Goal: Task Accomplishment & Management: Manage account settings

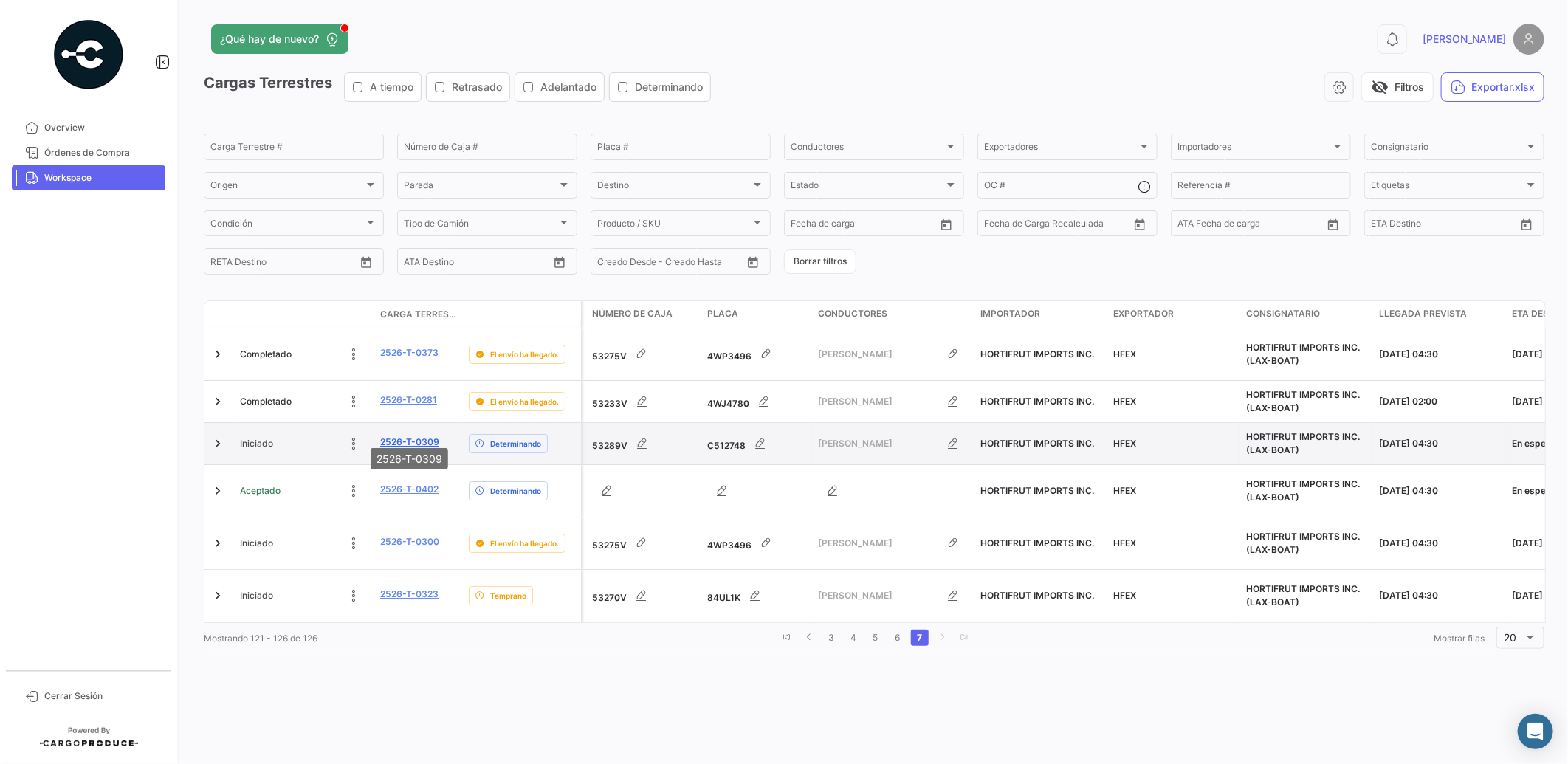
click at [421, 436] on link "2526-T-0309" at bounding box center [409, 442] width 59 height 13
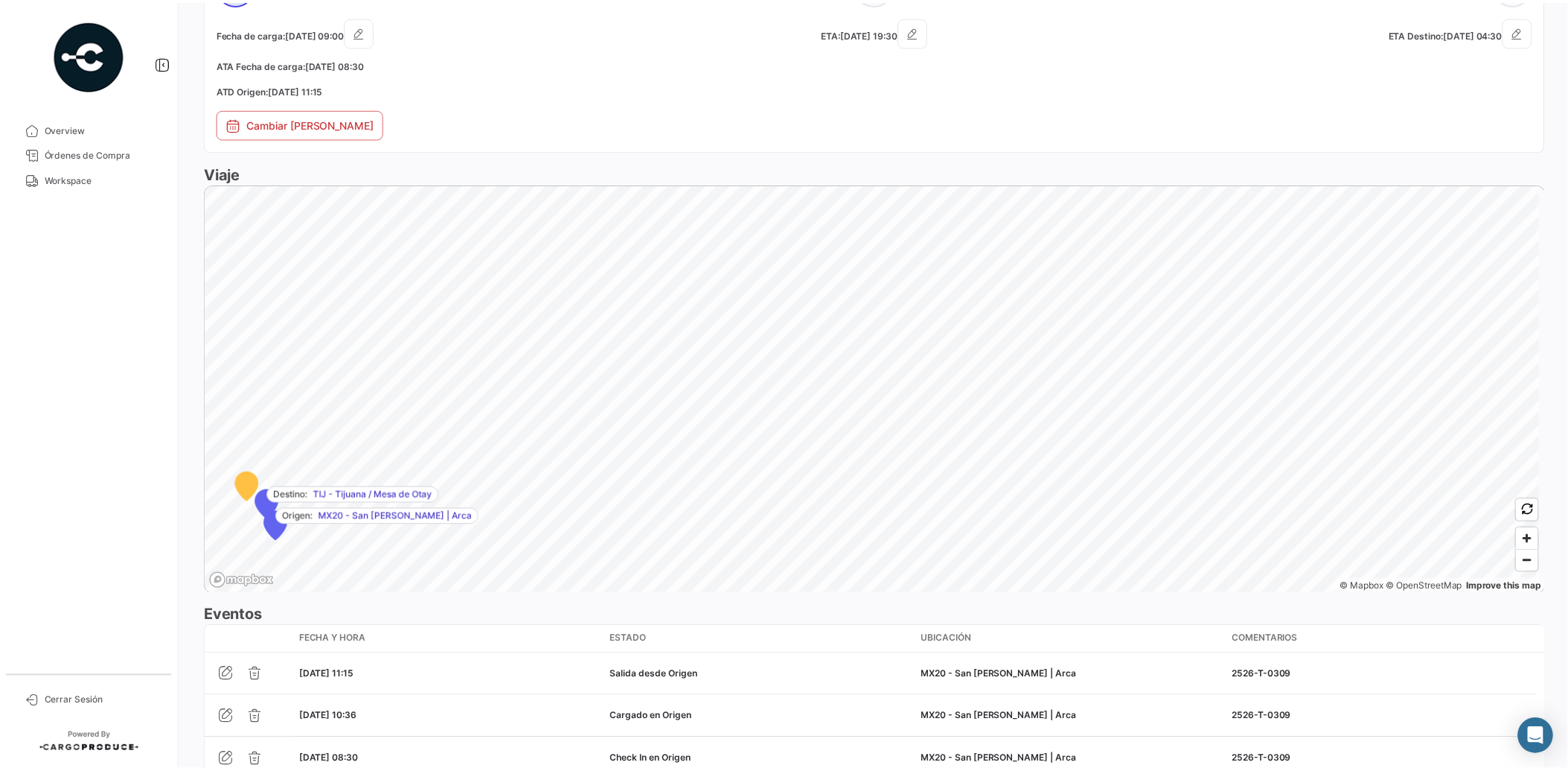
scroll to position [858, 0]
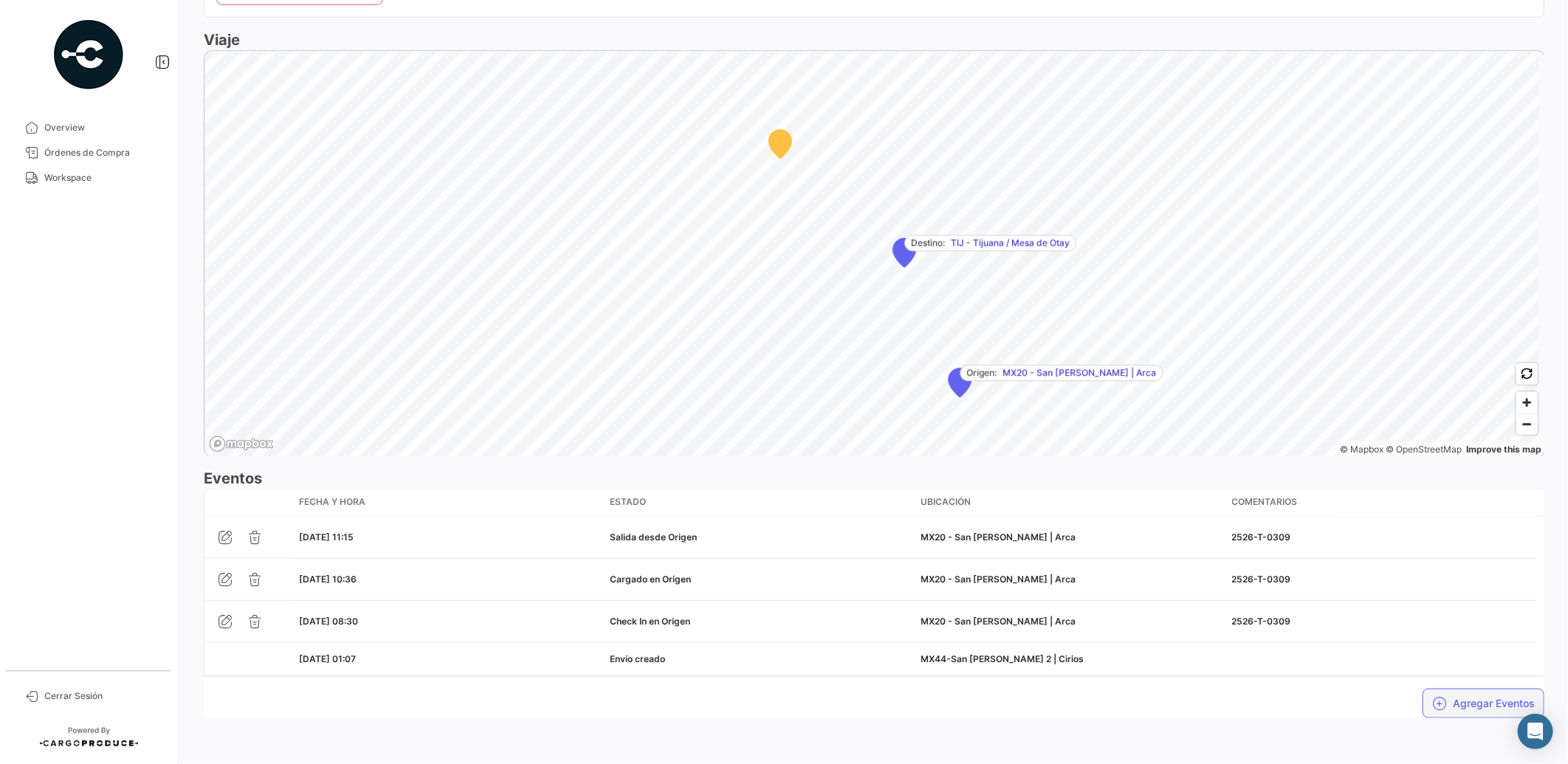
click at [1475, 703] on button "Agregar Eventos" at bounding box center [1483, 703] width 122 height 29
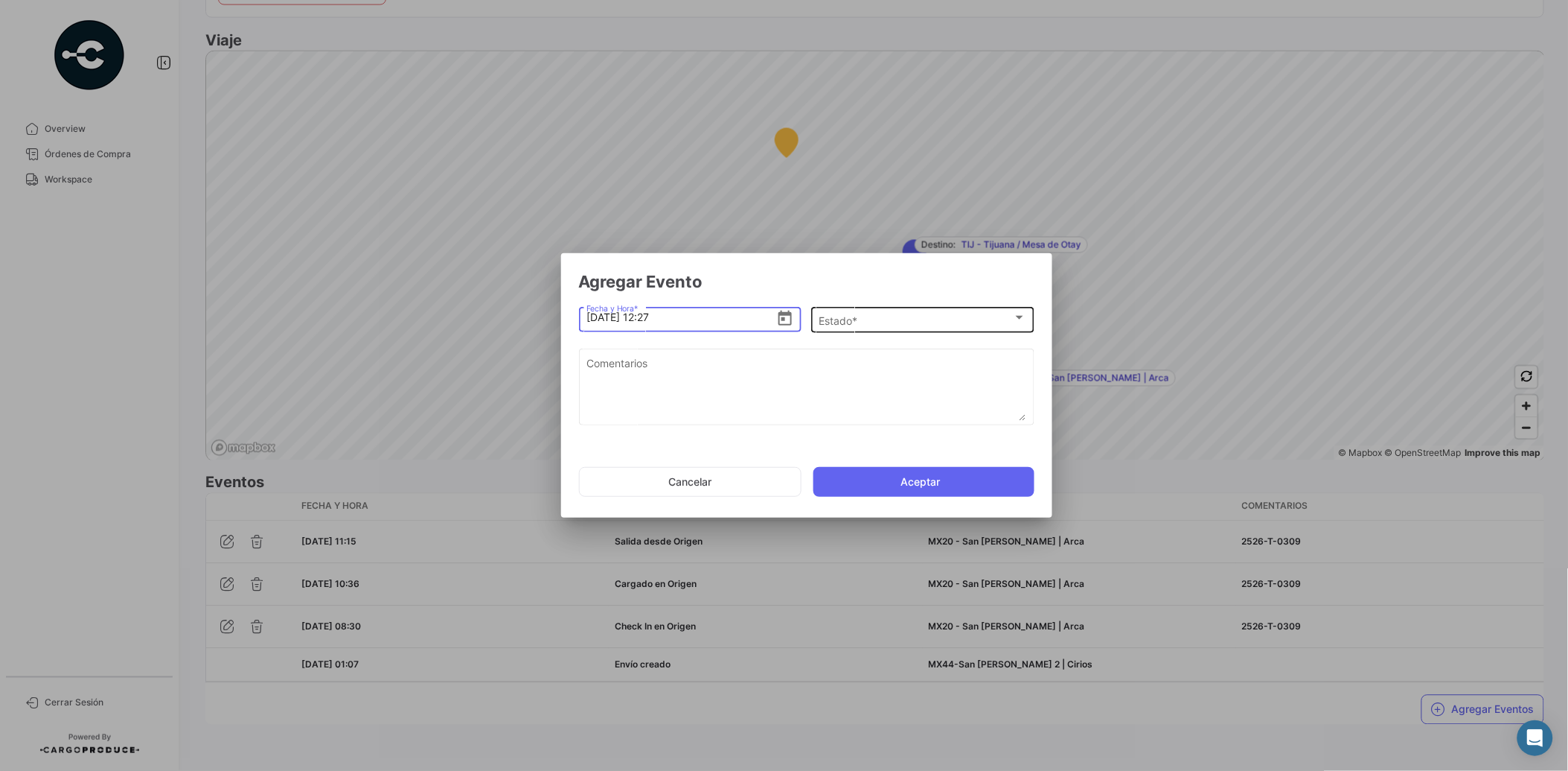
click at [864, 320] on div "Estado *" at bounding box center [916, 320] width 195 height 13
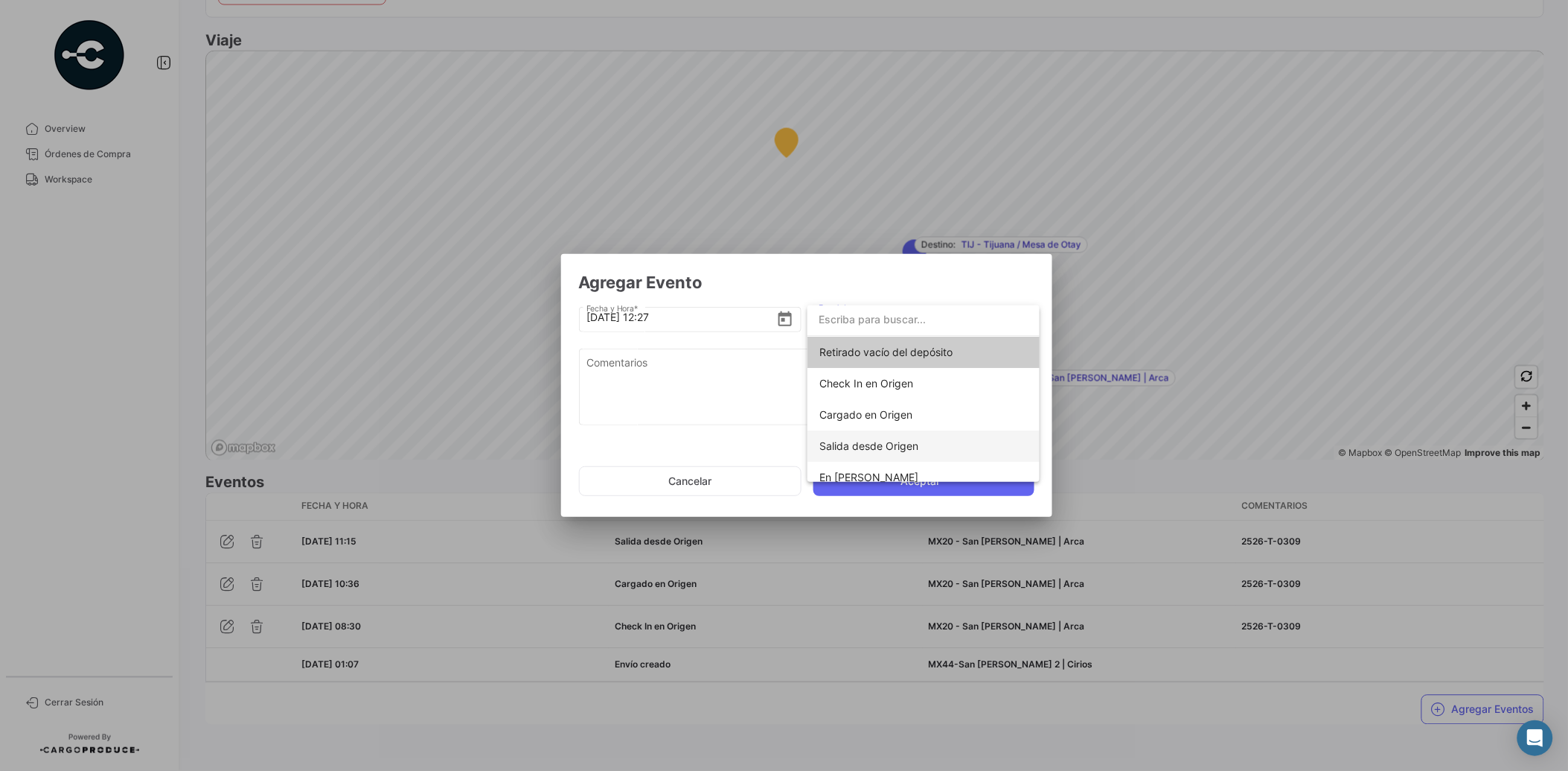
click at [868, 451] on span "Salida desde Origen" at bounding box center [869, 446] width 99 height 13
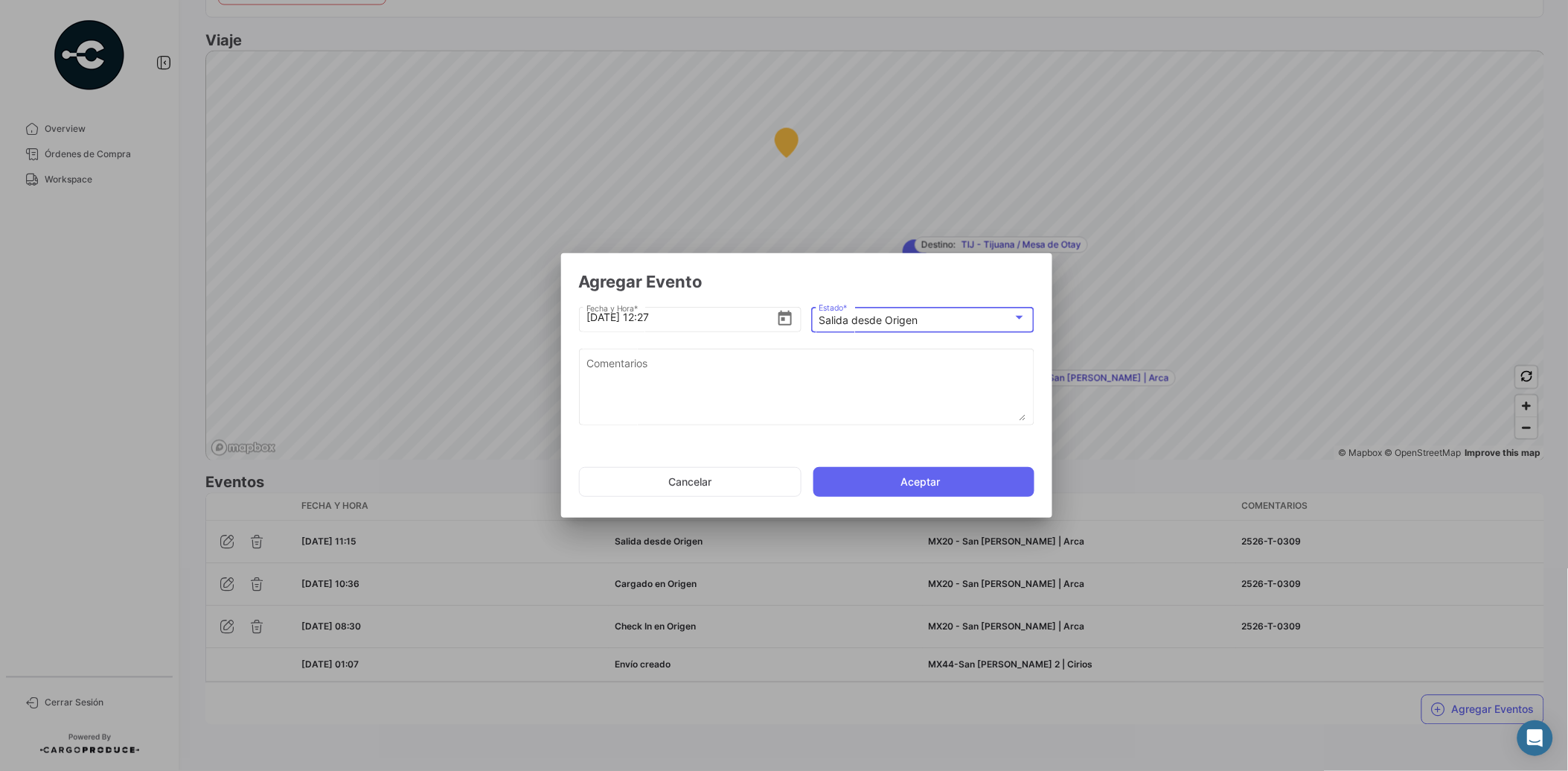
click at [911, 317] on mat-select-trigger "Salida desde Origen" at bounding box center [868, 319] width 99 height 13
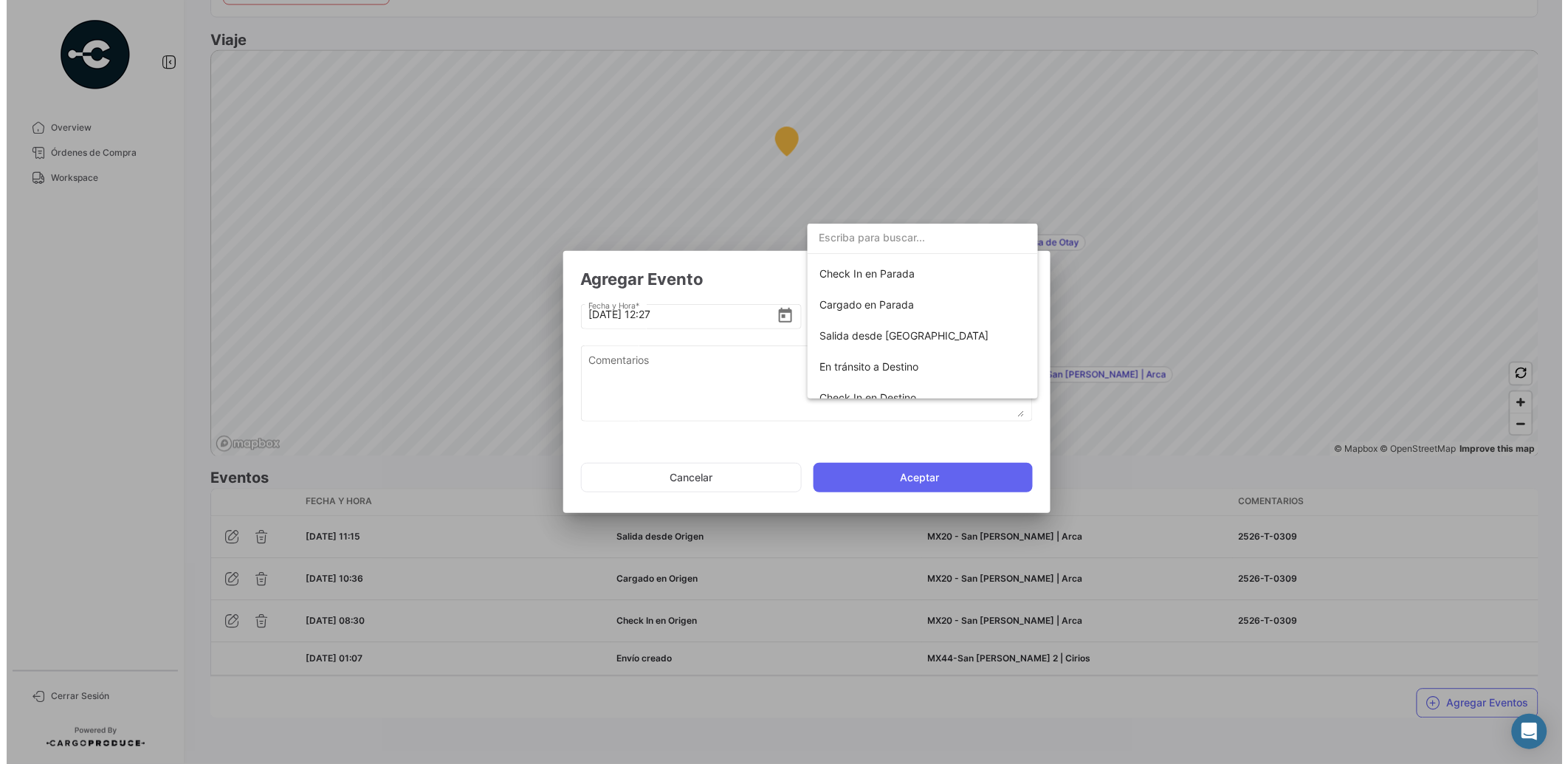
scroll to position [179, 0]
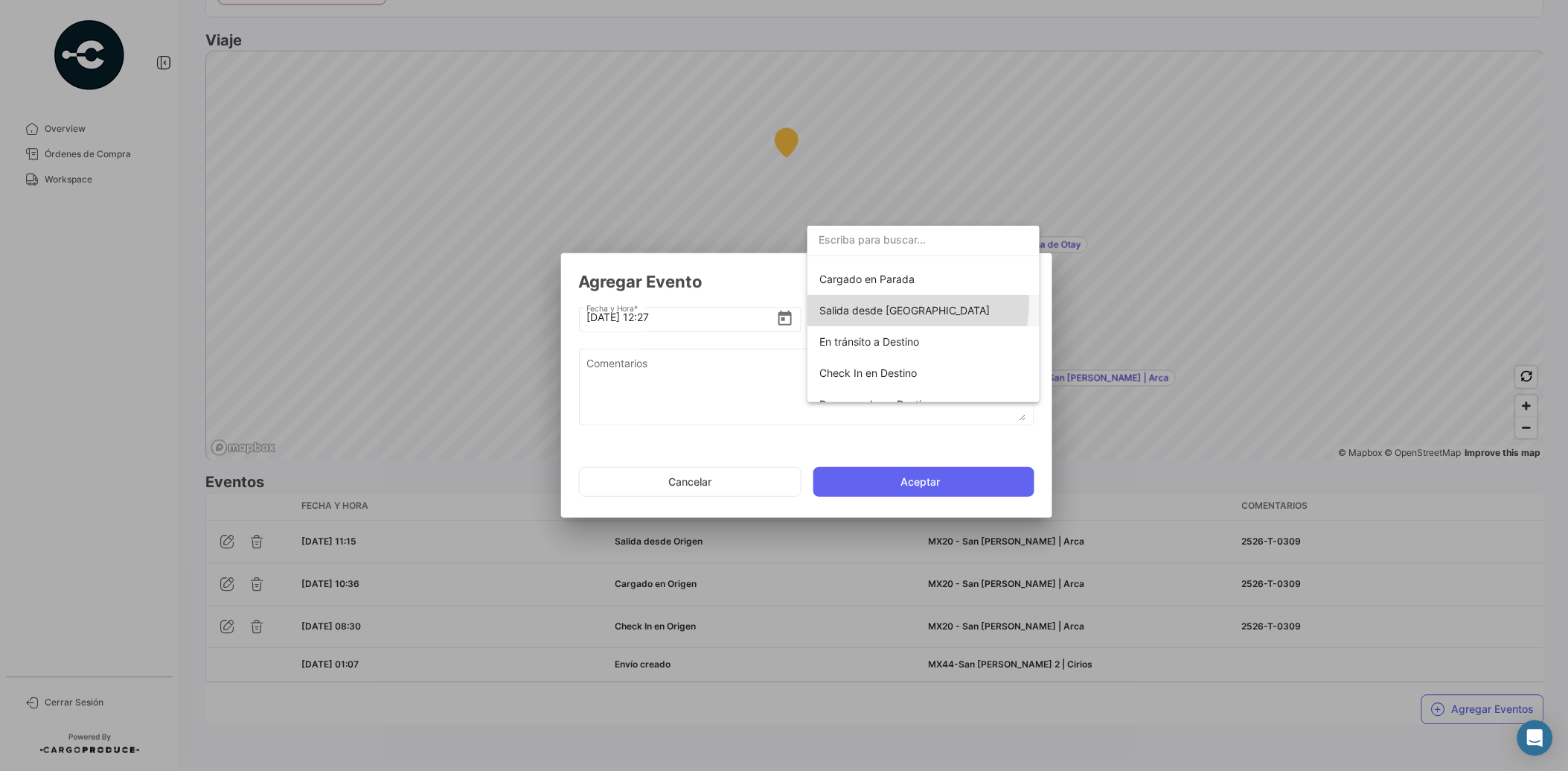
click at [891, 304] on span "Salida desde [GEOGRAPHIC_DATA]" at bounding box center [905, 310] width 170 height 13
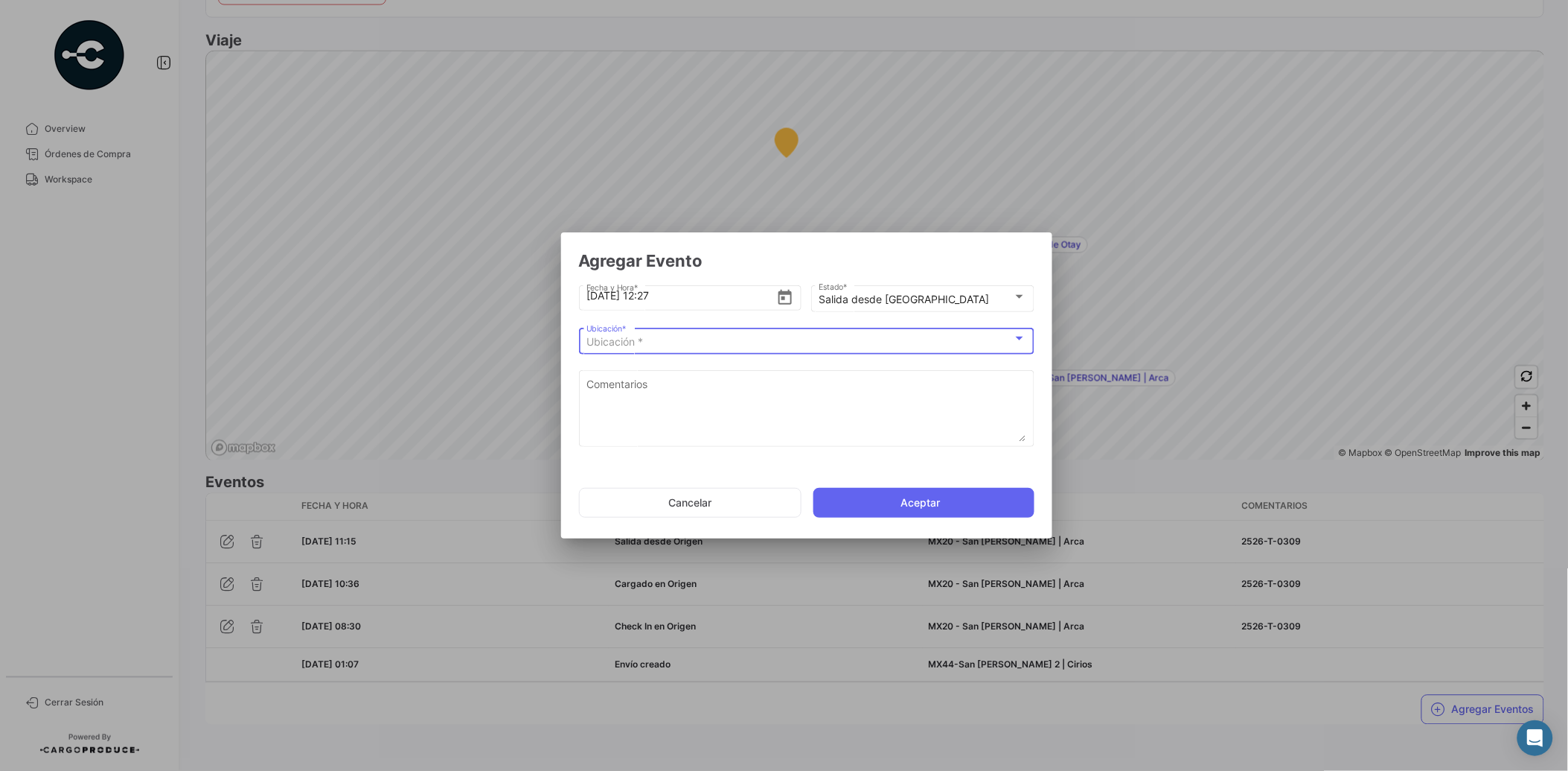
click at [880, 344] on div "Ubicación *" at bounding box center [799, 342] width 426 height 13
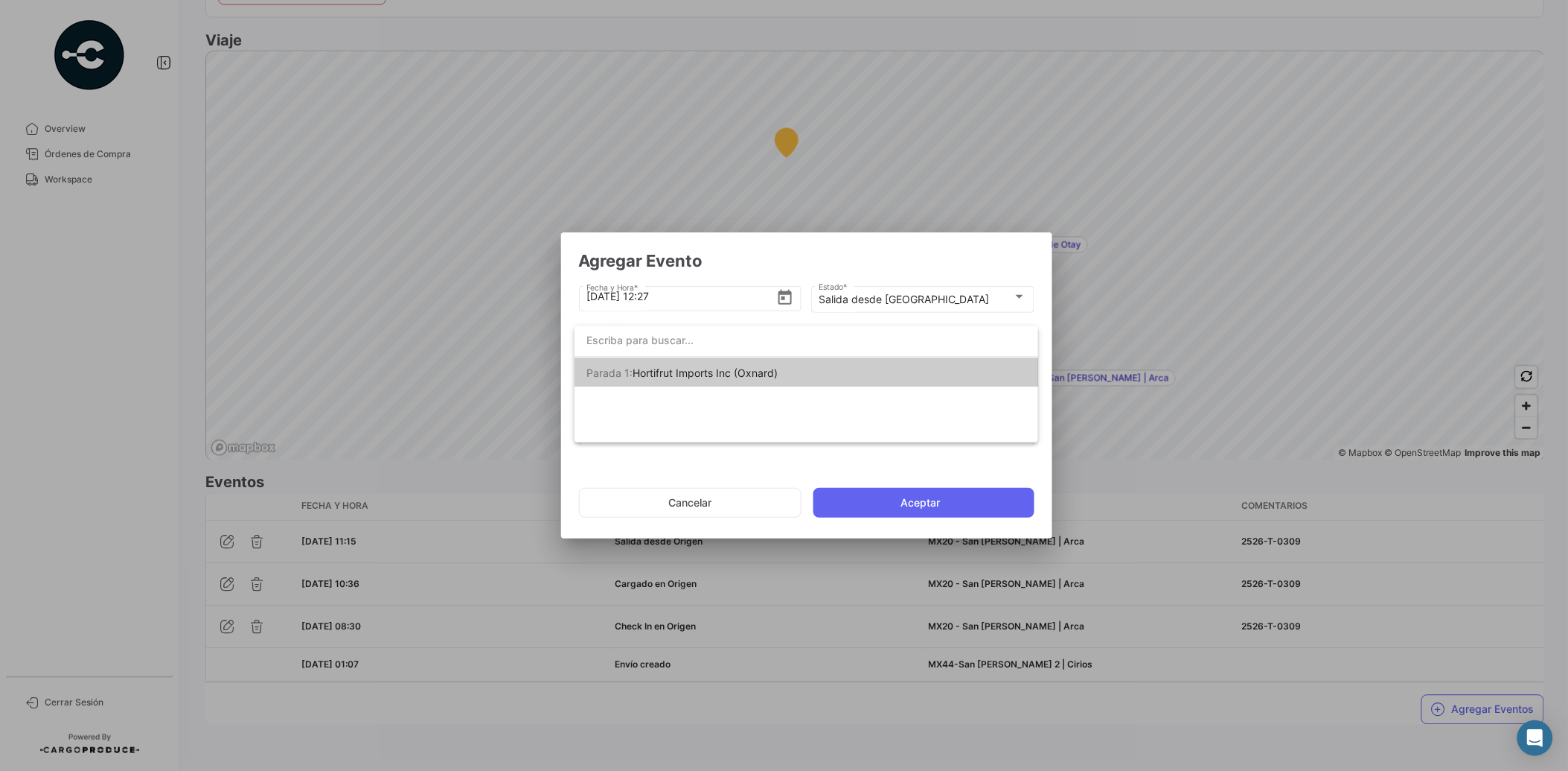
click at [737, 514] on div at bounding box center [784, 385] width 1568 height 771
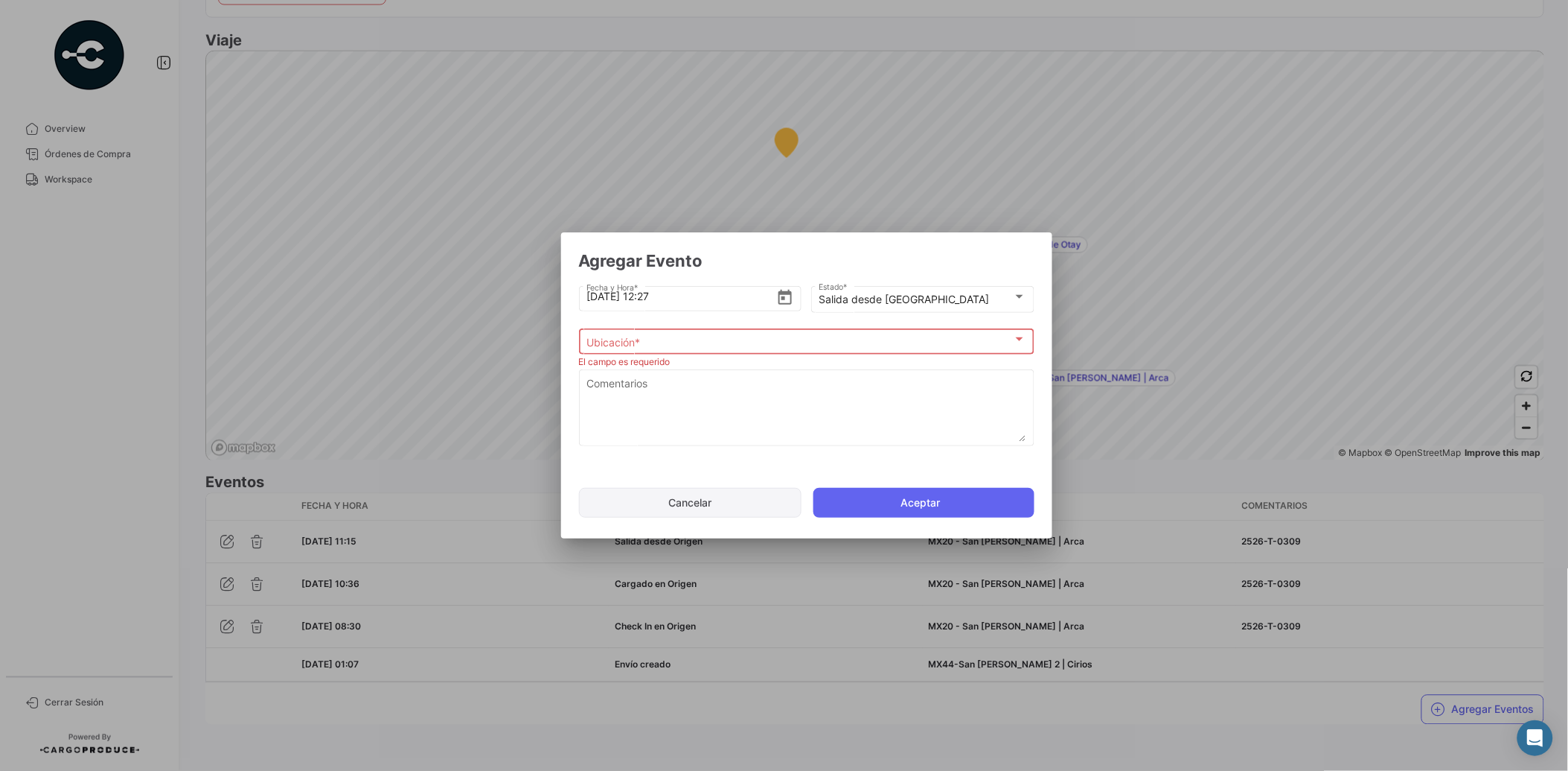
click at [733, 512] on button "Cancelar" at bounding box center [690, 503] width 222 height 29
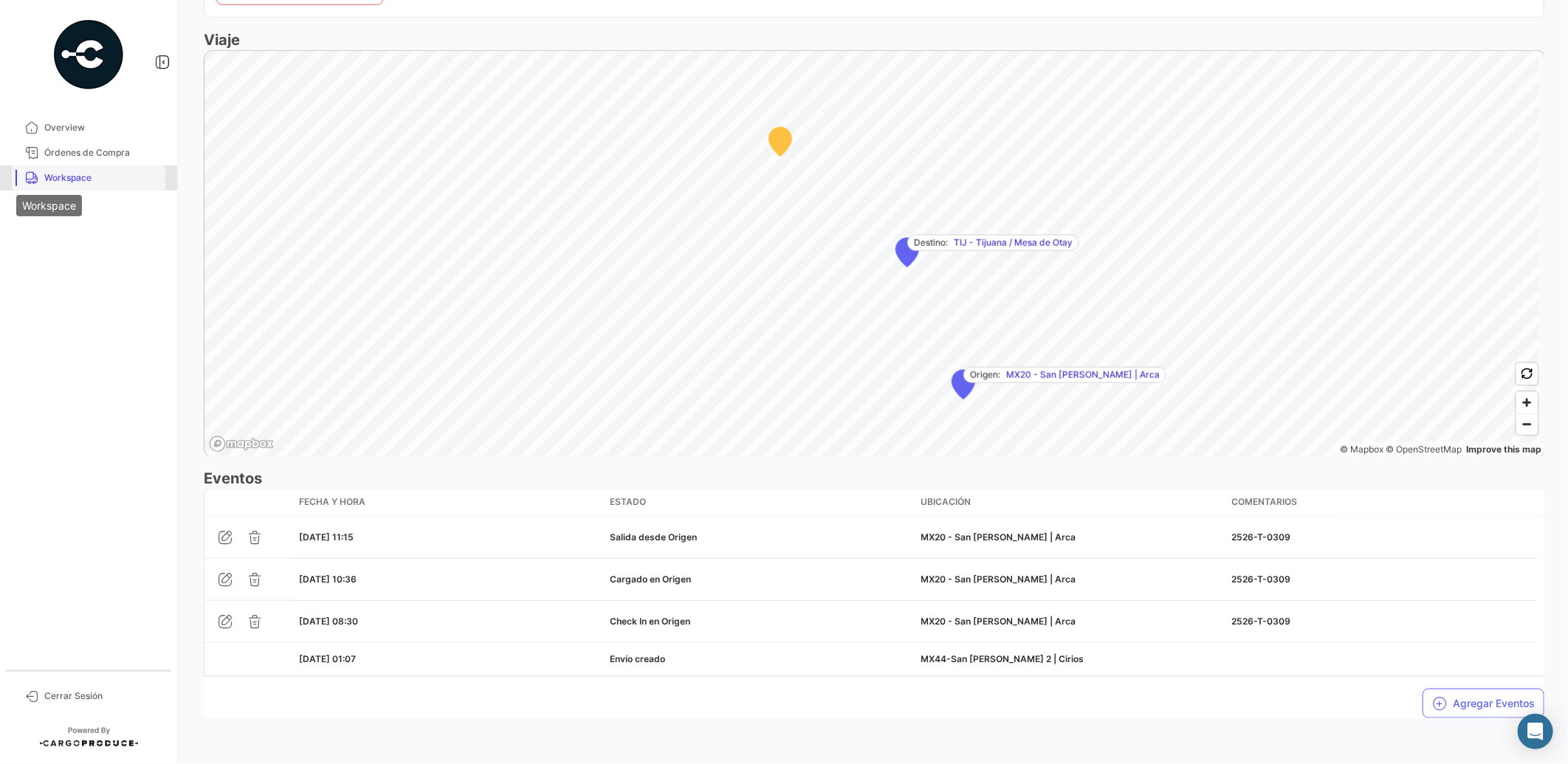
click at [34, 172] on icon at bounding box center [31, 177] width 13 height 13
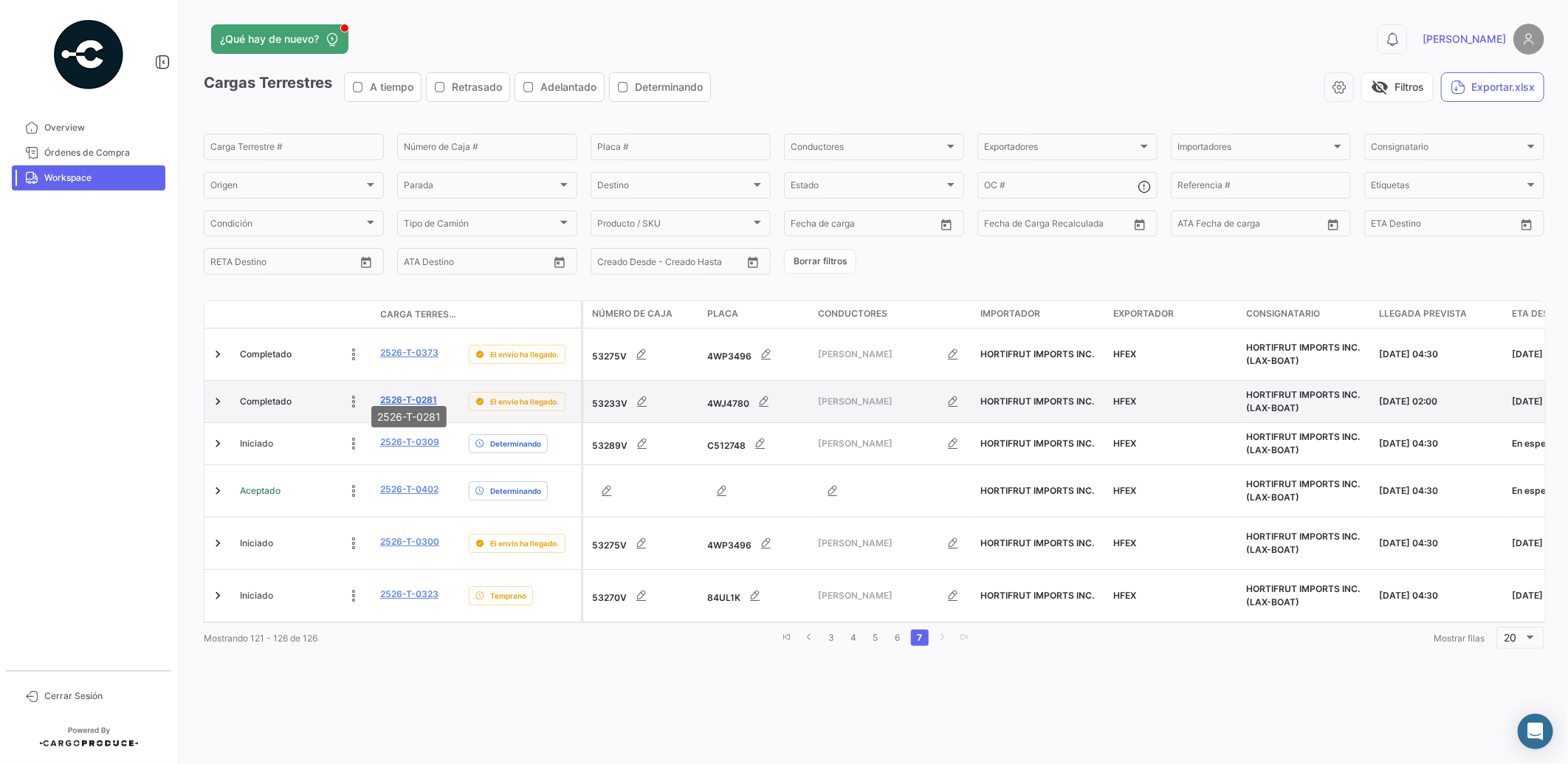
click at [436, 394] on link "2526-T-0281" at bounding box center [408, 400] width 57 height 13
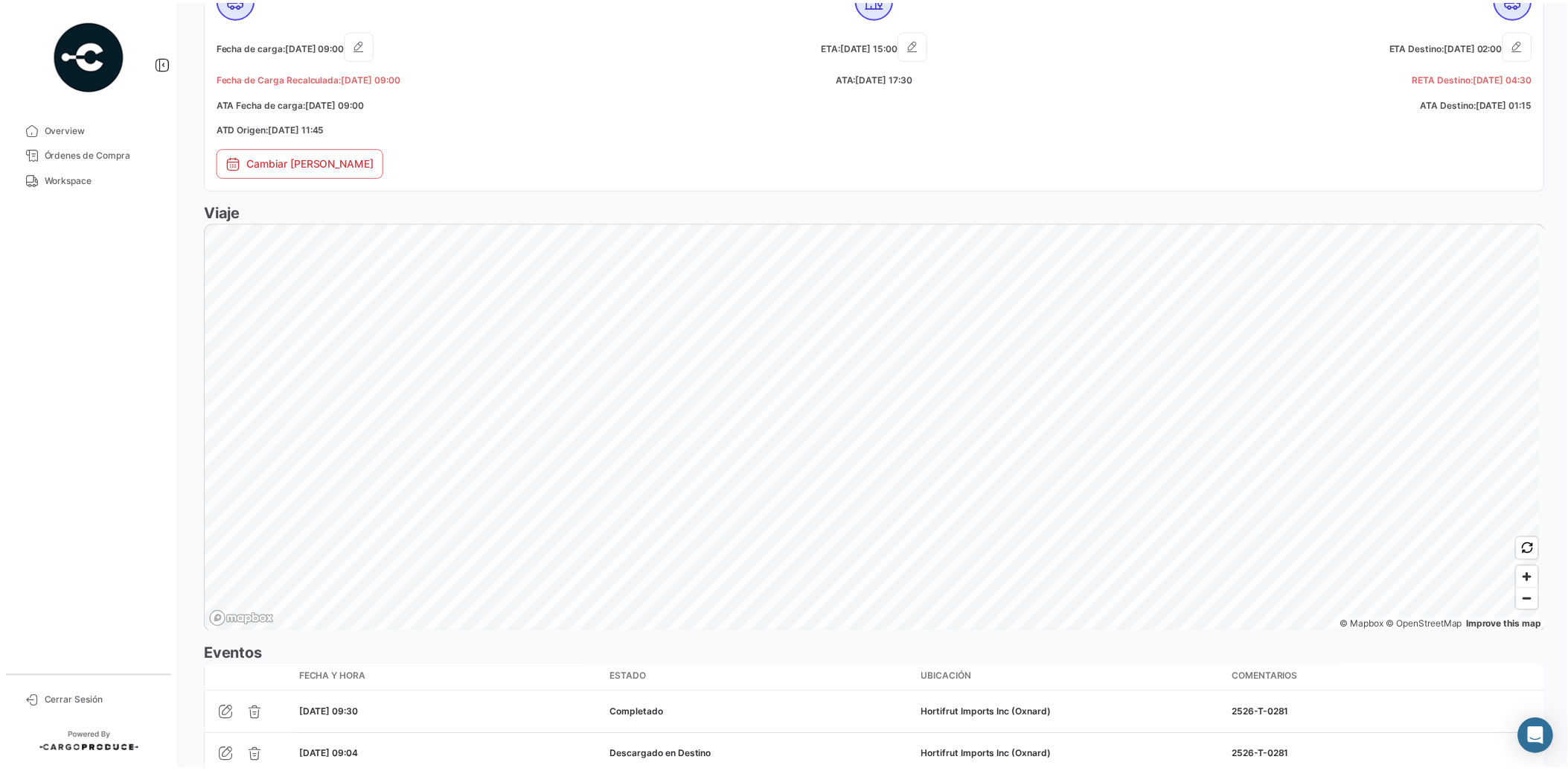
scroll to position [1125, 0]
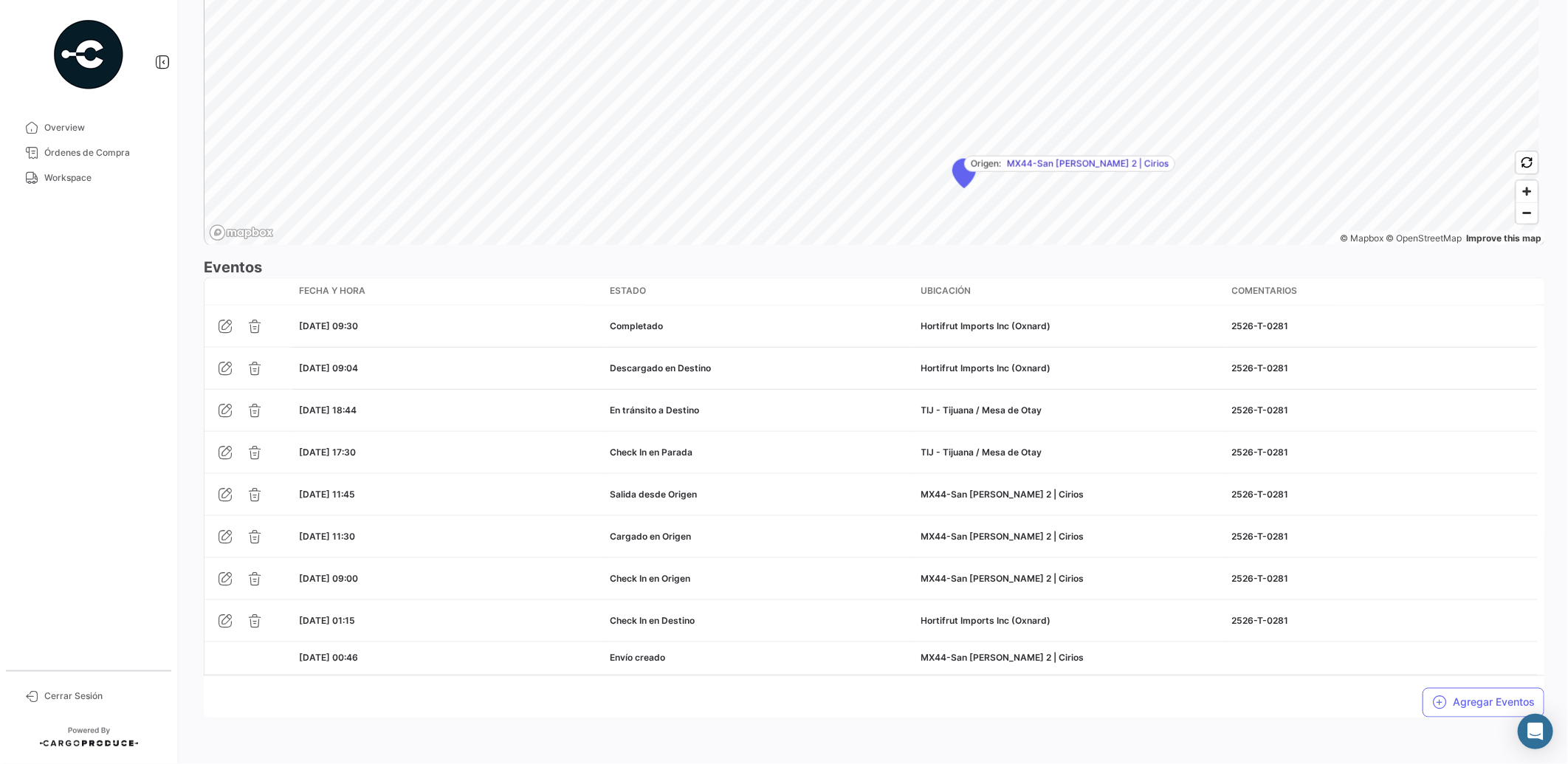
click at [675, 690] on div "Agregar Eventos" at bounding box center [874, 696] width 1341 height 41
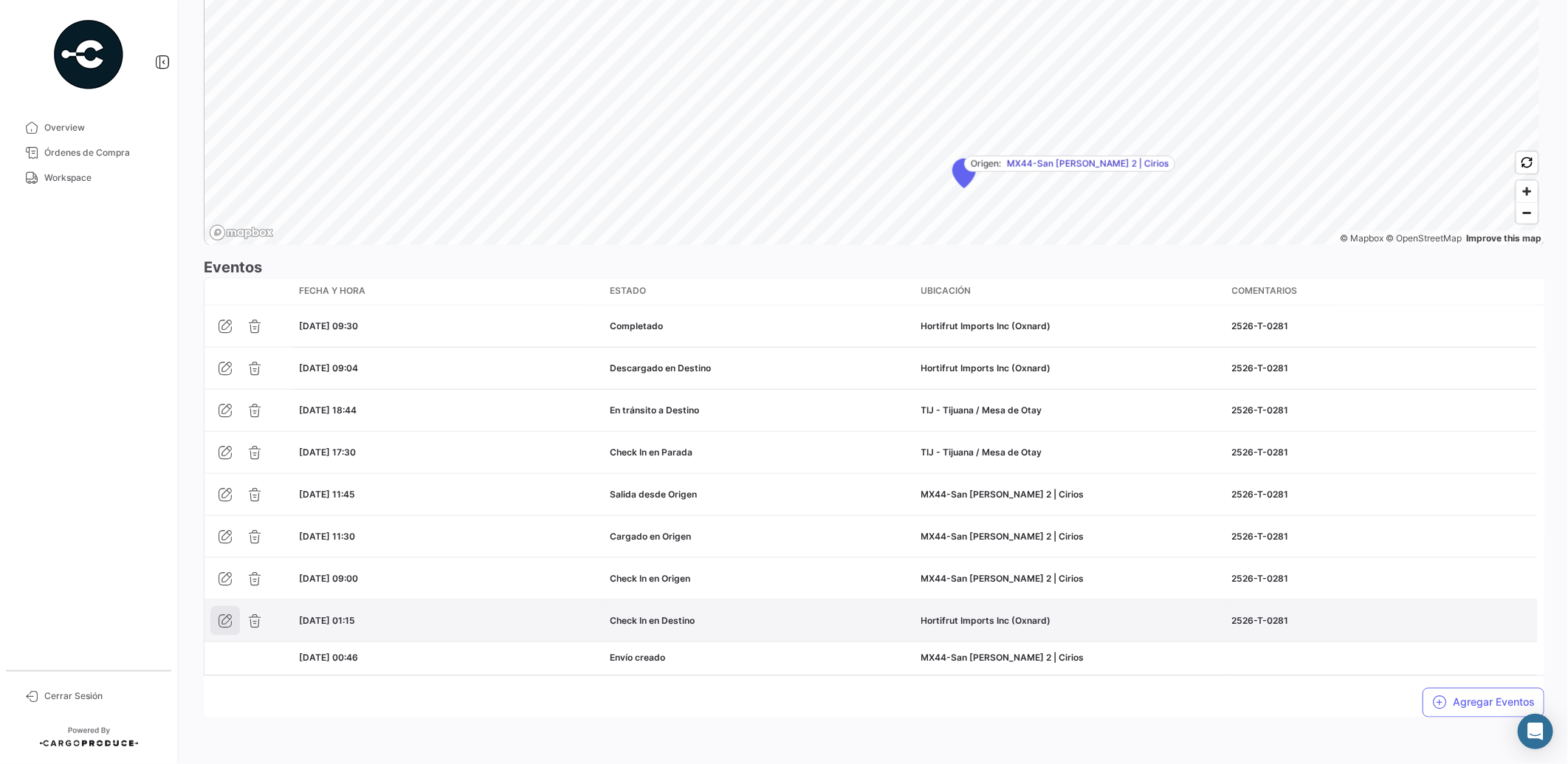
click at [229, 617] on icon "button" at bounding box center [225, 620] width 15 height 15
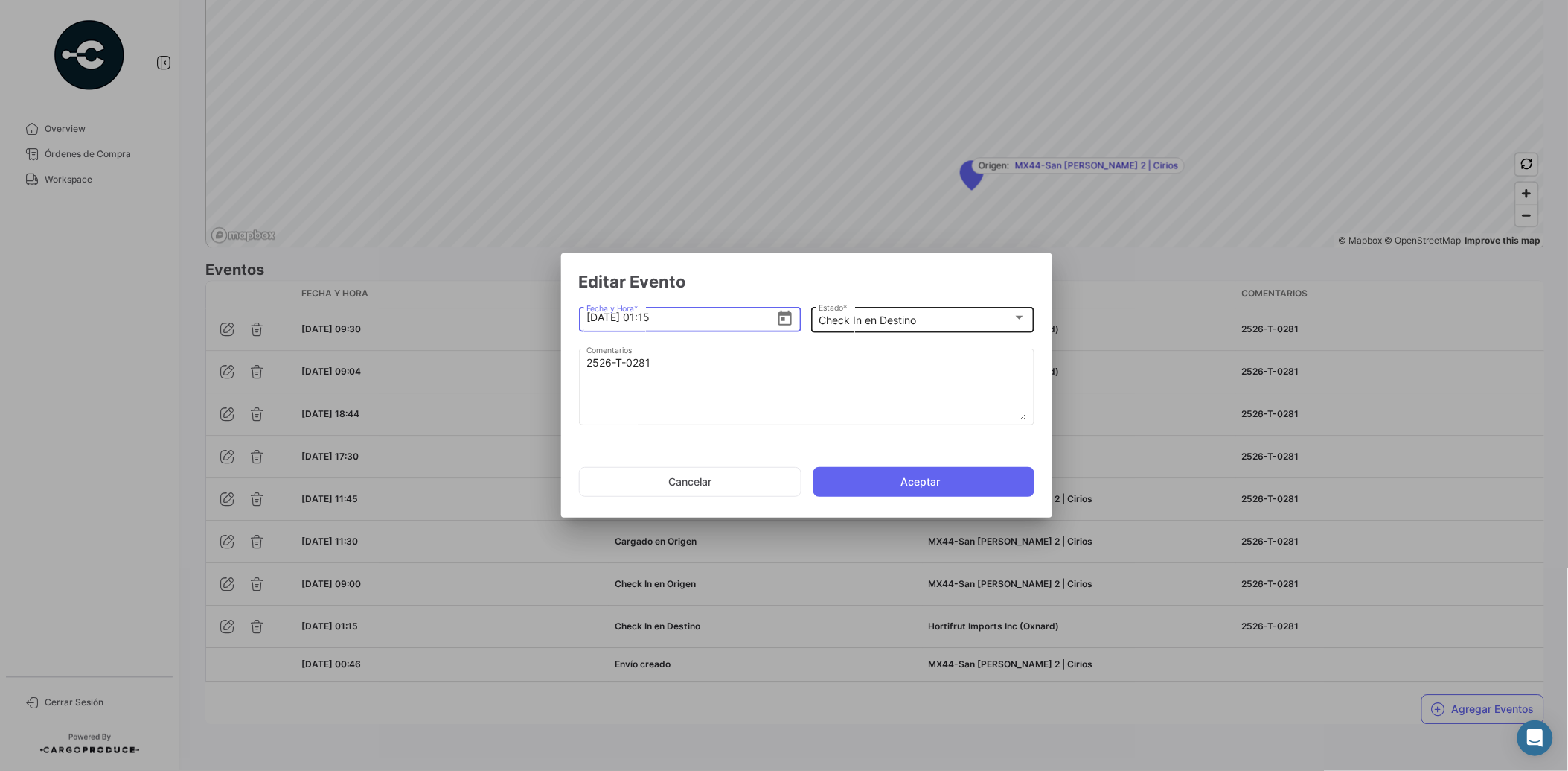
click at [890, 323] on mat-select-trigger "Check In en Destino" at bounding box center [867, 319] width 98 height 13
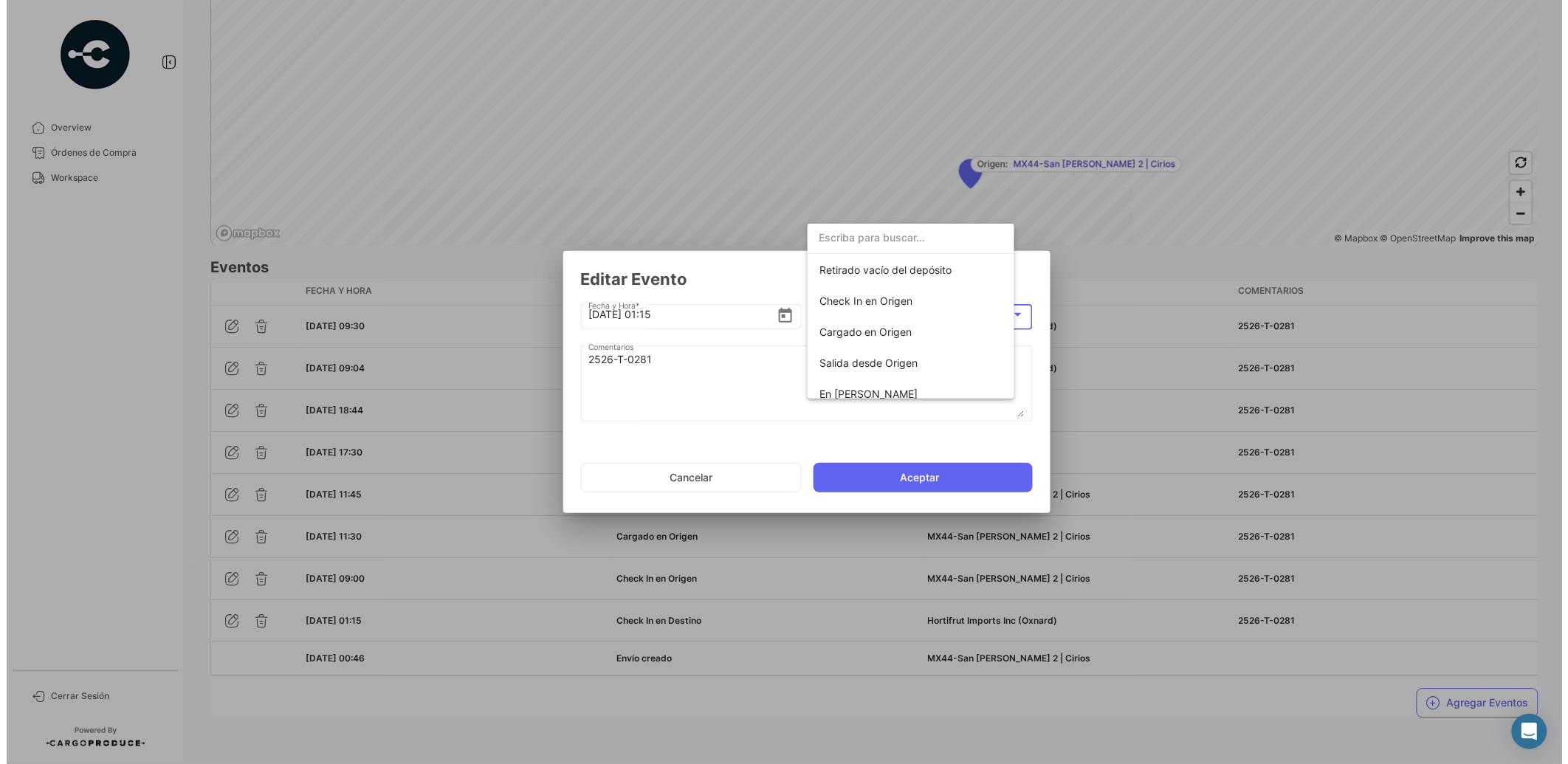
scroll to position [258, 0]
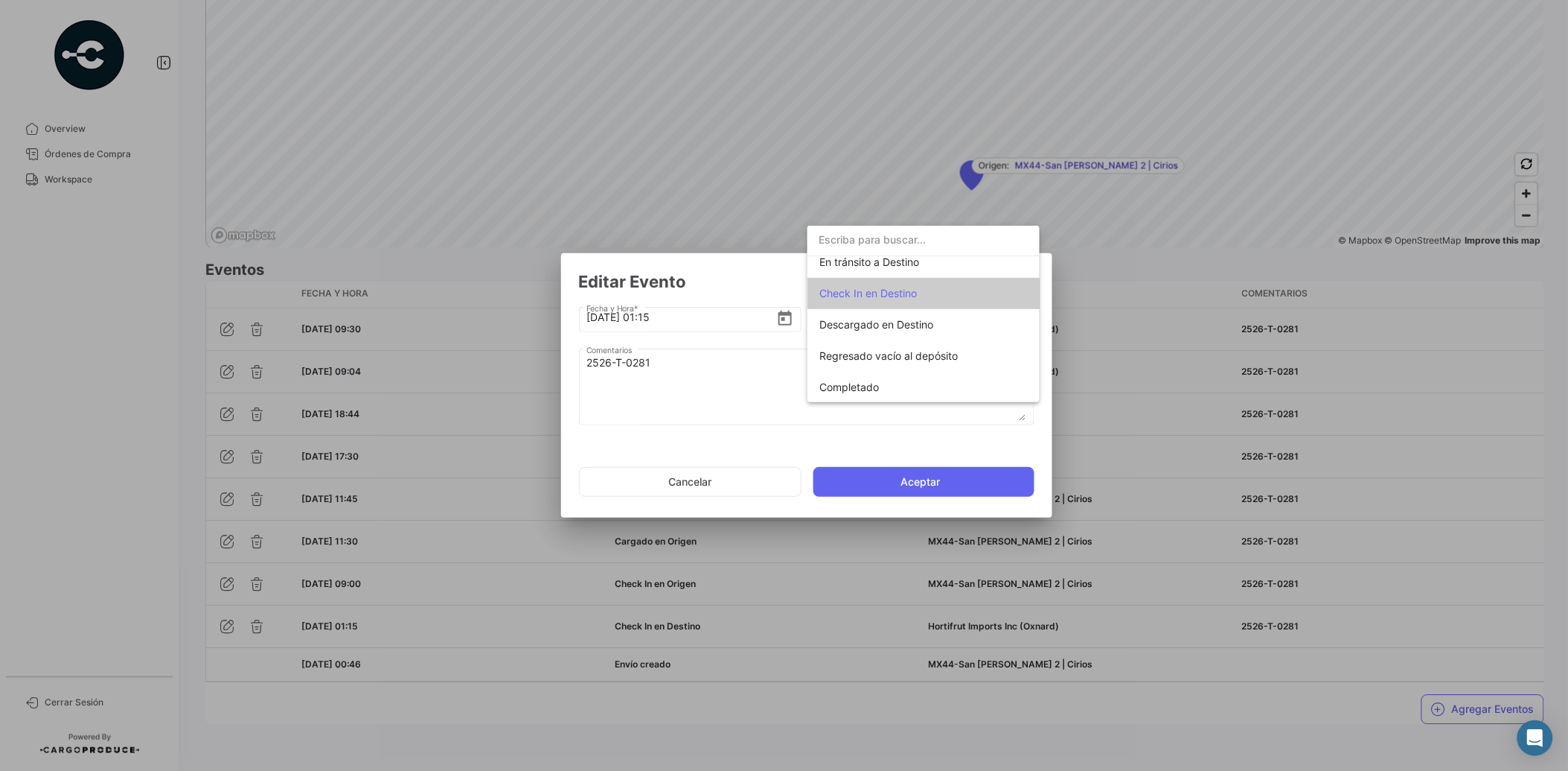
click at [777, 437] on div at bounding box center [784, 385] width 1568 height 771
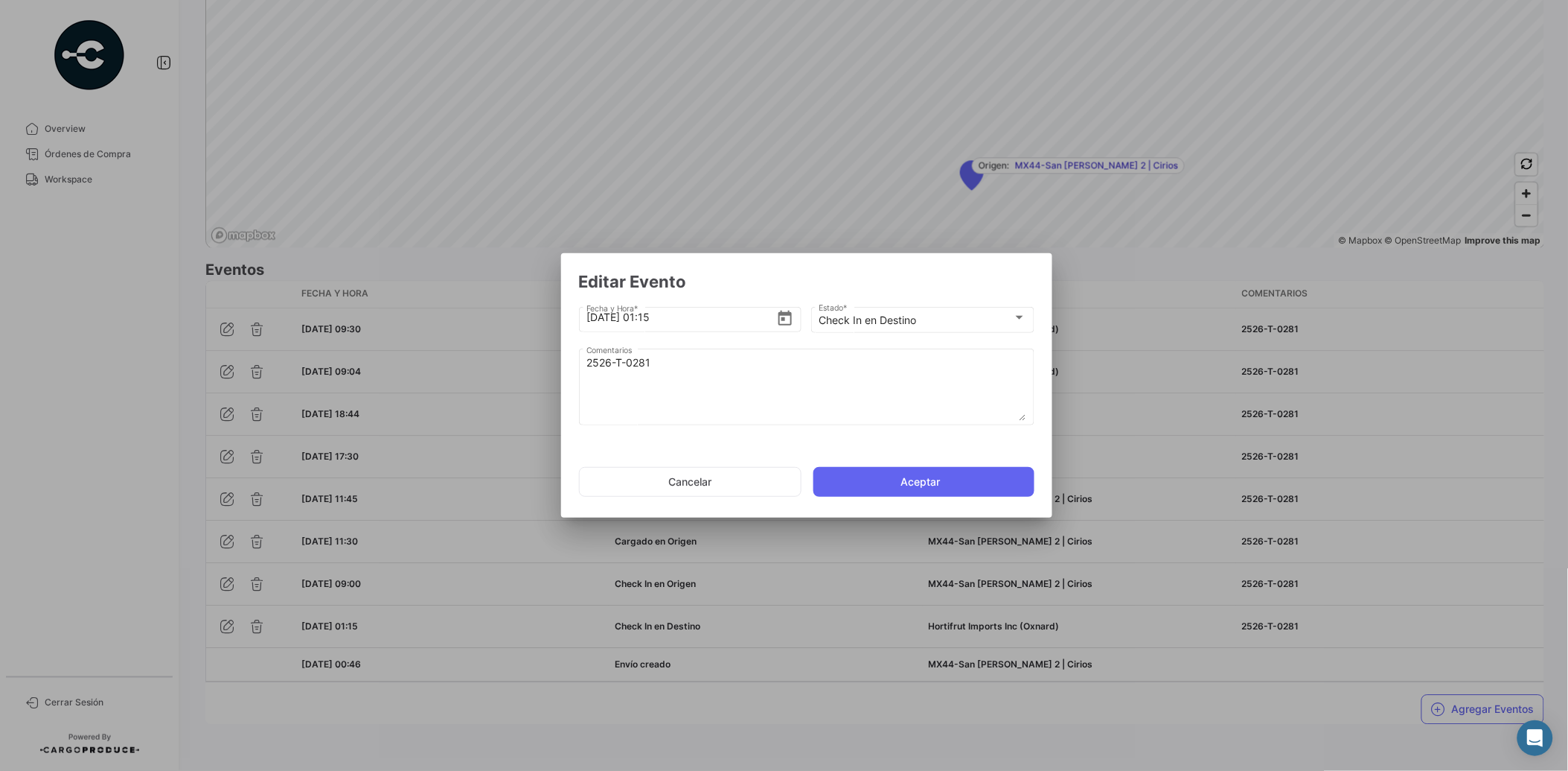
click at [132, 537] on div at bounding box center [784, 385] width 1568 height 771
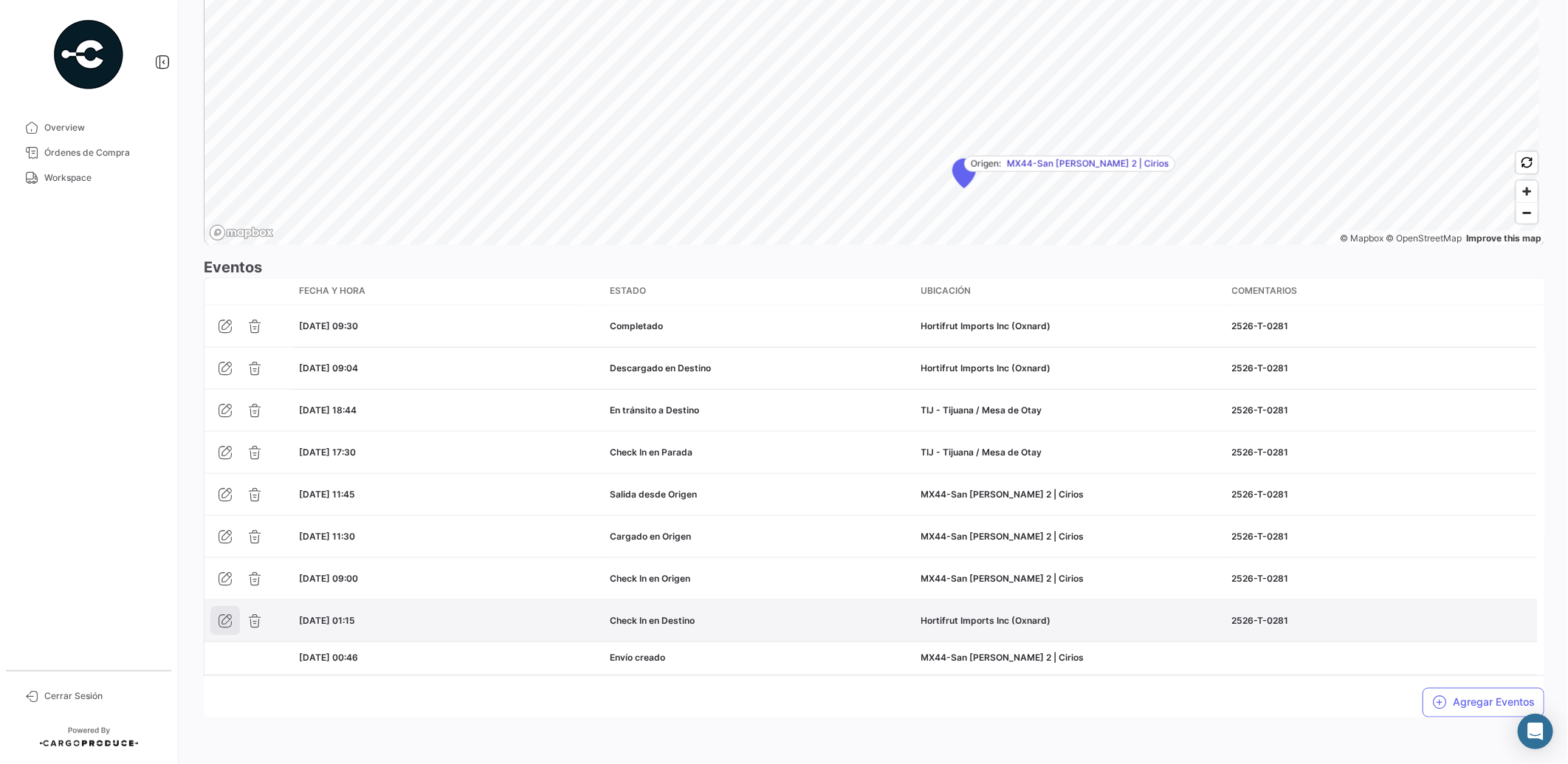
click at [224, 618] on icon "button" at bounding box center [225, 620] width 15 height 15
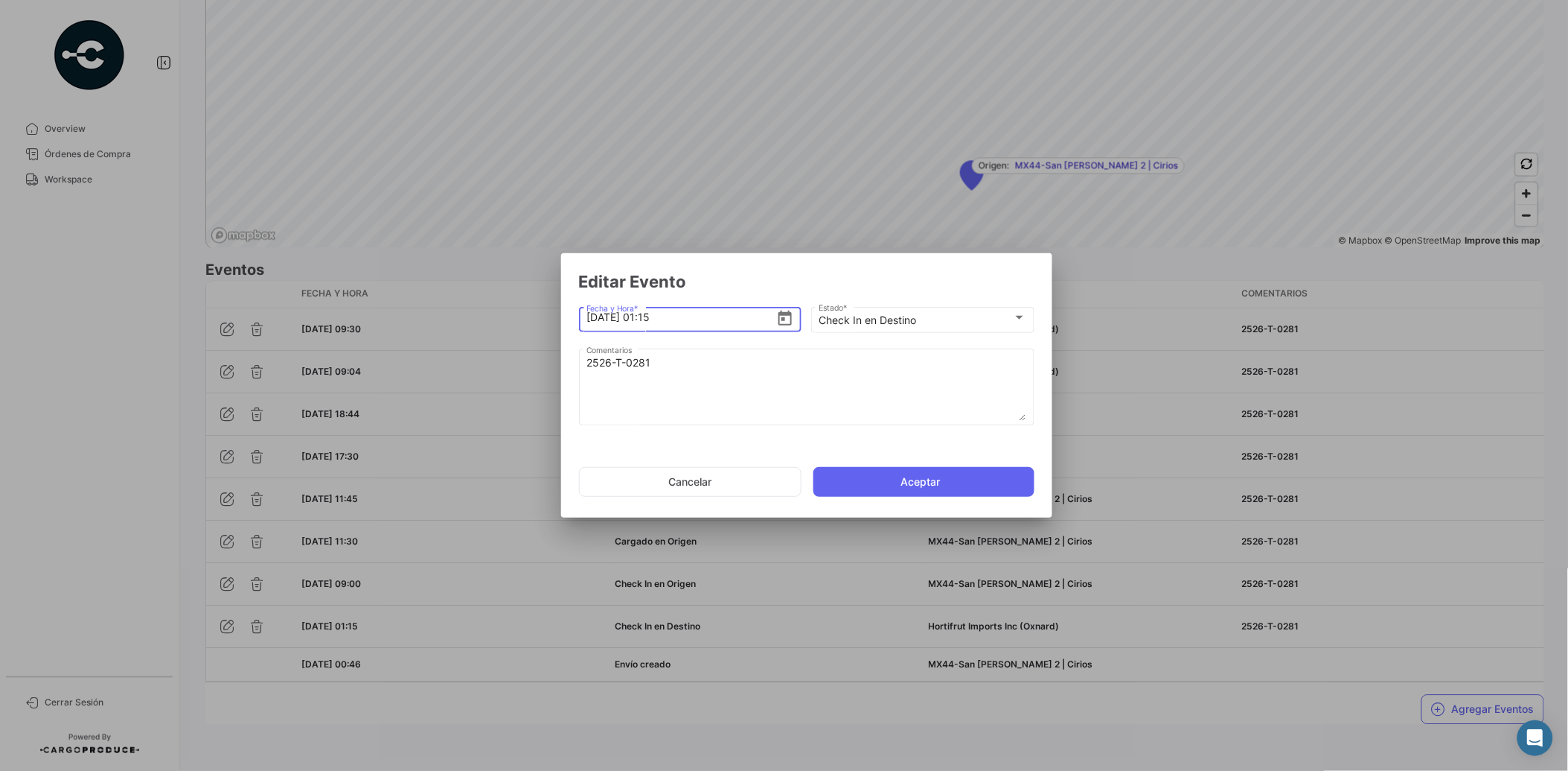
click at [783, 318] on icon "Open calendar" at bounding box center [784, 318] width 13 height 15
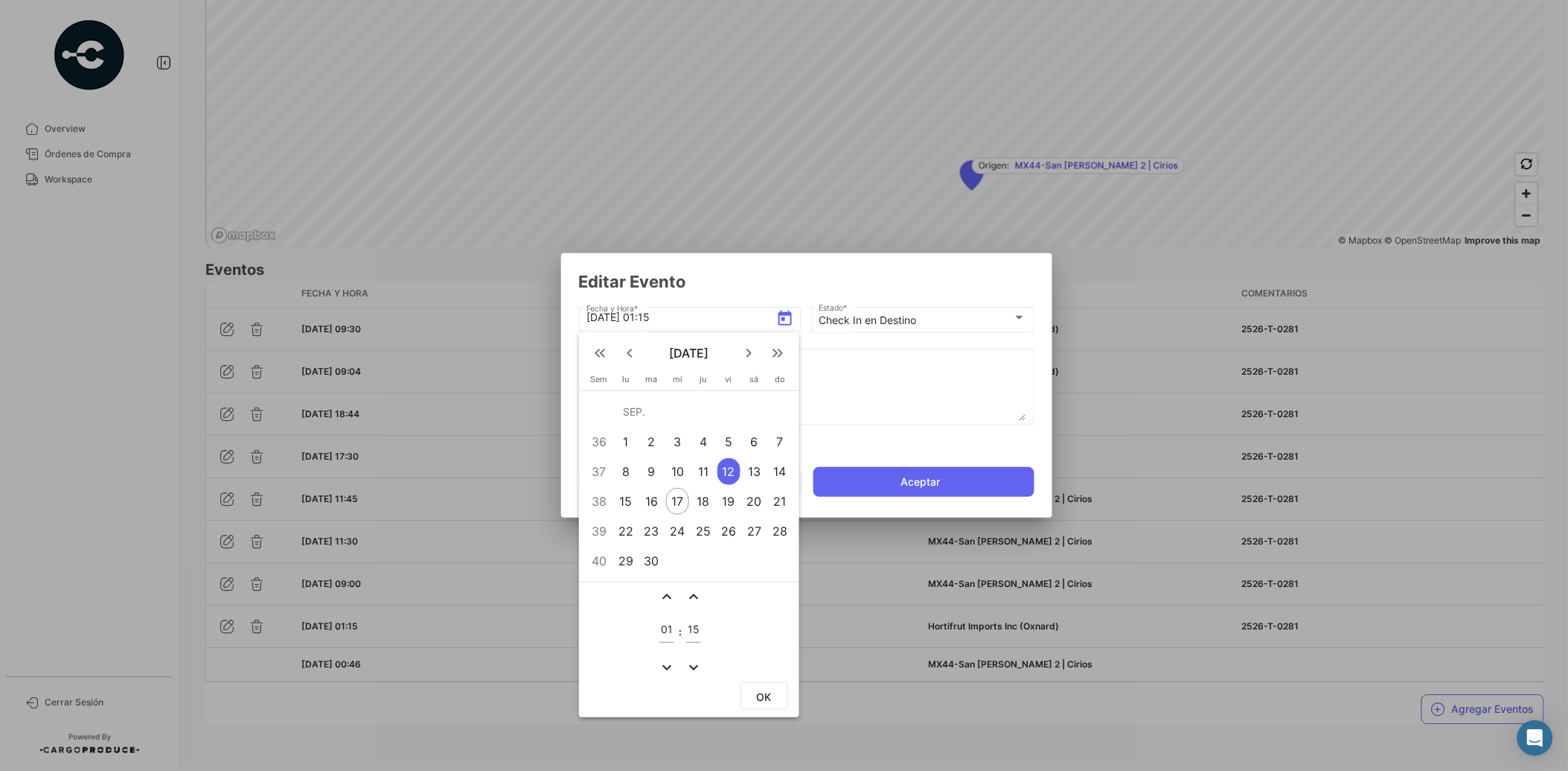
click at [661, 664] on mat-icon "expand_more" at bounding box center [667, 667] width 18 height 18
type input "00"
click at [948, 484] on div at bounding box center [784, 385] width 1568 height 771
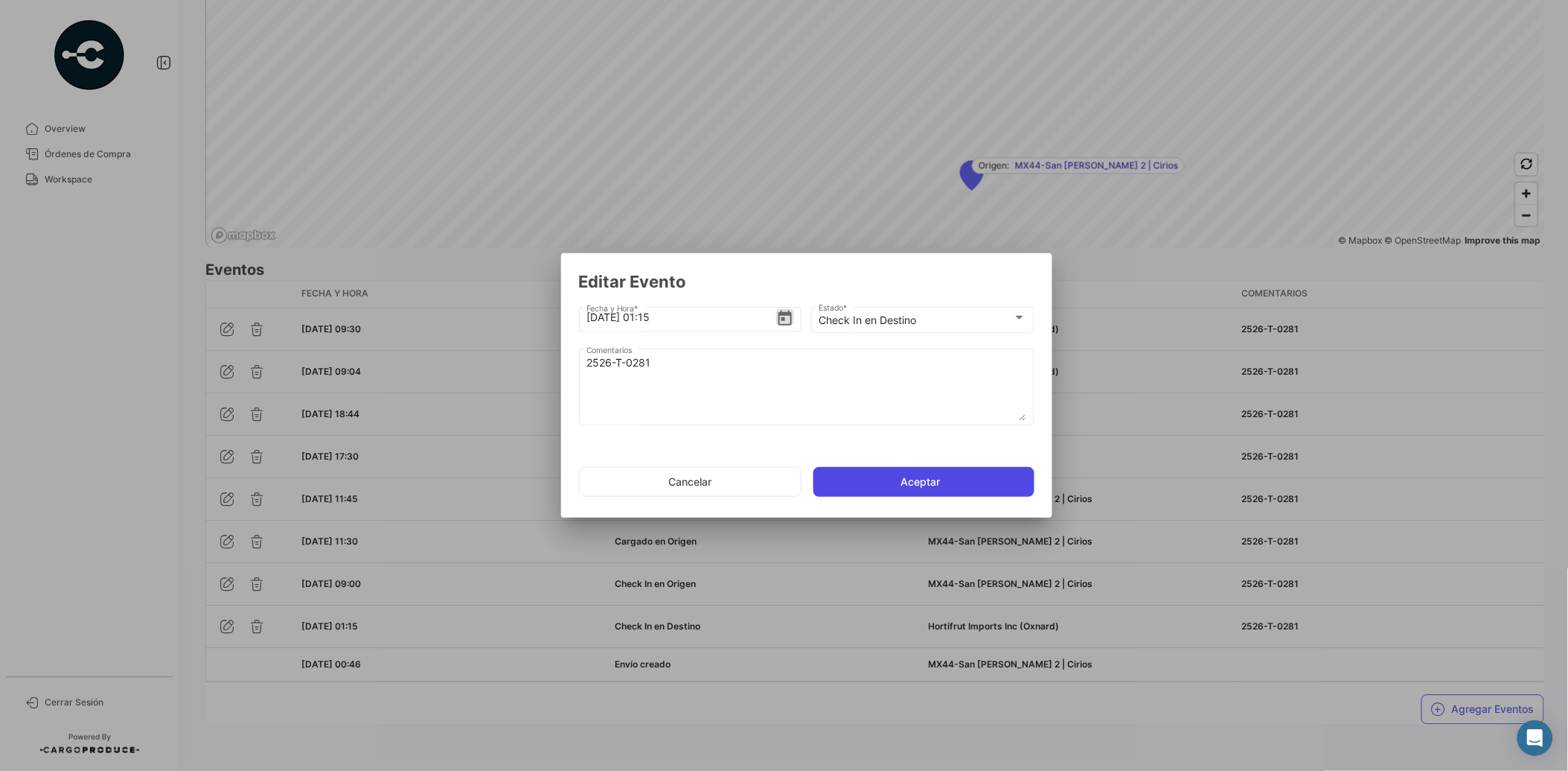
click at [939, 479] on button "Aceptar" at bounding box center [925, 482] width 221 height 29
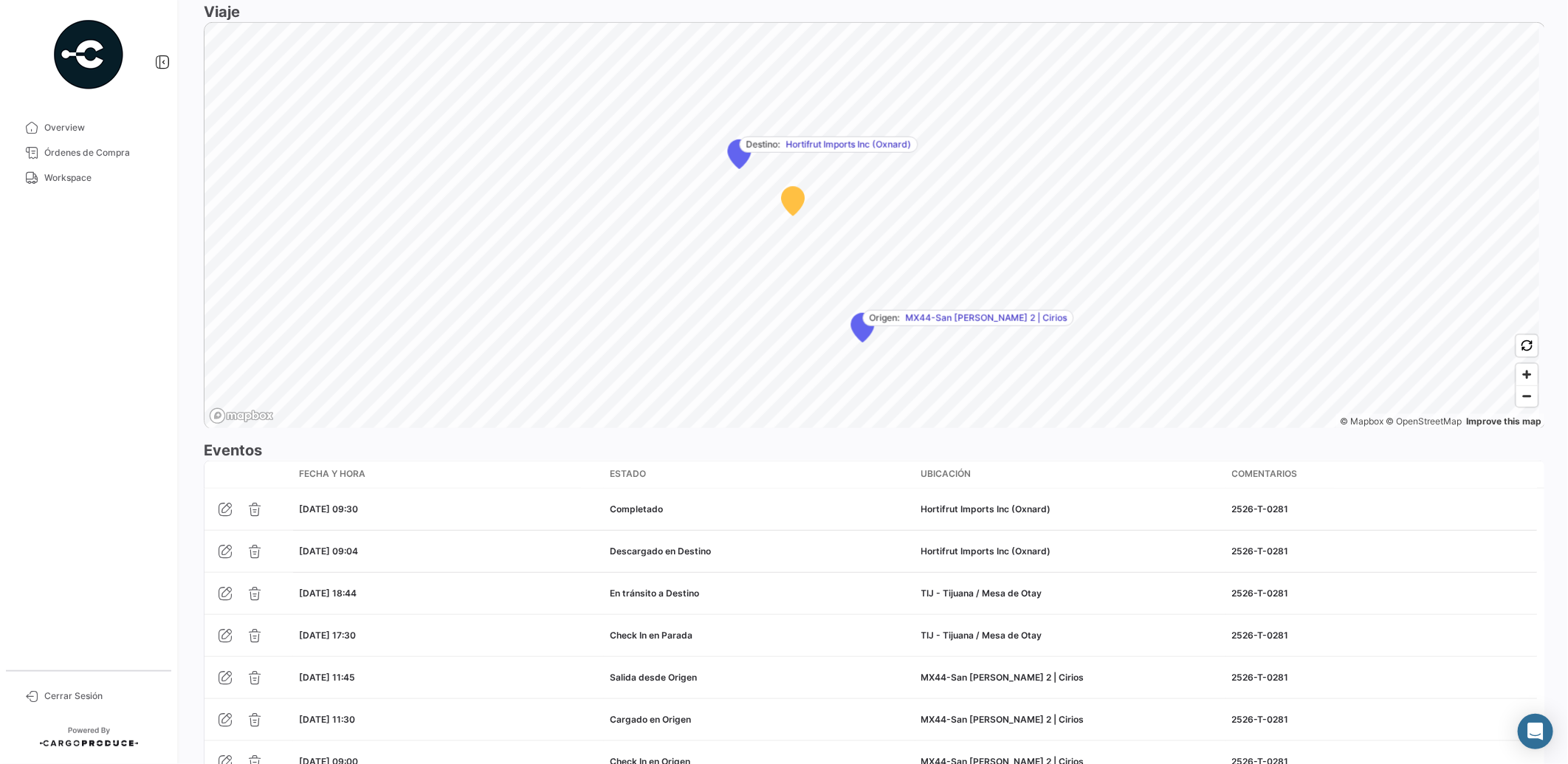
scroll to position [1086, 0]
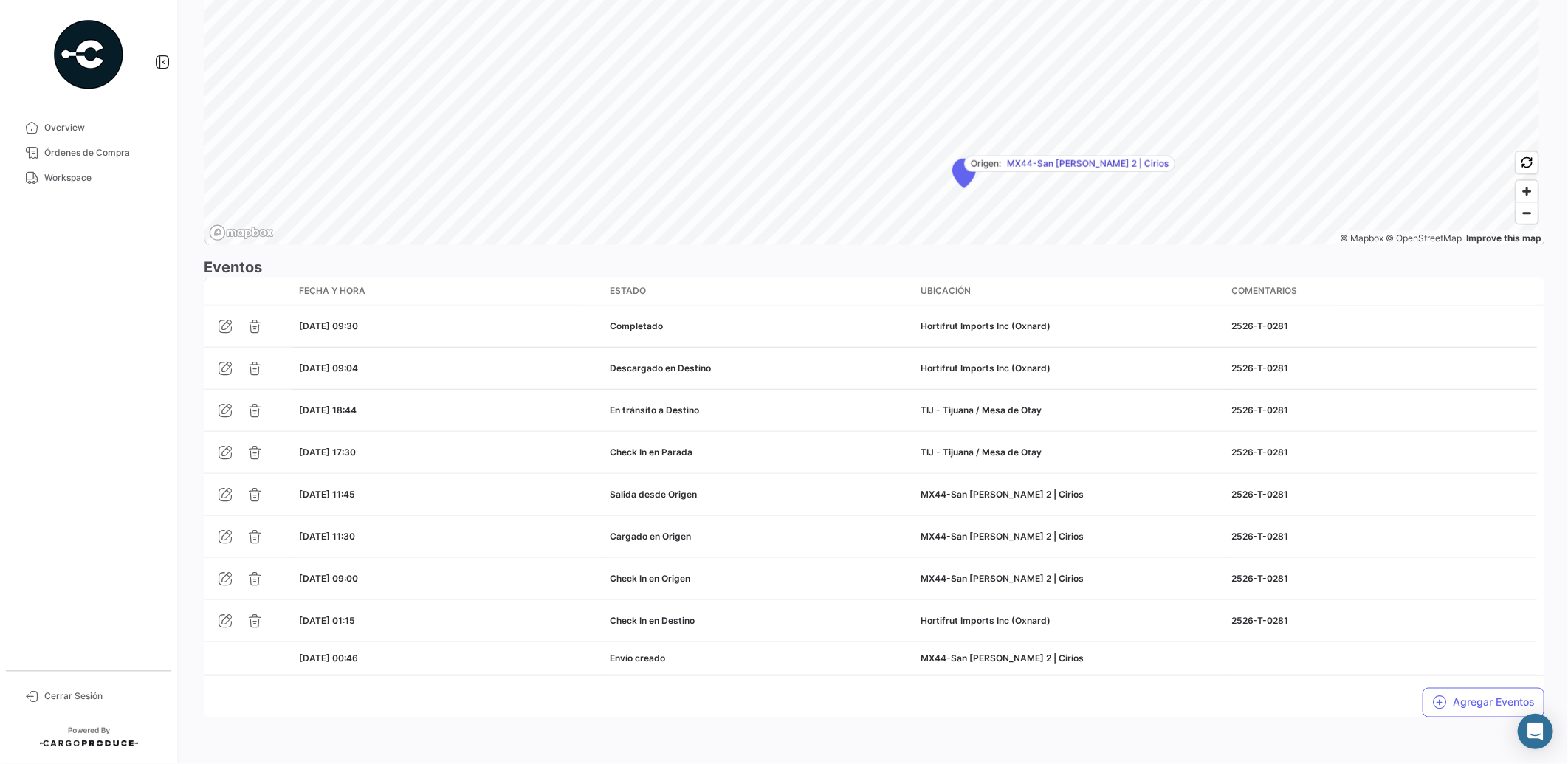
click at [543, 701] on div "Agregar Eventos" at bounding box center [874, 696] width 1341 height 41
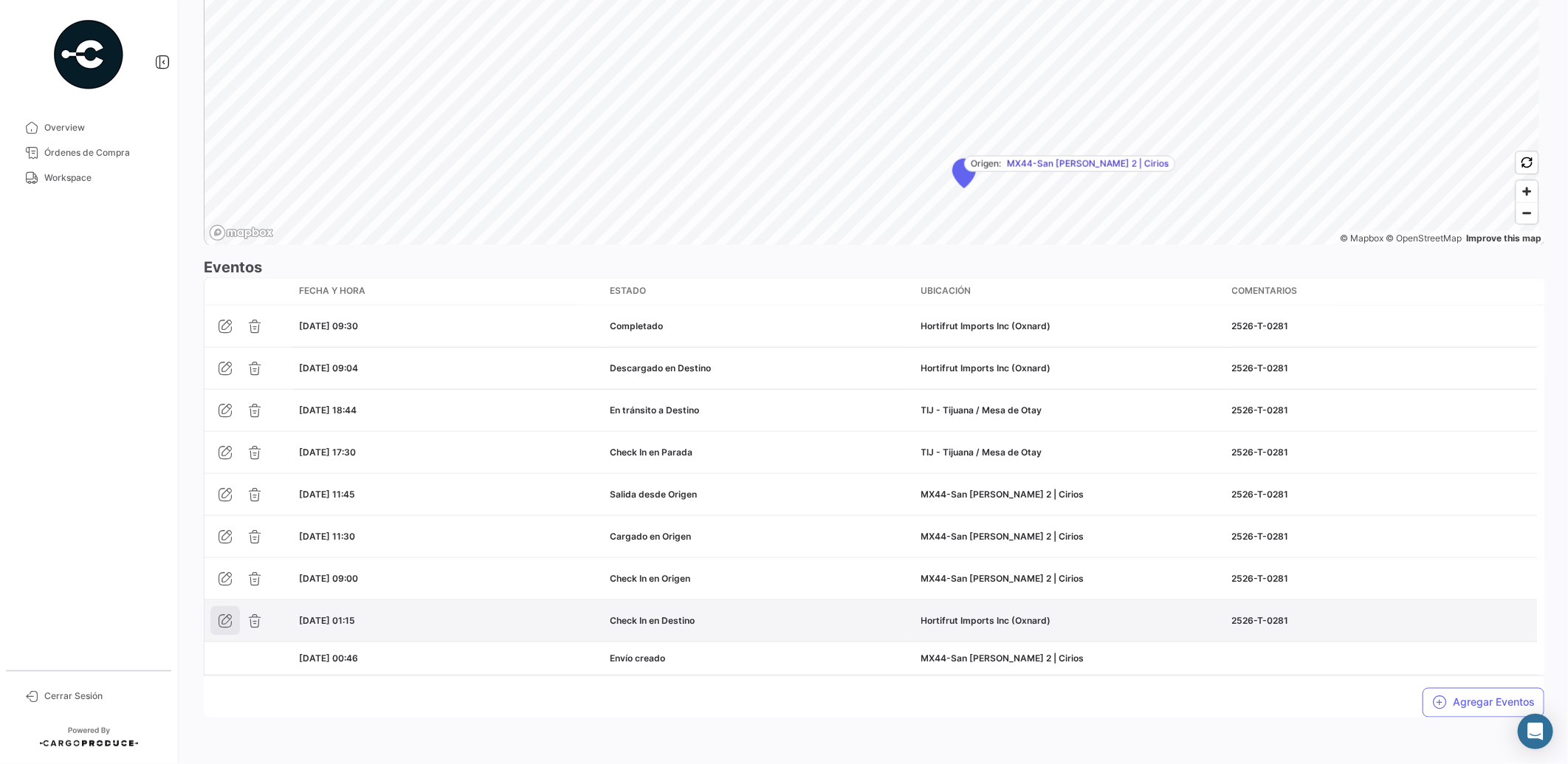
click at [231, 625] on icon "button" at bounding box center [225, 620] width 15 height 15
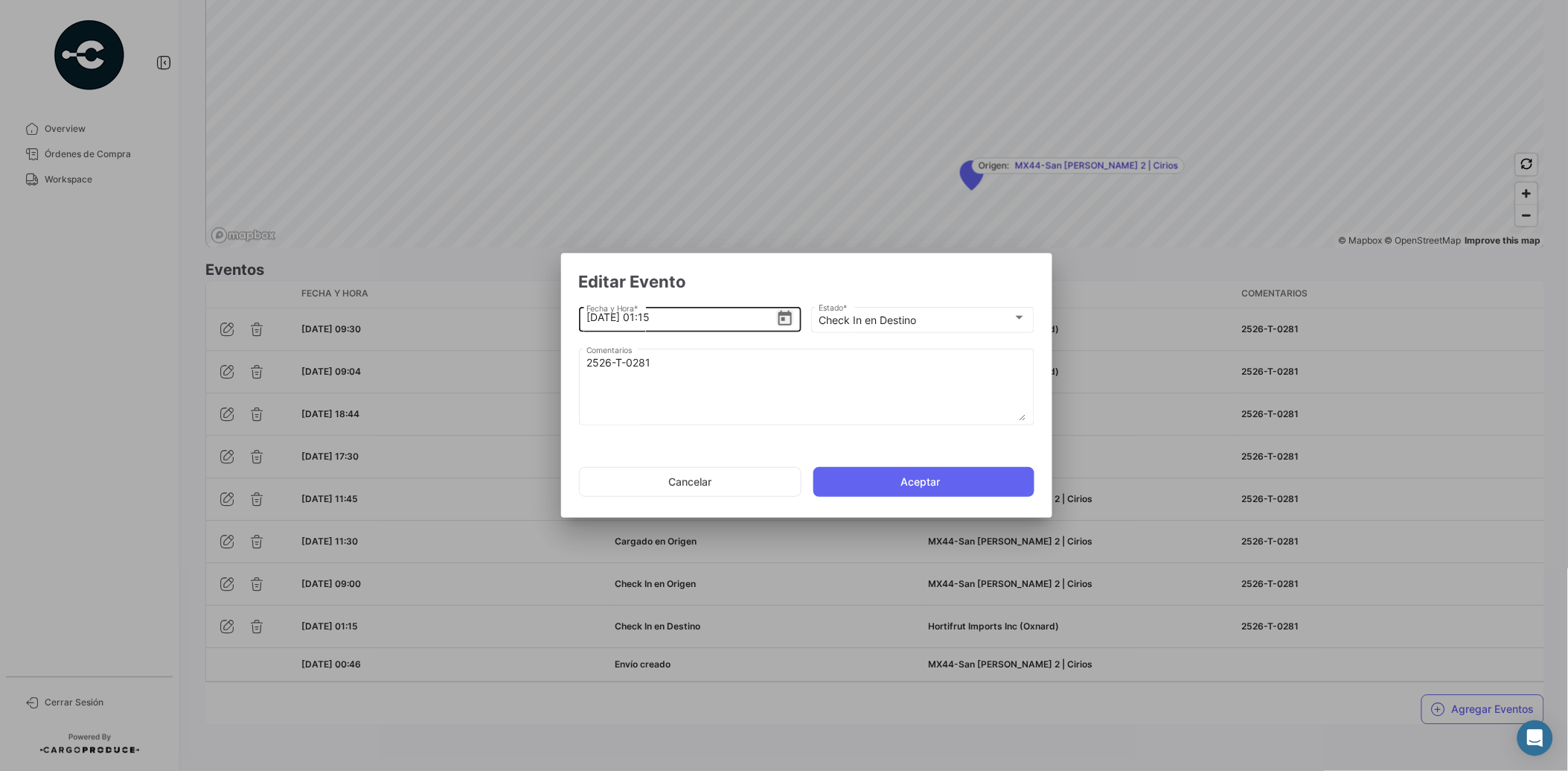
click at [793, 318] on icon "Open calendar" at bounding box center [785, 318] width 18 height 18
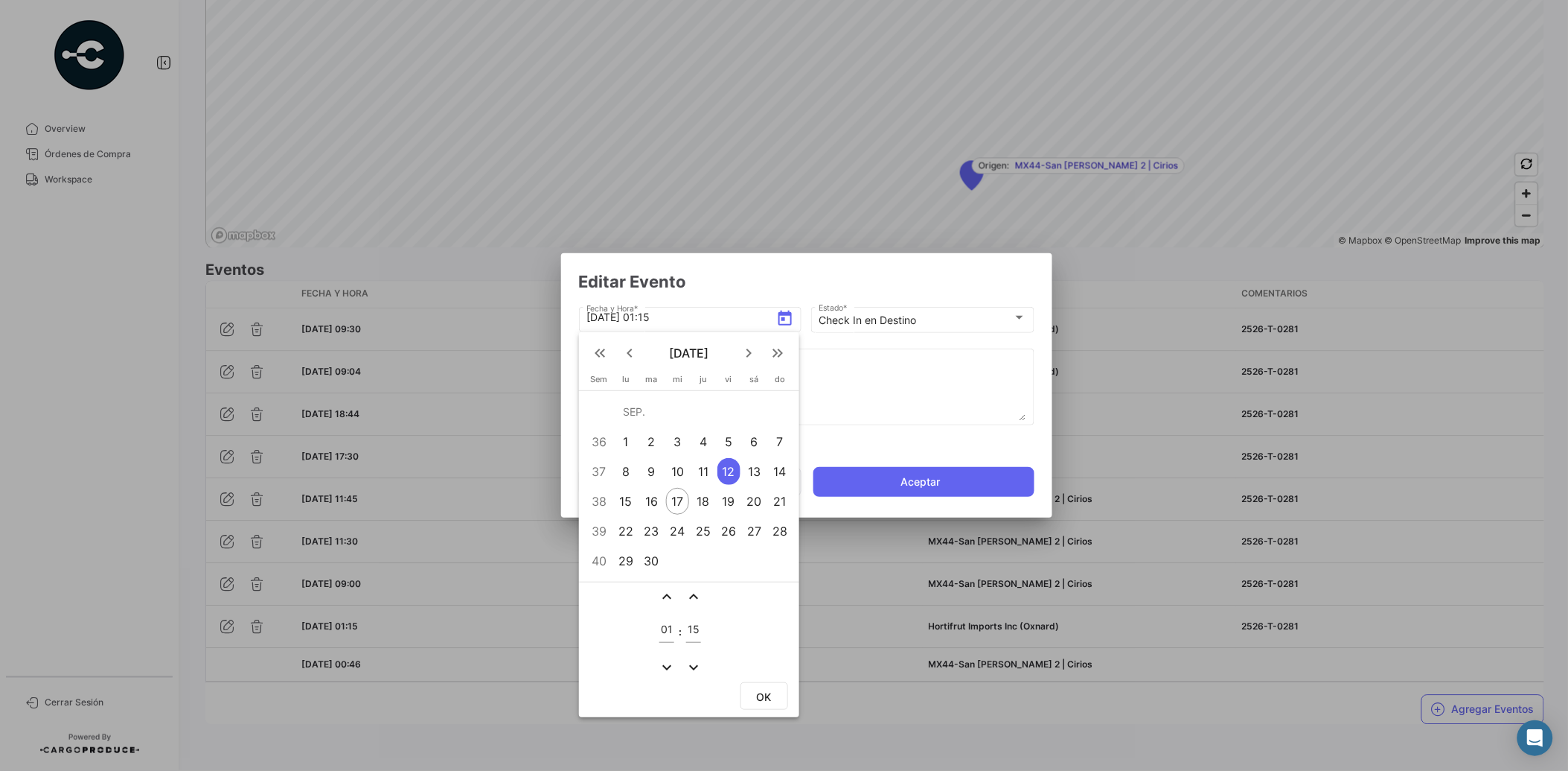
click at [665, 659] on mat-icon "expand_more" at bounding box center [667, 667] width 18 height 18
type input "23"
click at [694, 594] on mat-icon "expand_less" at bounding box center [694, 596] width 18 height 18
type input "16"
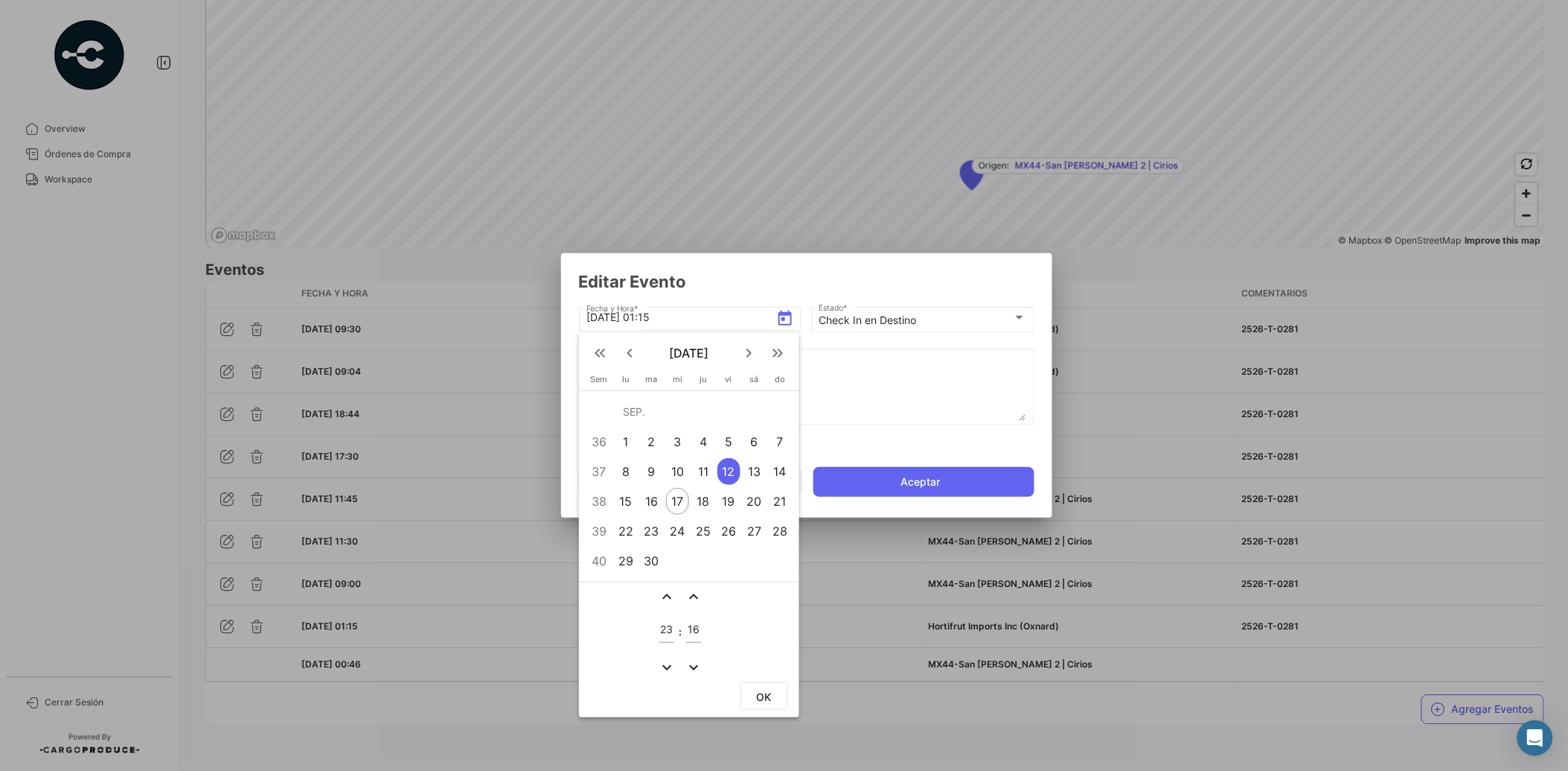
click at [729, 467] on div "12" at bounding box center [729, 471] width 23 height 27
click at [765, 691] on span "OK" at bounding box center [764, 697] width 15 height 13
type input "[DATE] 23:16"
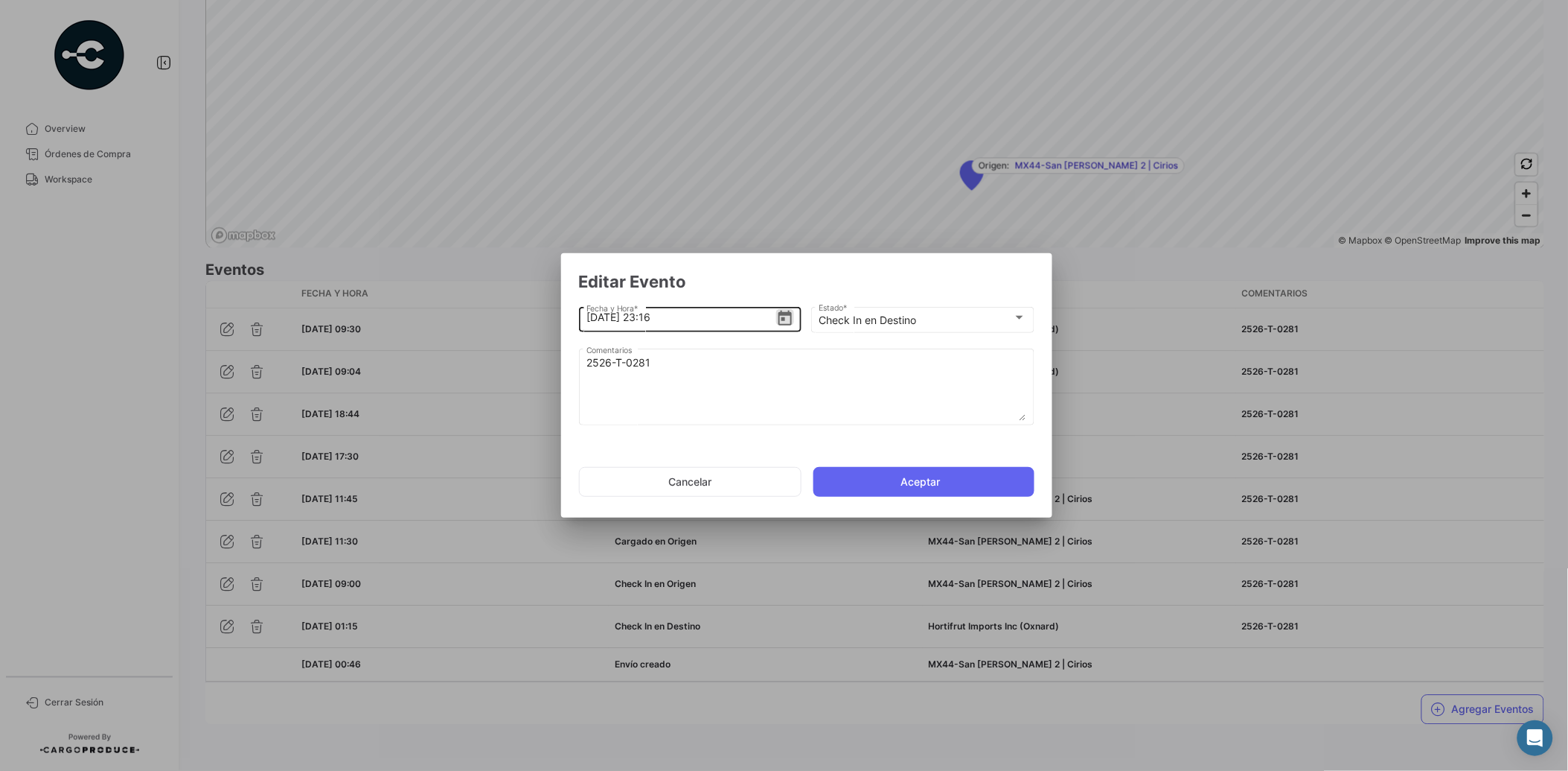
click at [784, 317] on icon "Open calendar" at bounding box center [784, 318] width 13 height 15
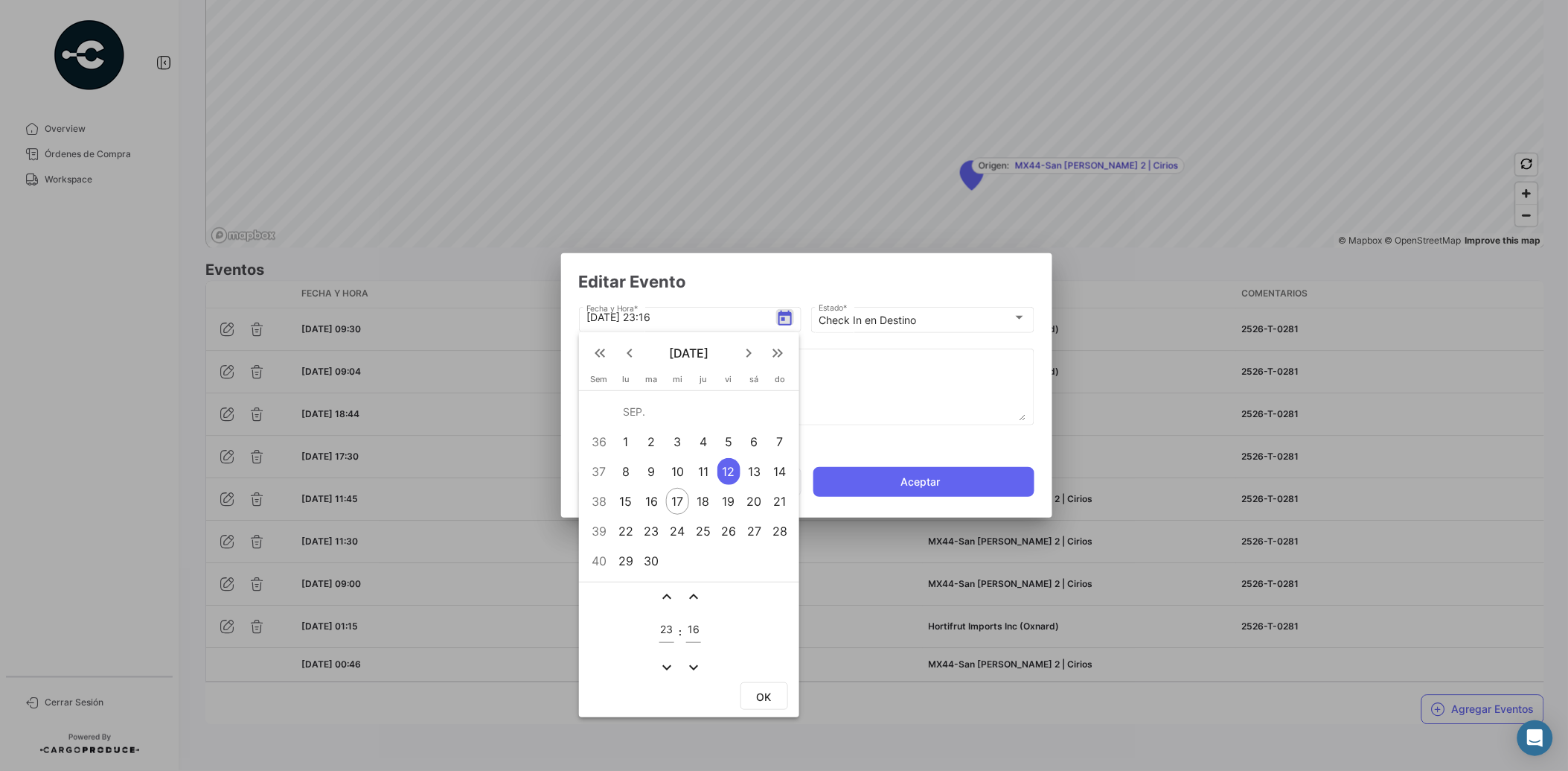
click at [669, 593] on mat-icon "expand_less" at bounding box center [667, 596] width 18 height 18
type input "00"
click at [757, 691] on span "OK" at bounding box center [764, 697] width 15 height 13
type input "[DATE] 00:16"
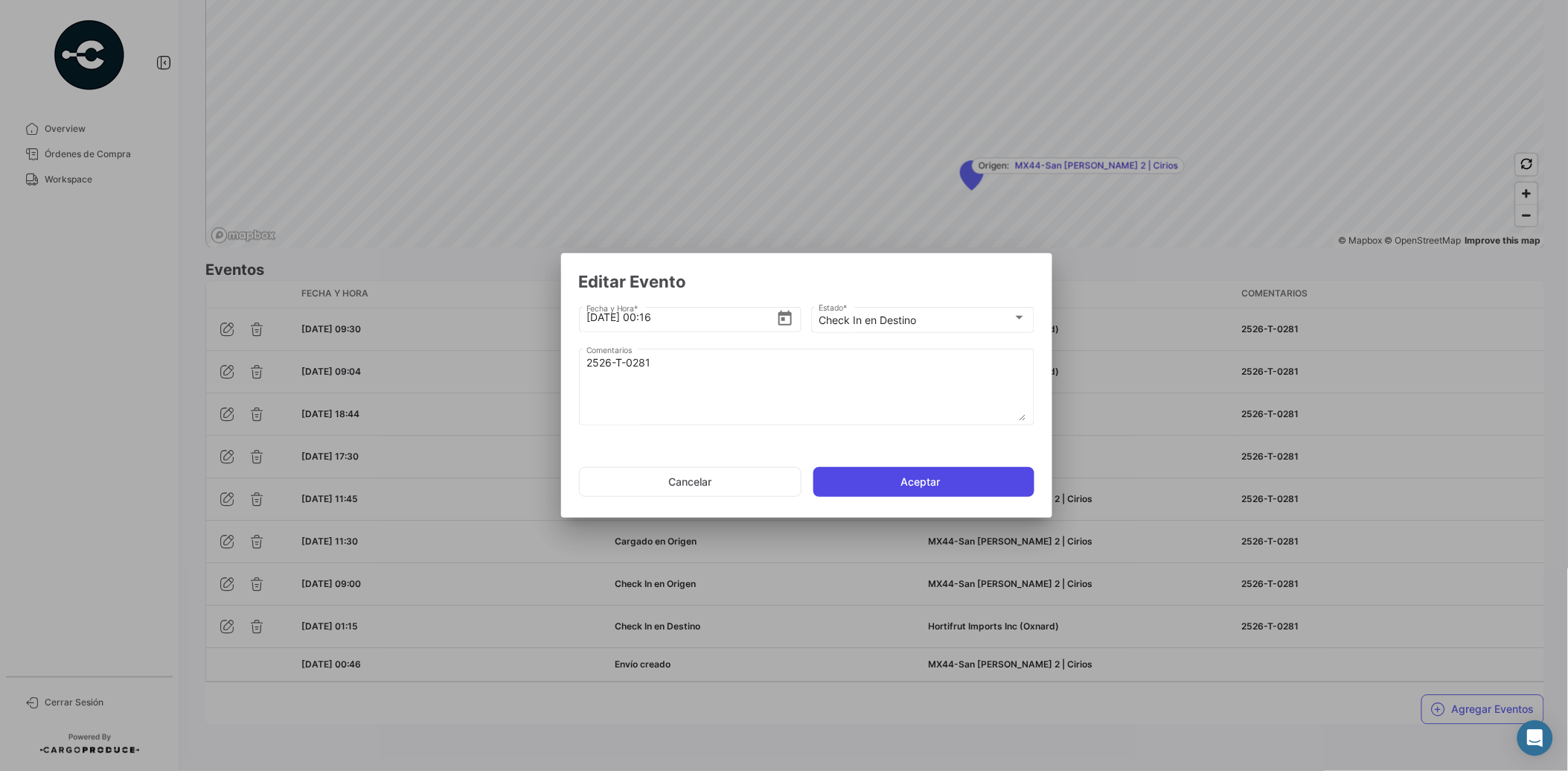
click at [883, 483] on button "Aceptar" at bounding box center [925, 482] width 221 height 29
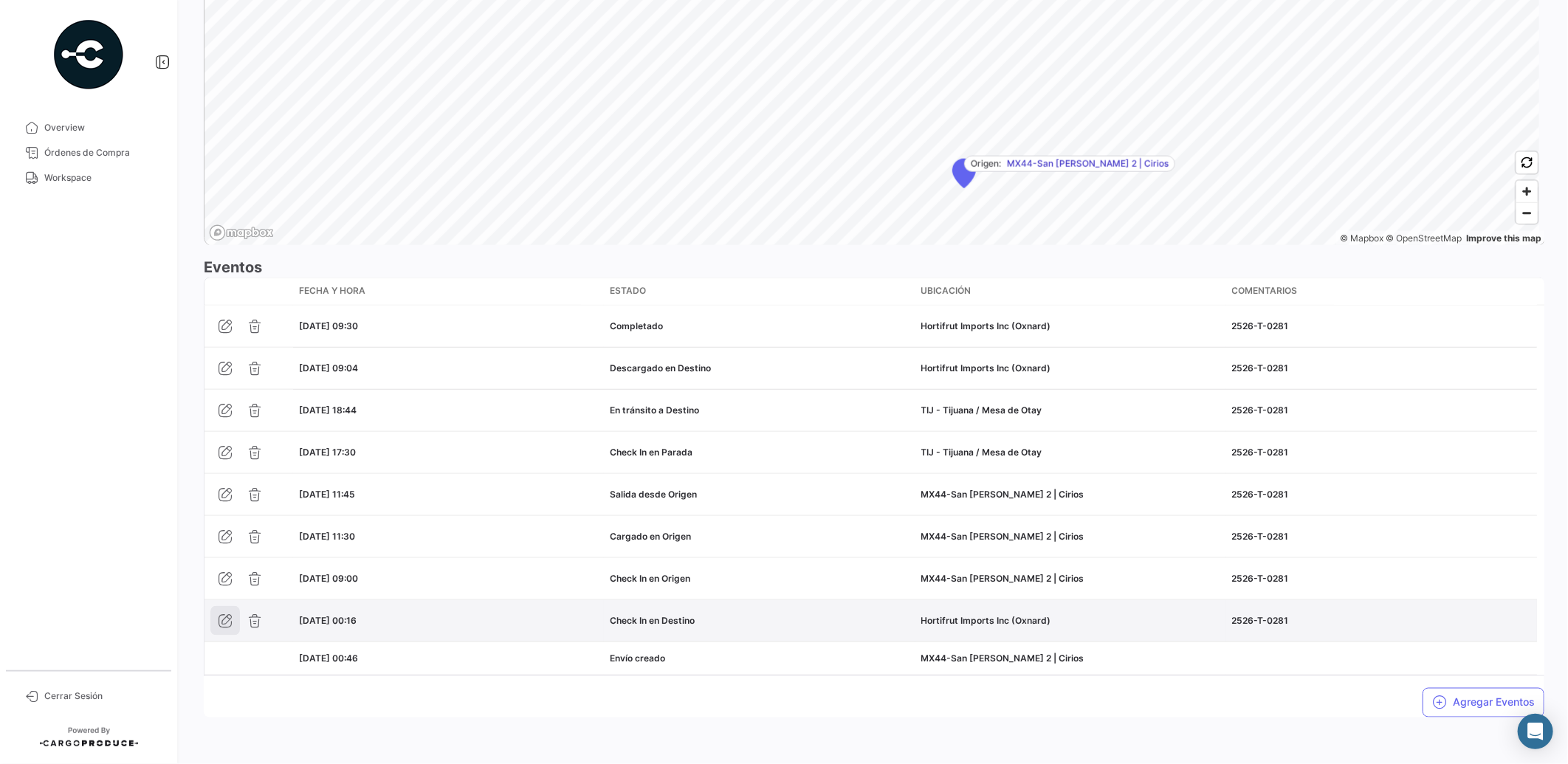
click at [226, 620] on icon "button" at bounding box center [225, 620] width 15 height 15
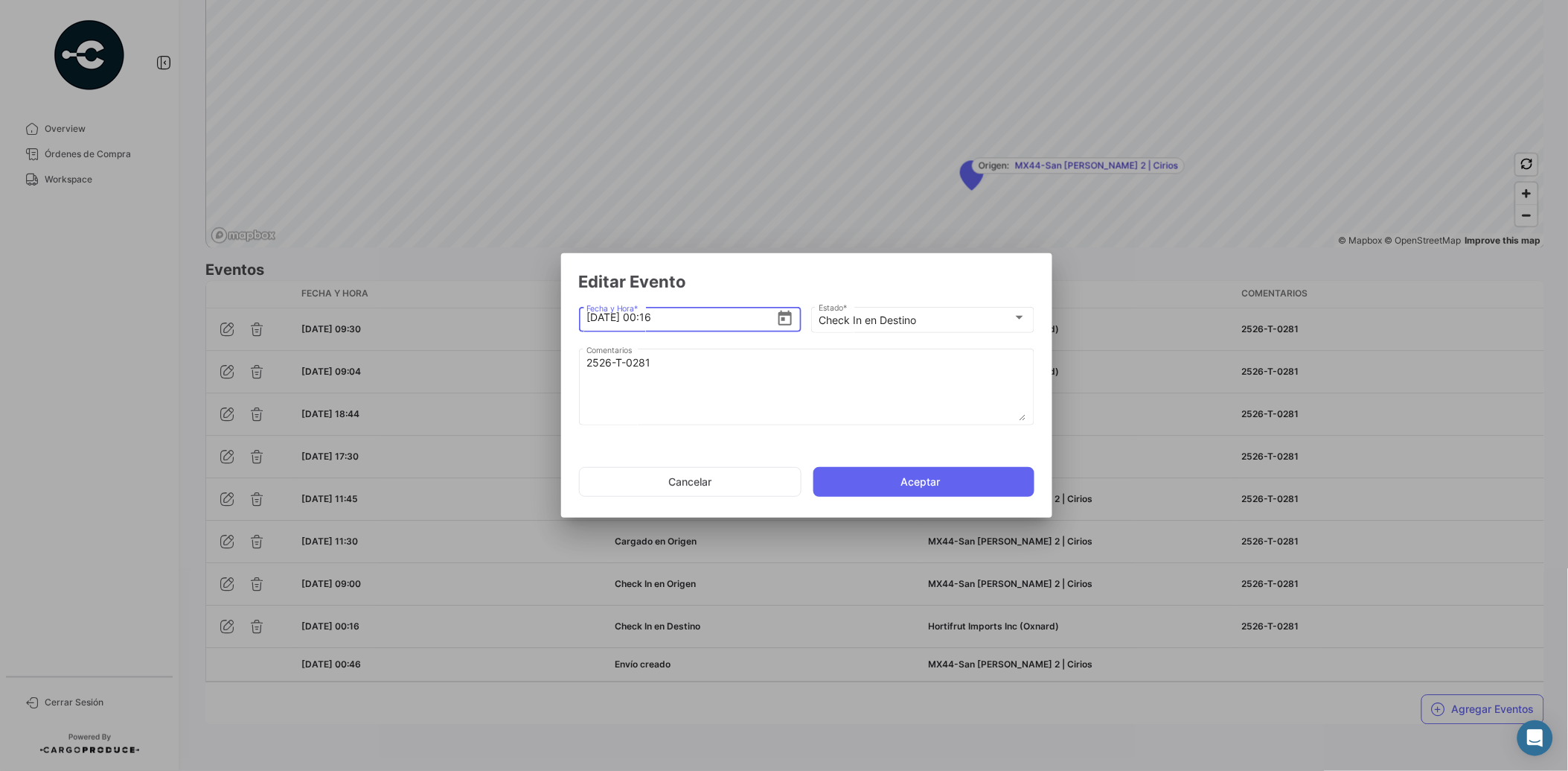
click at [787, 316] on icon "Open calendar" at bounding box center [785, 318] width 18 height 18
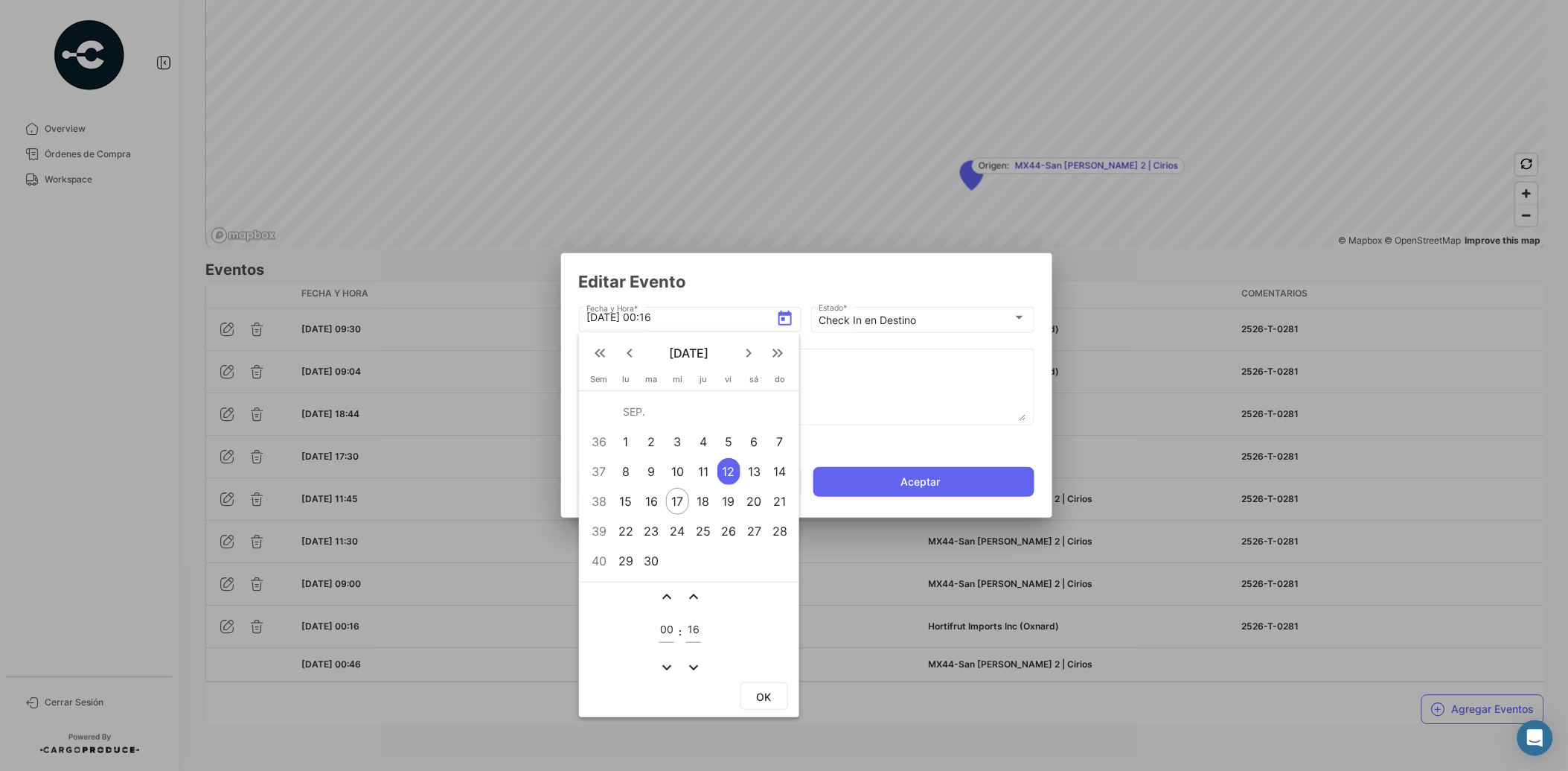
click at [754, 466] on div "13" at bounding box center [754, 471] width 23 height 27
click at [892, 480] on div at bounding box center [784, 385] width 1568 height 771
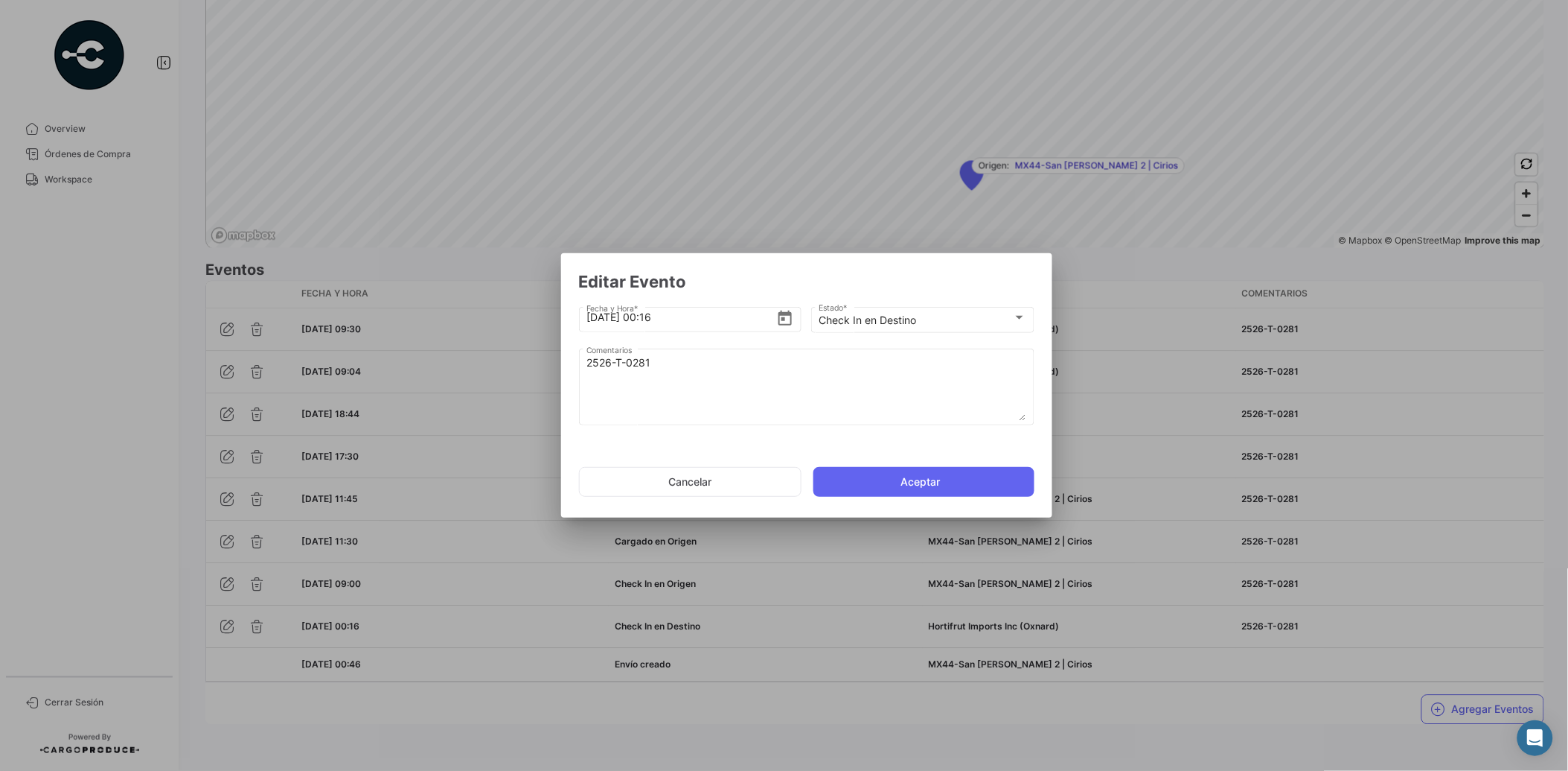
click at [892, 480] on button "Aceptar" at bounding box center [925, 482] width 221 height 29
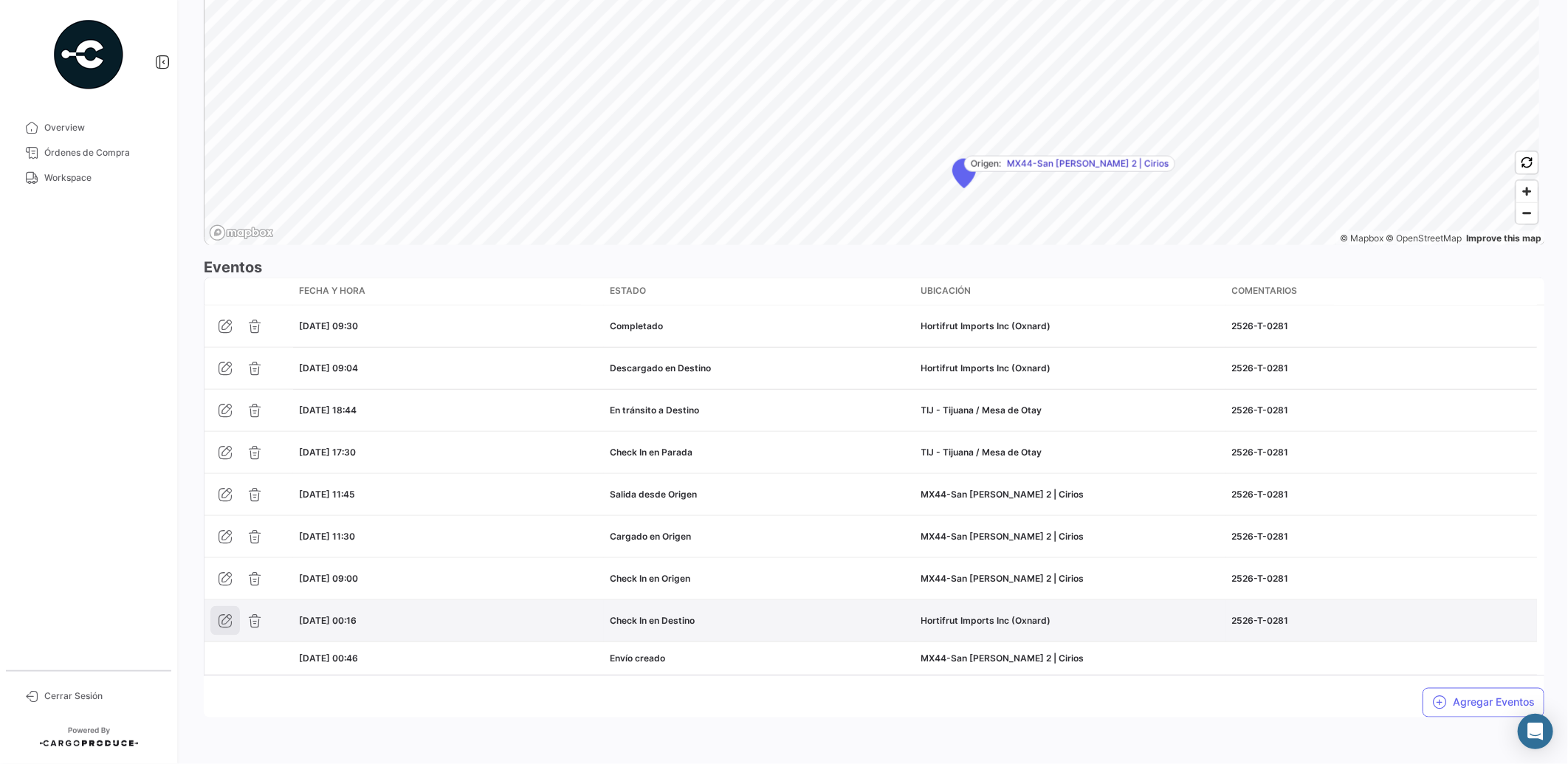
click at [229, 615] on icon "button" at bounding box center [225, 620] width 15 height 15
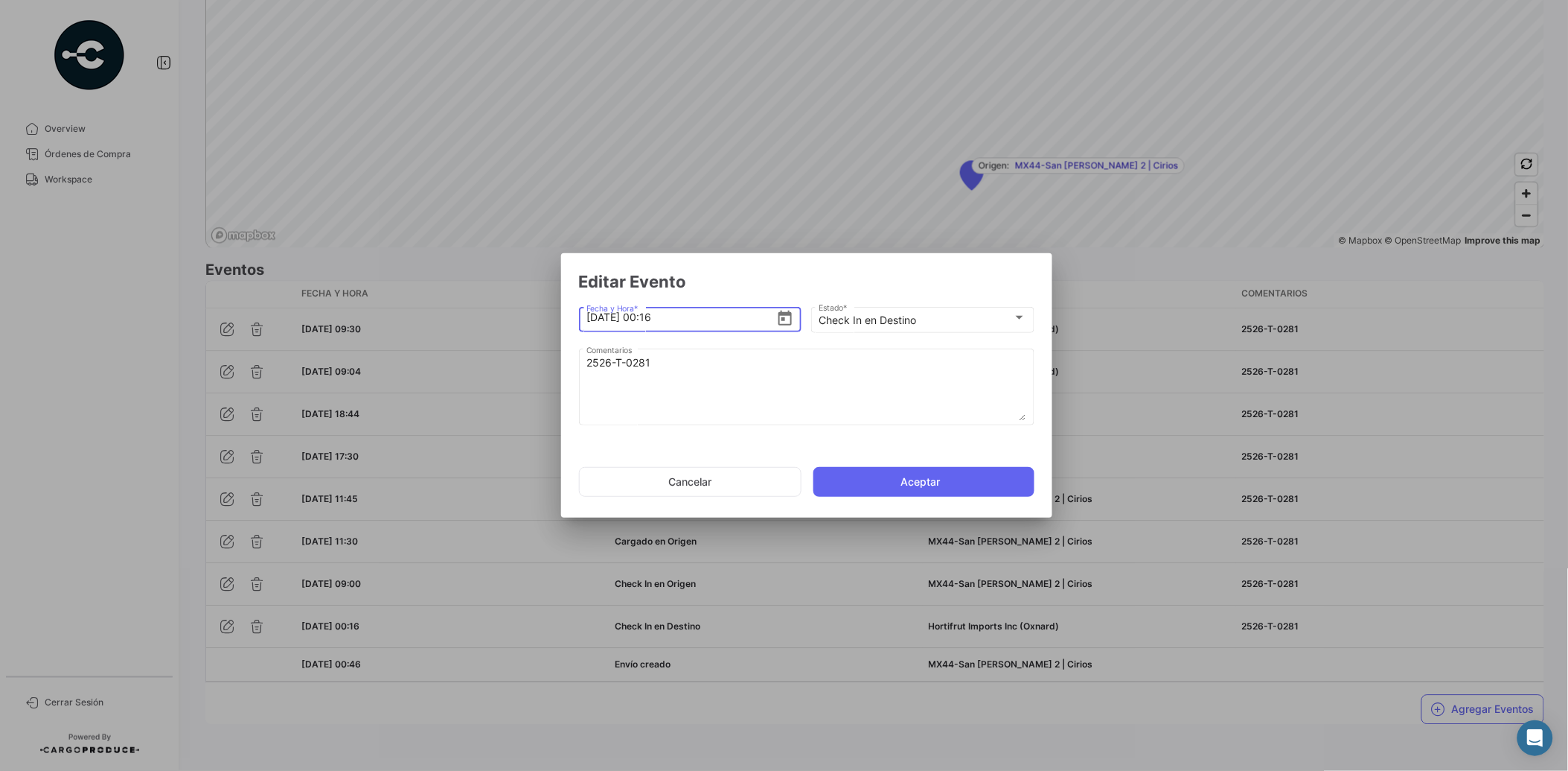
click at [784, 313] on icon "Open calendar" at bounding box center [784, 318] width 13 height 15
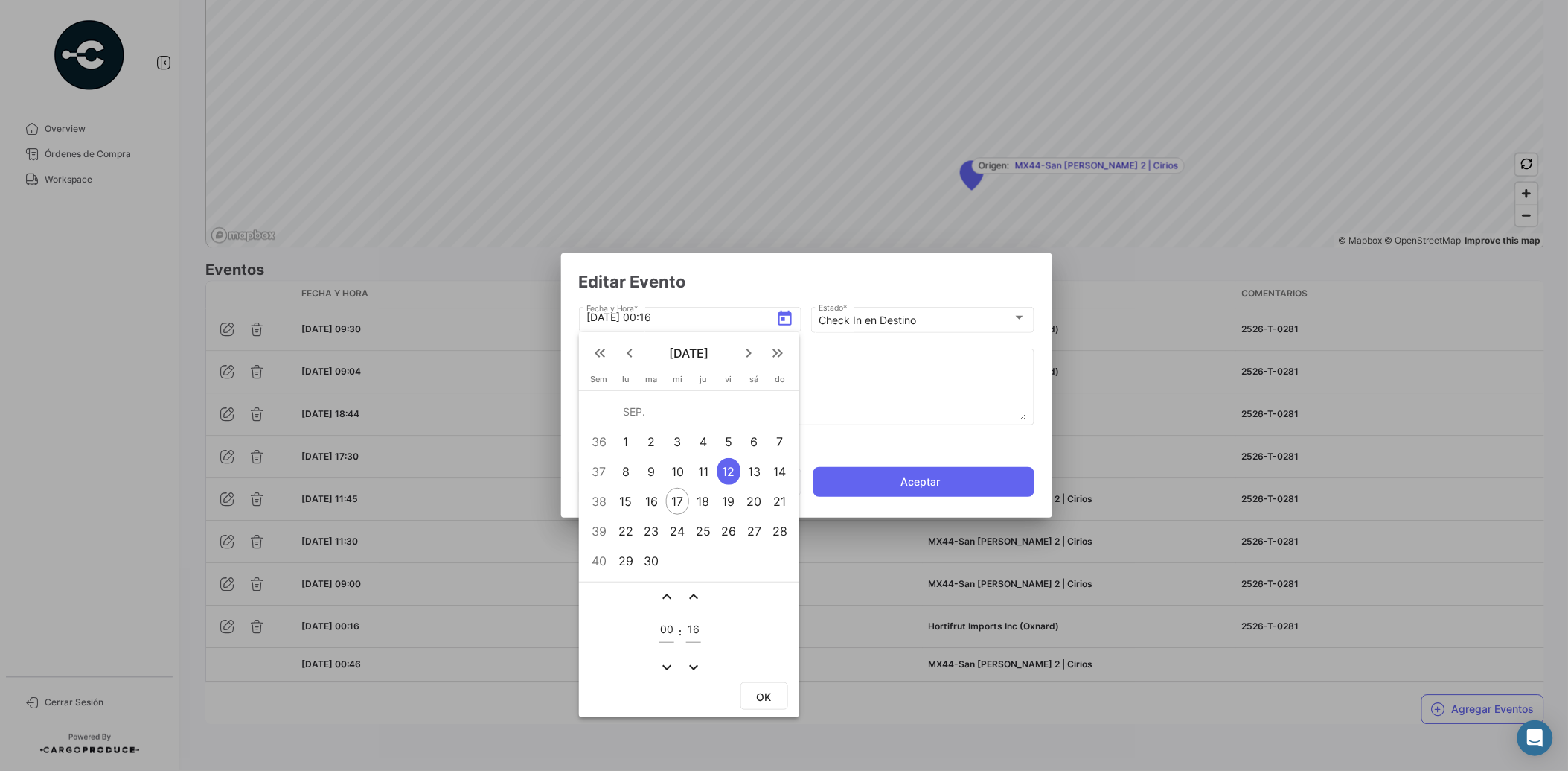
click at [756, 466] on div "13" at bounding box center [754, 471] width 23 height 27
click at [894, 403] on div at bounding box center [784, 385] width 1568 height 771
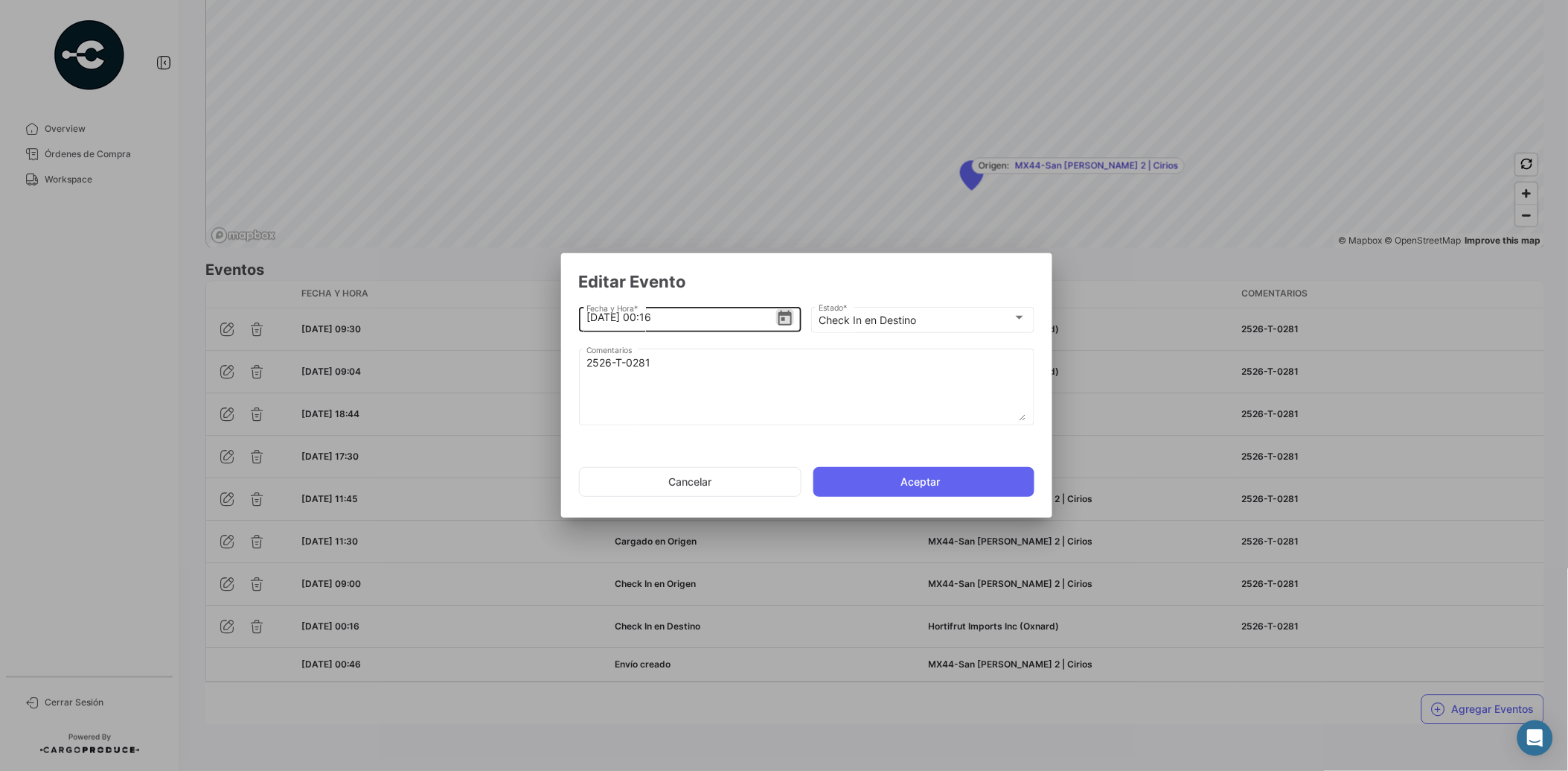
click at [778, 315] on icon "Open calendar" at bounding box center [784, 318] width 13 height 15
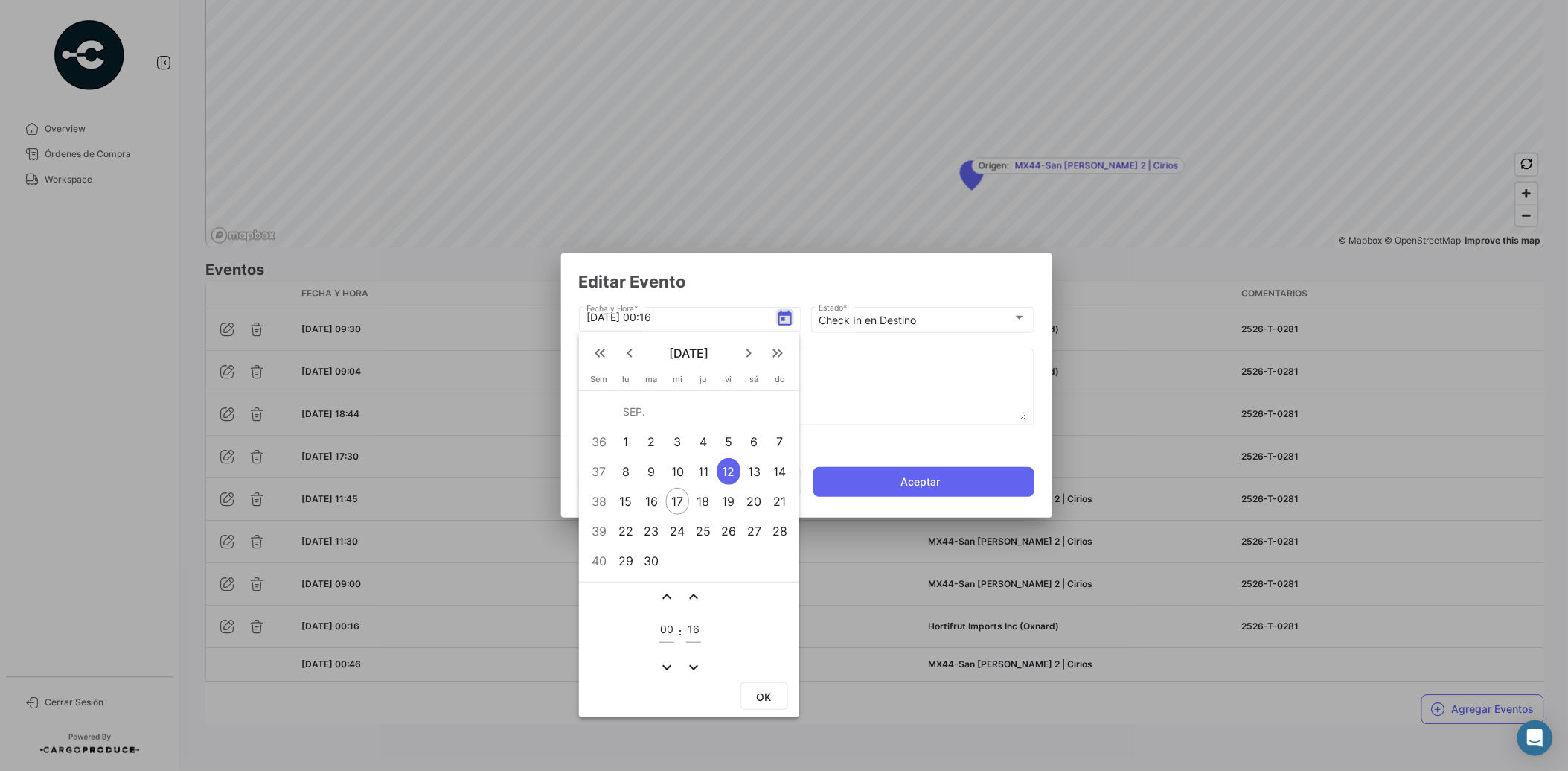
click at [754, 467] on div "13" at bounding box center [754, 471] width 23 height 27
click at [764, 691] on span "OK" at bounding box center [764, 697] width 15 height 13
type input "[DATE] 00:16"
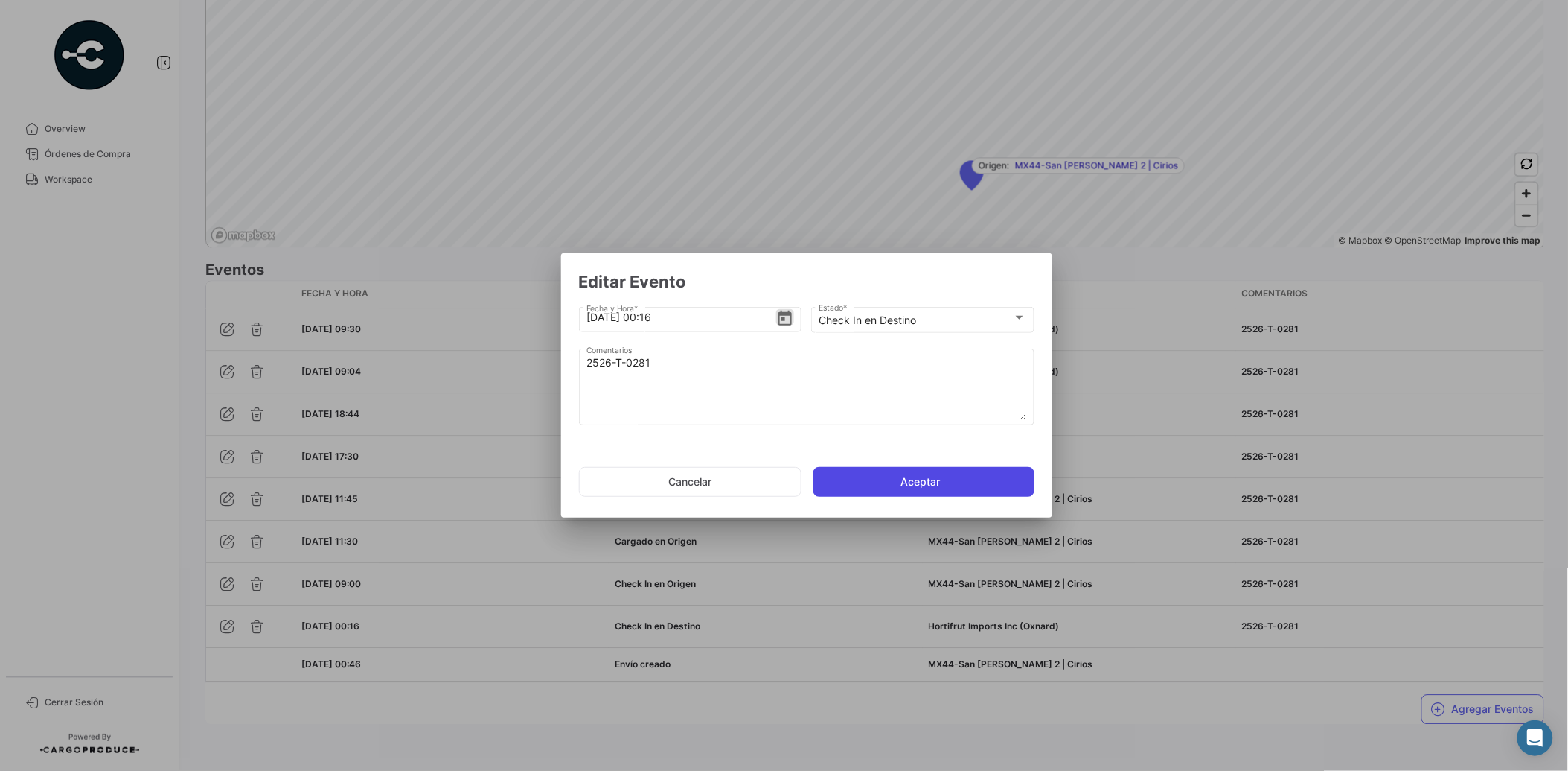
click at [880, 478] on button "Aceptar" at bounding box center [925, 482] width 221 height 29
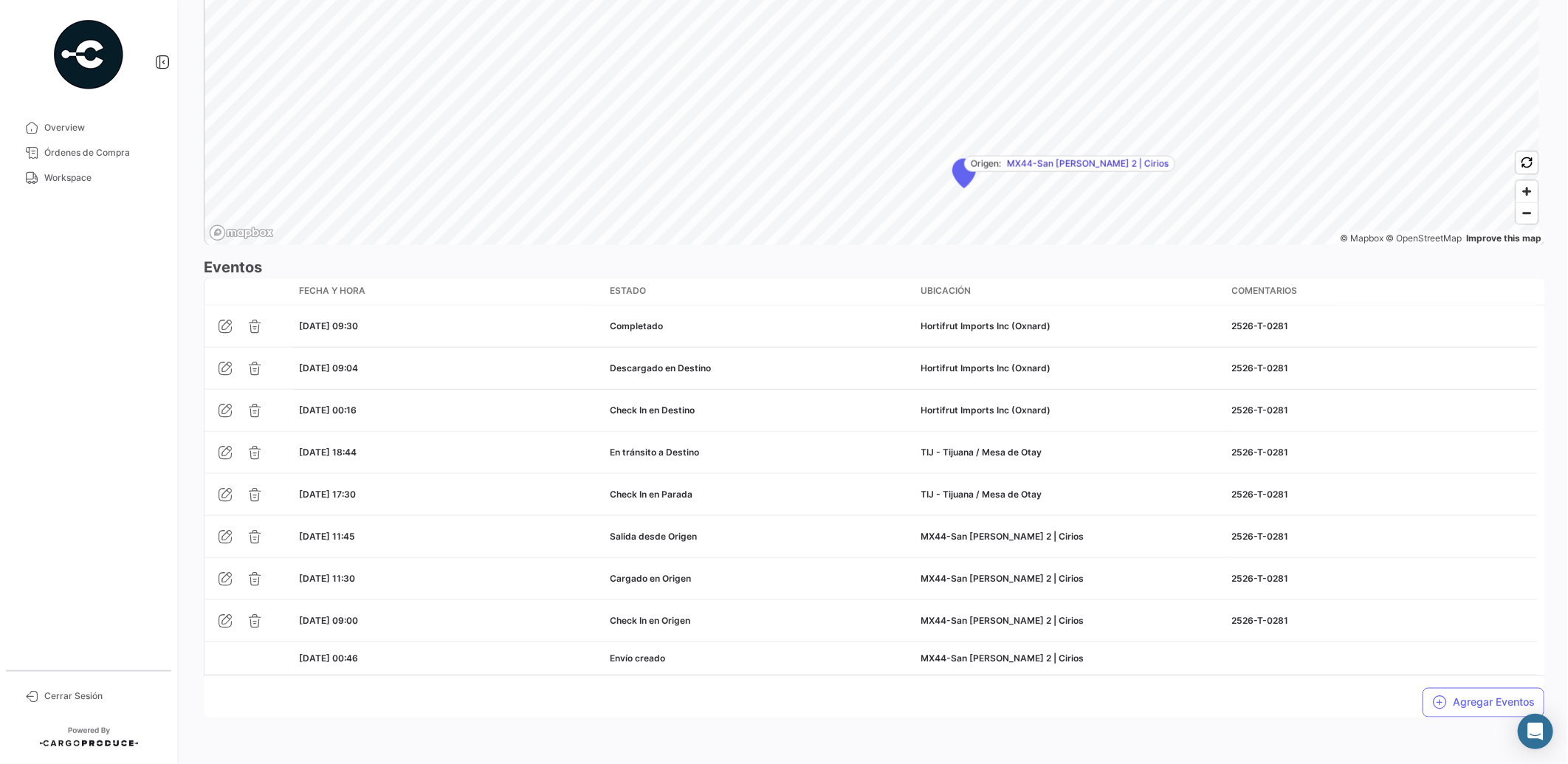
click at [702, 714] on div "Agregar Eventos" at bounding box center [874, 696] width 1341 height 41
click at [1468, 701] on button "Agregar Eventos" at bounding box center [1483, 702] width 122 height 29
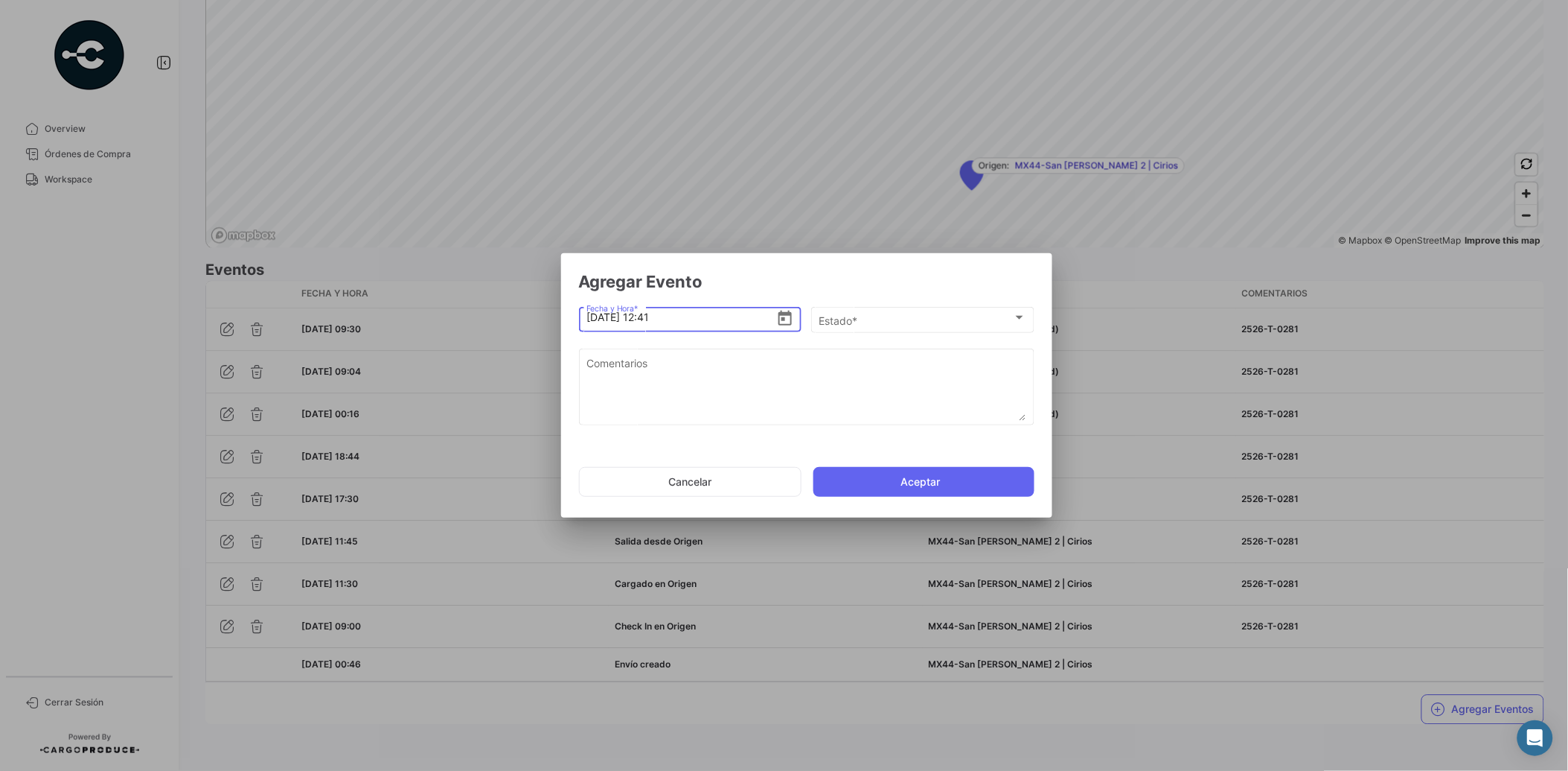
click at [792, 316] on icon "Open calendar" at bounding box center [785, 318] width 18 height 18
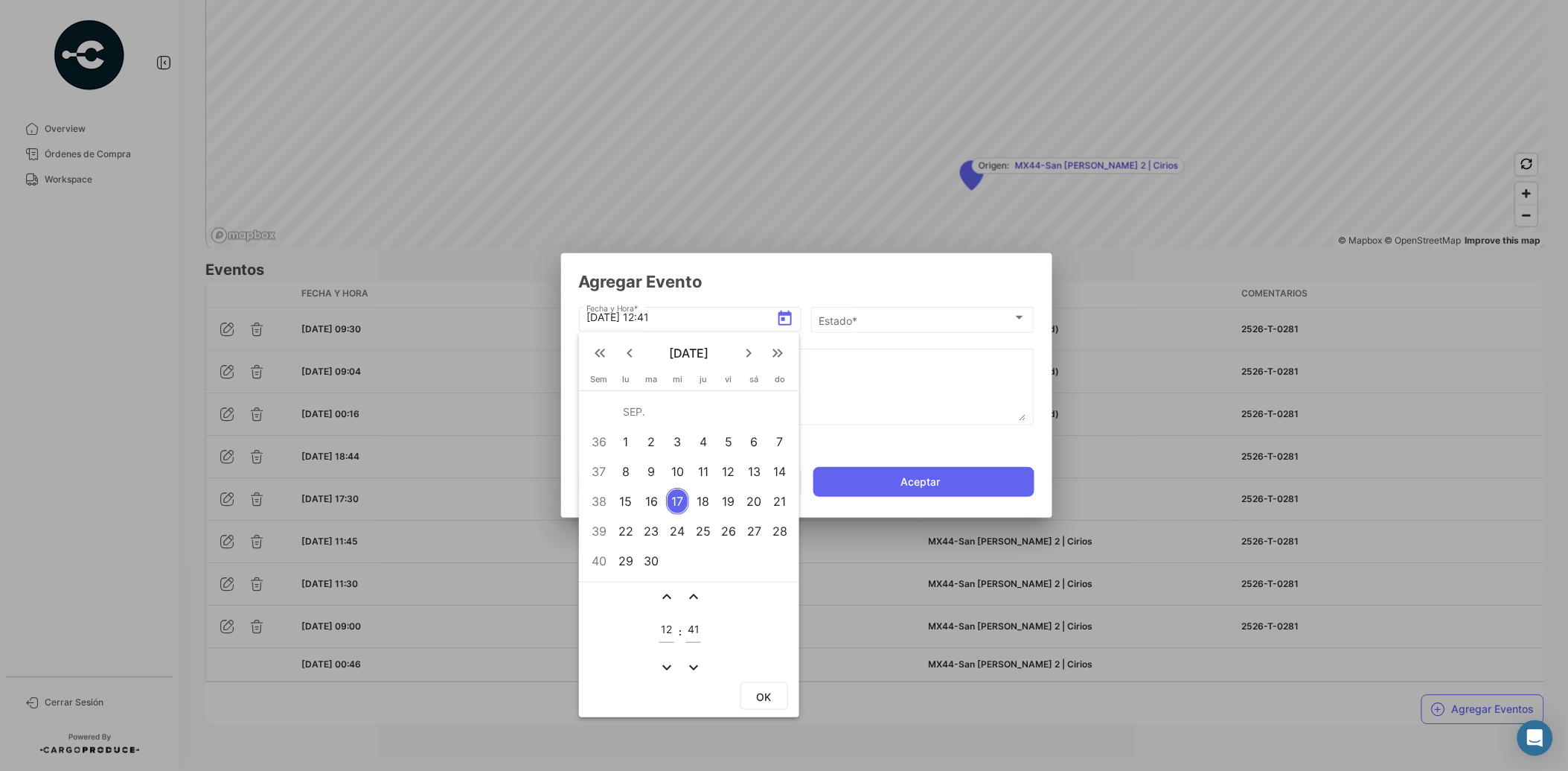
click at [724, 472] on div "12" at bounding box center [729, 471] width 23 height 27
click at [669, 595] on mat-icon "expand_less" at bounding box center [667, 596] width 18 height 18
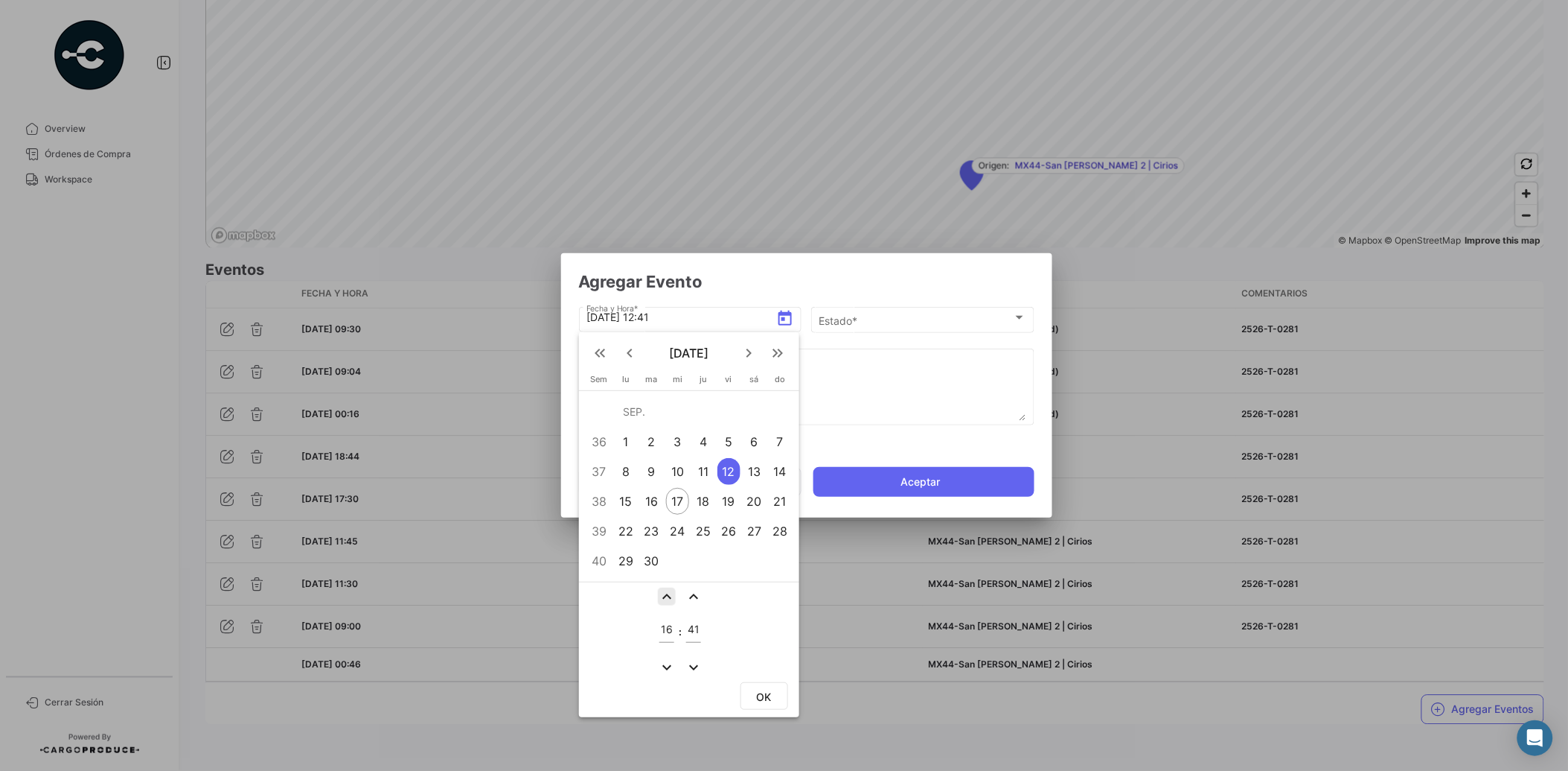
click at [669, 595] on mat-icon "expand_less" at bounding box center [667, 596] width 18 height 18
click at [670, 664] on mat-icon "expand_more" at bounding box center [667, 667] width 18 height 18
type input "17"
click at [693, 591] on mat-icon "expand_less" at bounding box center [694, 596] width 18 height 18
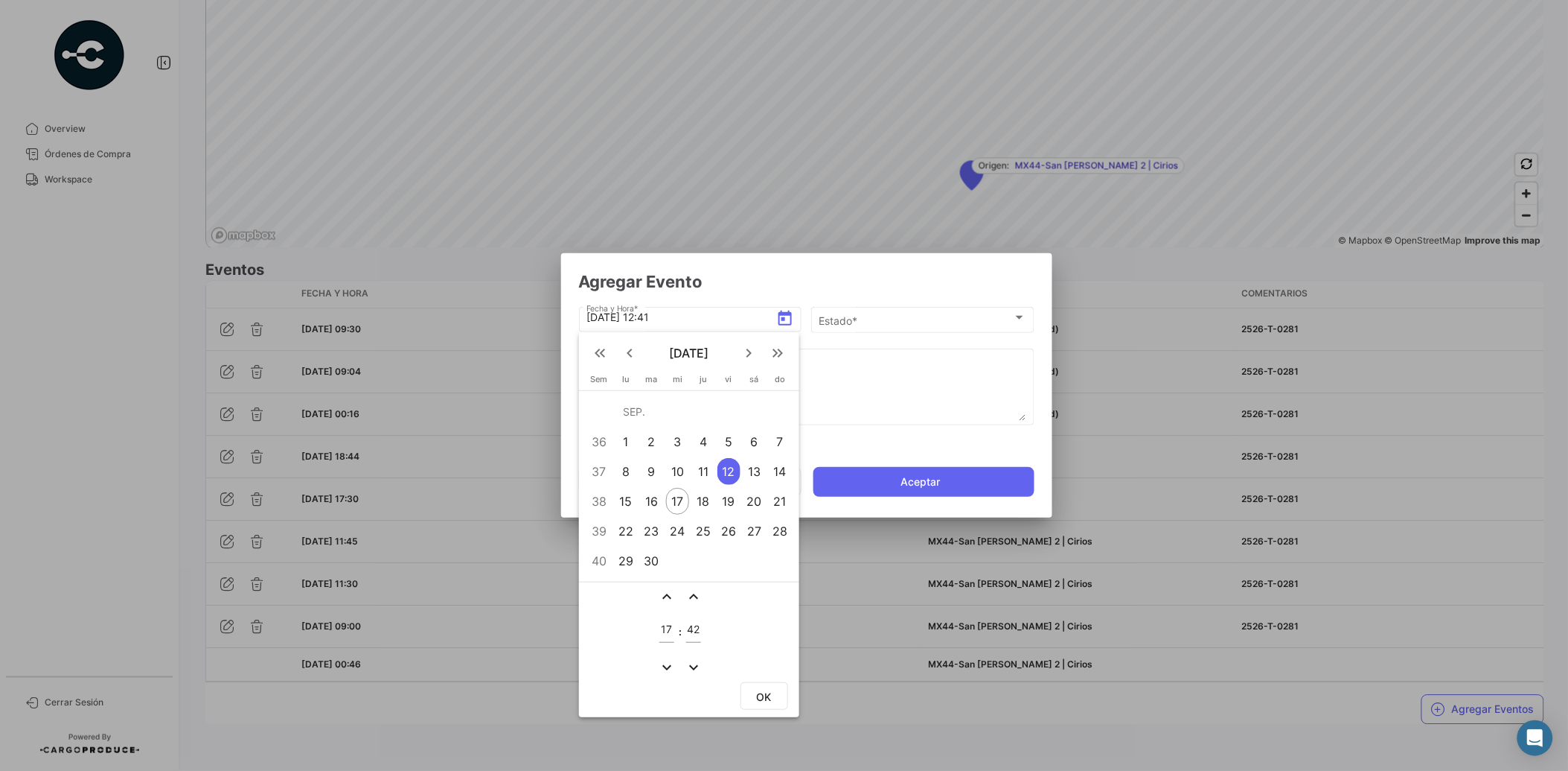
click at [688, 666] on mat-icon "expand_more" at bounding box center [694, 667] width 18 height 18
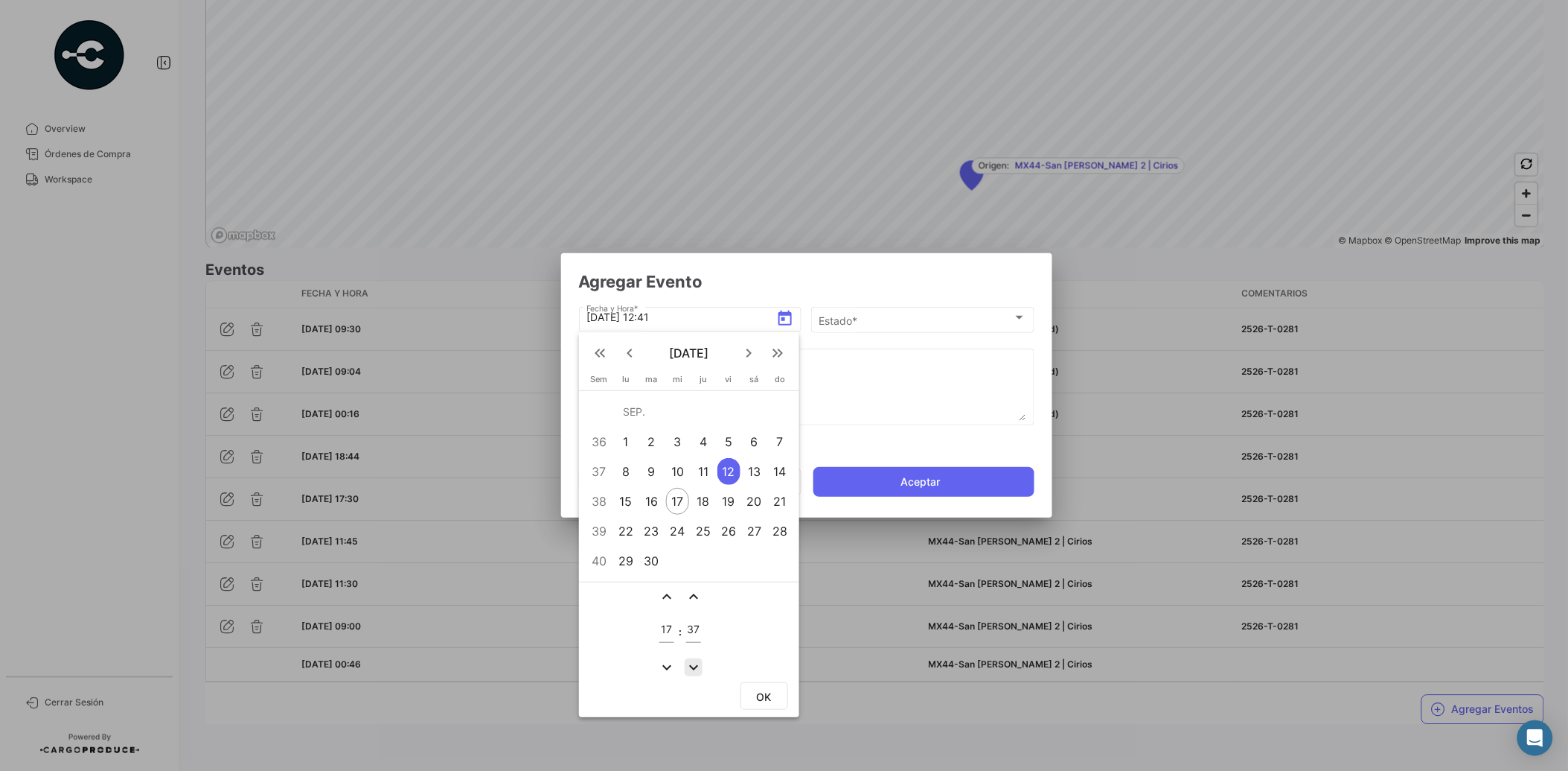
click at [688, 666] on mat-icon "expand_more" at bounding box center [694, 667] width 18 height 18
type input "35"
click at [757, 691] on span "OK" at bounding box center [764, 697] width 15 height 13
type input "[DATE] 17:35"
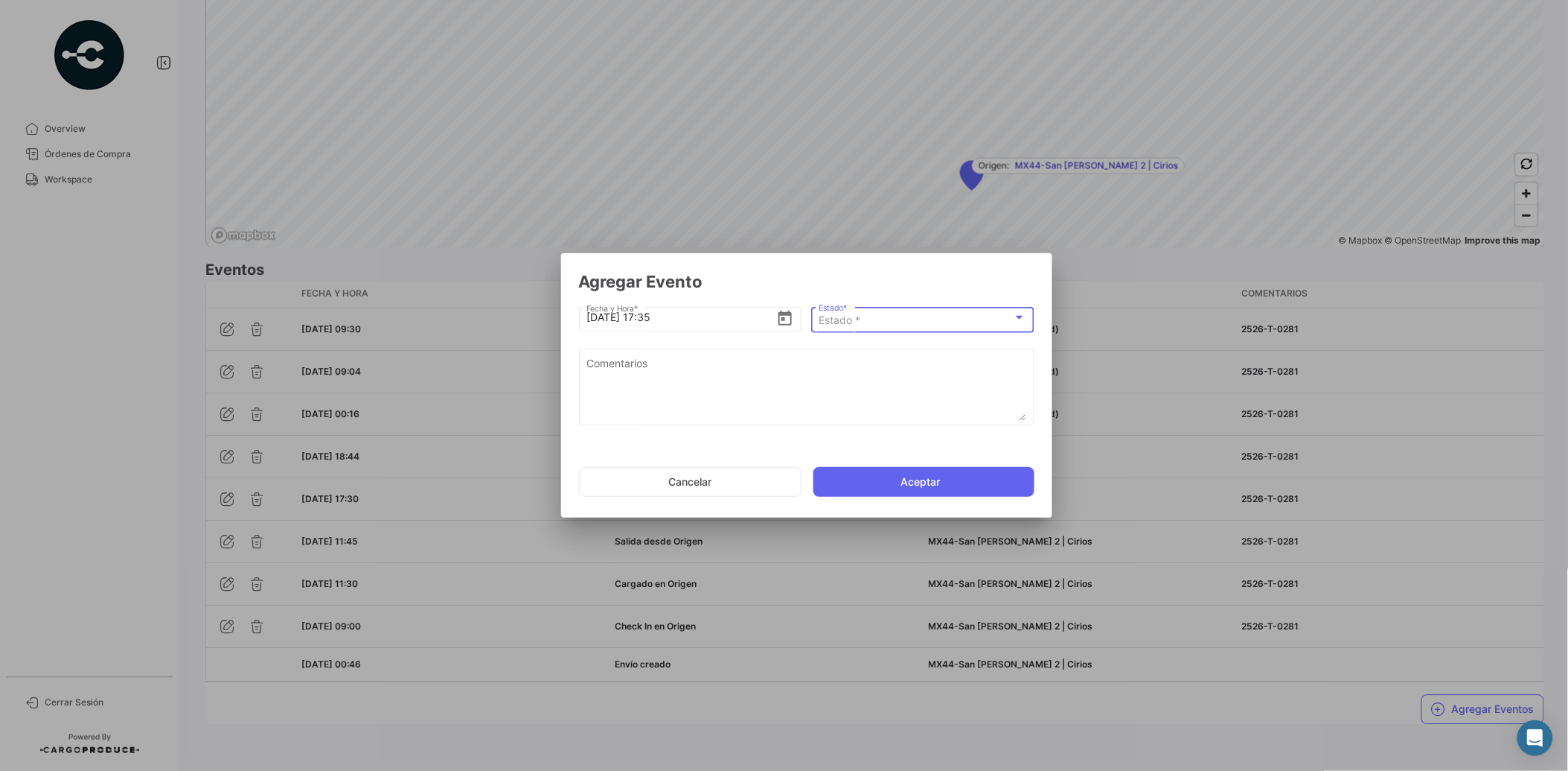
click at [861, 324] on span "Estado *" at bounding box center [840, 319] width 42 height 13
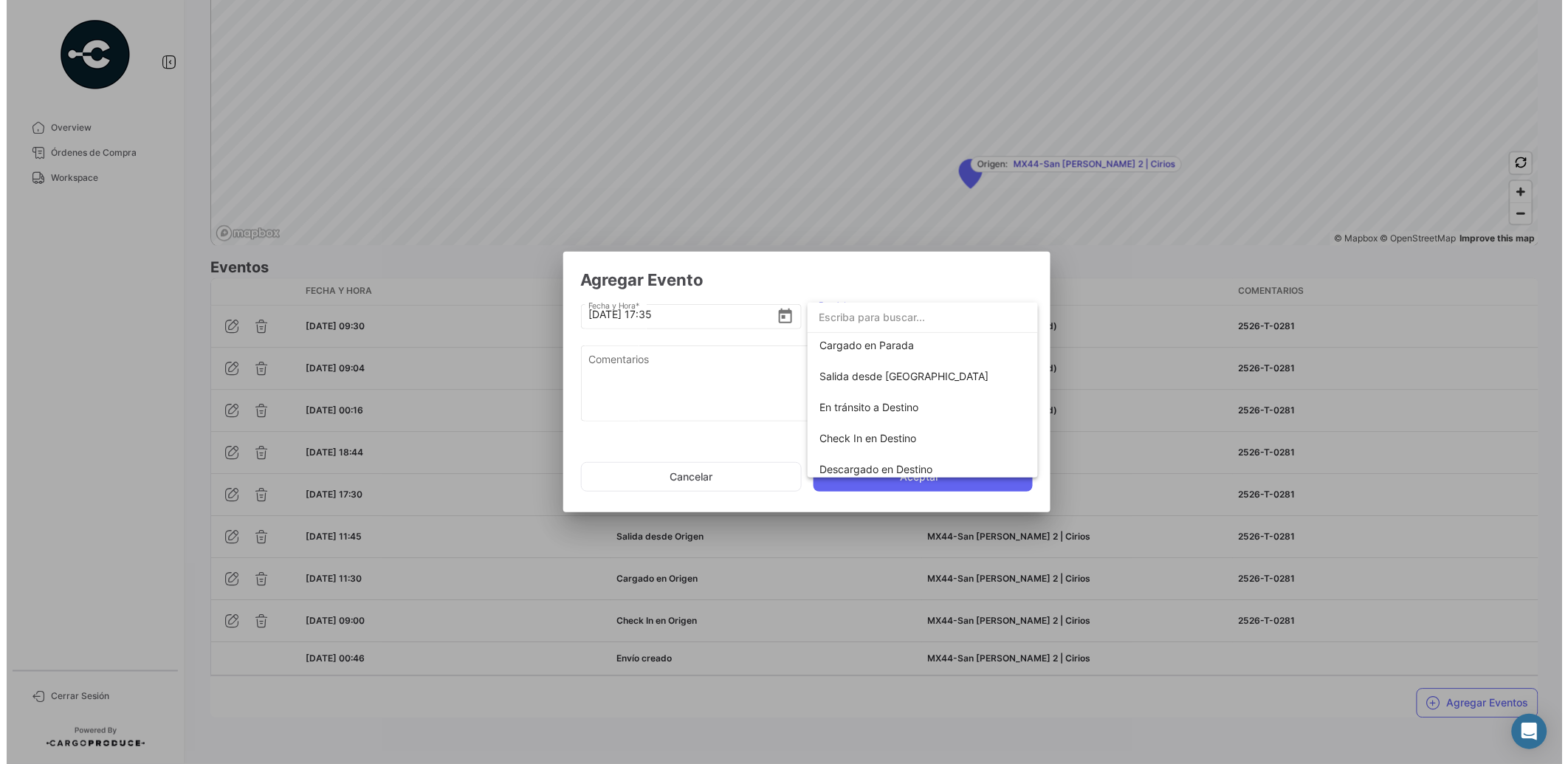
scroll to position [193, 0]
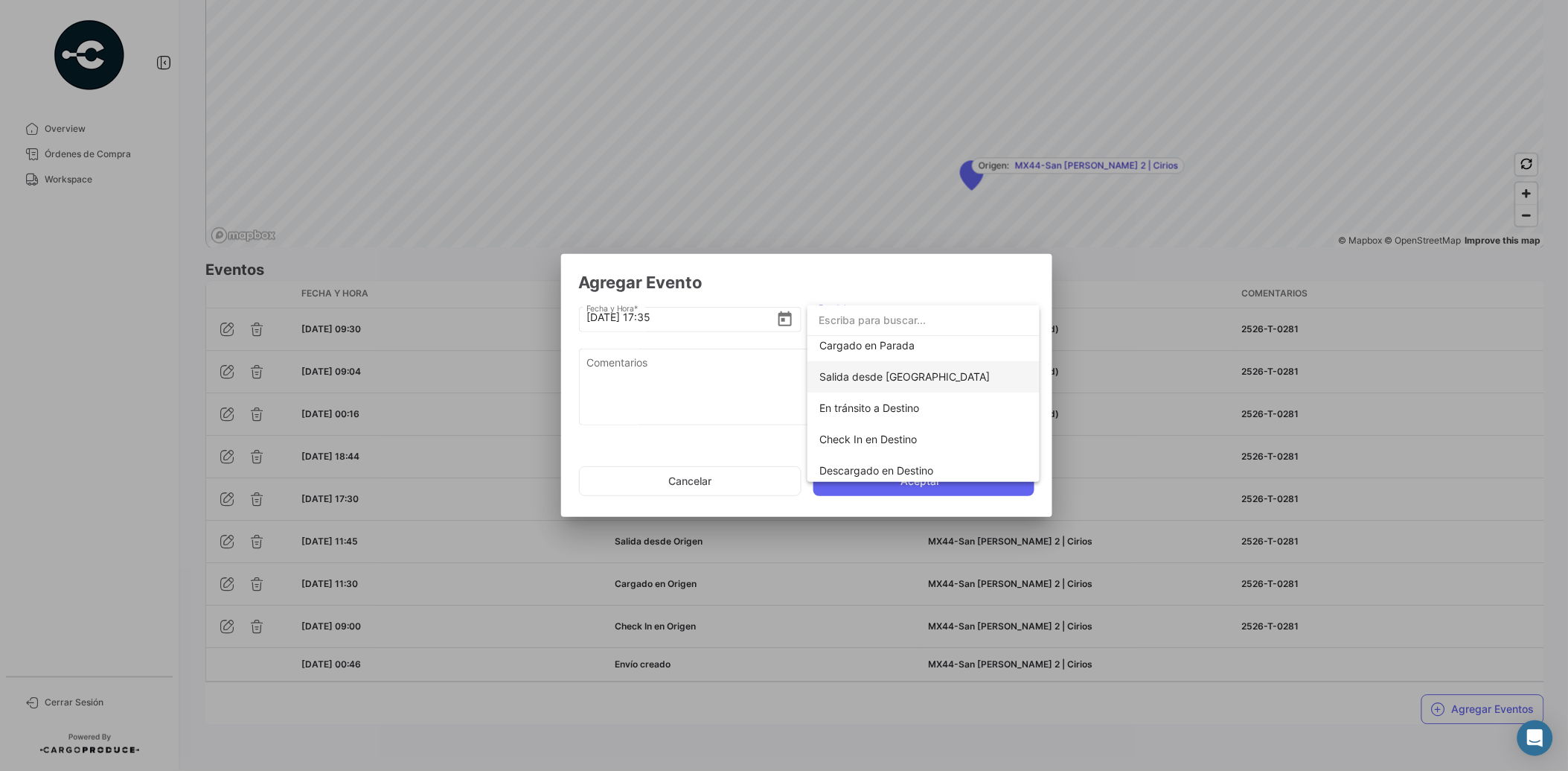
click at [906, 383] on span "Salida desde [GEOGRAPHIC_DATA]" at bounding box center [924, 376] width 208 height 31
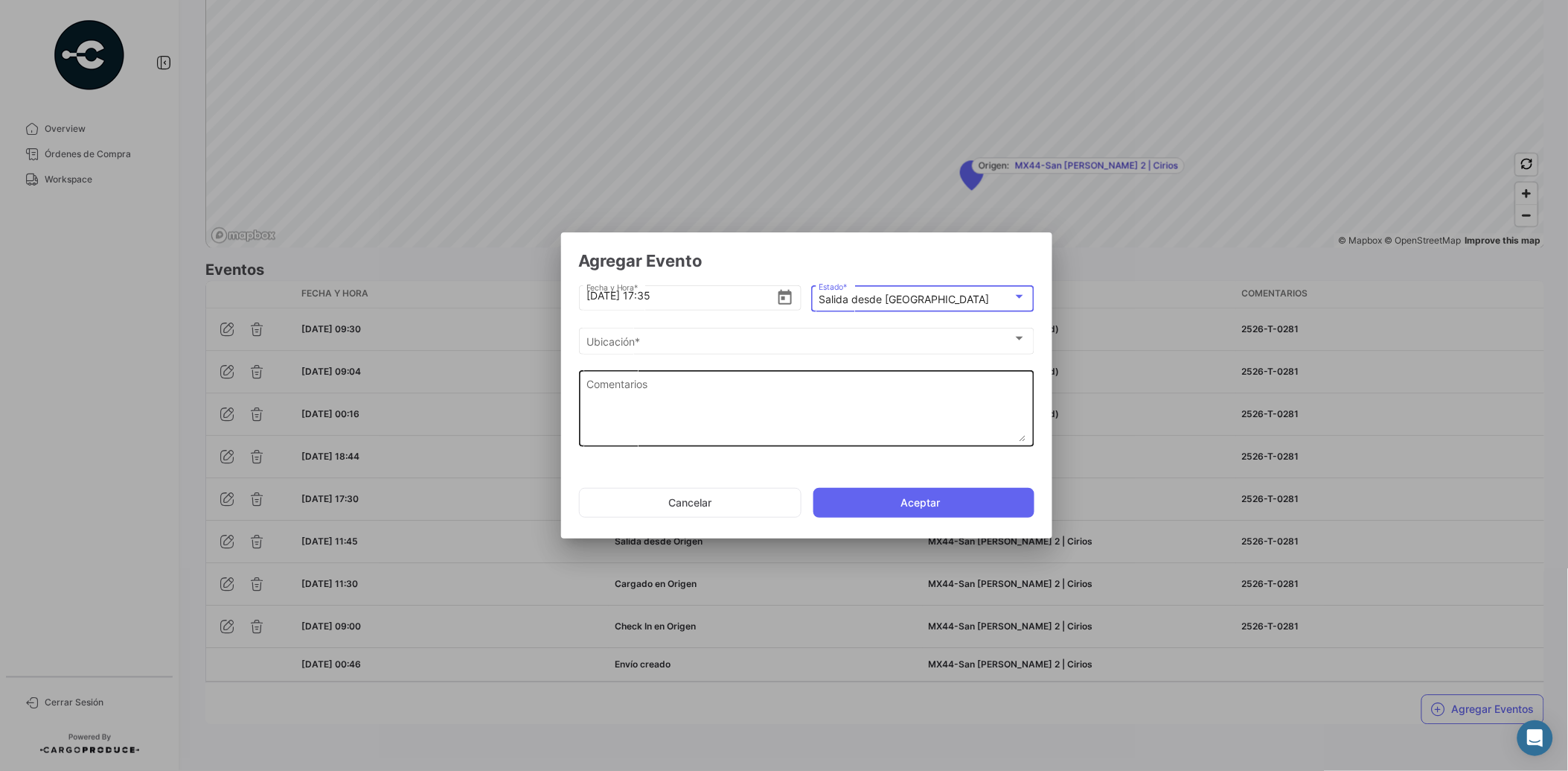
click at [832, 388] on textarea "Comentarios" at bounding box center [806, 409] width 440 height 66
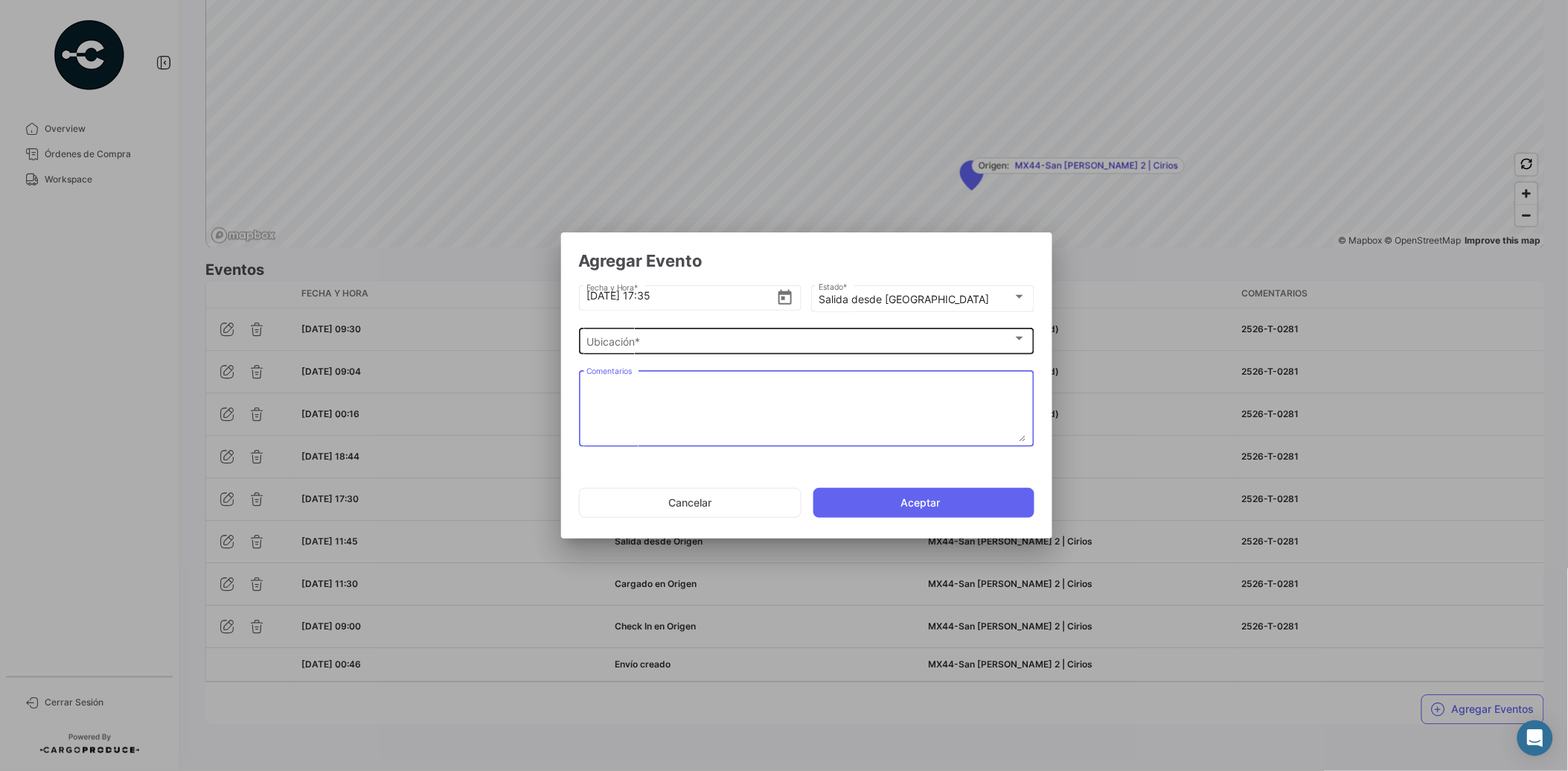
click at [689, 337] on div "Ubicación *" at bounding box center [799, 342] width 426 height 13
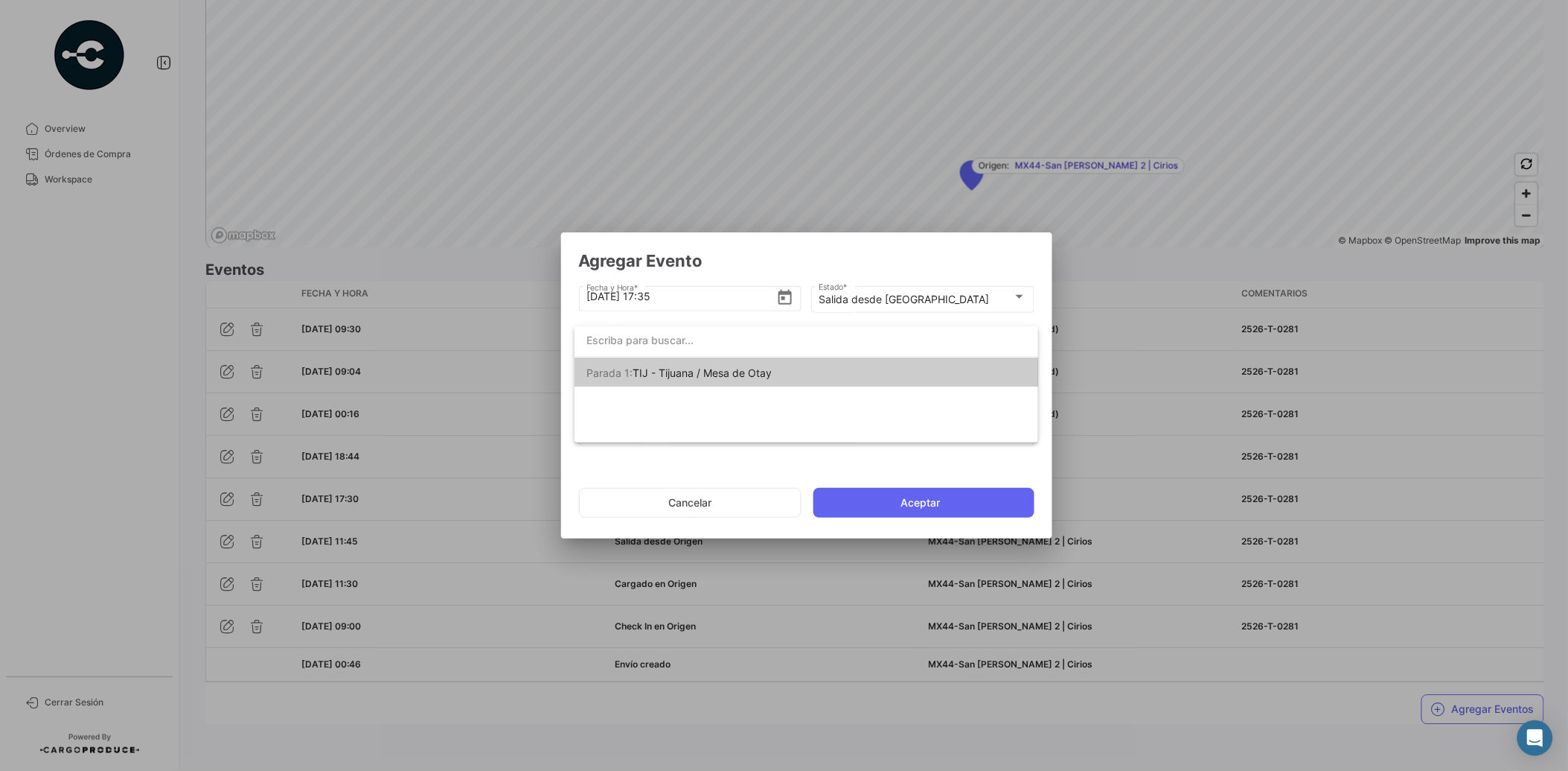
click at [734, 380] on span "Parada 1: TIJ - Tijuana / Mesa de Otay" at bounding box center [690, 373] width 208 height 31
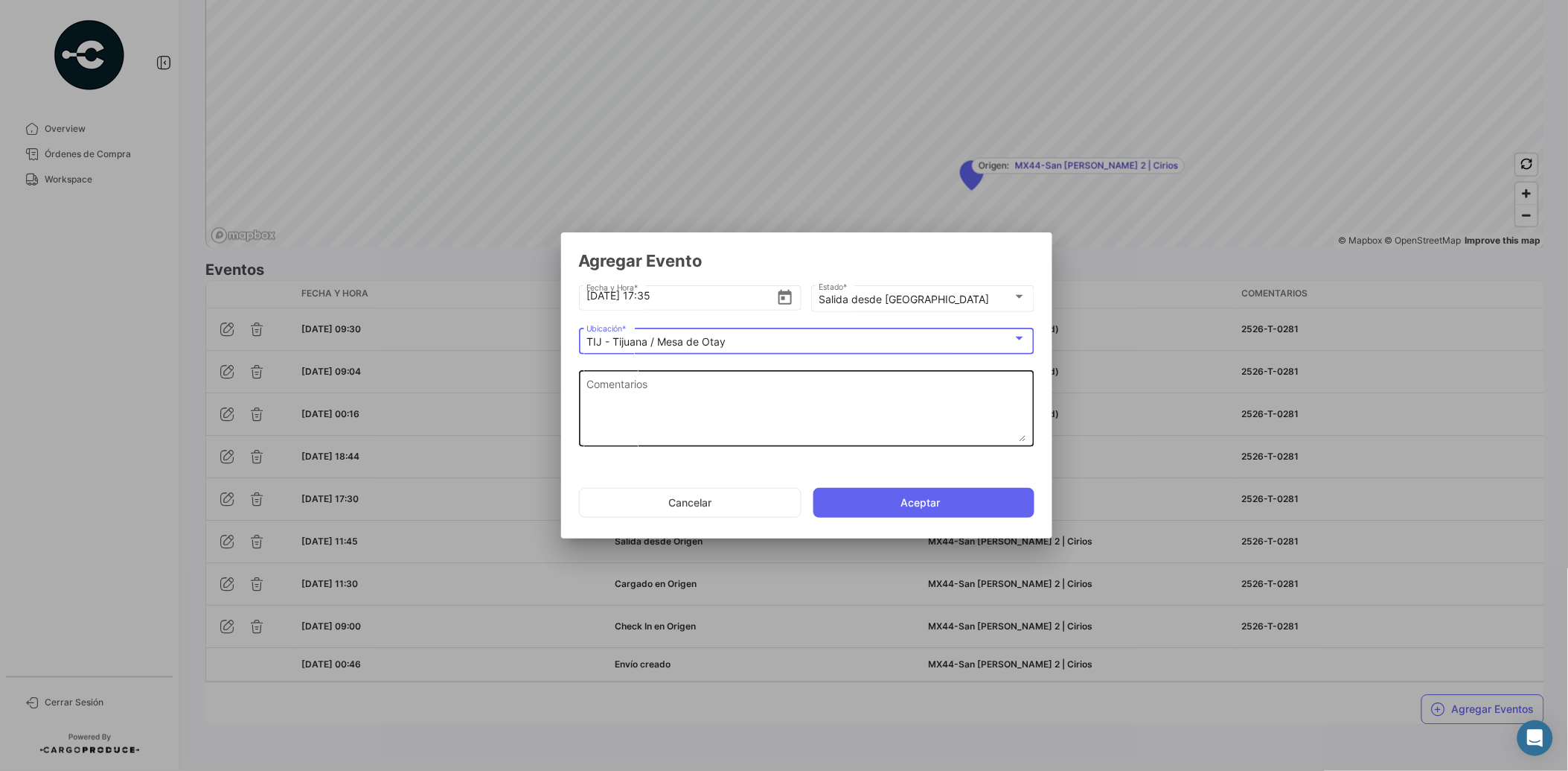
click at [731, 427] on textarea "Comentarios" at bounding box center [806, 409] width 440 height 66
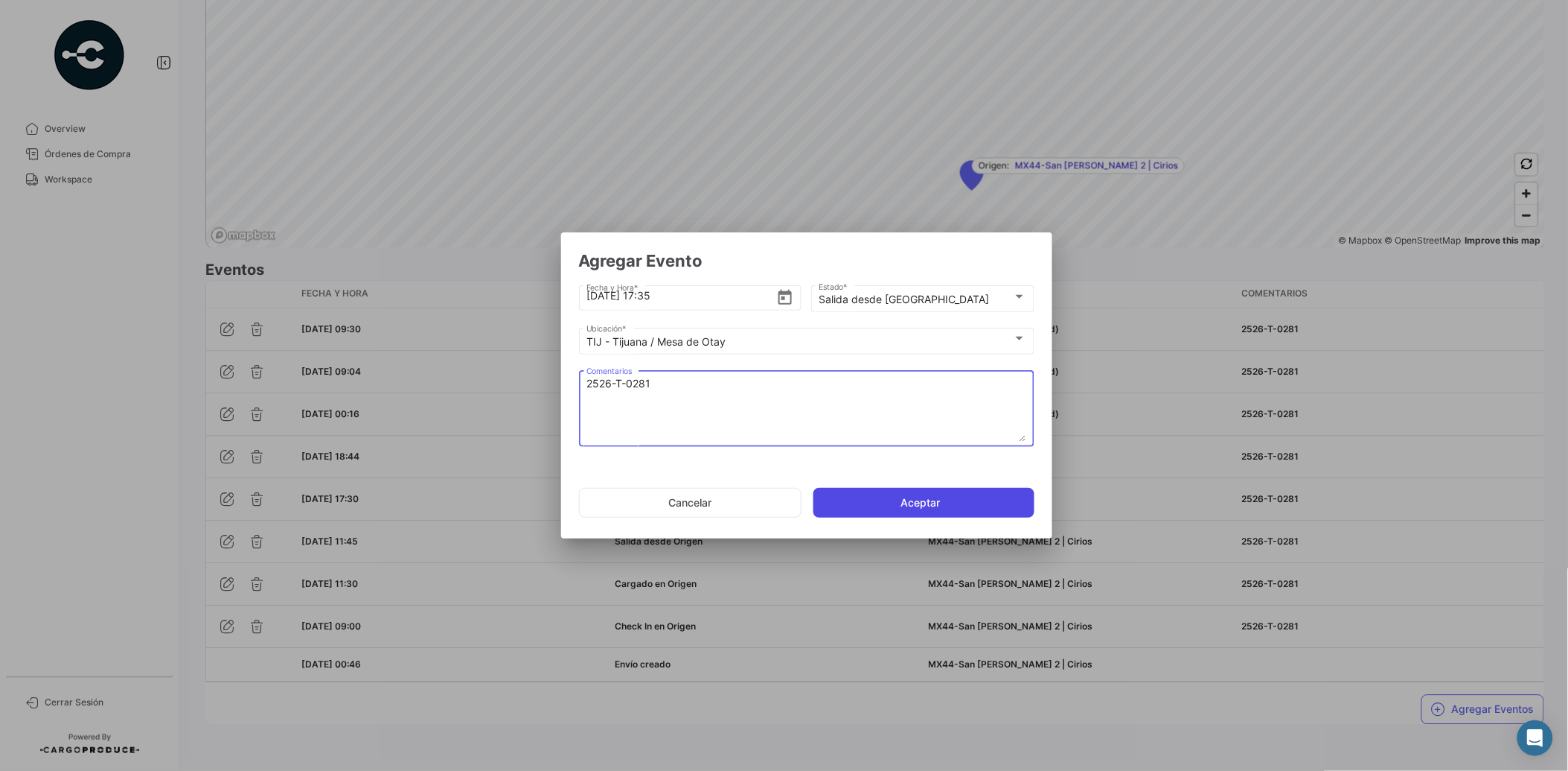
type textarea "2526-T-0281"
click at [897, 503] on button "Aceptar" at bounding box center [925, 503] width 221 height 29
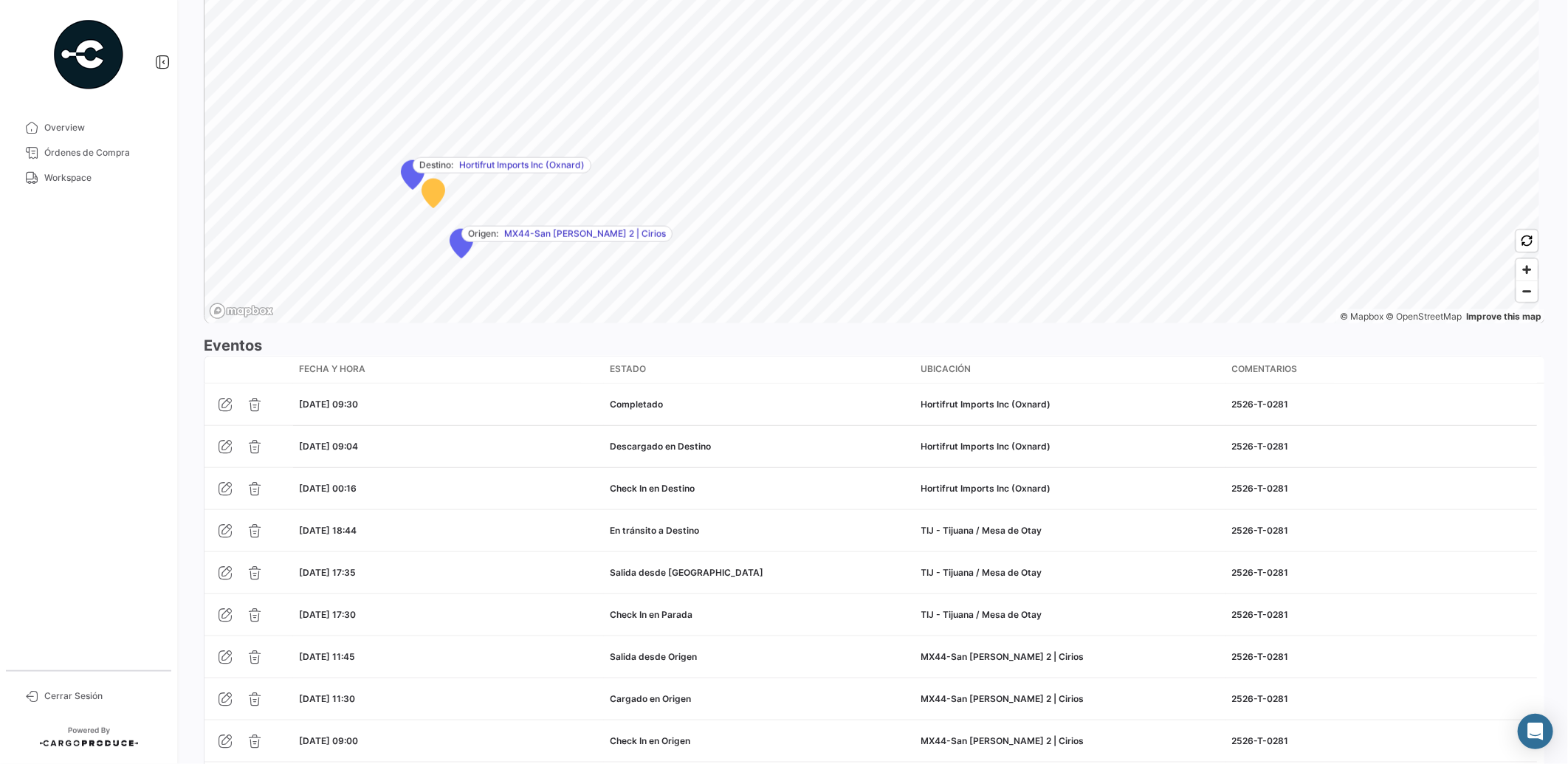
scroll to position [1127, 0]
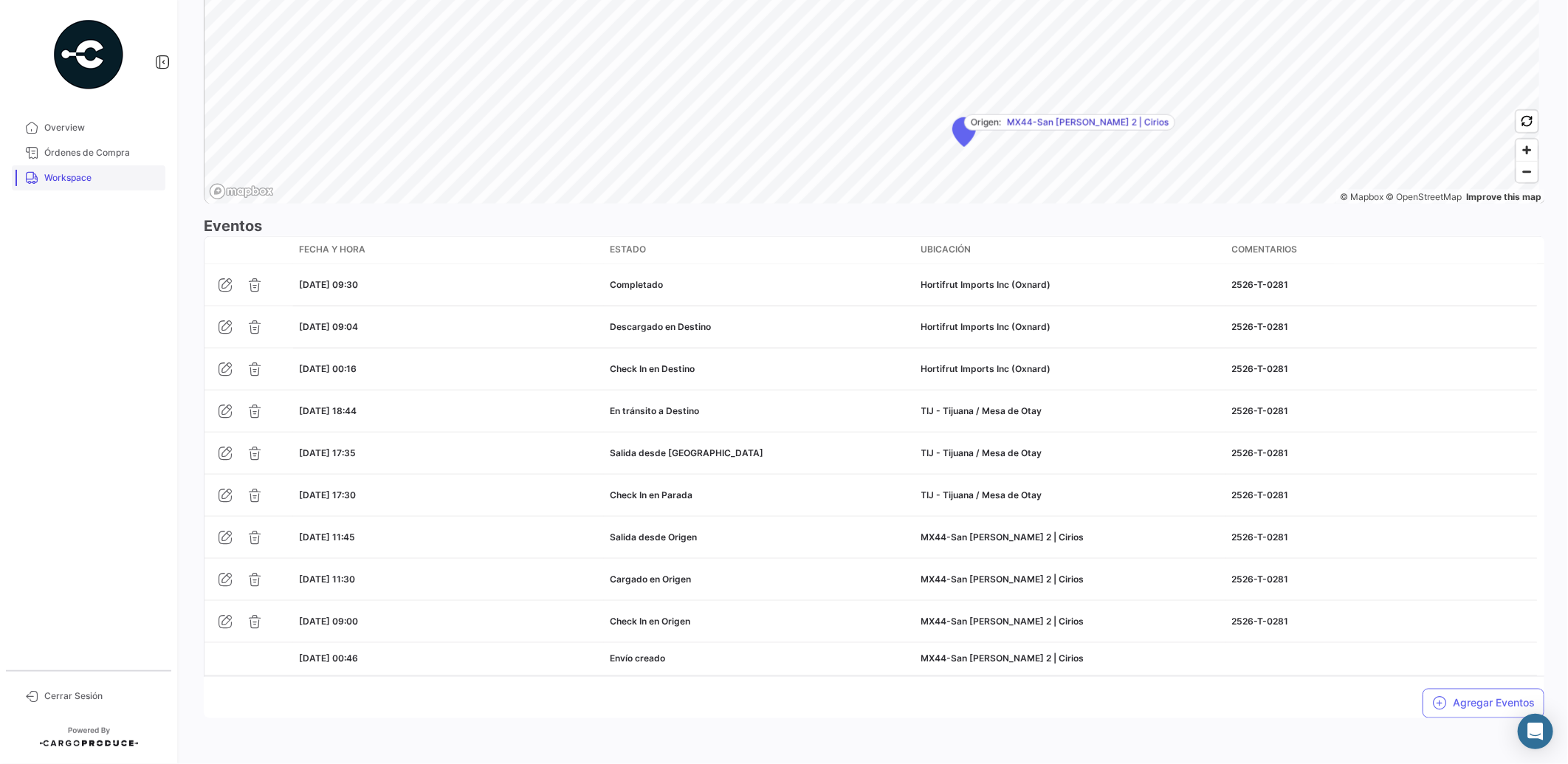
click at [89, 180] on span "Workspace" at bounding box center [102, 177] width 115 height 13
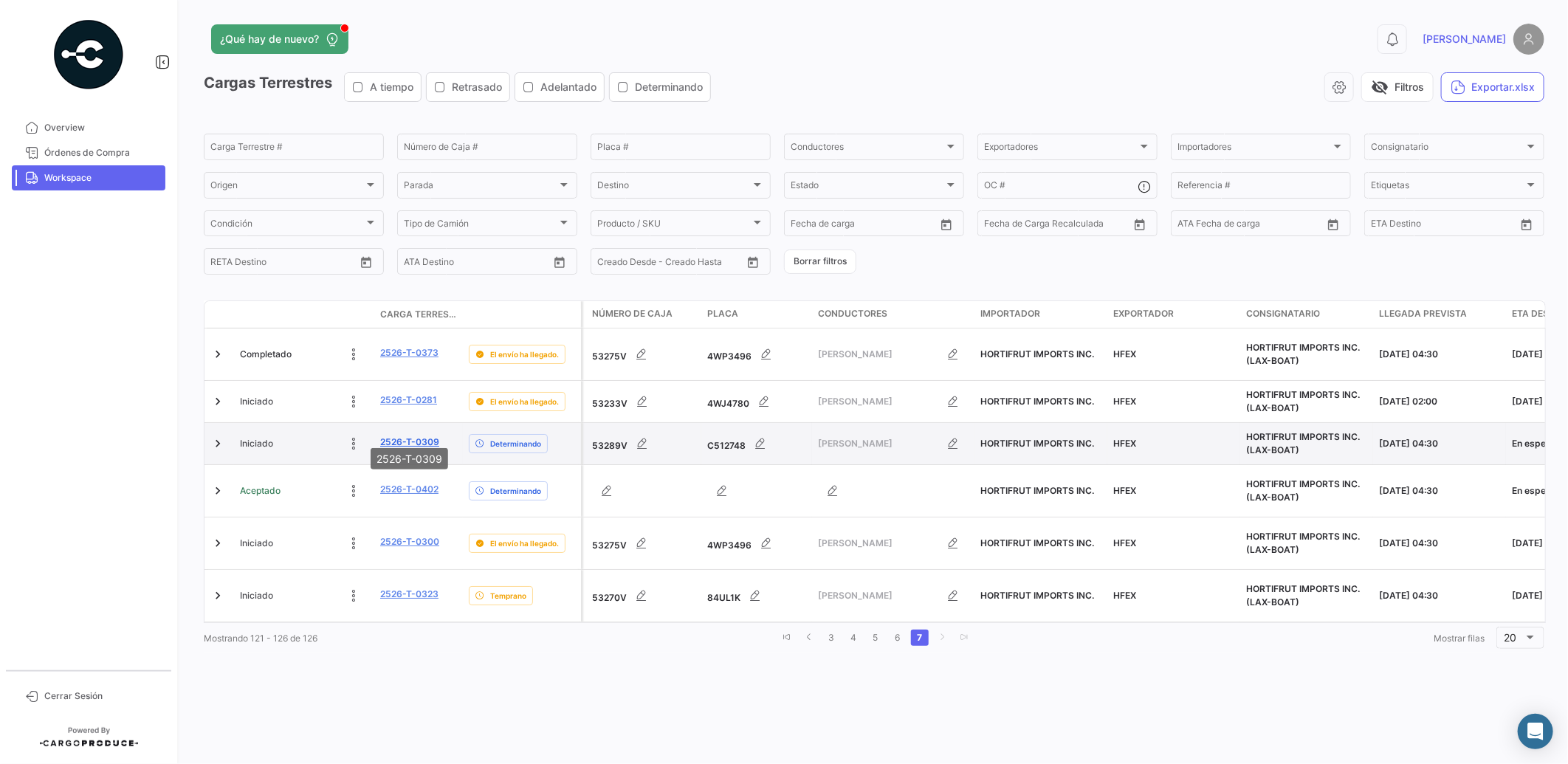
click at [416, 436] on link "2526-T-0309" at bounding box center [409, 442] width 59 height 13
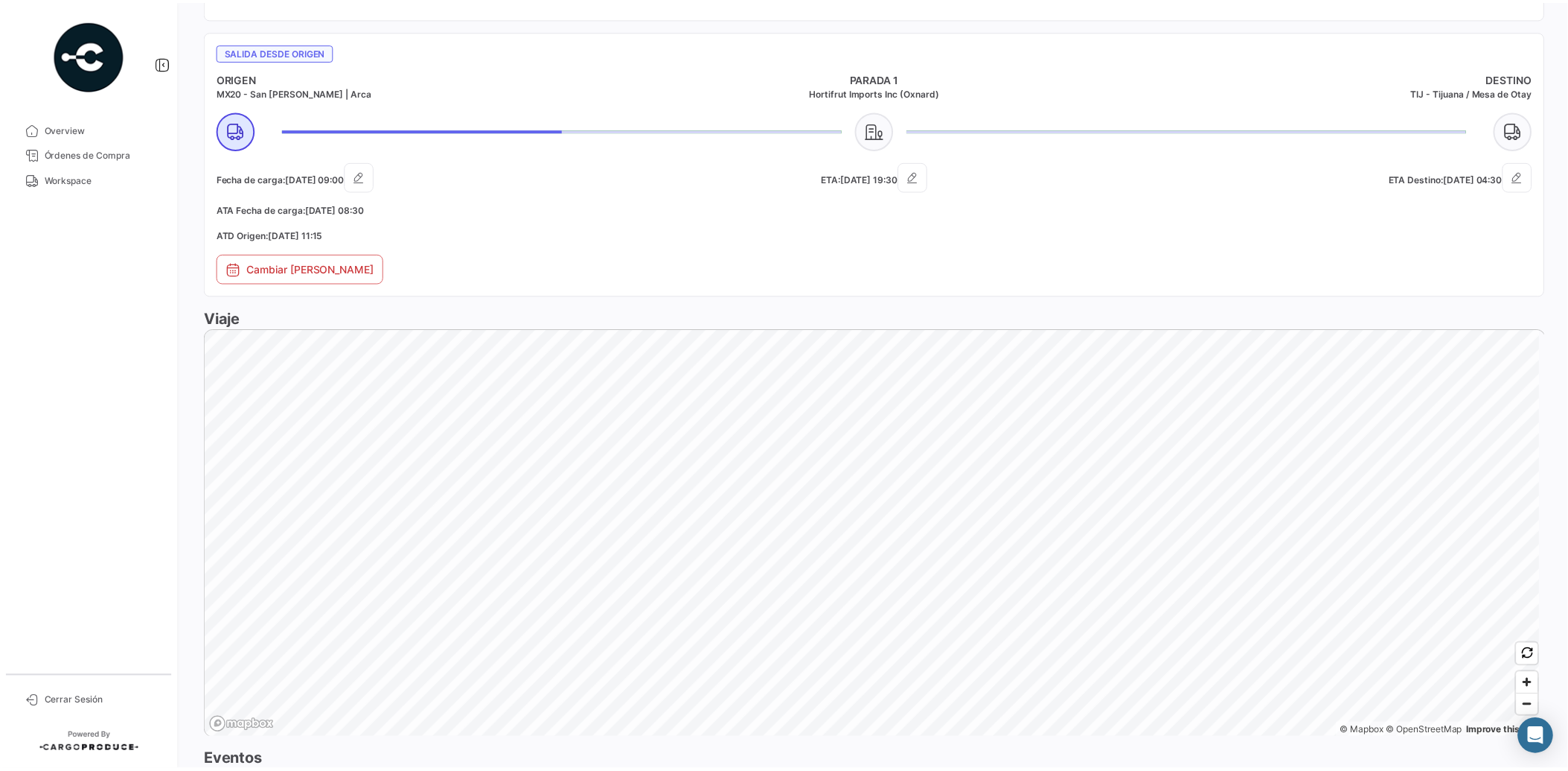
scroll to position [858, 0]
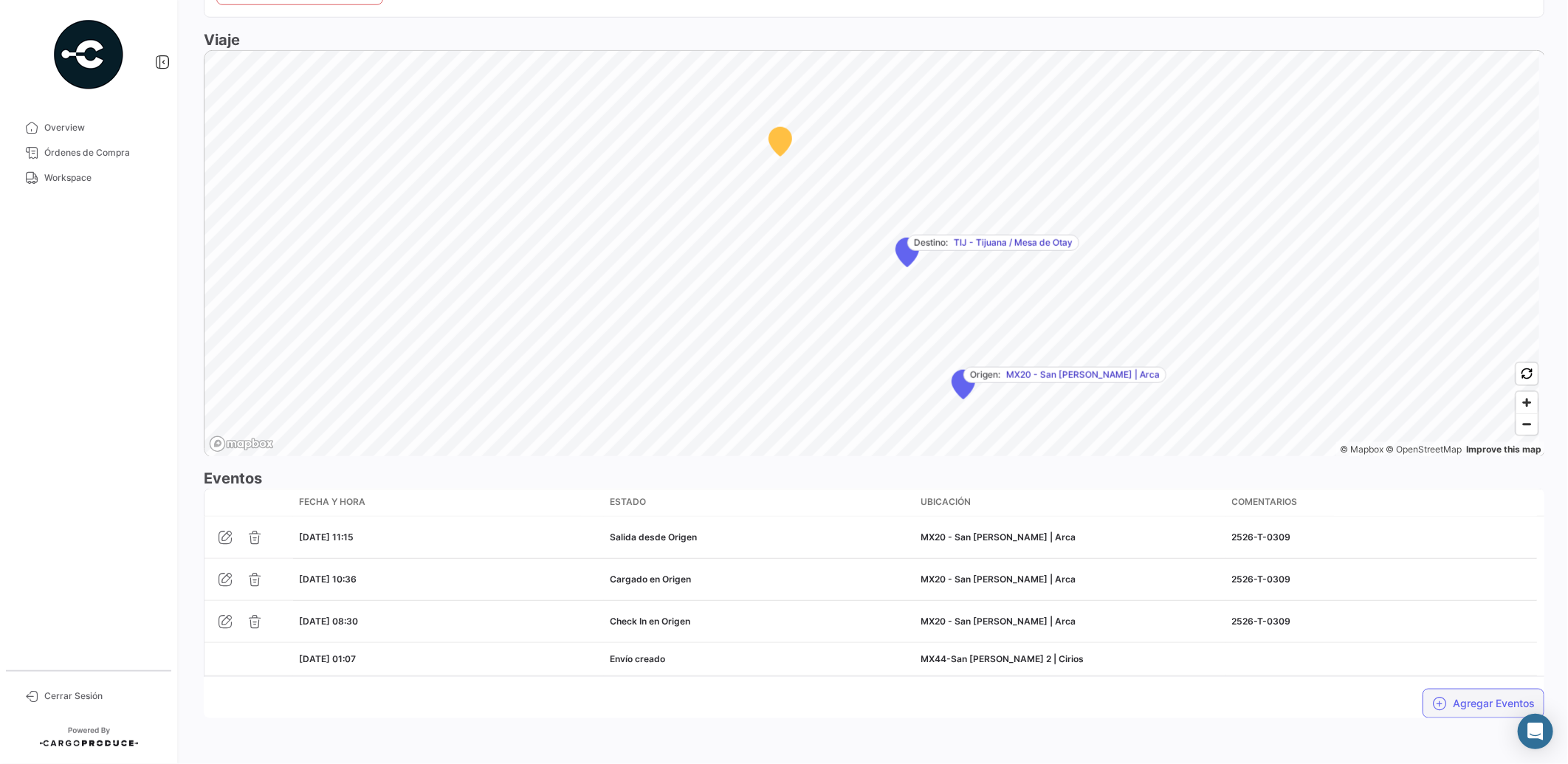
click at [1491, 705] on button "Agregar Eventos" at bounding box center [1483, 703] width 122 height 29
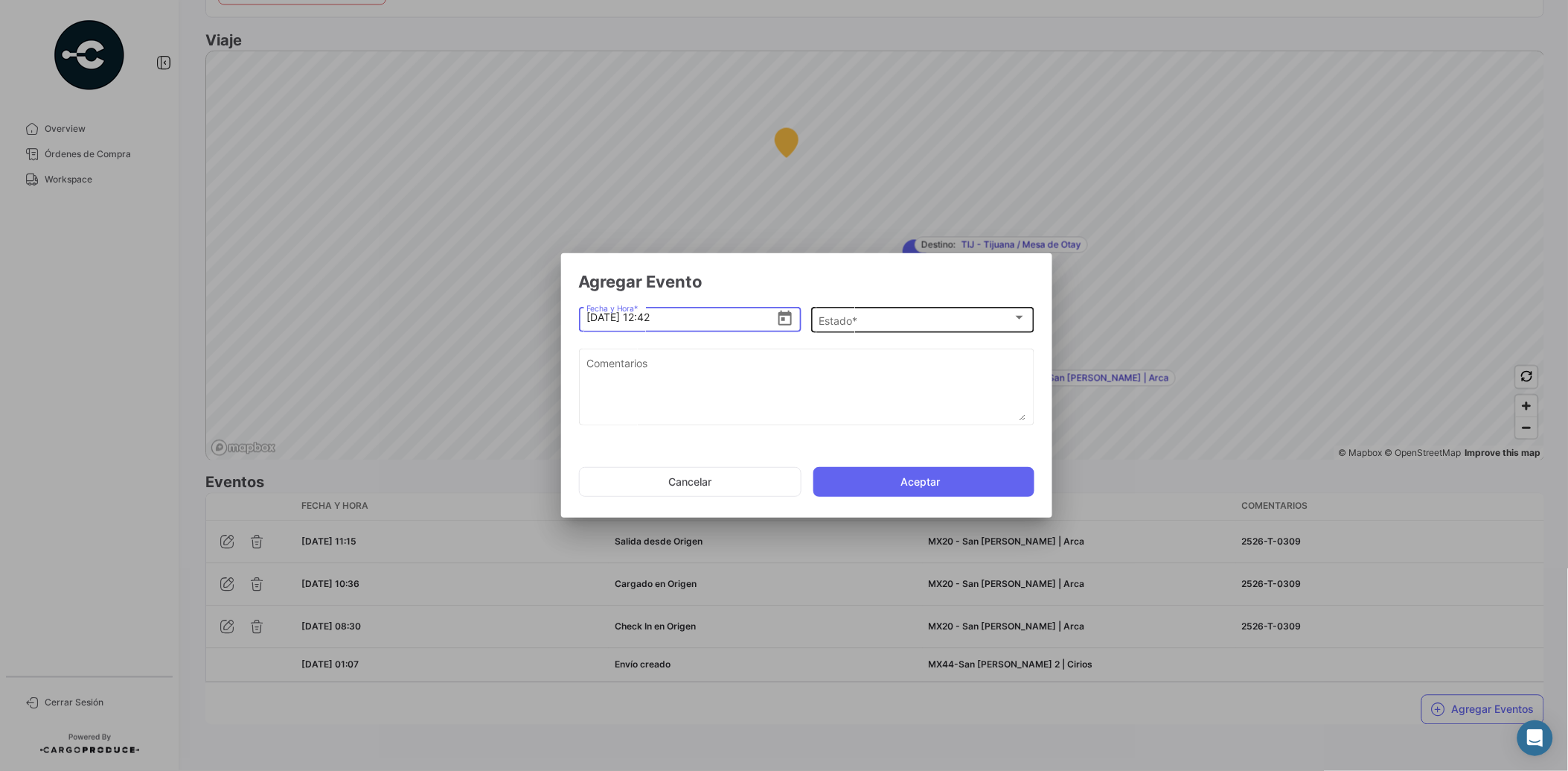
click at [912, 325] on div "Estado *" at bounding box center [916, 320] width 195 height 13
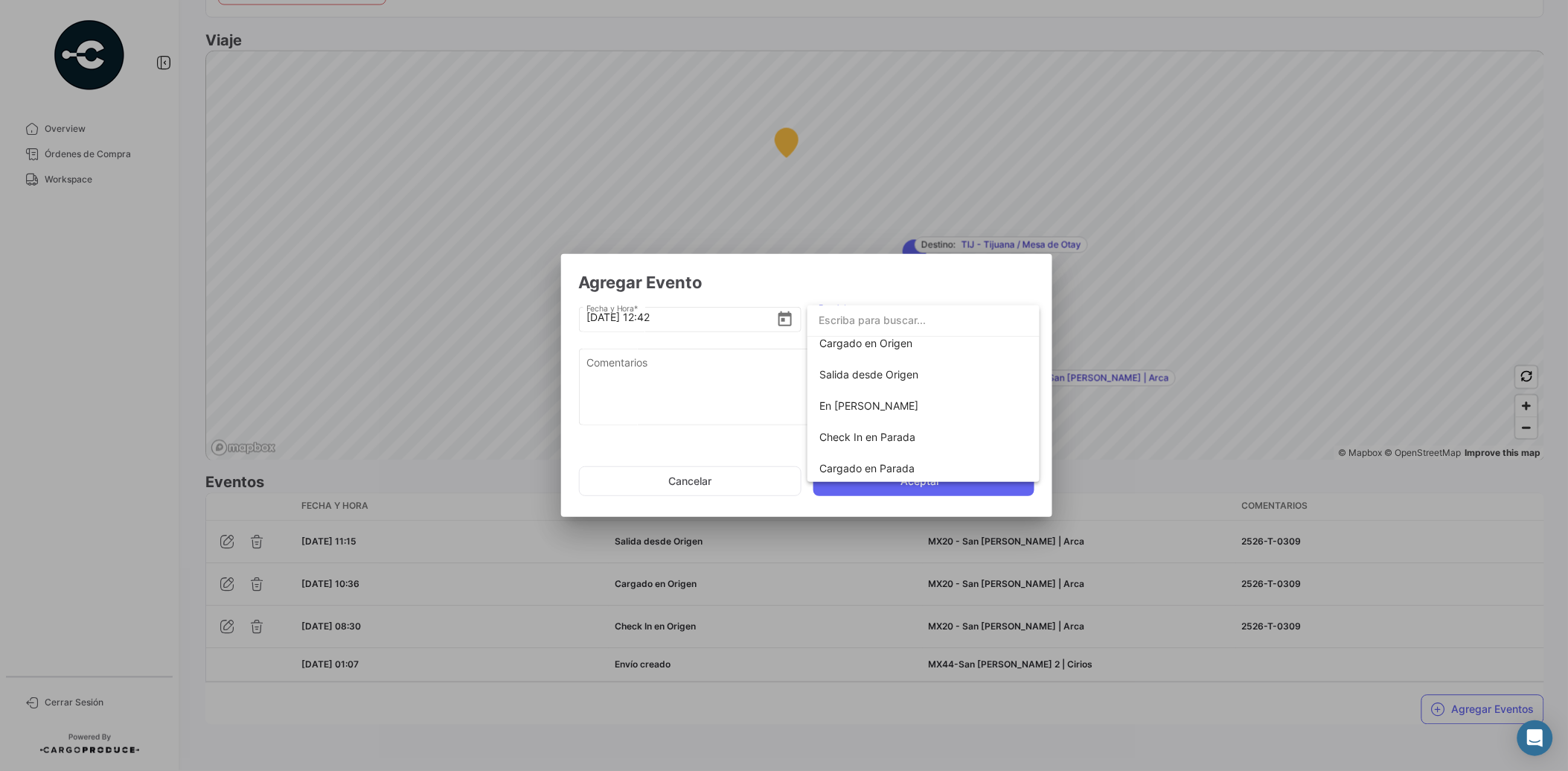
scroll to position [93, 0]
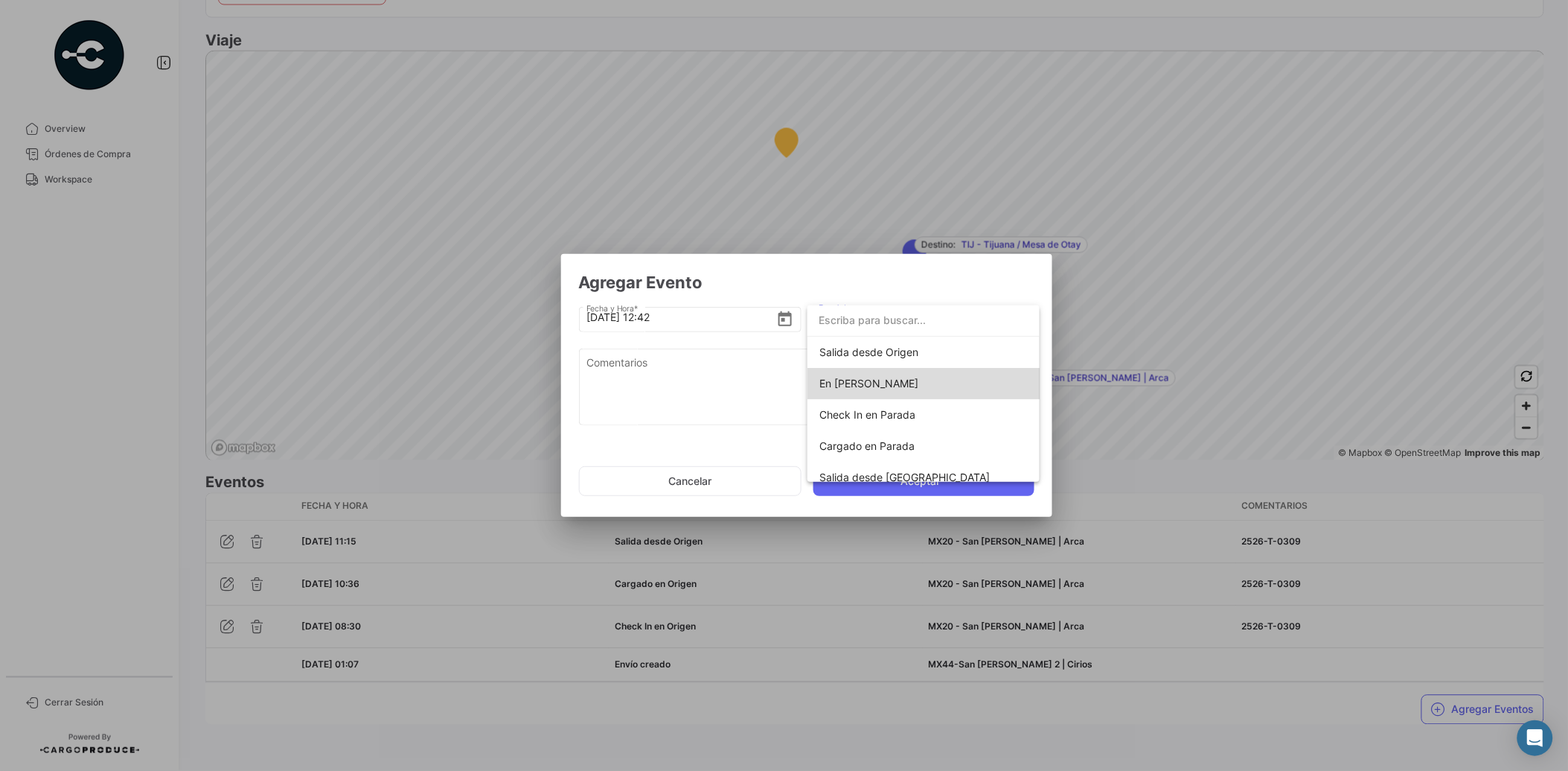
click at [941, 388] on span "En [PERSON_NAME]" at bounding box center [924, 383] width 208 height 31
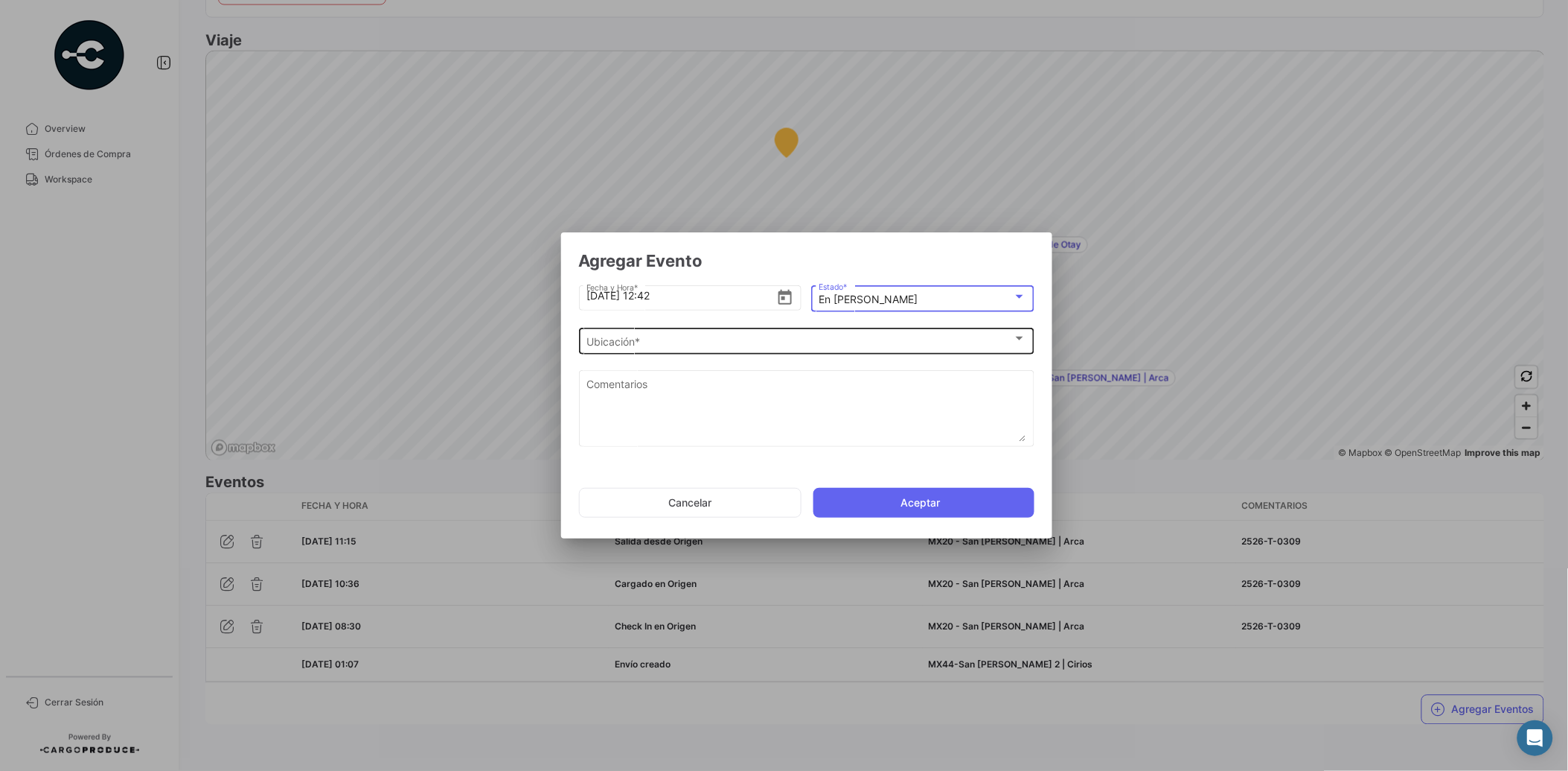
click at [830, 350] on div "Ubicación * Ubicación *" at bounding box center [806, 340] width 440 height 29
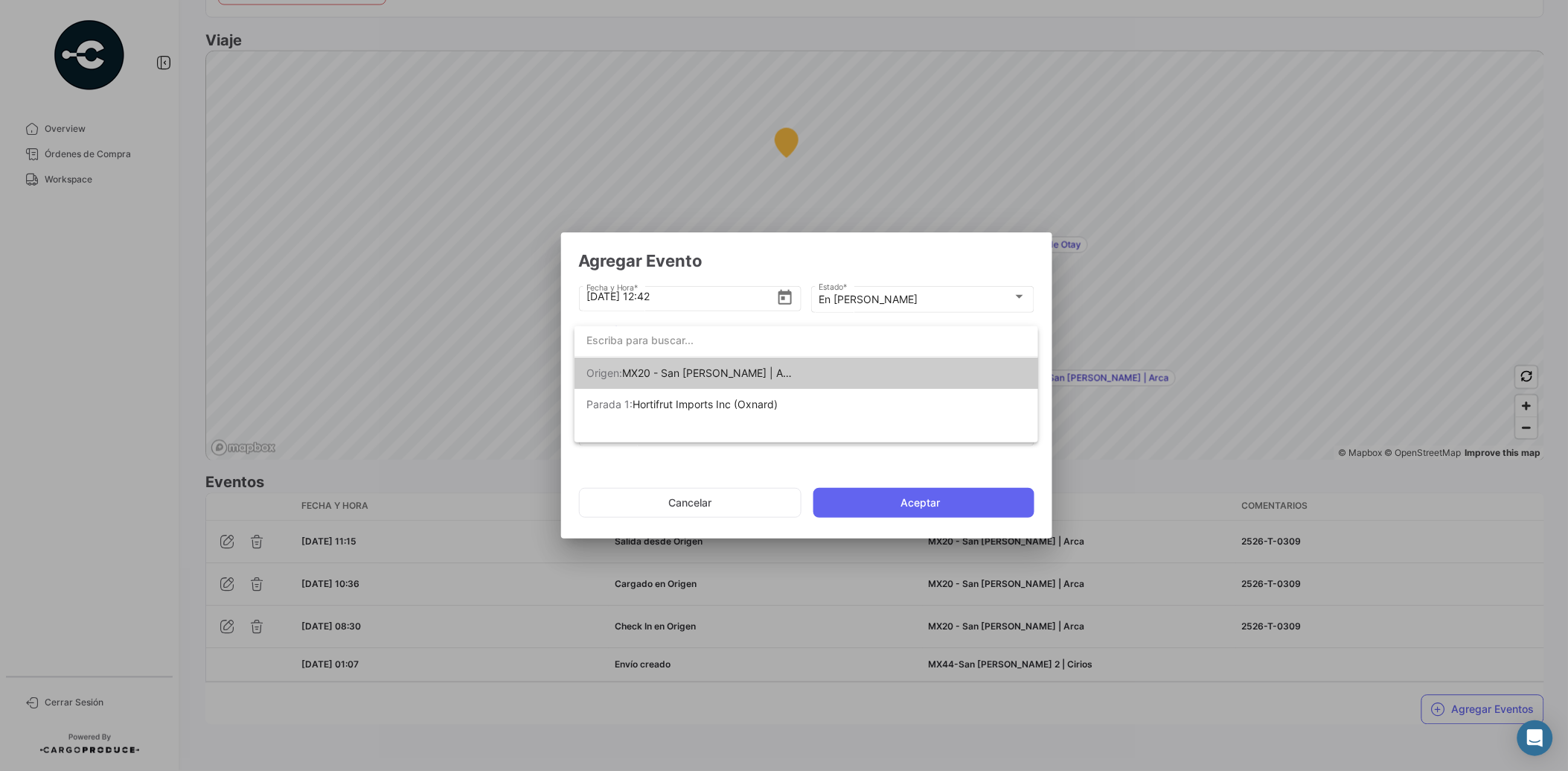
click at [877, 303] on div at bounding box center [784, 385] width 1568 height 771
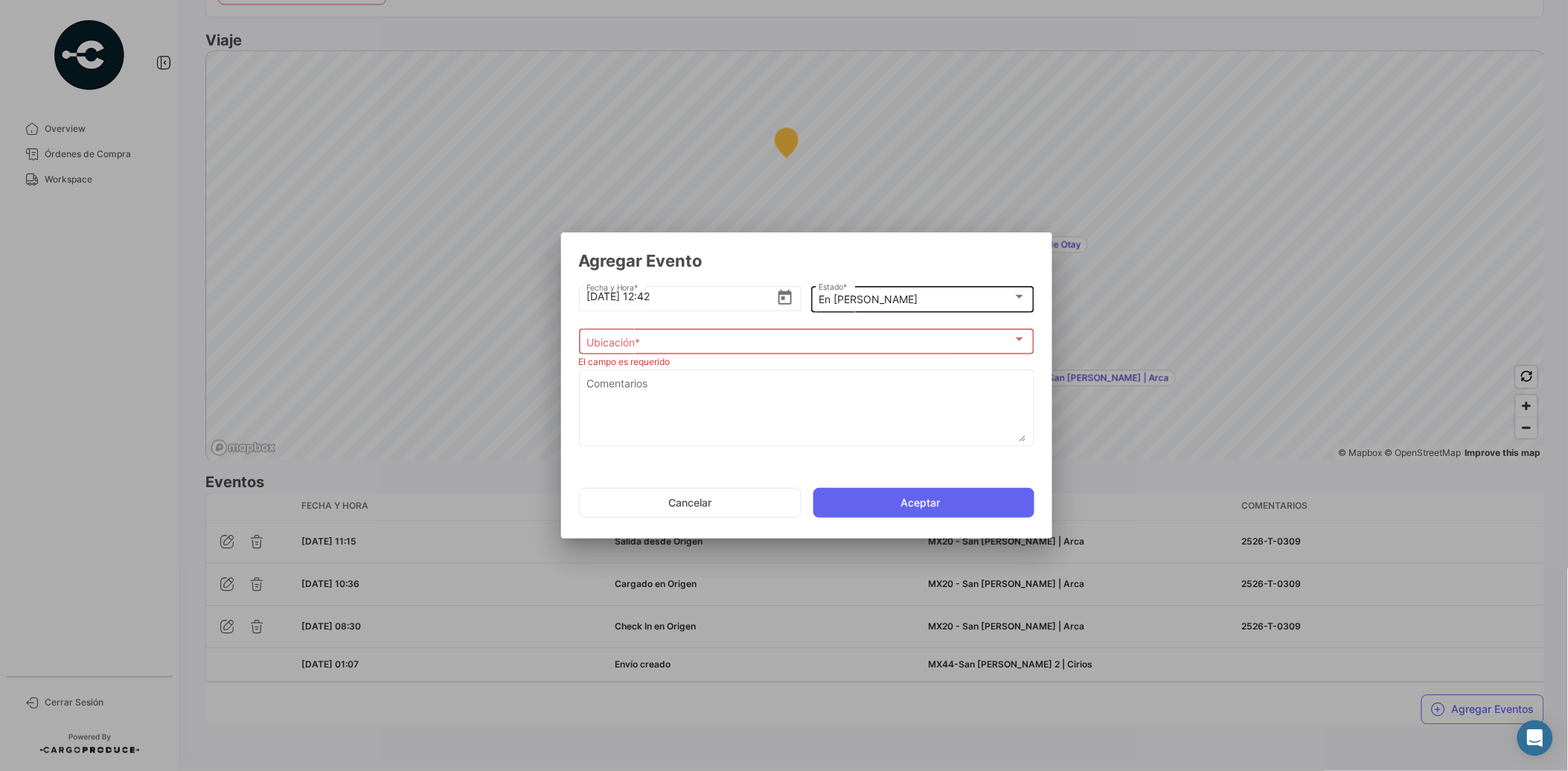
click at [935, 304] on div "En [PERSON_NAME]" at bounding box center [916, 299] width 195 height 13
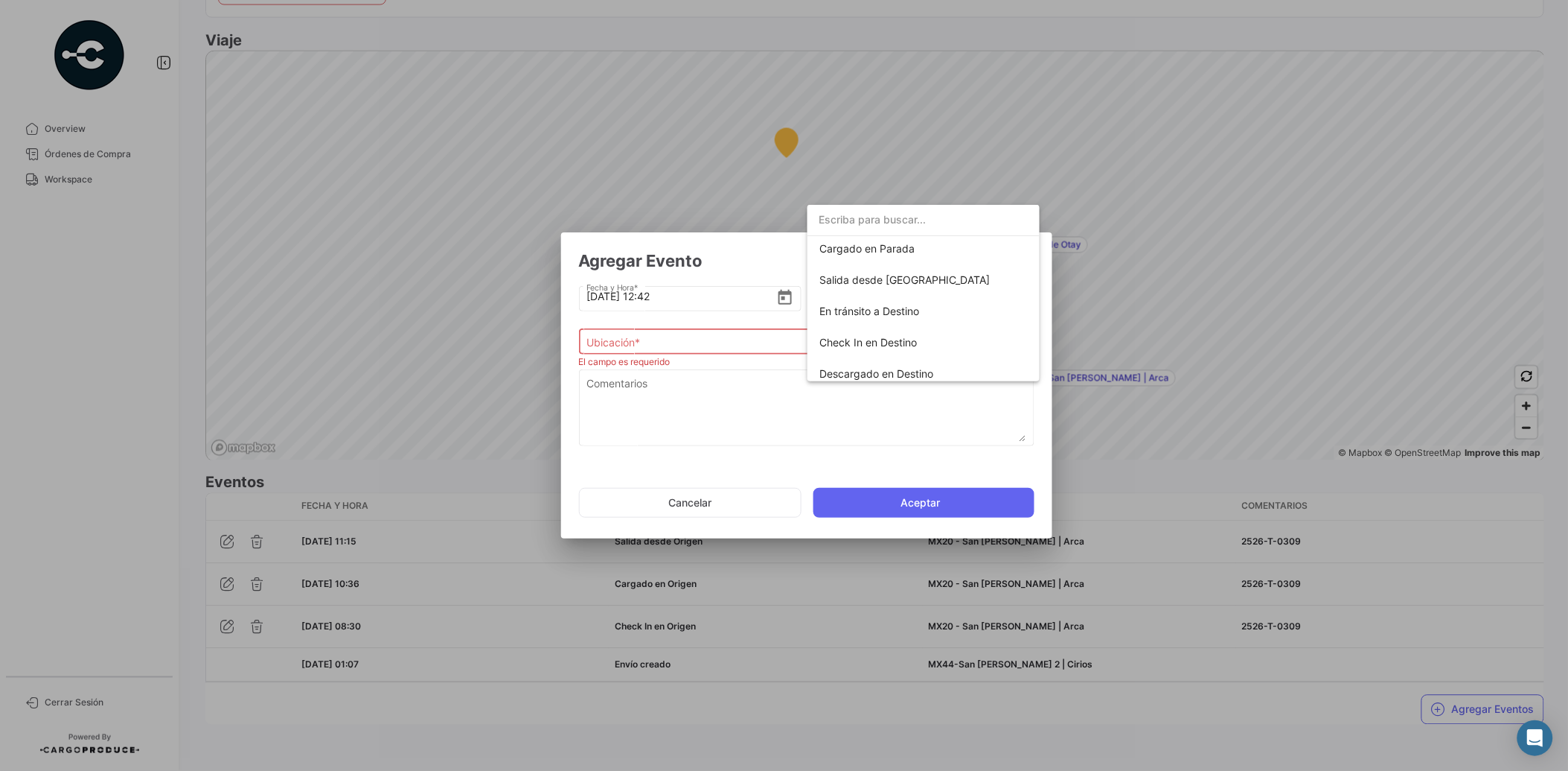
scroll to position [203, 0]
click at [920, 271] on span "Salida desde [GEOGRAPHIC_DATA]" at bounding box center [924, 267] width 208 height 31
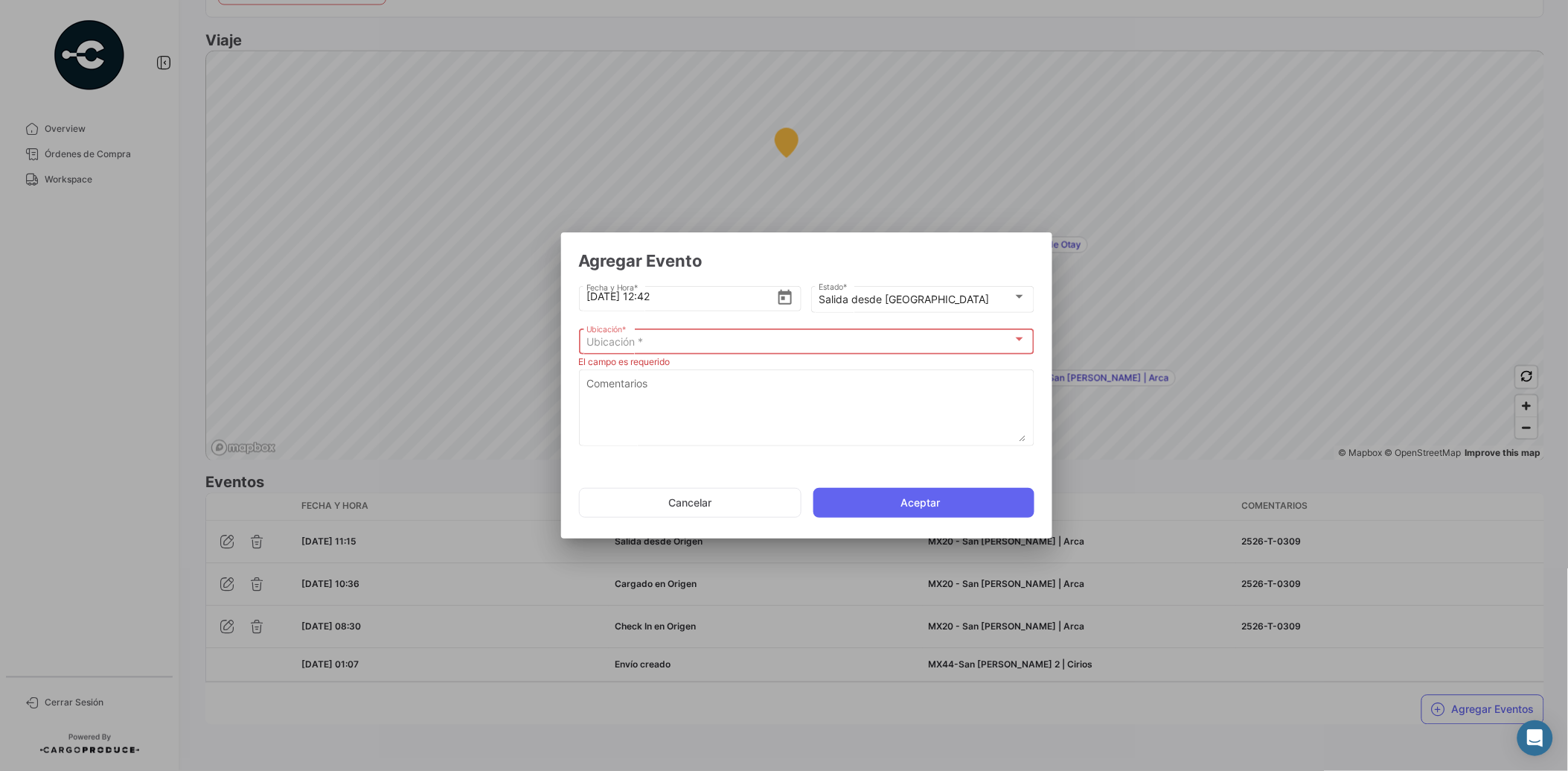
click at [718, 337] on div "Ubicación *" at bounding box center [799, 342] width 426 height 13
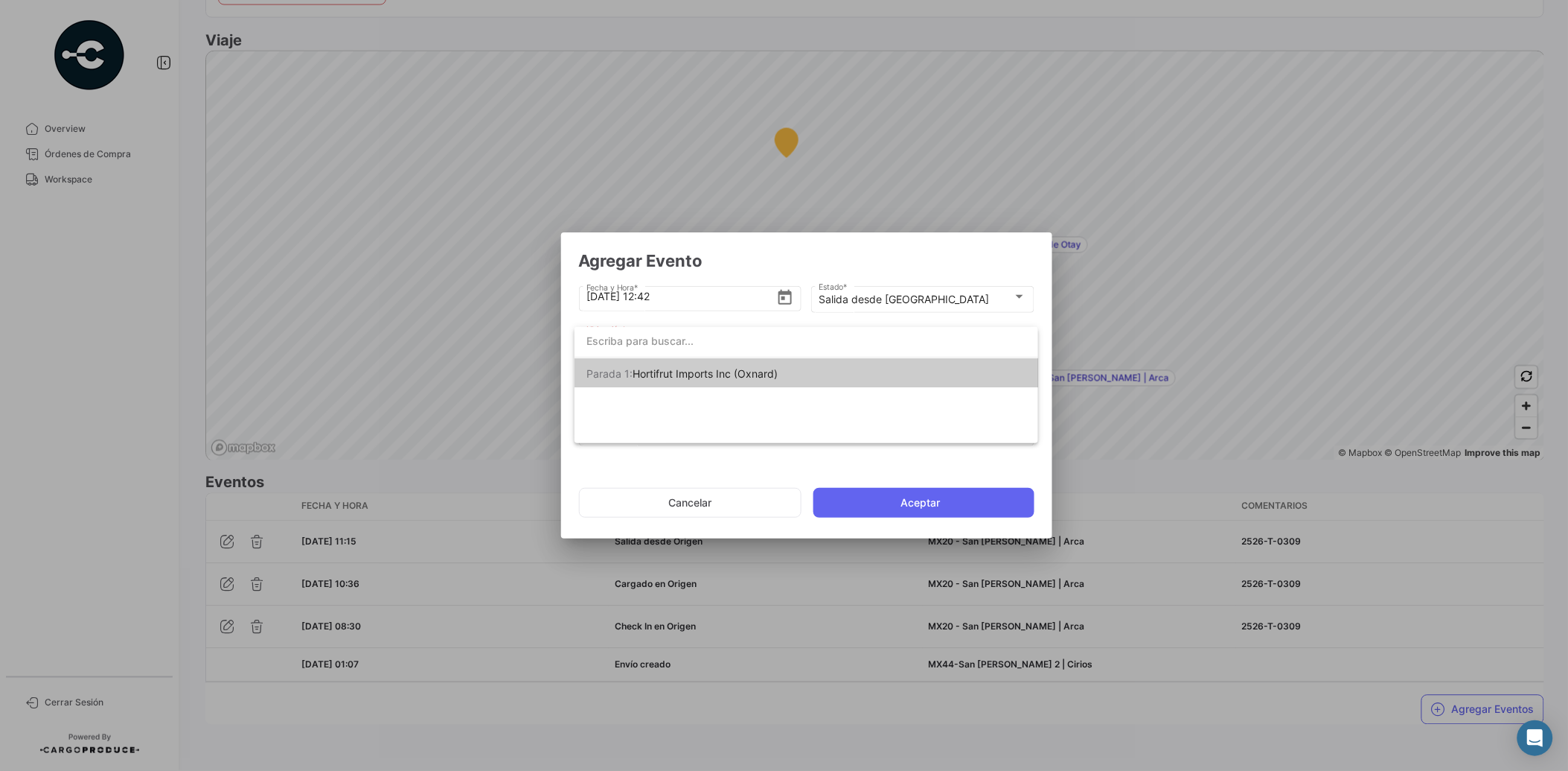
drag, startPoint x: 724, startPoint y: 247, endPoint x: 502, endPoint y: 244, distance: 222.0
click at [502, 244] on div at bounding box center [784, 385] width 1568 height 771
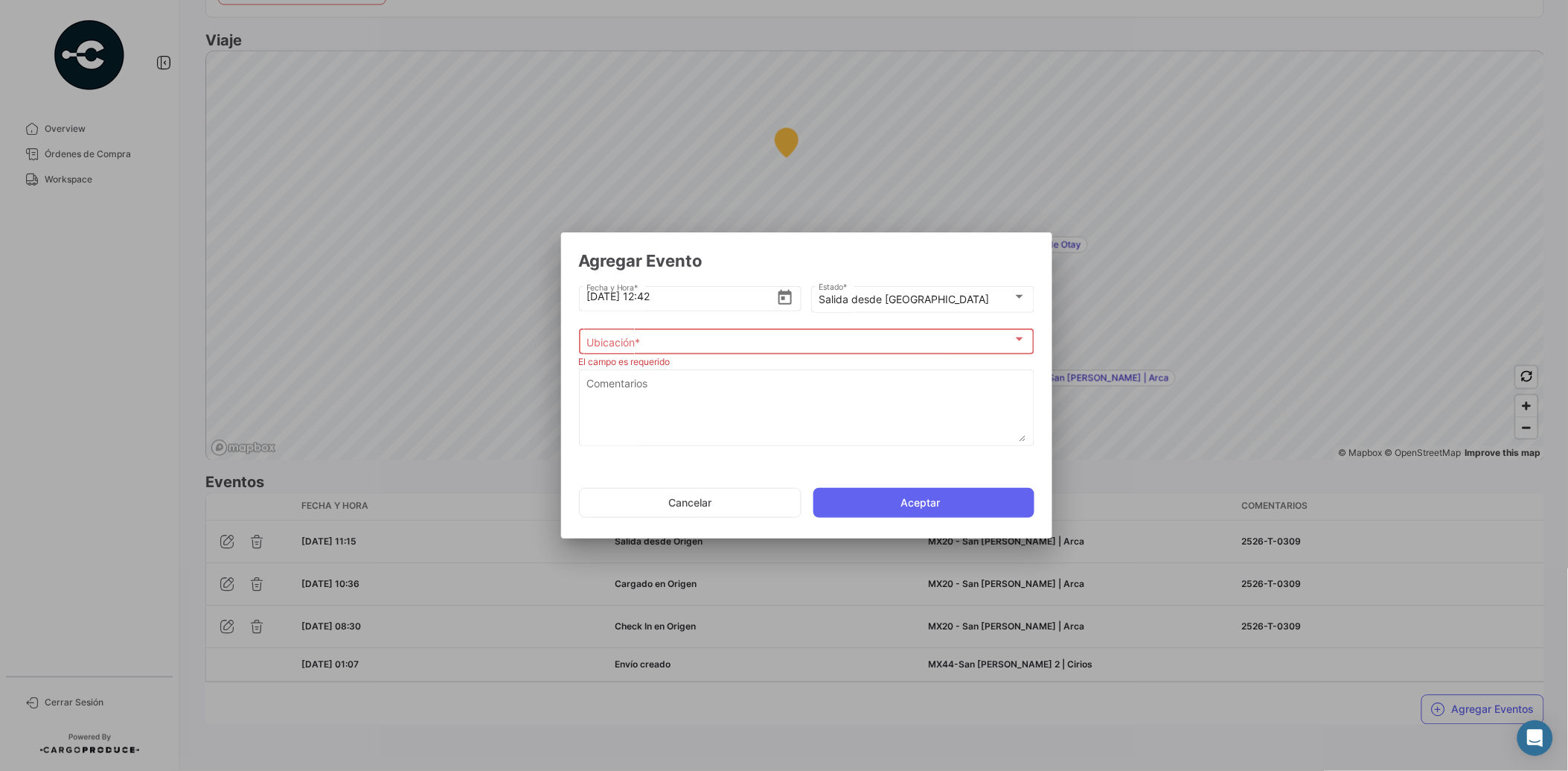
click at [733, 333] on div "Ubicación * Ubicación *" at bounding box center [806, 340] width 440 height 29
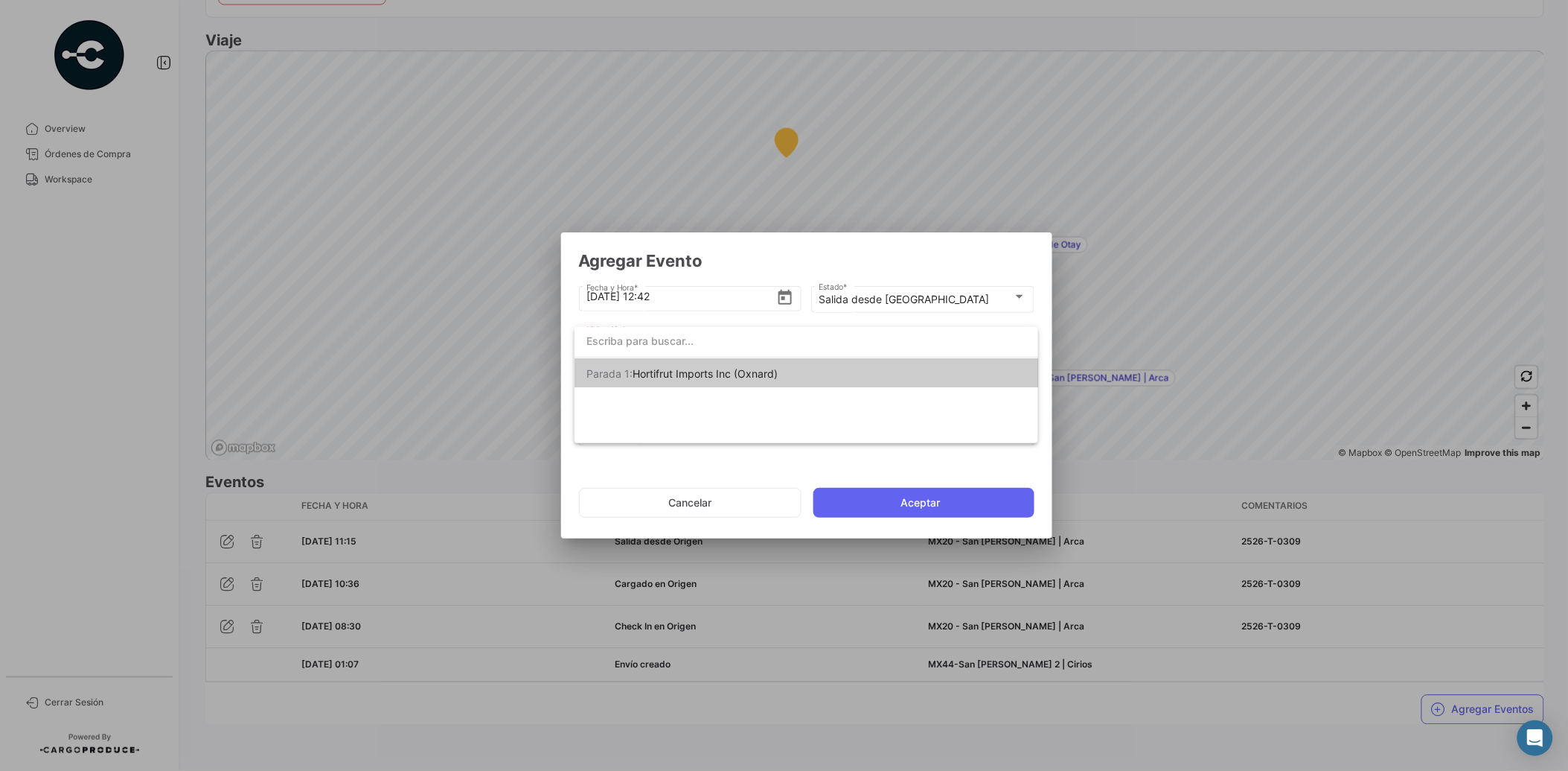
click at [784, 295] on div at bounding box center [784, 385] width 1568 height 771
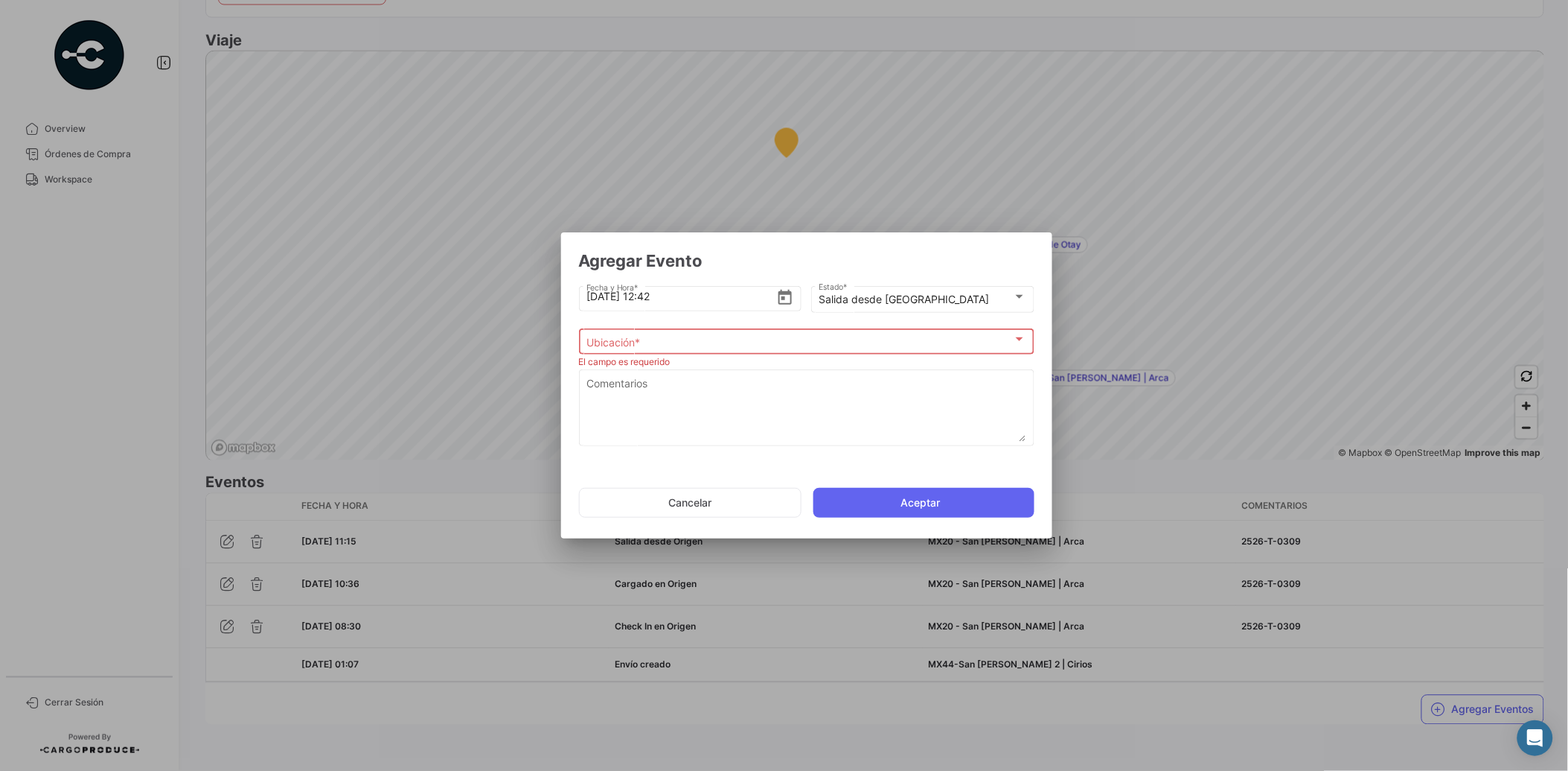
click at [784, 295] on icon "Open calendar" at bounding box center [785, 298] width 18 height 18
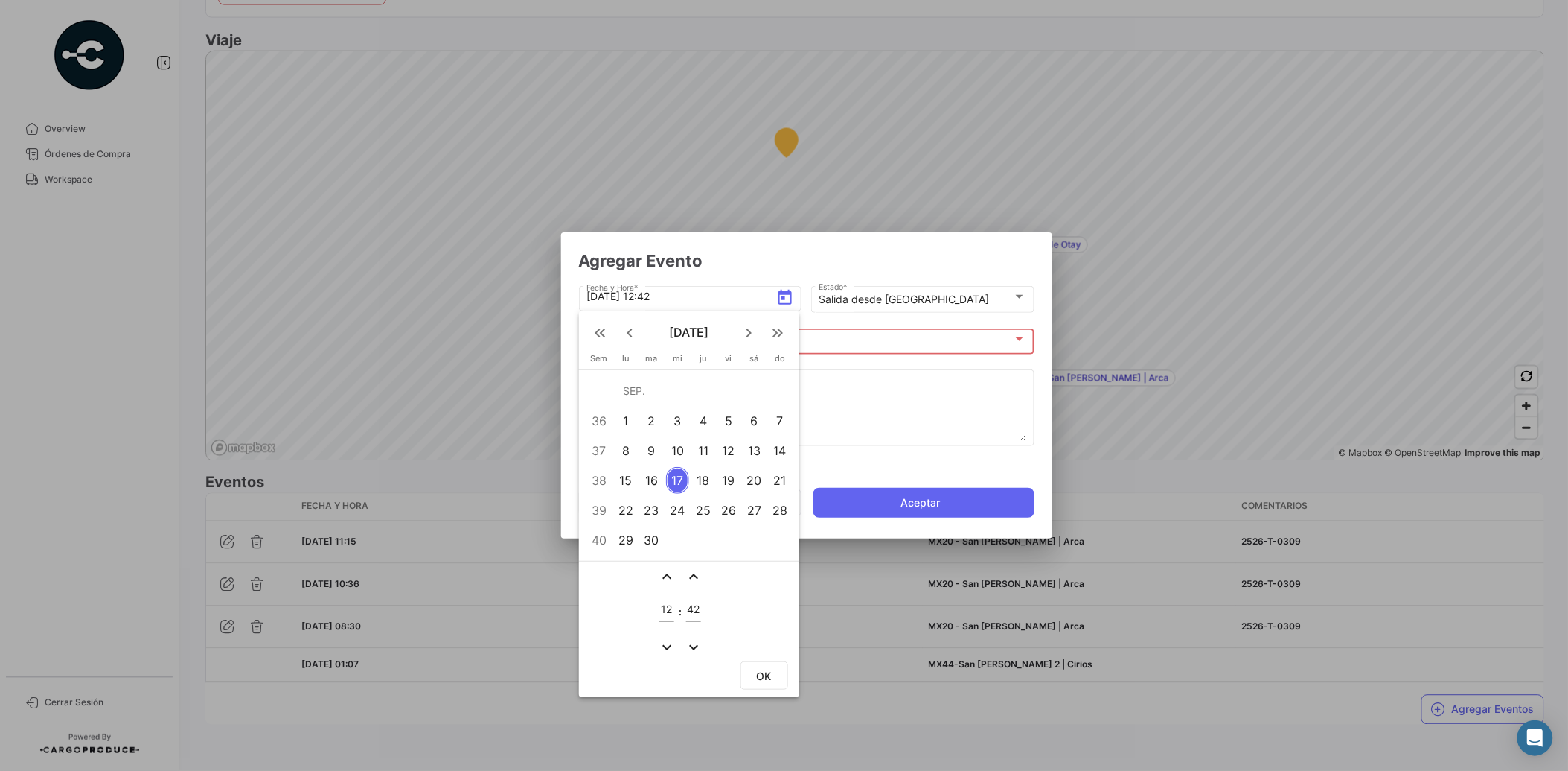
click at [729, 451] on div "12" at bounding box center [729, 450] width 23 height 27
click at [771, 671] on span "OK" at bounding box center [764, 677] width 15 height 13
type input "[DATE] 12:42"
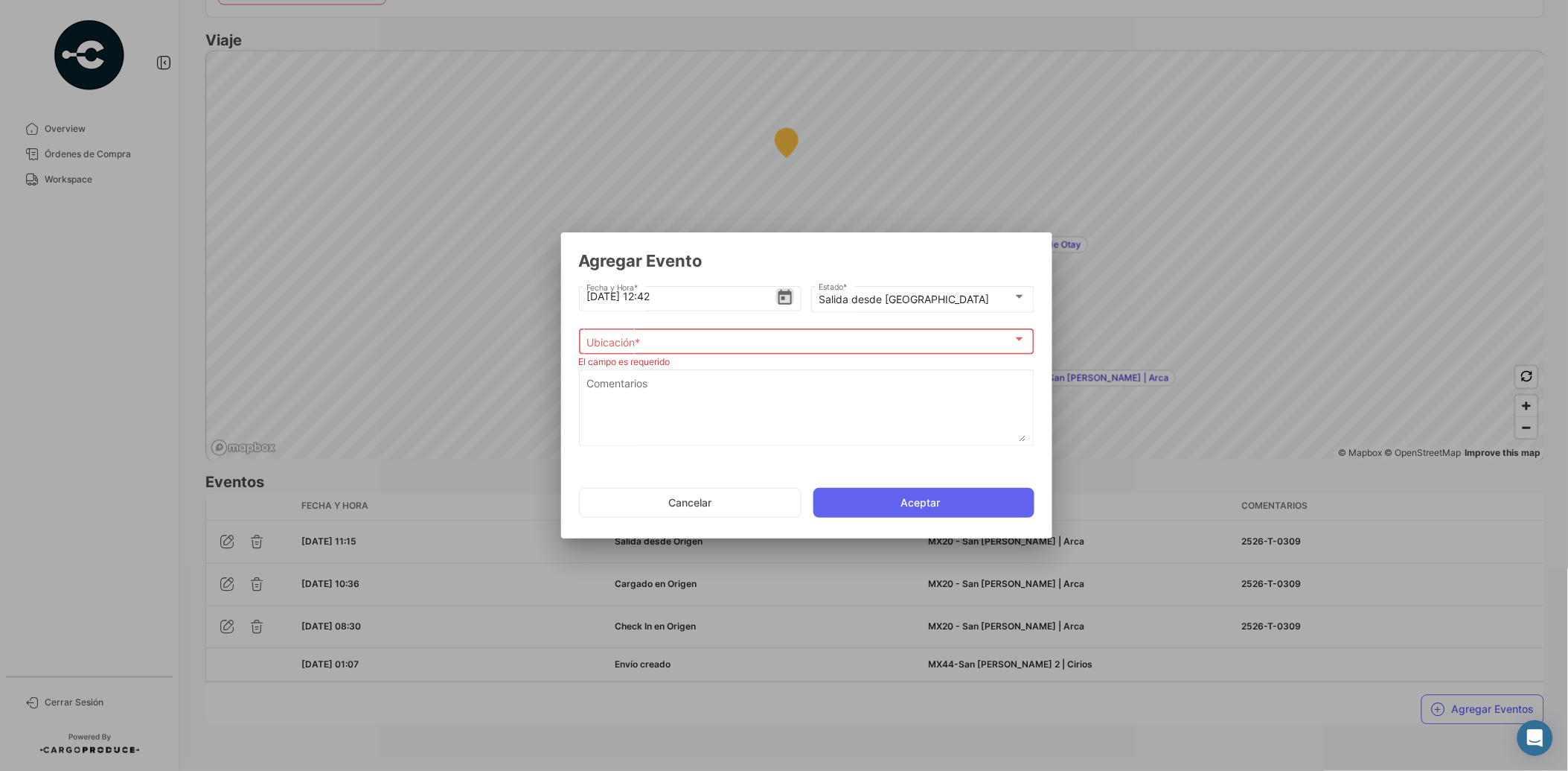
click at [835, 347] on div "Ubicación *" at bounding box center [799, 342] width 426 height 13
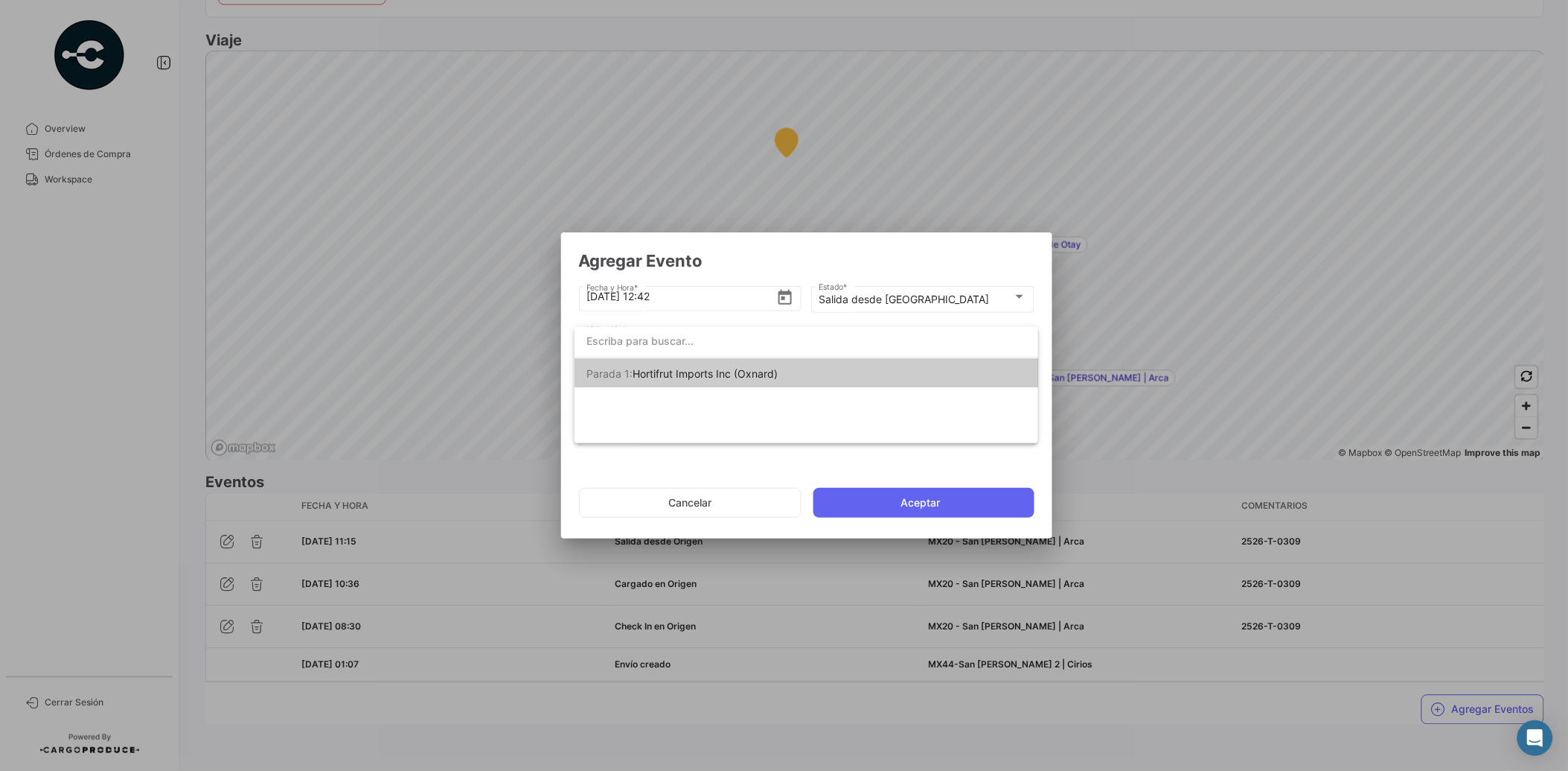
click at [753, 506] on div at bounding box center [784, 385] width 1568 height 771
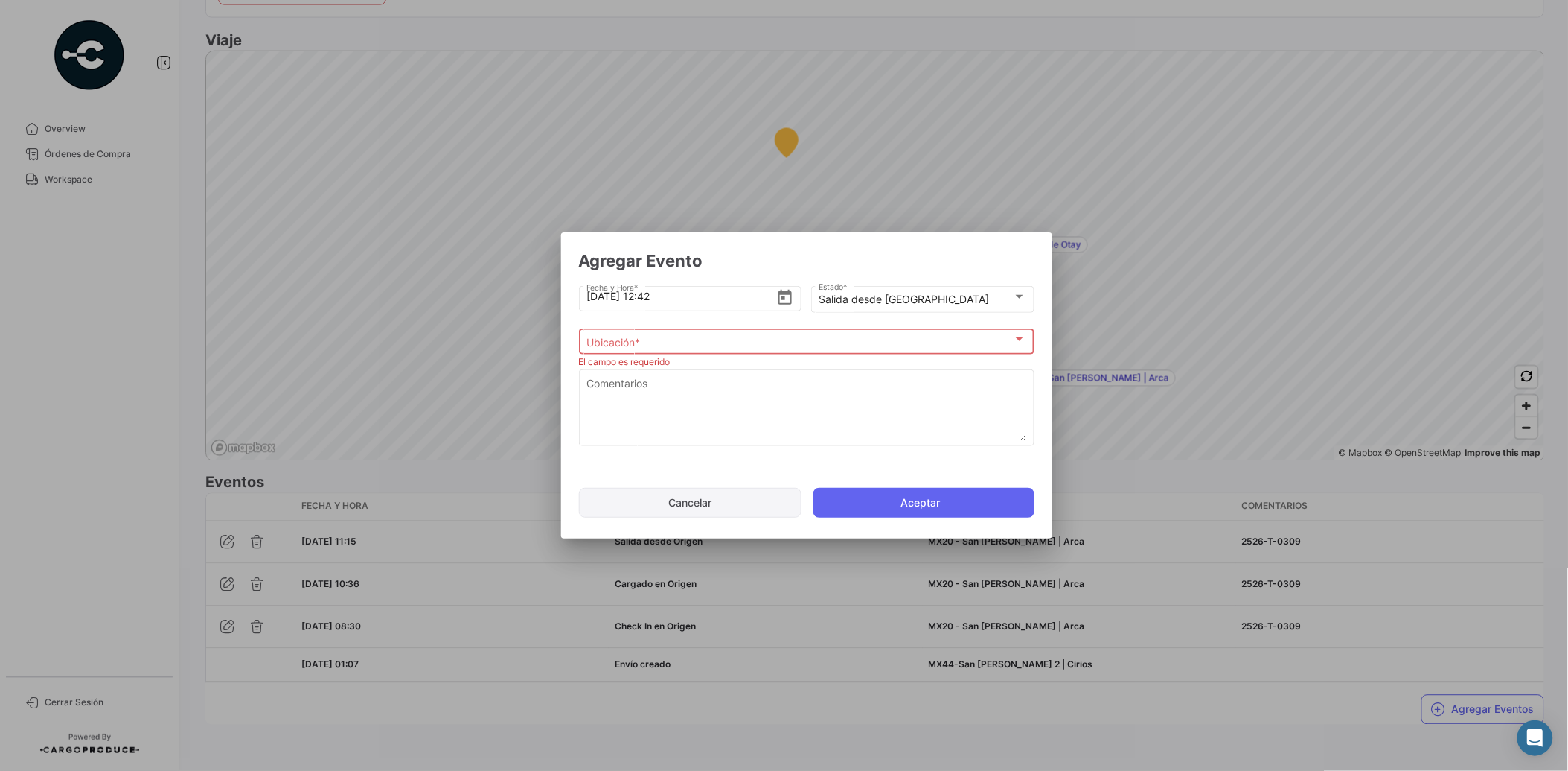
click at [750, 501] on button "Cancelar" at bounding box center [690, 503] width 222 height 29
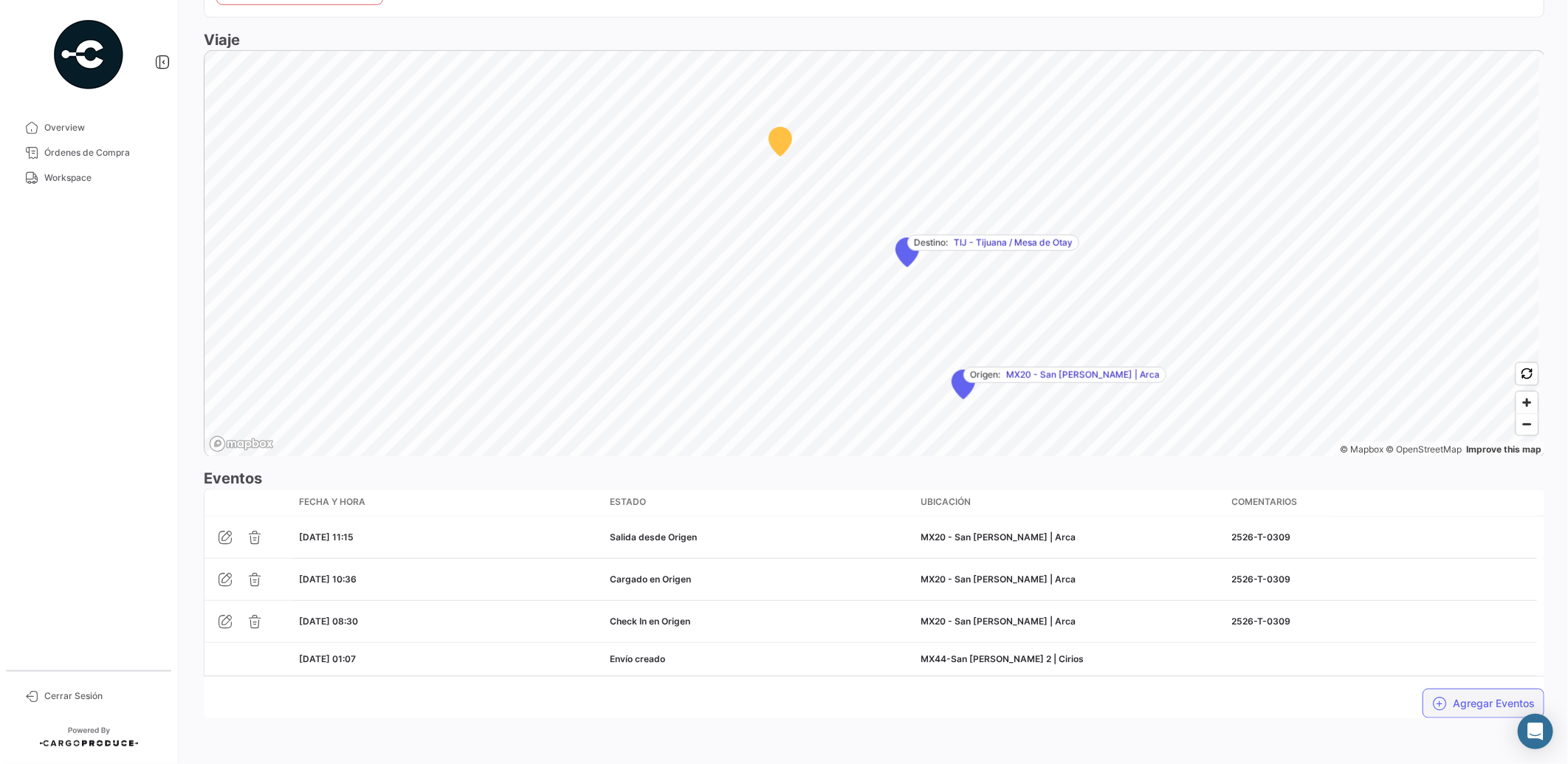
click at [1481, 699] on button "Agregar Eventos" at bounding box center [1483, 703] width 122 height 29
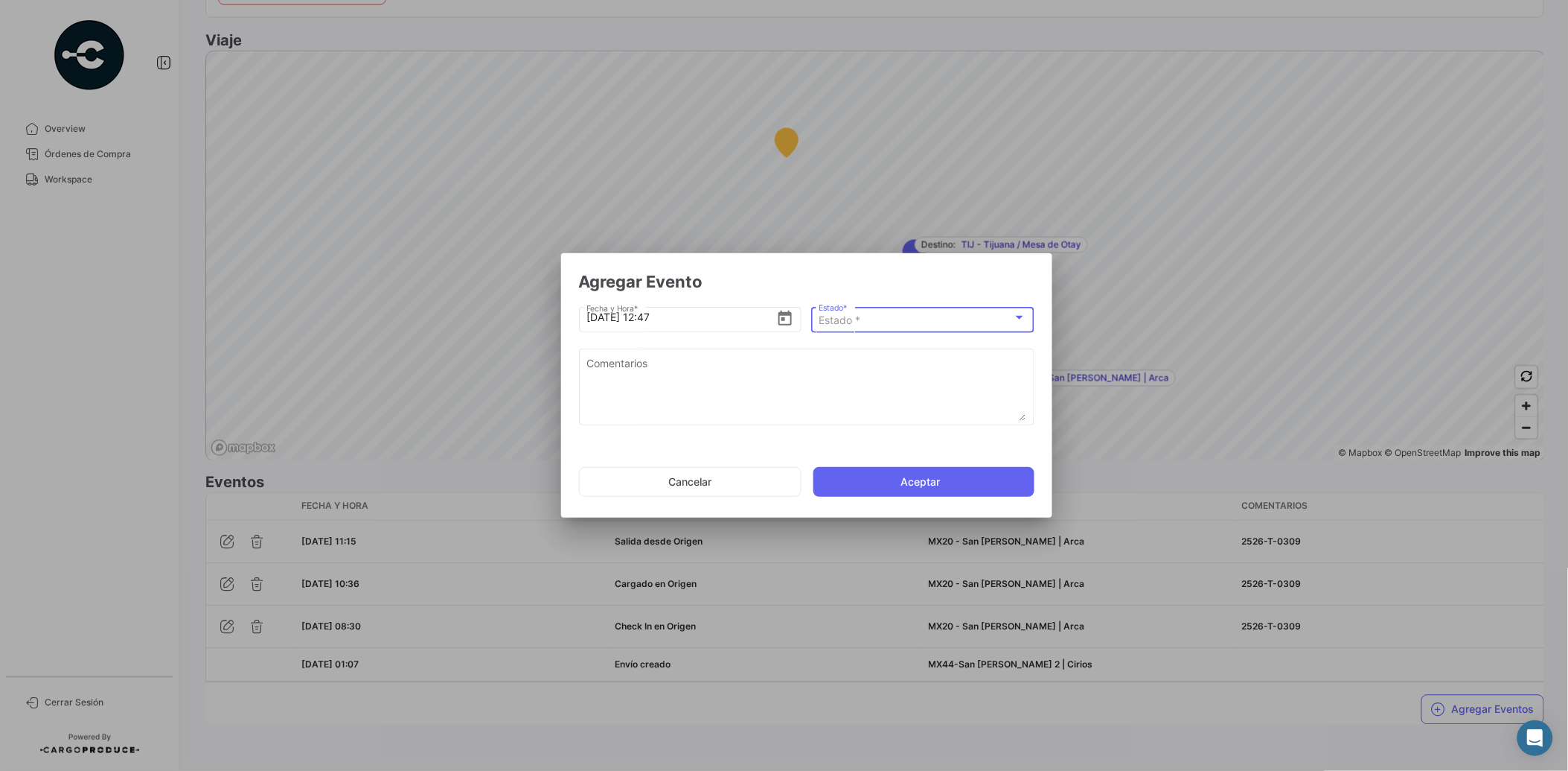
click at [998, 325] on div "Estado *" at bounding box center [916, 320] width 195 height 13
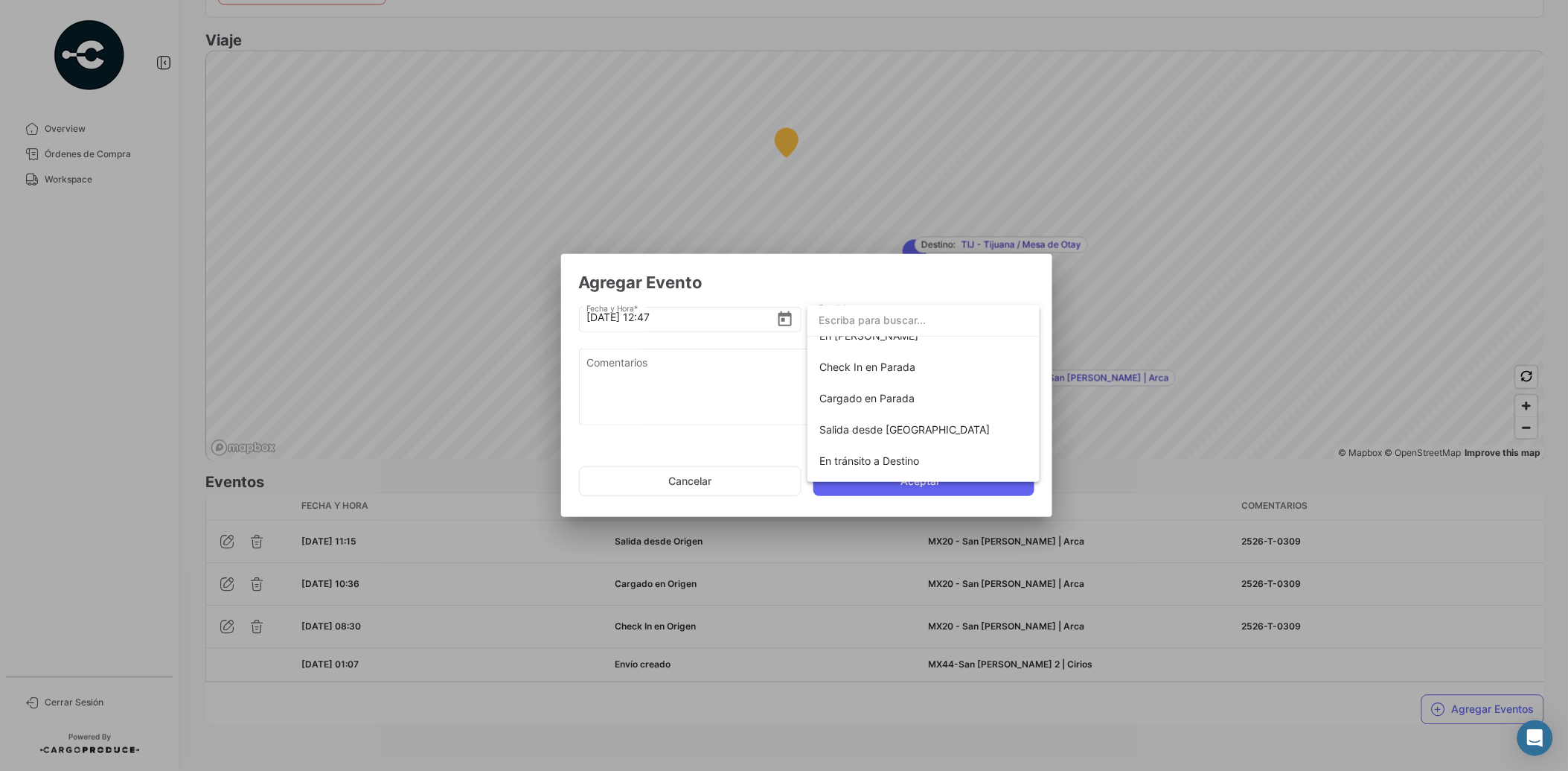
scroll to position [157, 0]
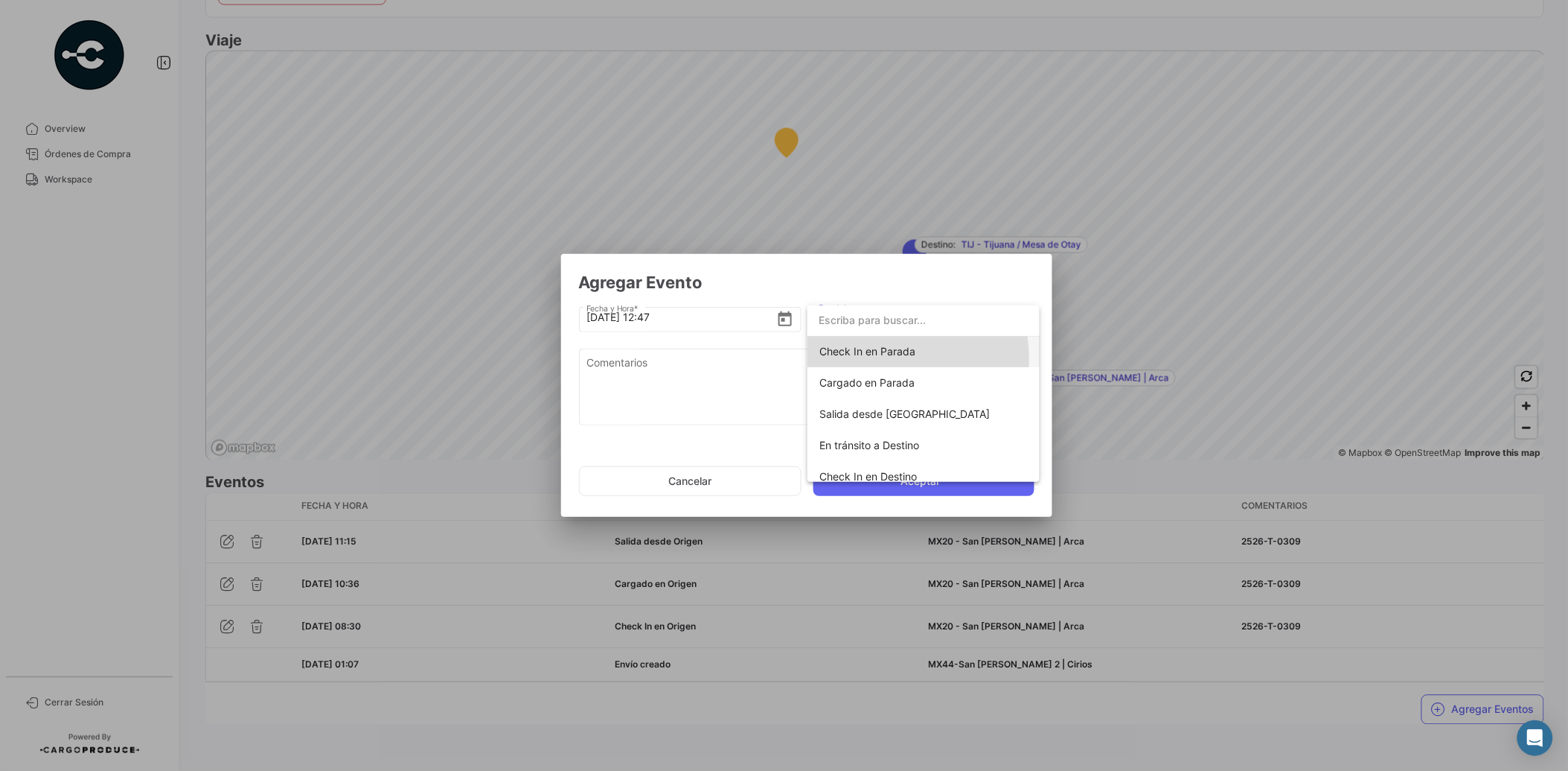
click at [879, 359] on span "Check In en Parada" at bounding box center [924, 351] width 208 height 31
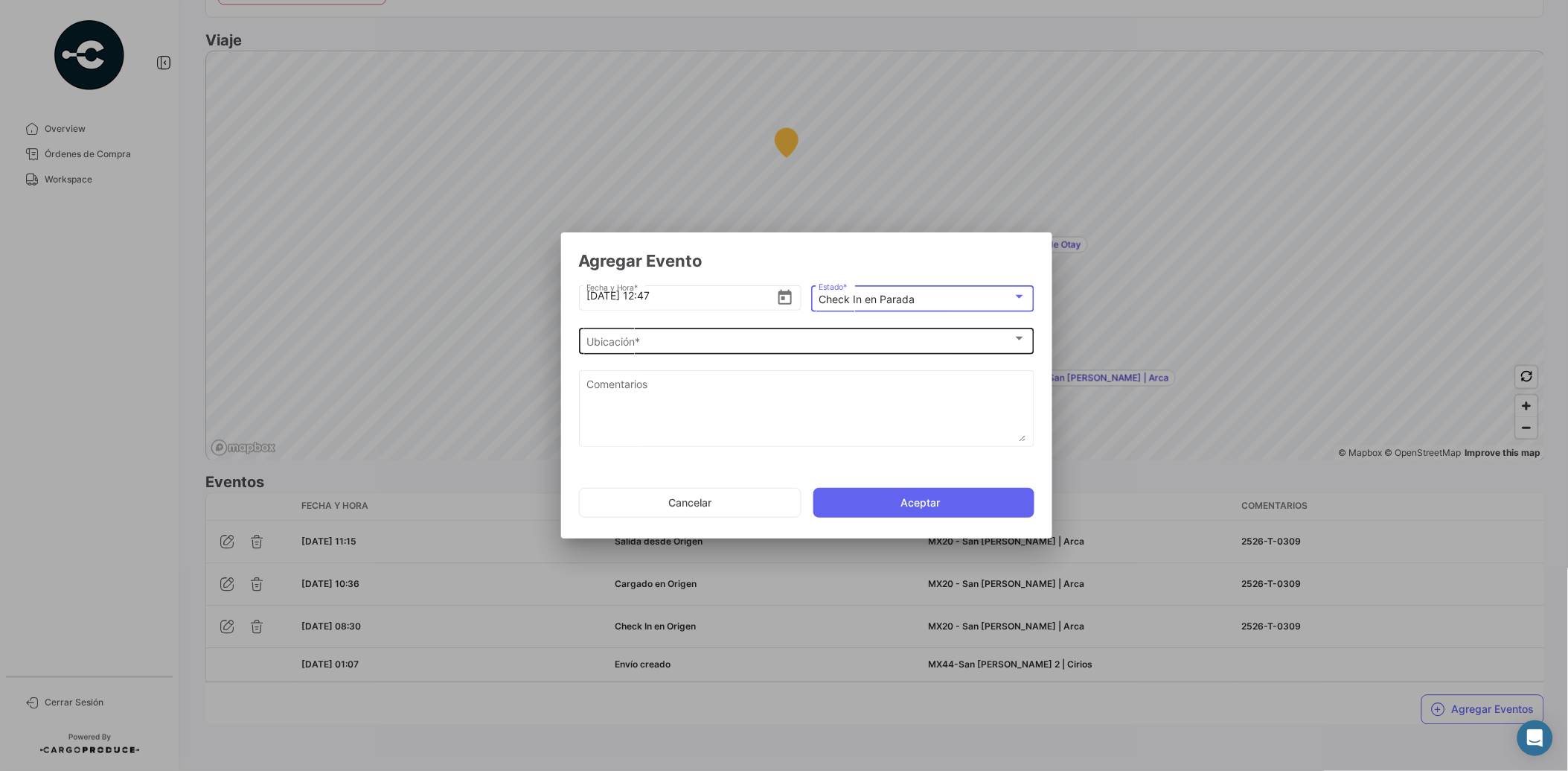
click at [875, 352] on div "Ubicación * Ubicación *" at bounding box center [806, 340] width 440 height 29
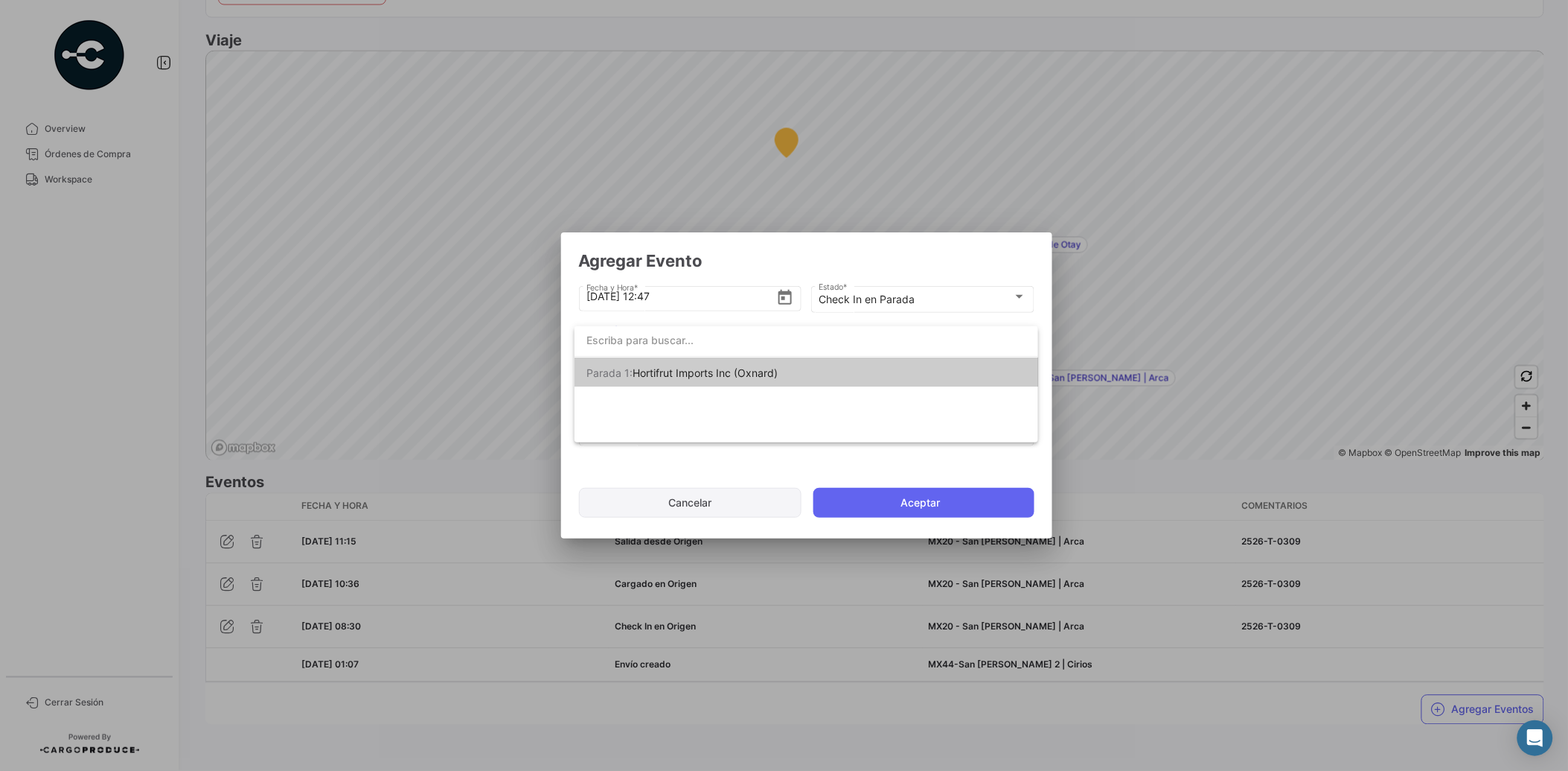
click at [757, 495] on div at bounding box center [784, 385] width 1568 height 771
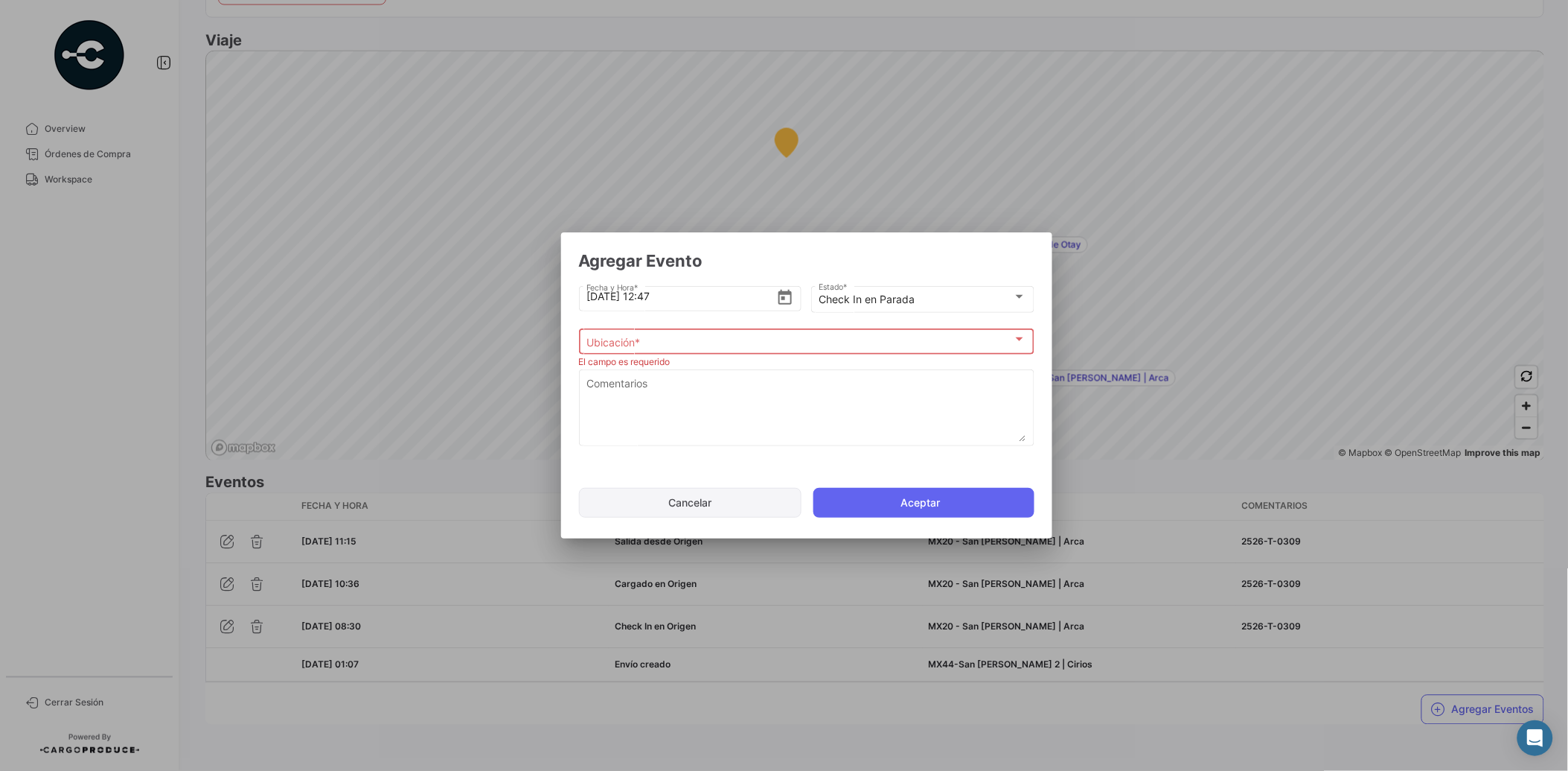
click at [767, 503] on button "Cancelar" at bounding box center [690, 503] width 222 height 29
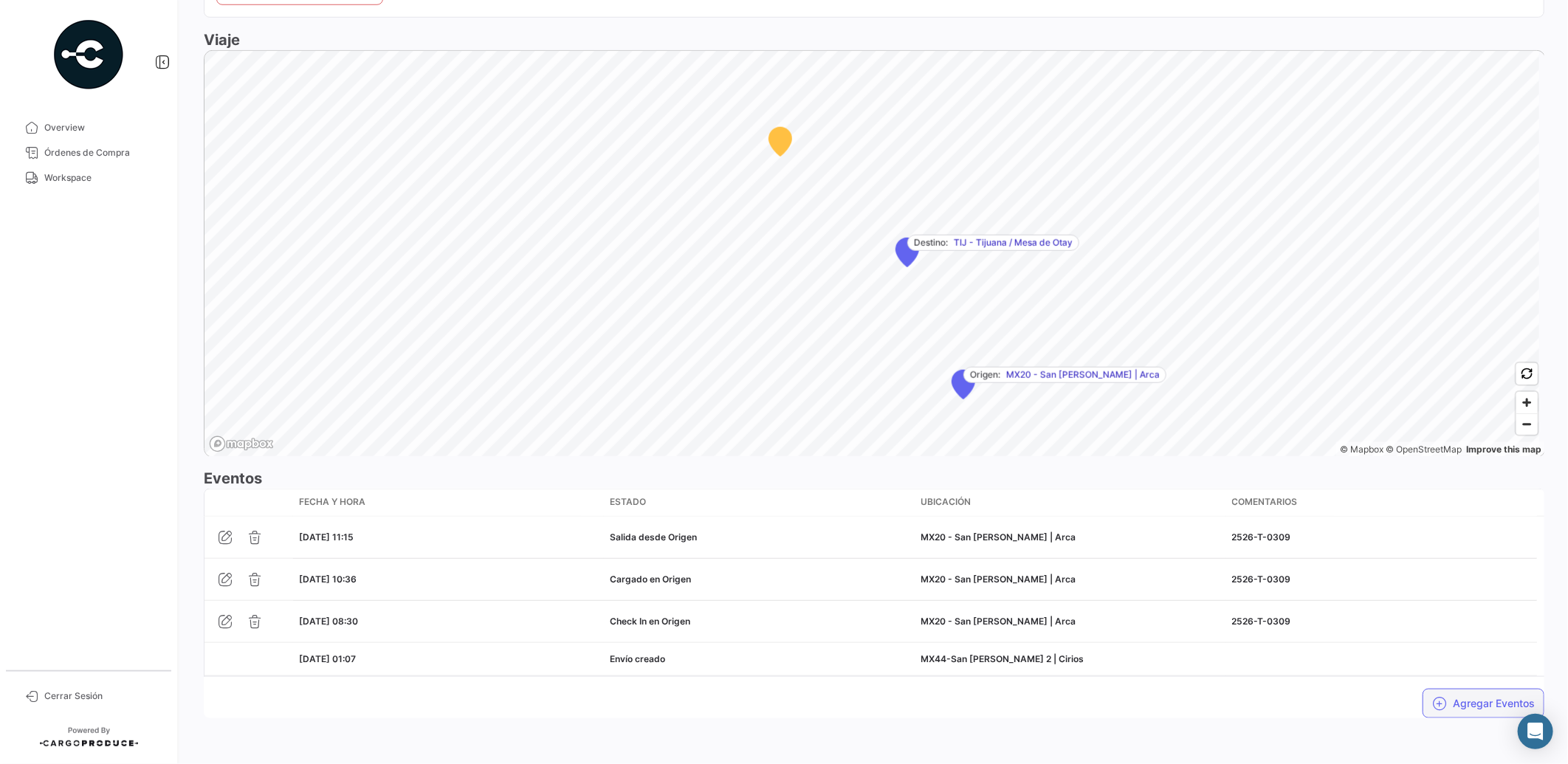
click at [1477, 702] on button "Agregar Eventos" at bounding box center [1483, 703] width 122 height 29
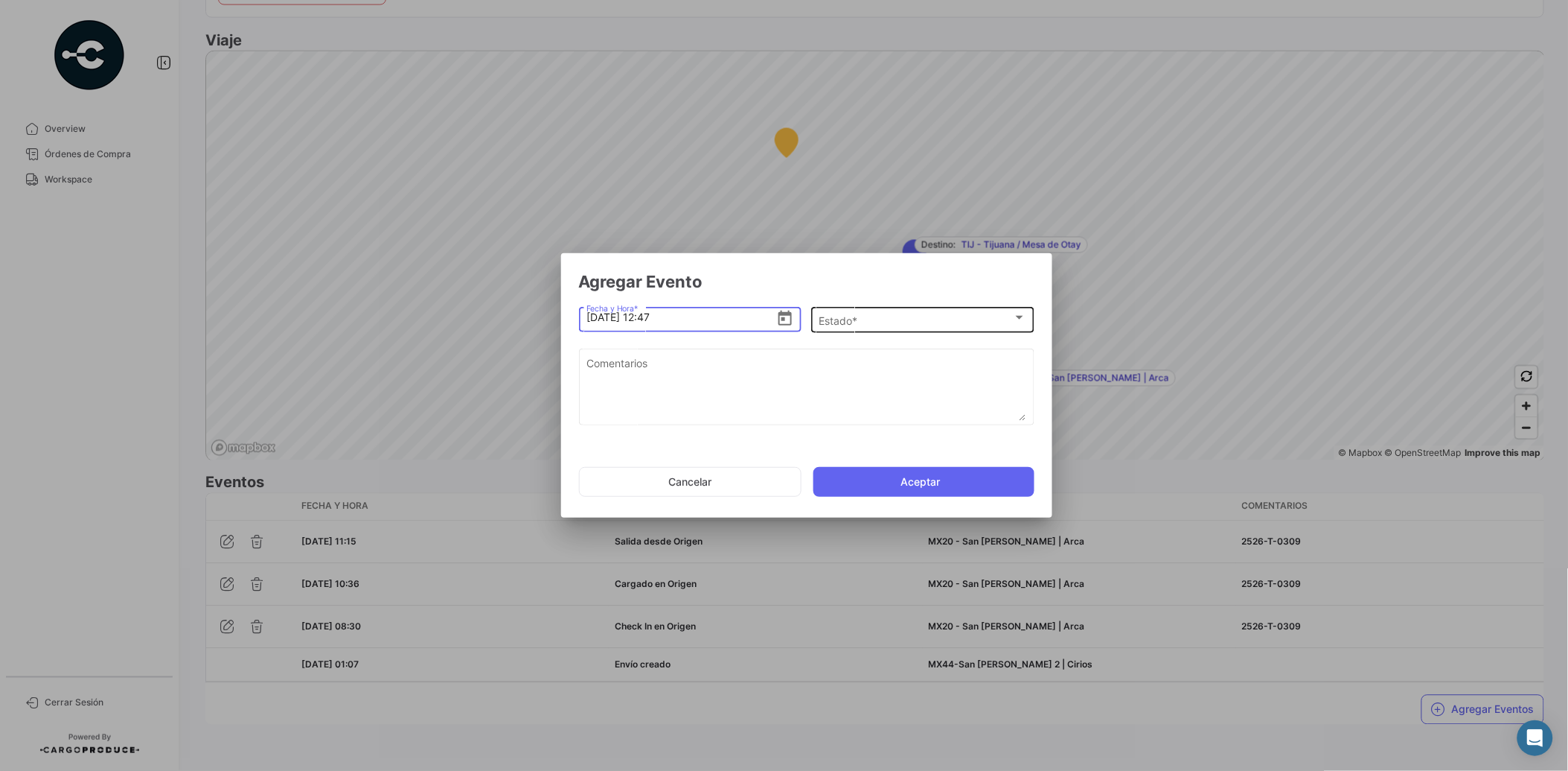
click at [938, 324] on div "Estado *" at bounding box center [916, 320] width 195 height 13
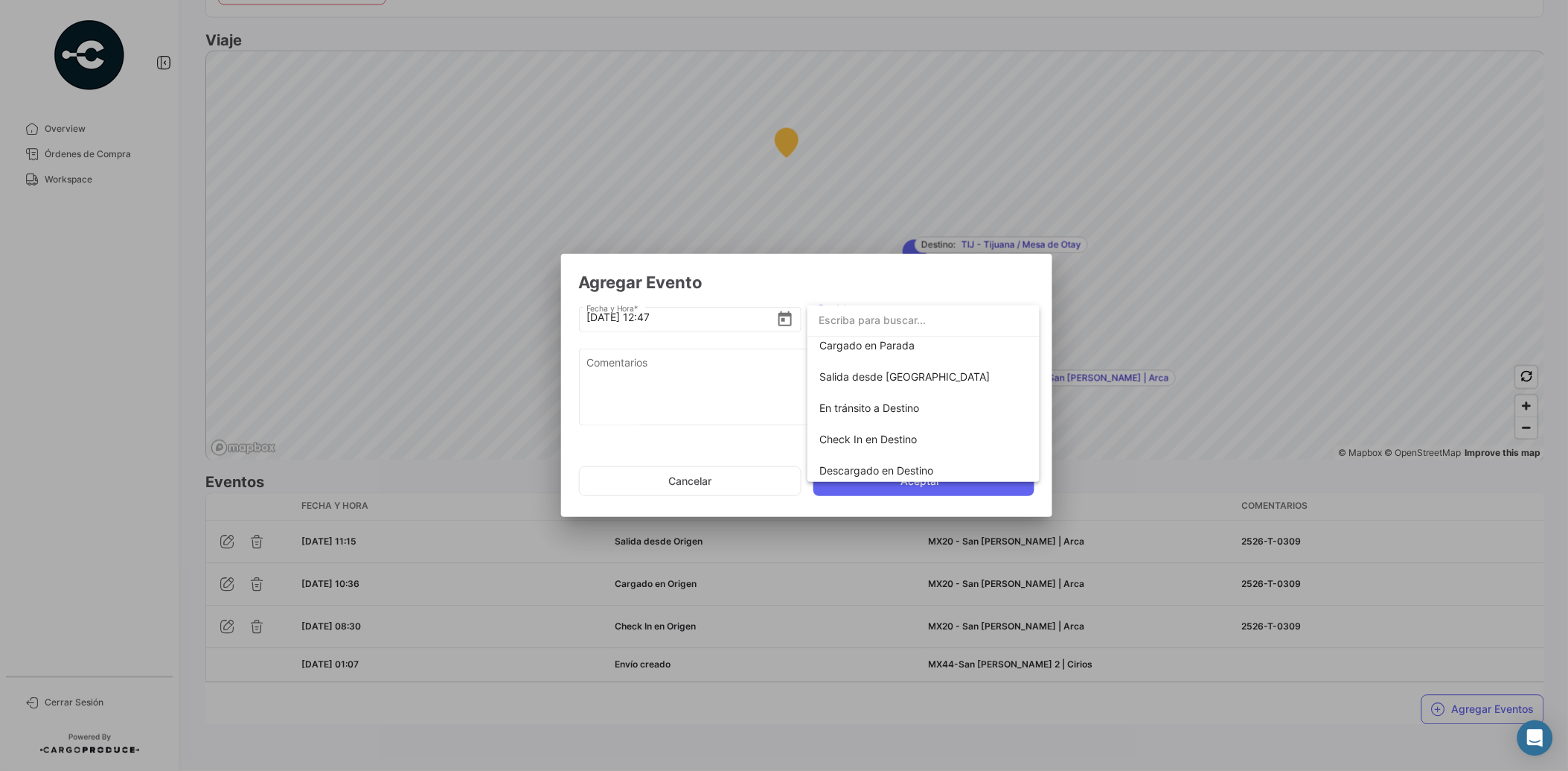
scroll to position [206, 0]
click at [931, 393] on span "En tránsito a Destino" at bounding box center [924, 396] width 208 height 31
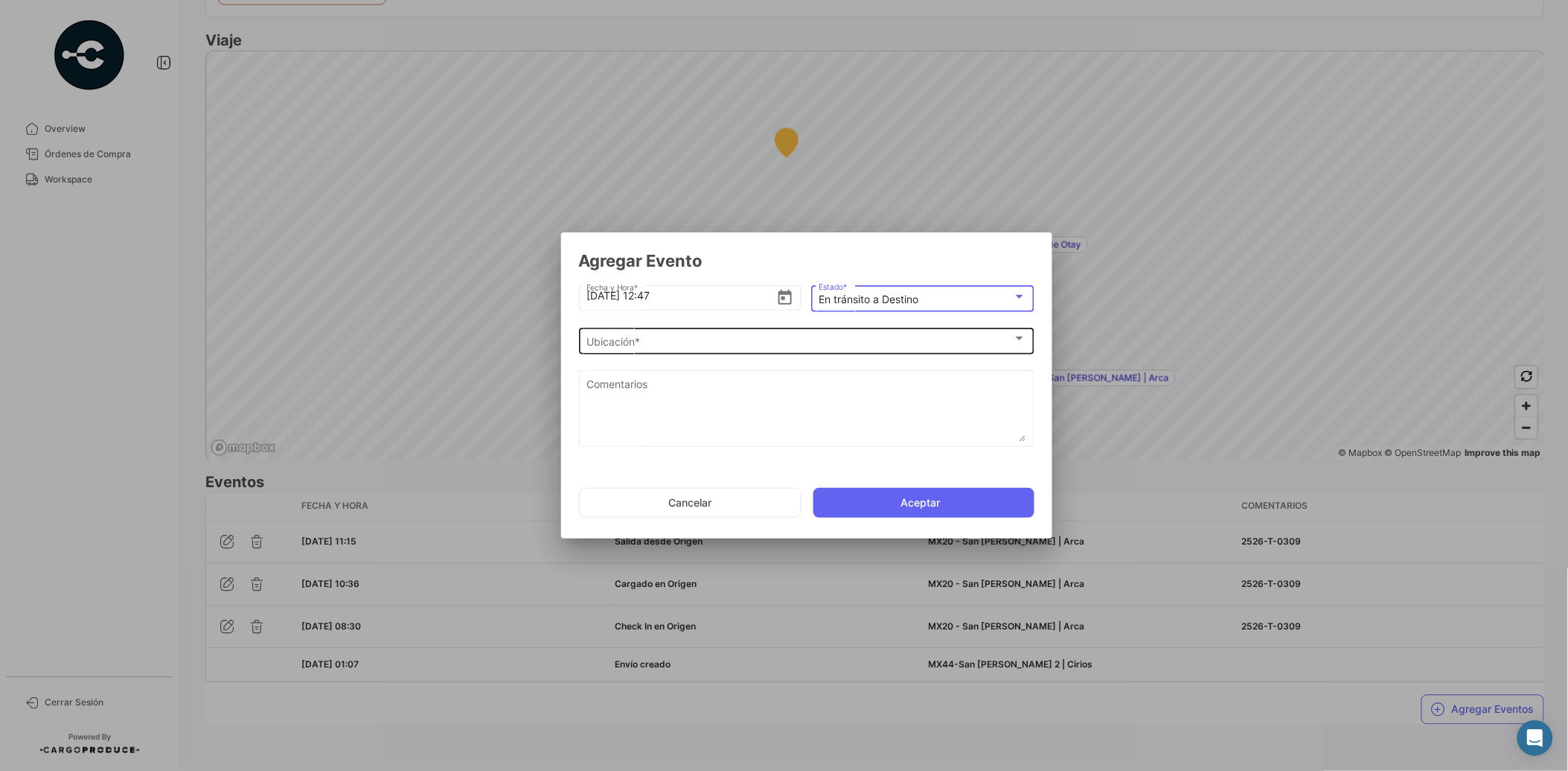
click at [737, 340] on div "Ubicación *" at bounding box center [799, 342] width 426 height 13
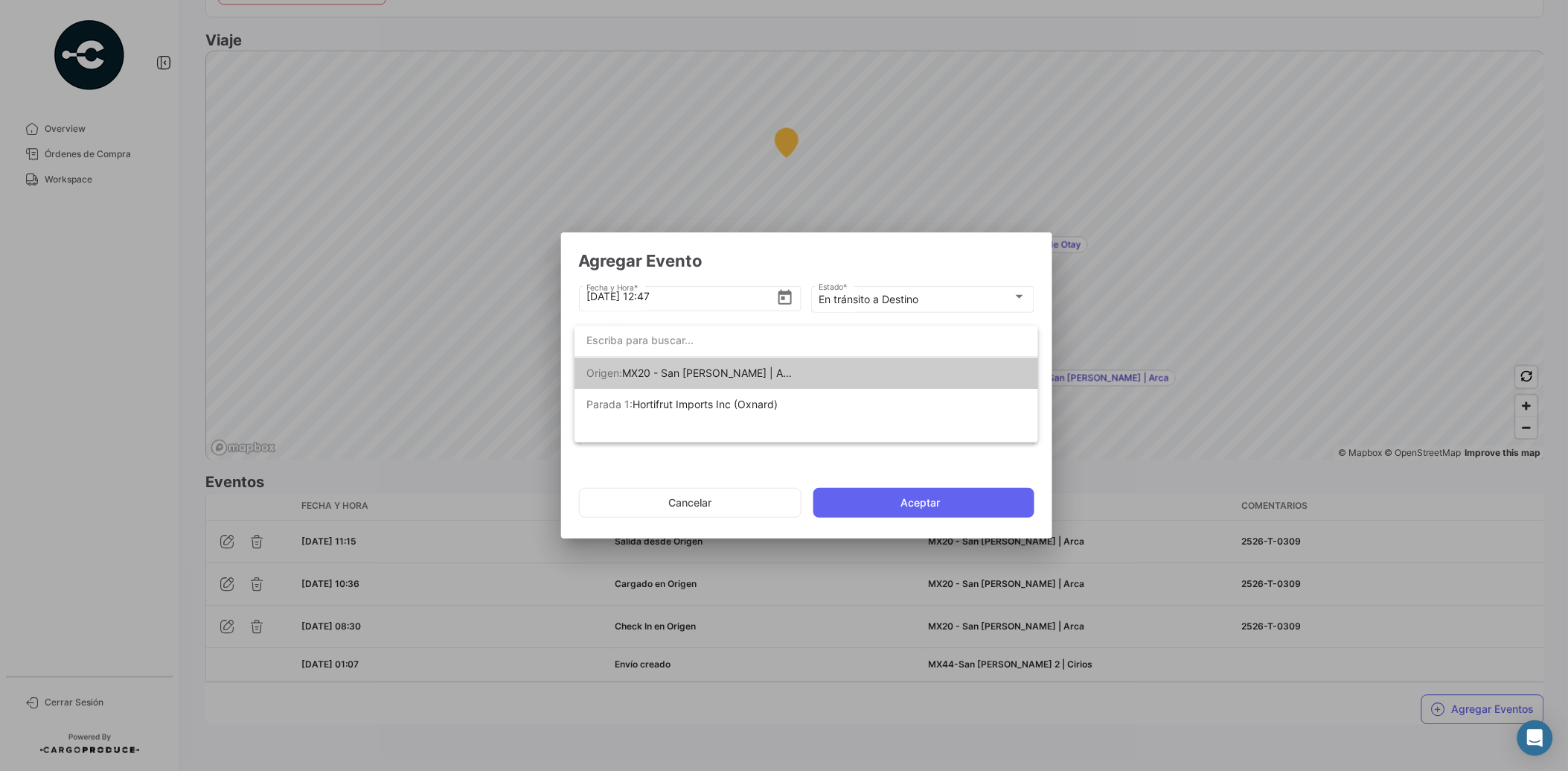
click at [761, 462] on div at bounding box center [784, 385] width 1568 height 771
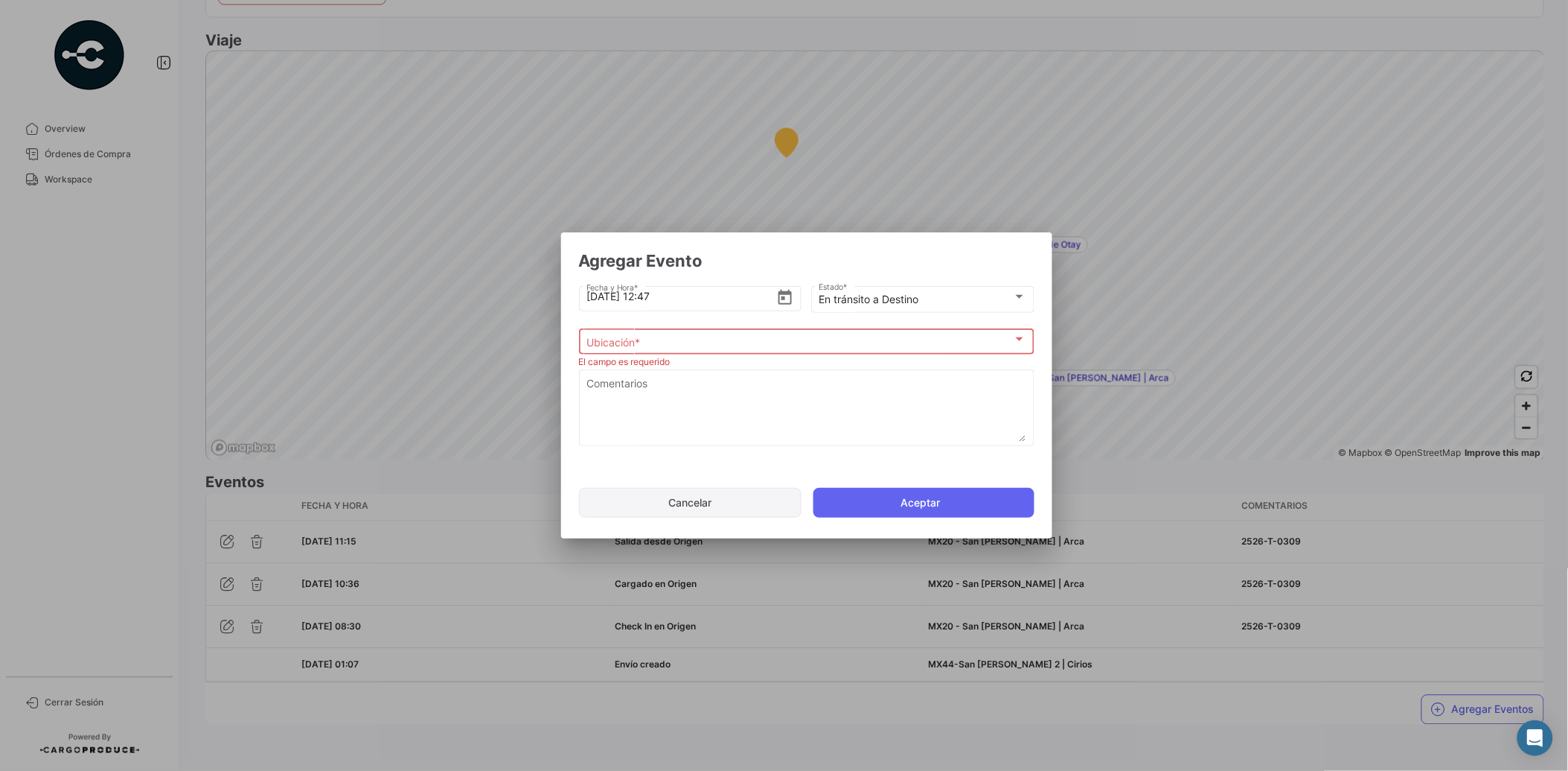
click at [726, 502] on button "Cancelar" at bounding box center [690, 503] width 222 height 29
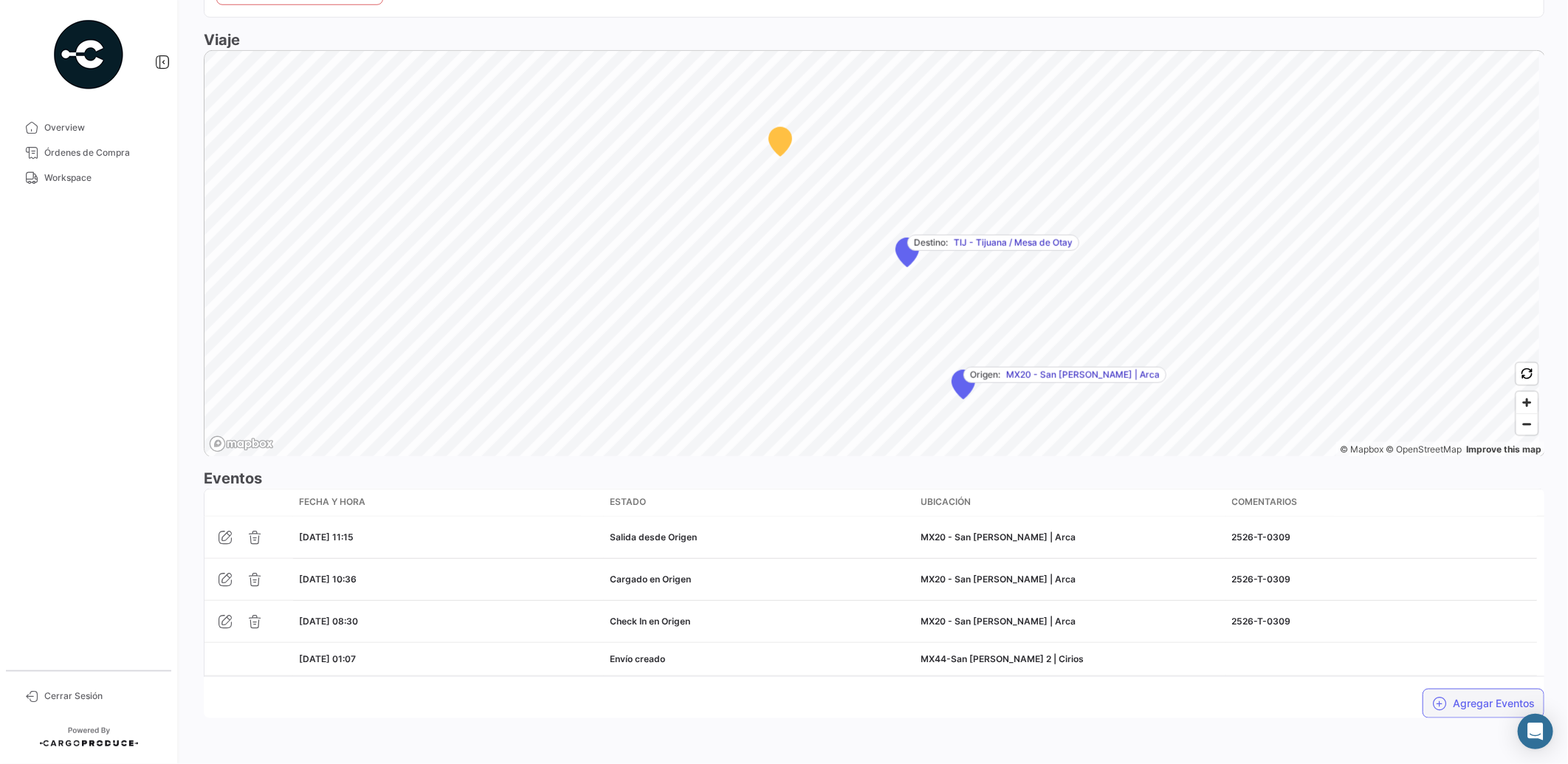
click at [1472, 705] on button "Agregar Eventos" at bounding box center [1483, 703] width 122 height 29
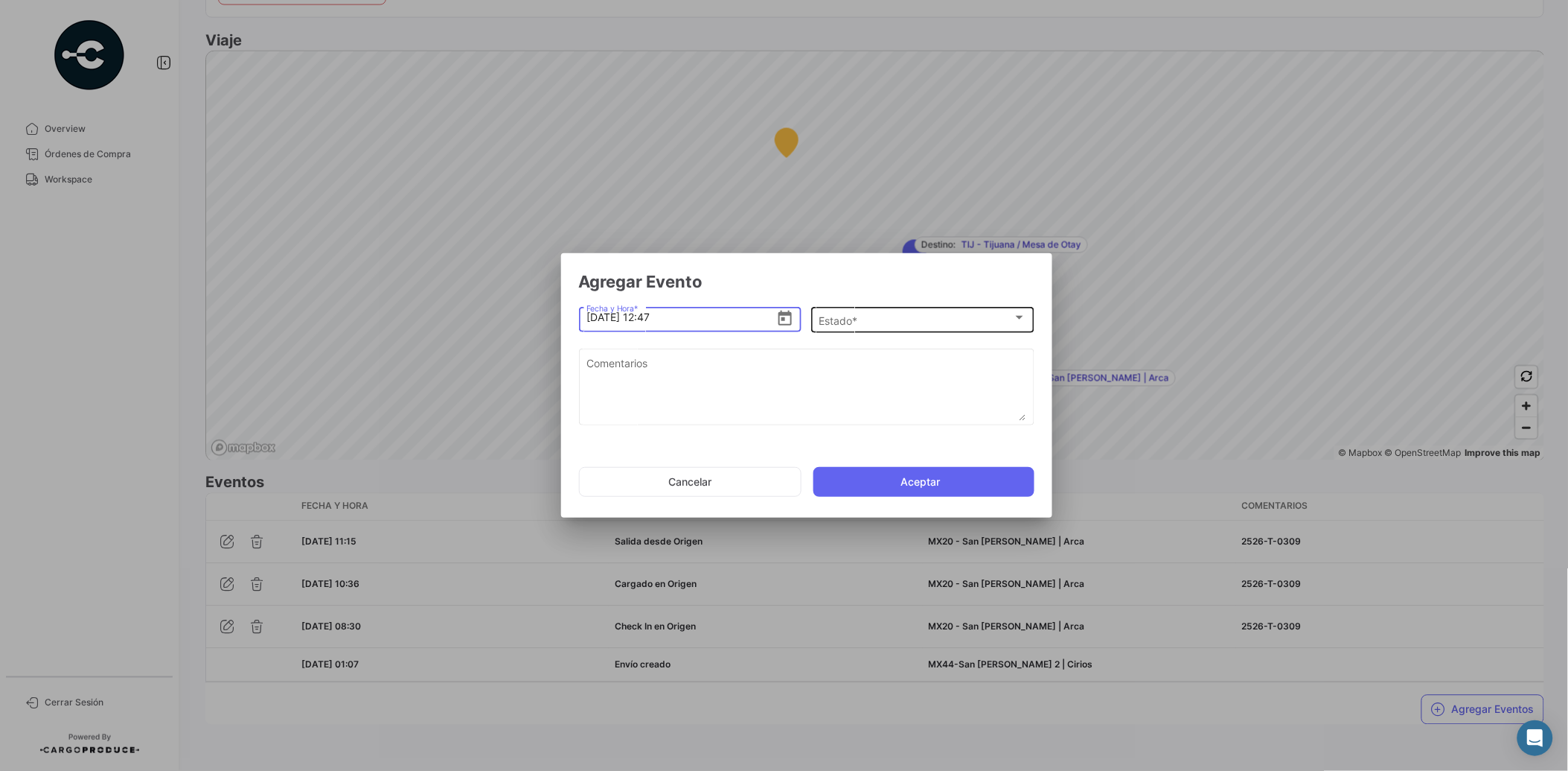
click at [898, 318] on div "Estado *" at bounding box center [916, 320] width 195 height 13
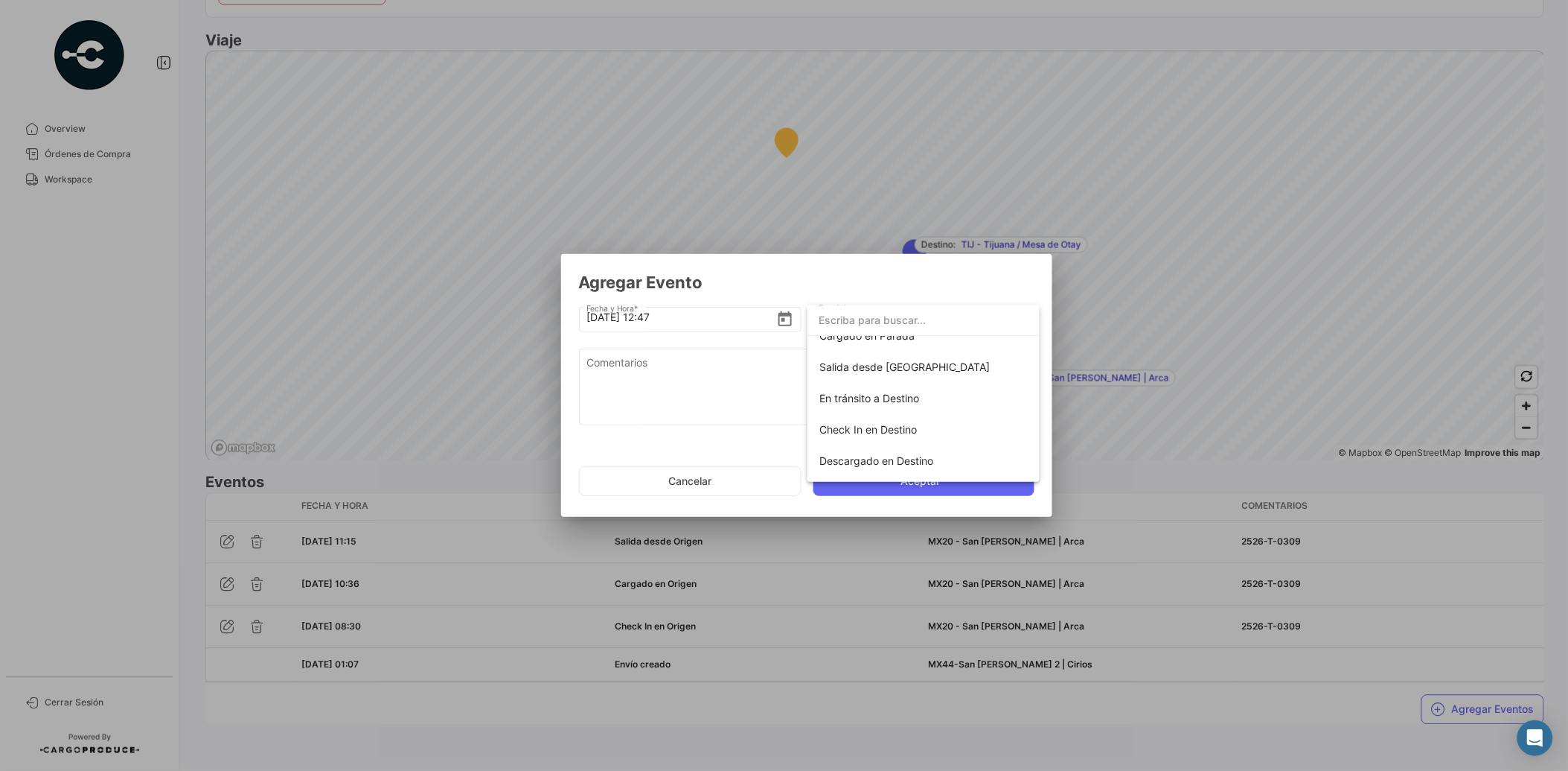
scroll to position [260, 0]
click at [947, 408] on span "Descargado en Destino" at bounding box center [924, 404] width 208 height 31
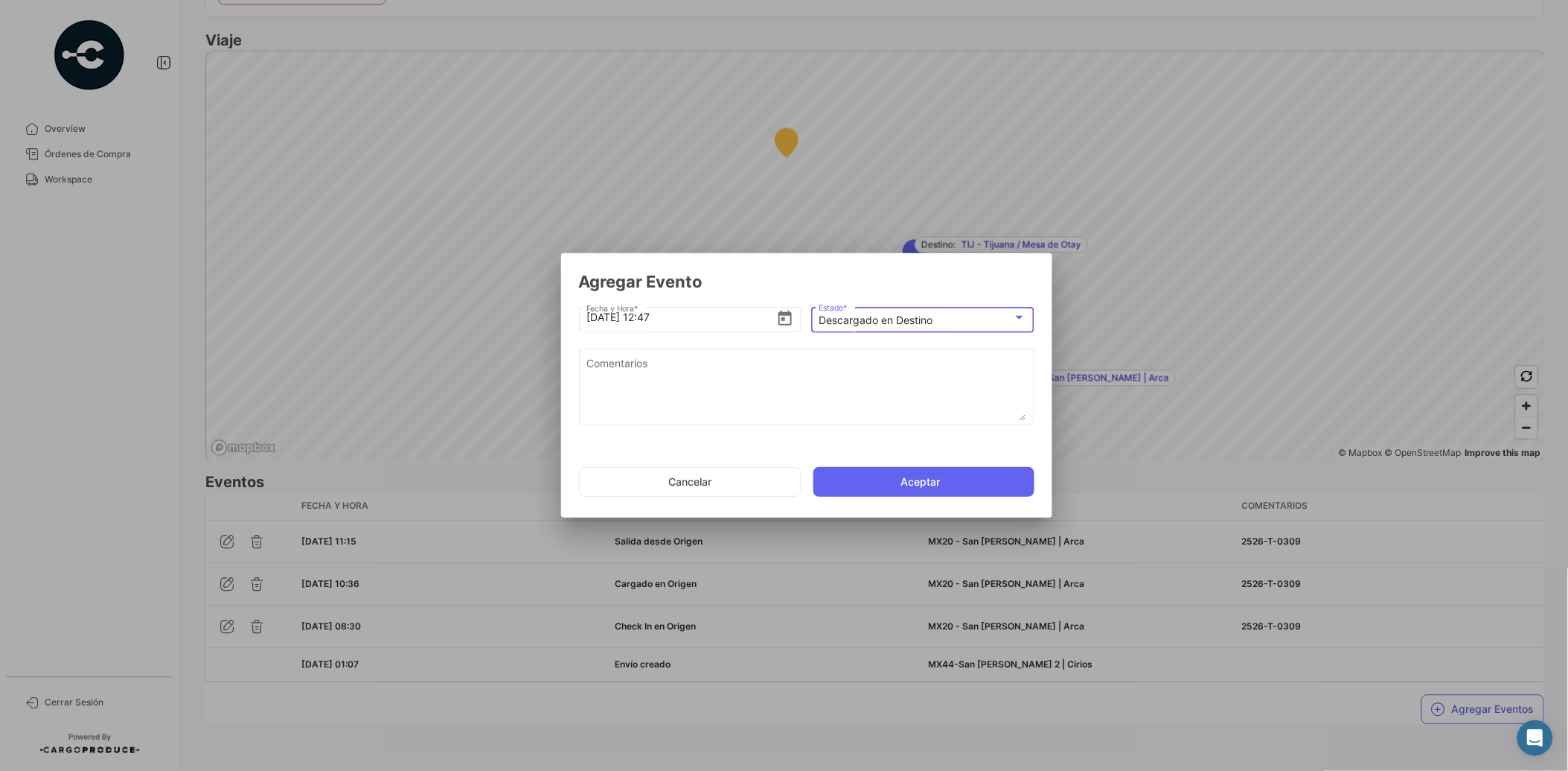
click at [875, 316] on mat-select-trigger "Descargado en Destino" at bounding box center [876, 319] width 114 height 13
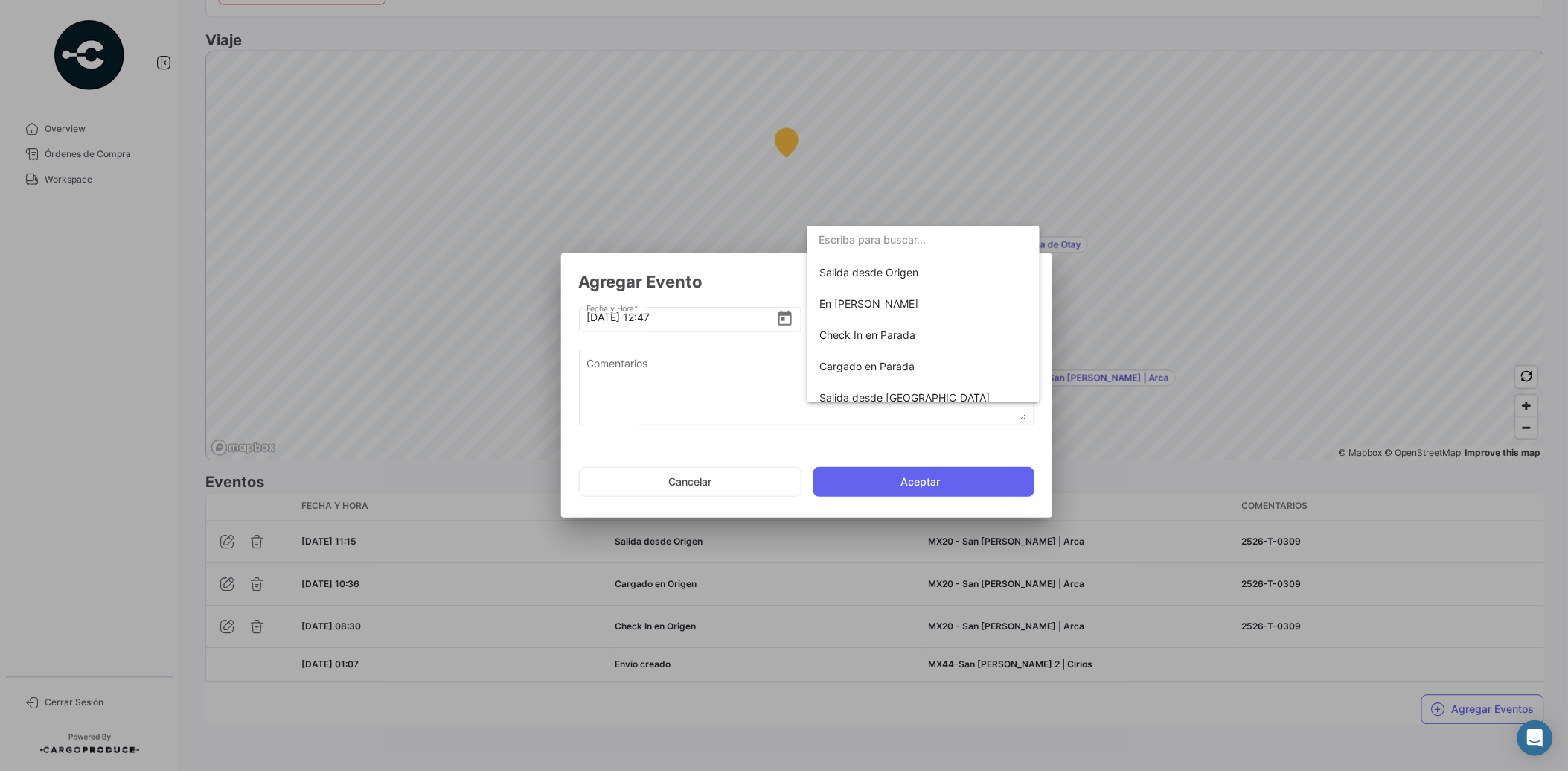
scroll to position [68, 0]
click at [945, 292] on span "Salida desde Origen" at bounding box center [924, 298] width 208 height 31
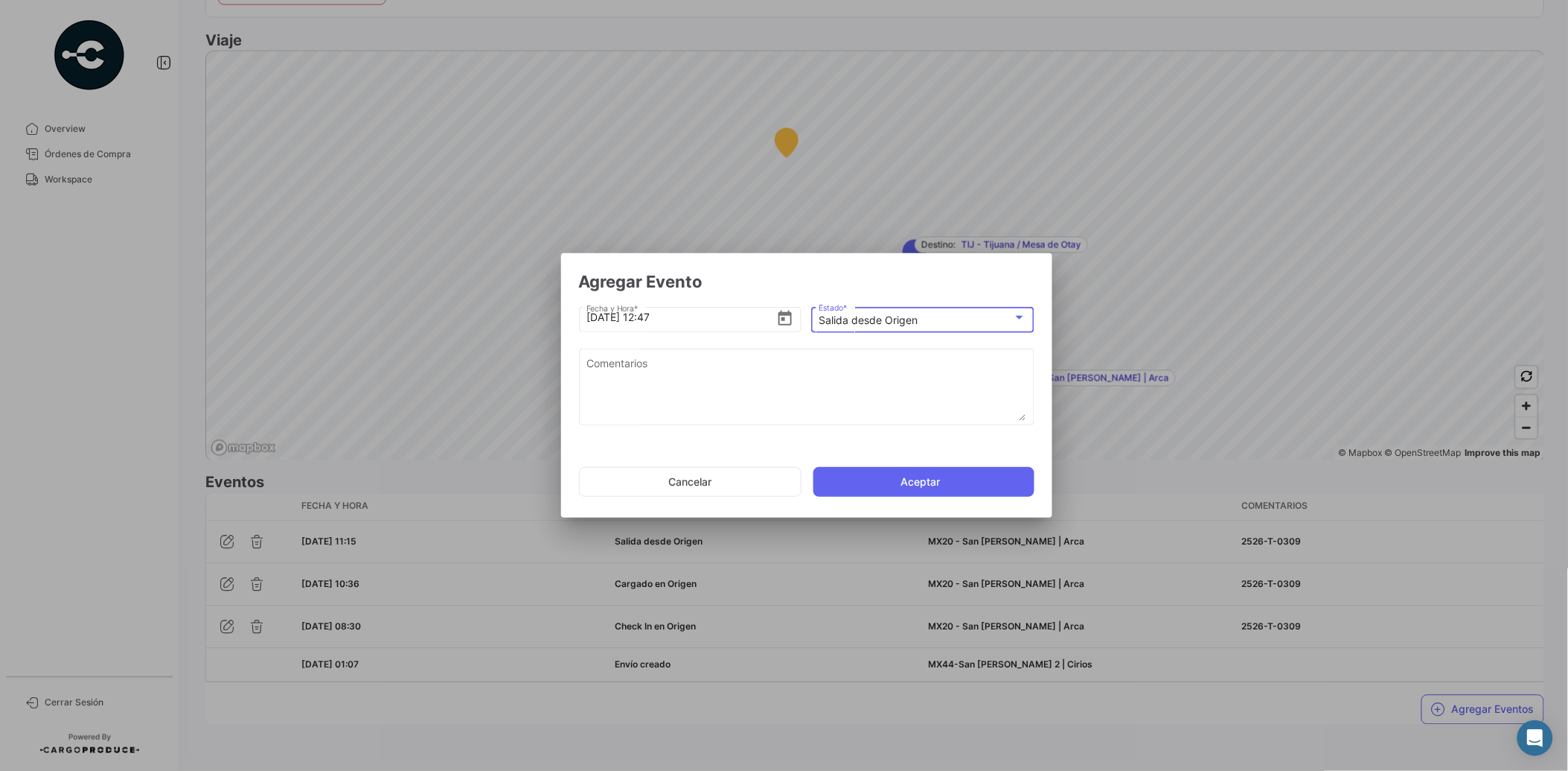
click at [931, 318] on div "Salida desde Origen" at bounding box center [916, 320] width 195 height 13
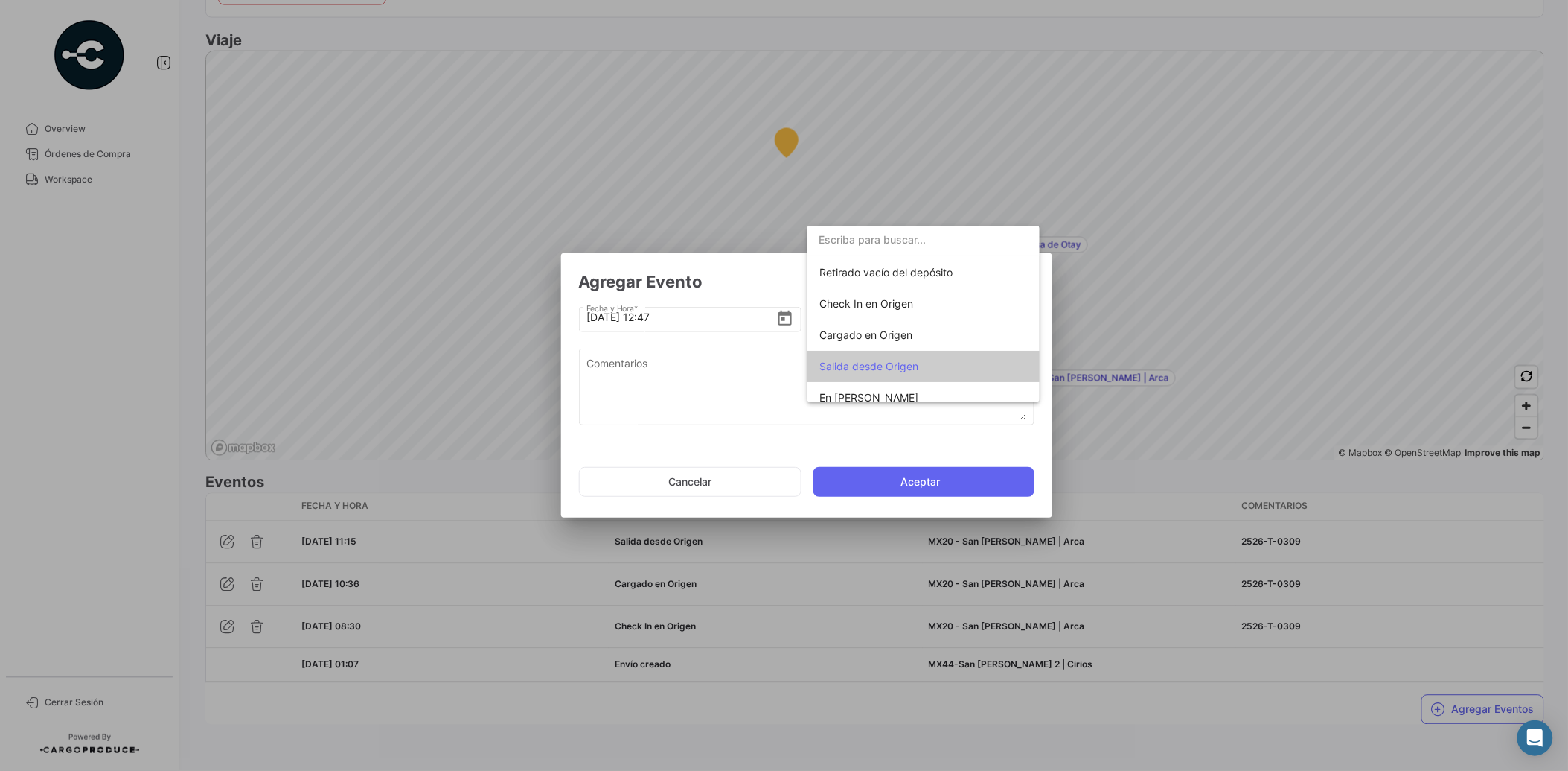
scroll to position [87, 0]
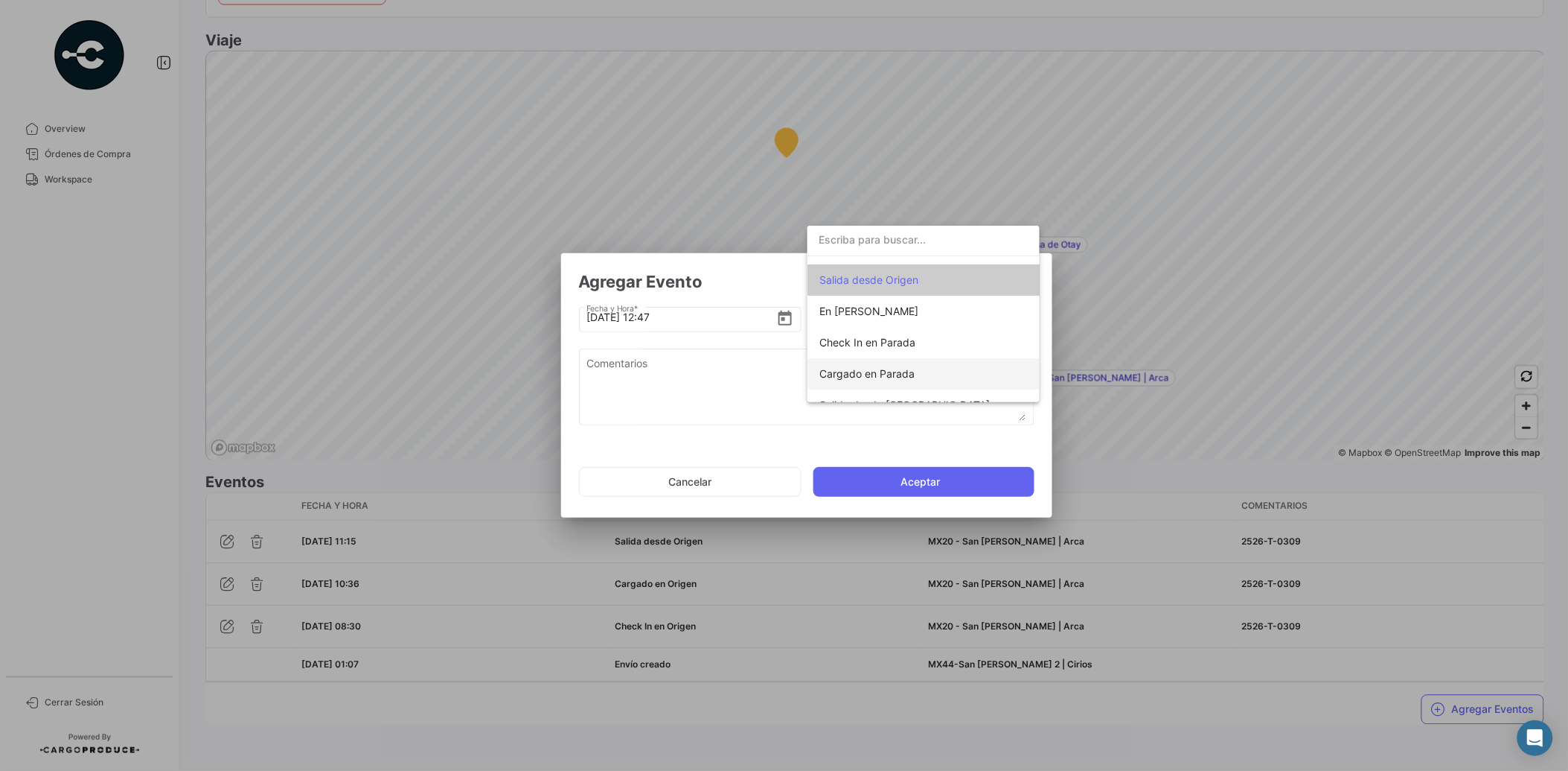
click at [918, 367] on span "Cargado en Parada" at bounding box center [924, 374] width 208 height 31
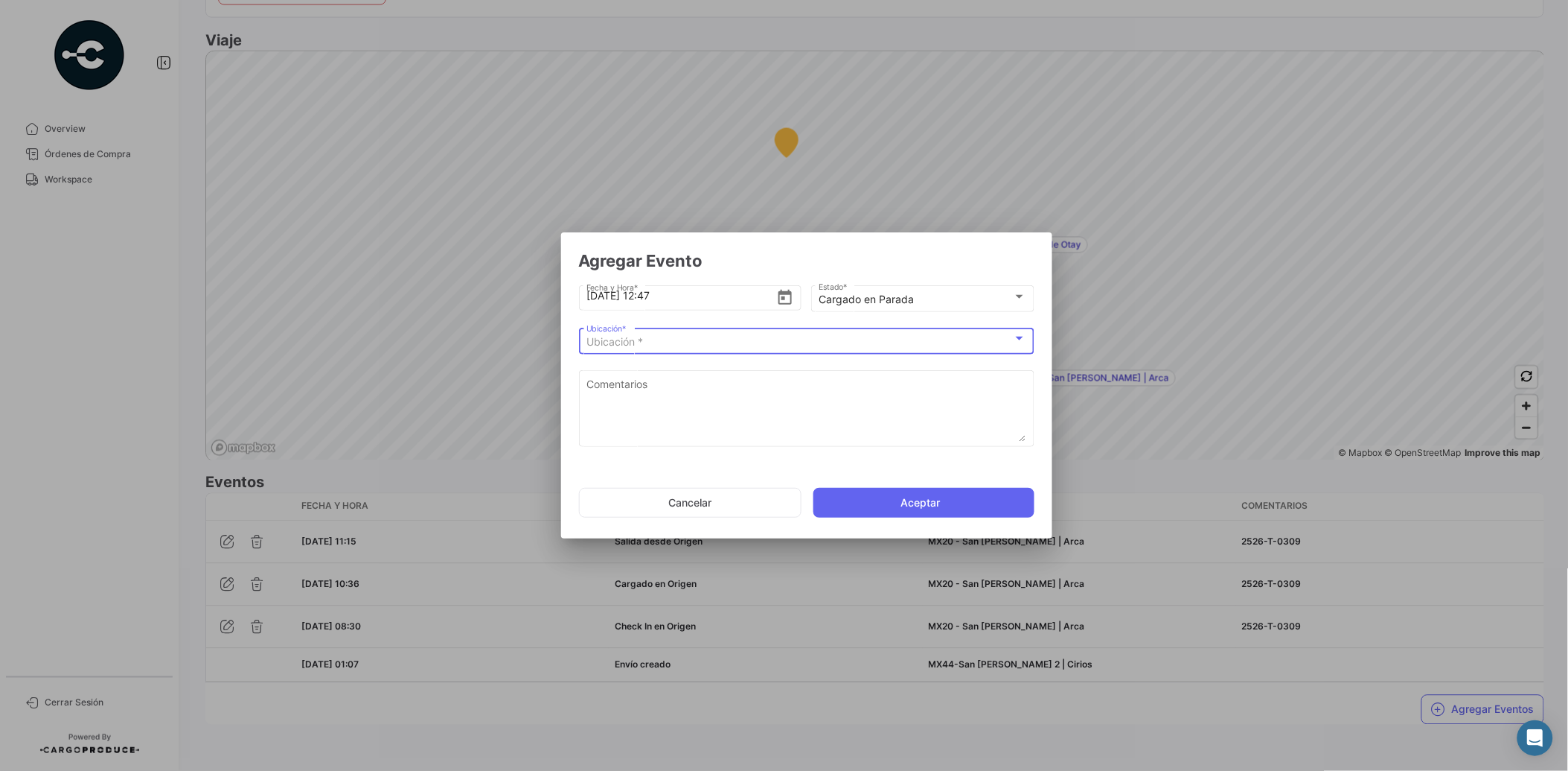
click at [951, 341] on div "Ubicación *" at bounding box center [799, 342] width 426 height 13
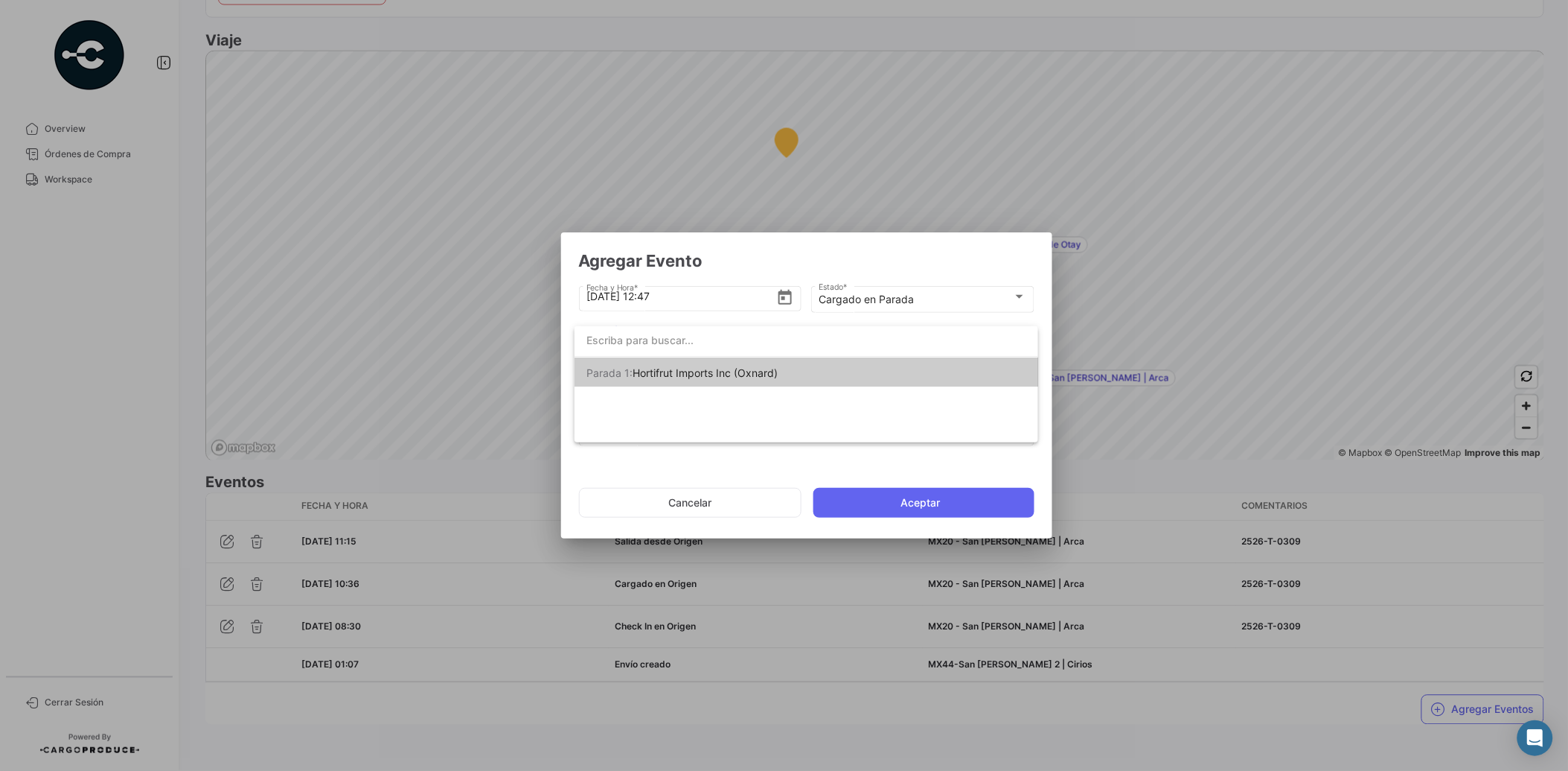
click at [912, 292] on div at bounding box center [784, 385] width 1568 height 771
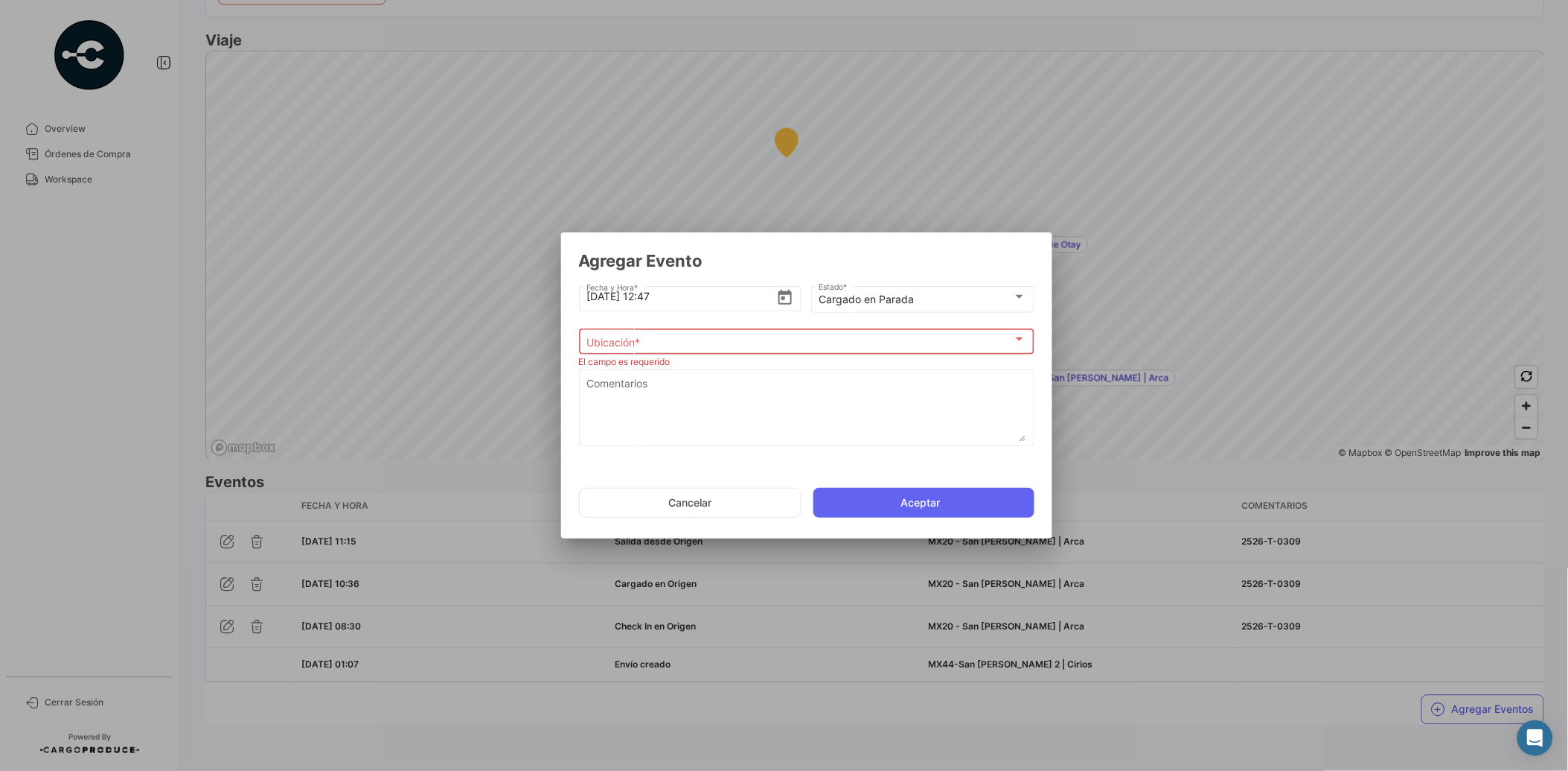
click at [912, 292] on div "Cargado en Parada Estado *" at bounding box center [923, 298] width 208 height 29
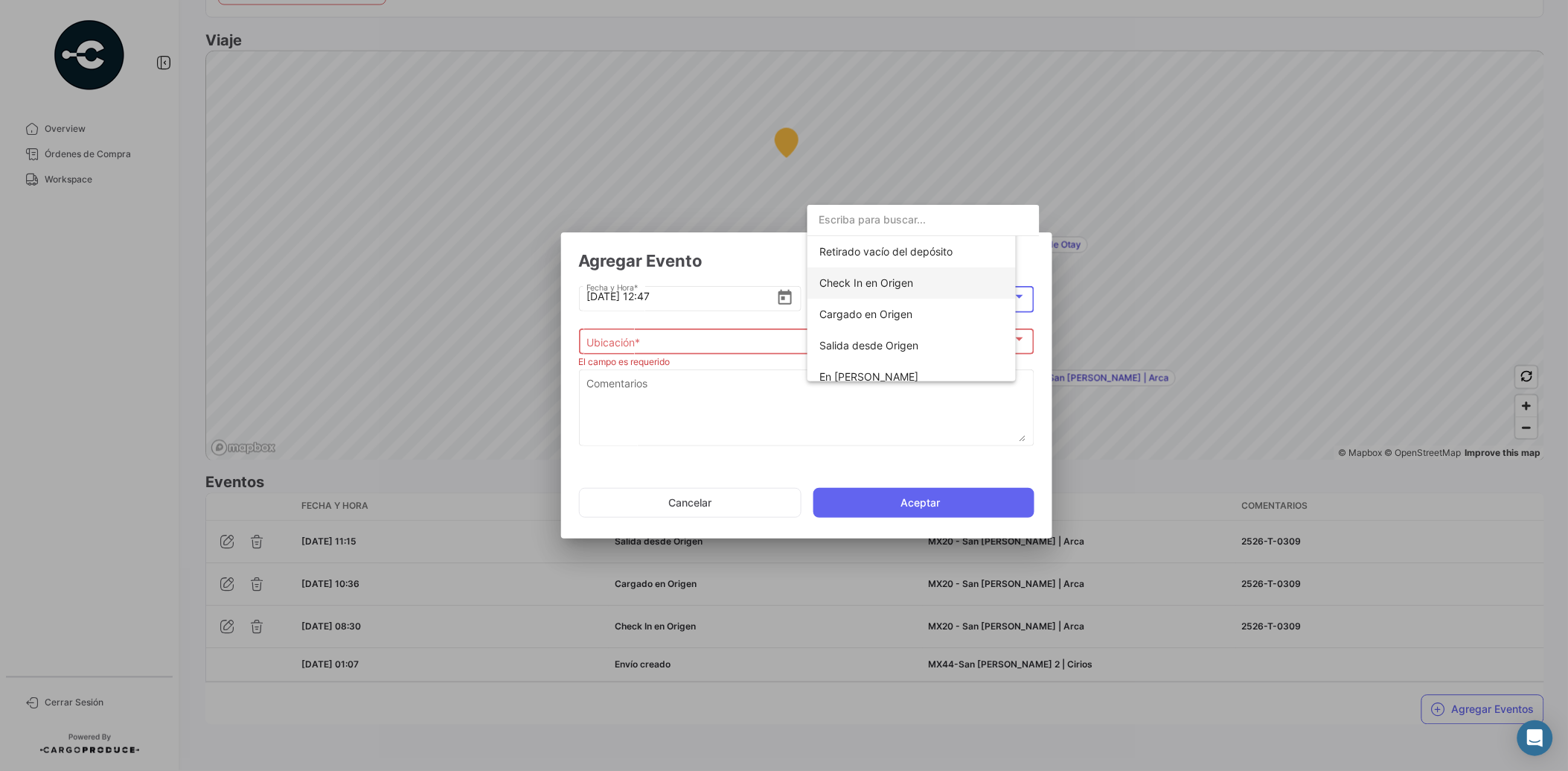
scroll to position [174, 0]
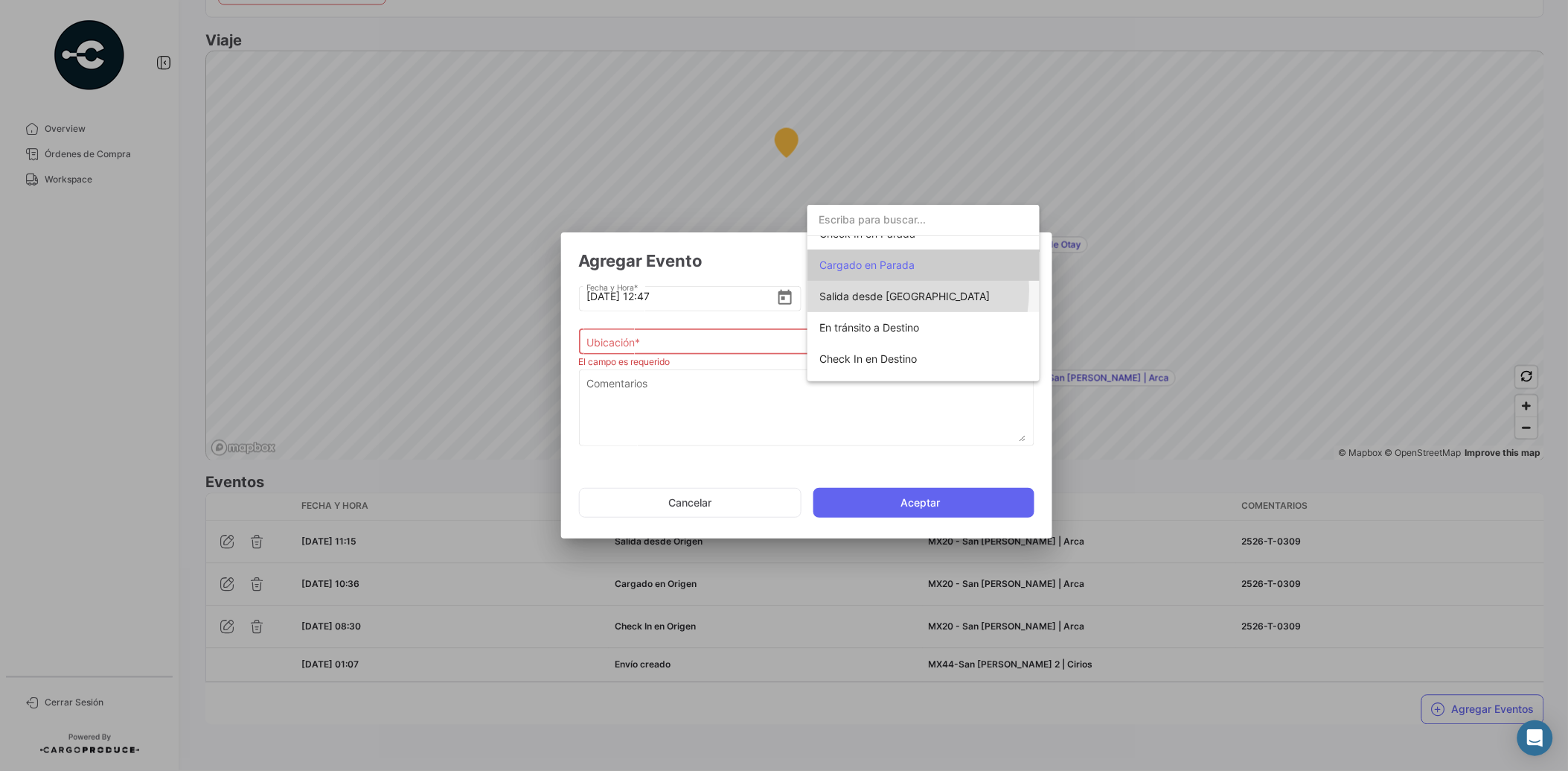
click at [894, 291] on span "Salida desde [GEOGRAPHIC_DATA]" at bounding box center [905, 296] width 170 height 13
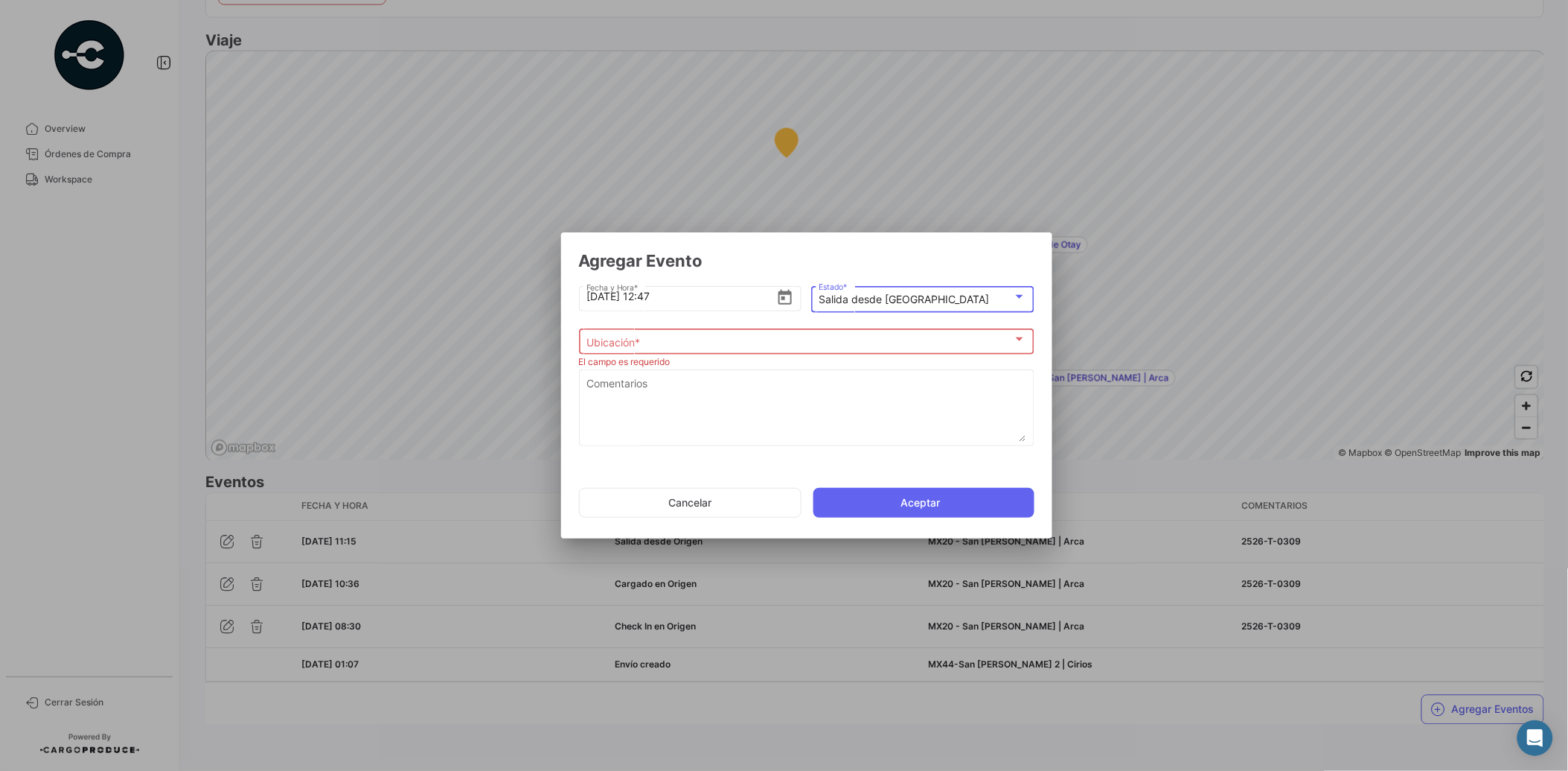
click at [717, 331] on div "Ubicación * Ubicación *" at bounding box center [806, 340] width 440 height 29
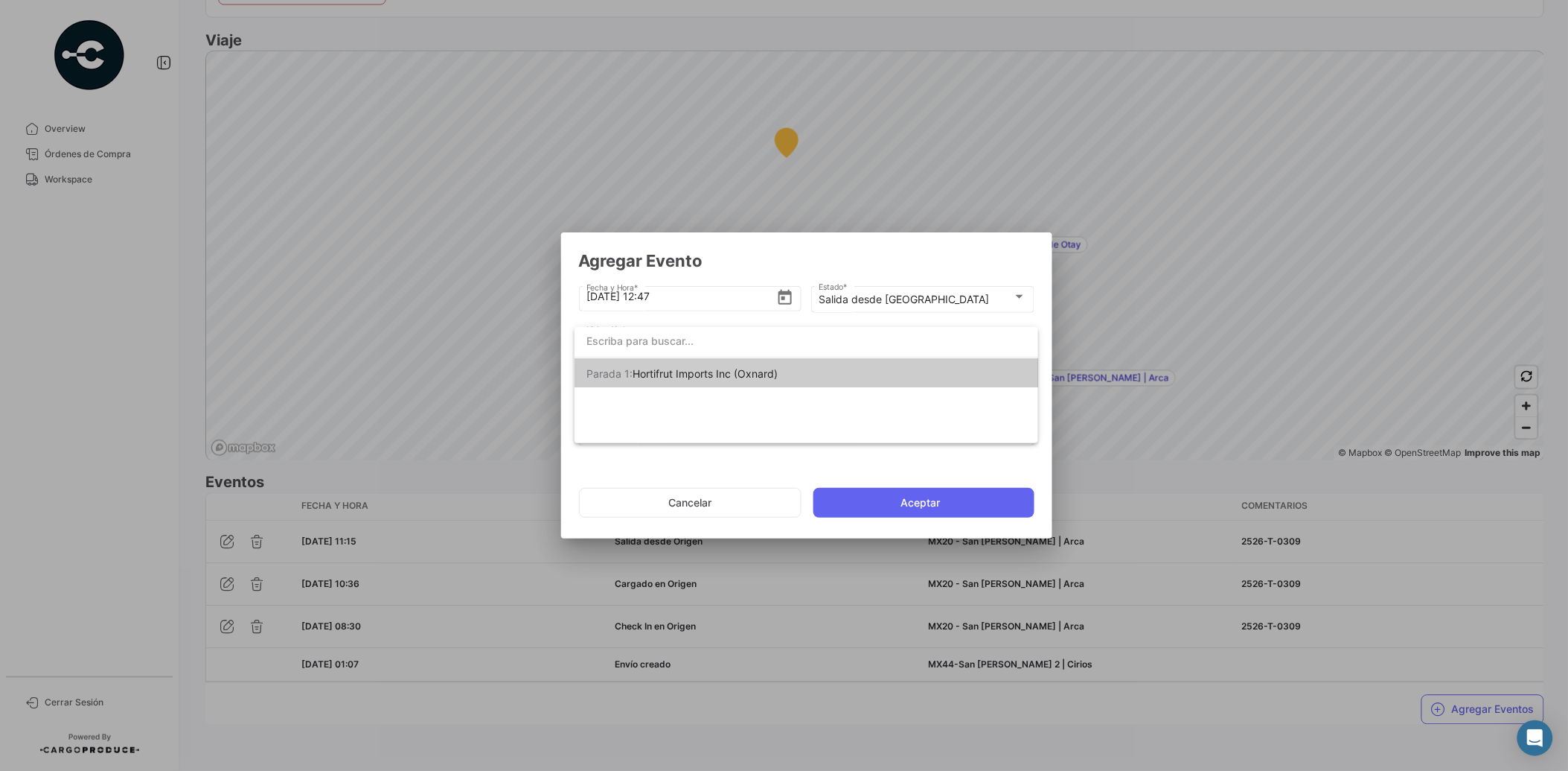
click at [894, 299] on div at bounding box center [784, 385] width 1568 height 771
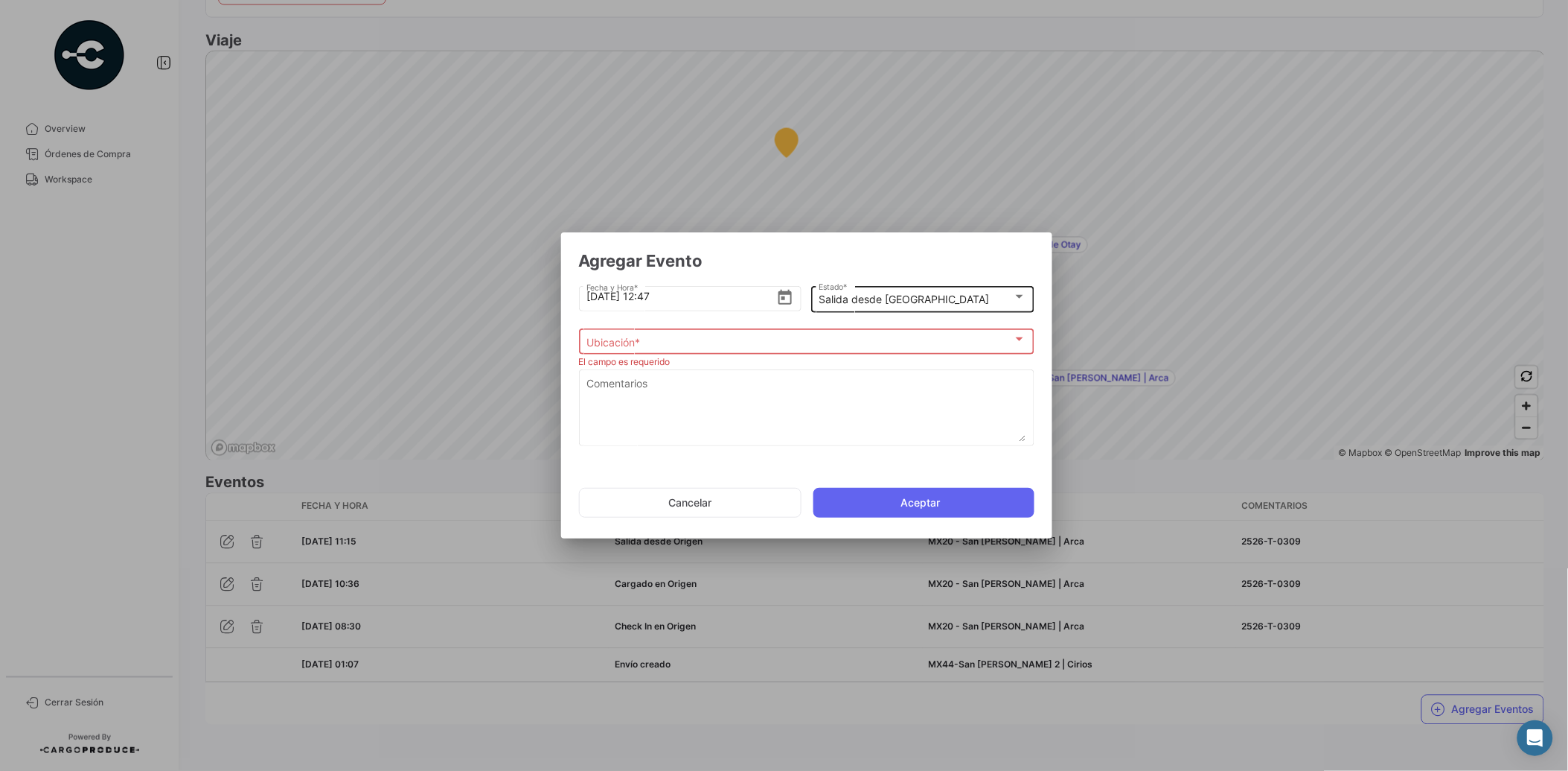
click at [912, 302] on mat-select-trigger "Salida desde [GEOGRAPHIC_DATA]" at bounding box center [904, 299] width 170 height 13
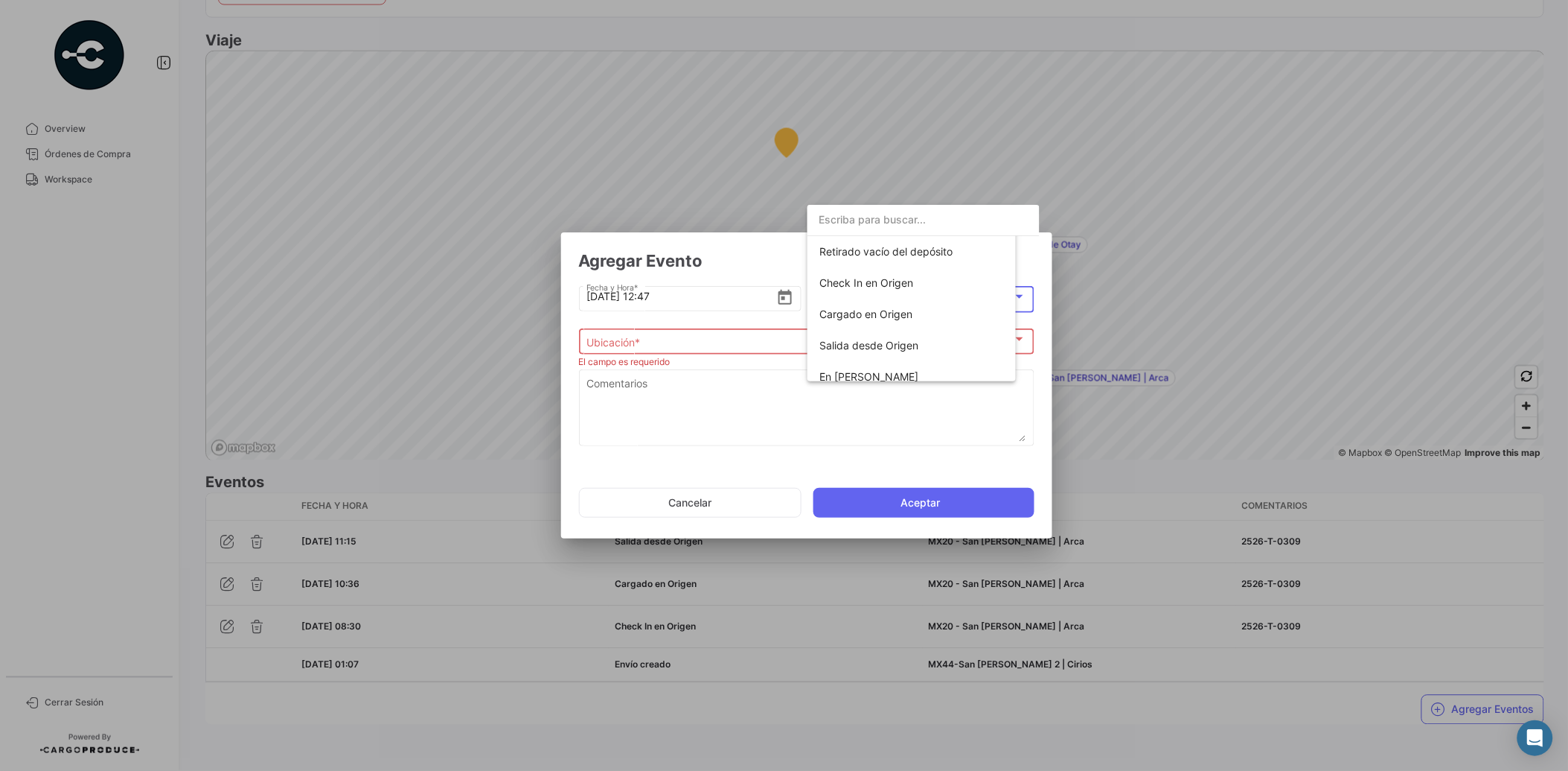
scroll to position [203, 0]
click at [1039, 324] on div at bounding box center [784, 385] width 1568 height 771
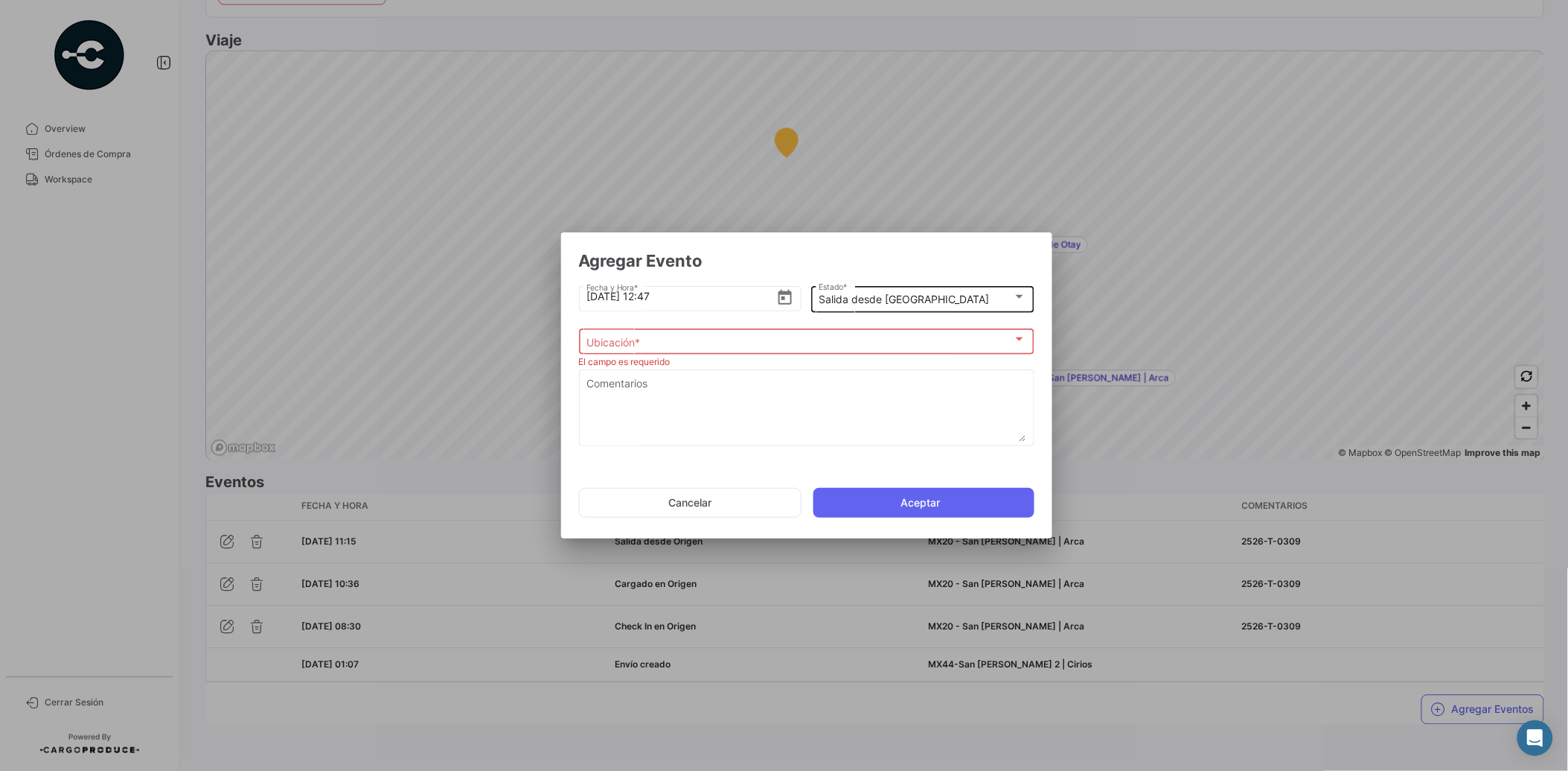
click at [1024, 305] on div "Salida desde [GEOGRAPHIC_DATA]" at bounding box center [923, 299] width 208 height 13
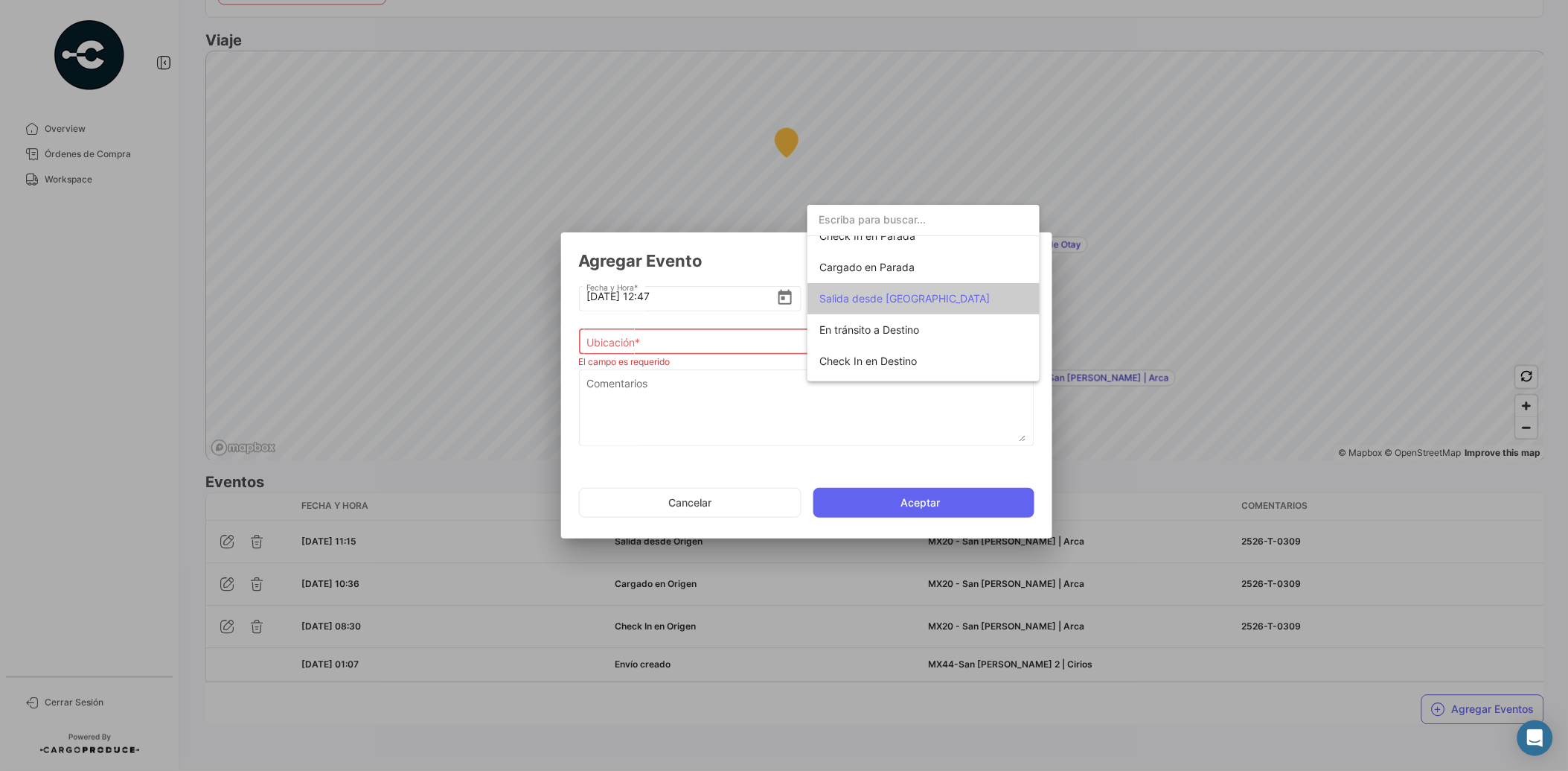
scroll to position [147, 0]
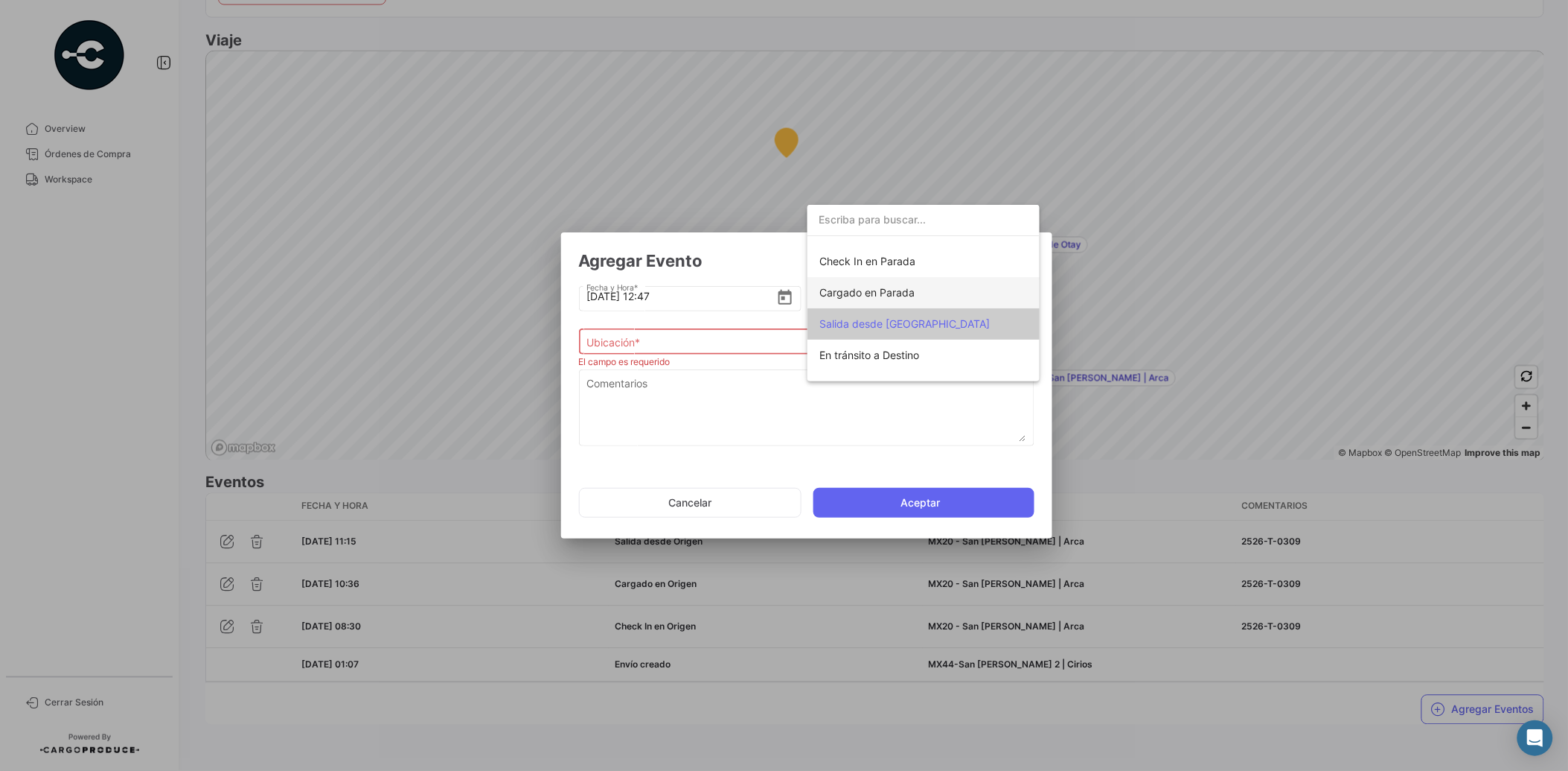
click at [970, 298] on span "Cargado en Parada" at bounding box center [924, 292] width 208 height 31
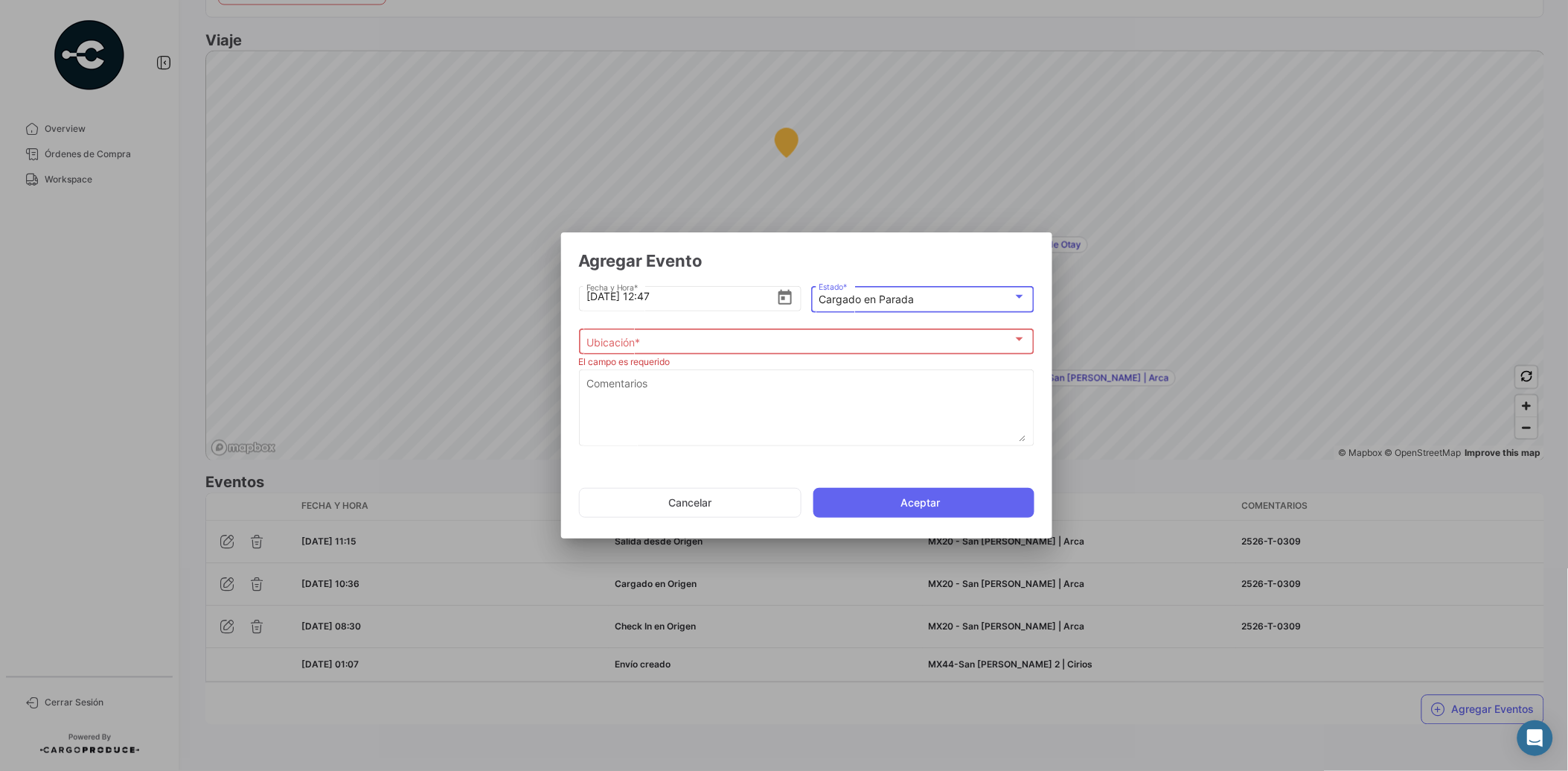
click at [874, 332] on div "Ubicación * Ubicación *" at bounding box center [806, 340] width 440 height 29
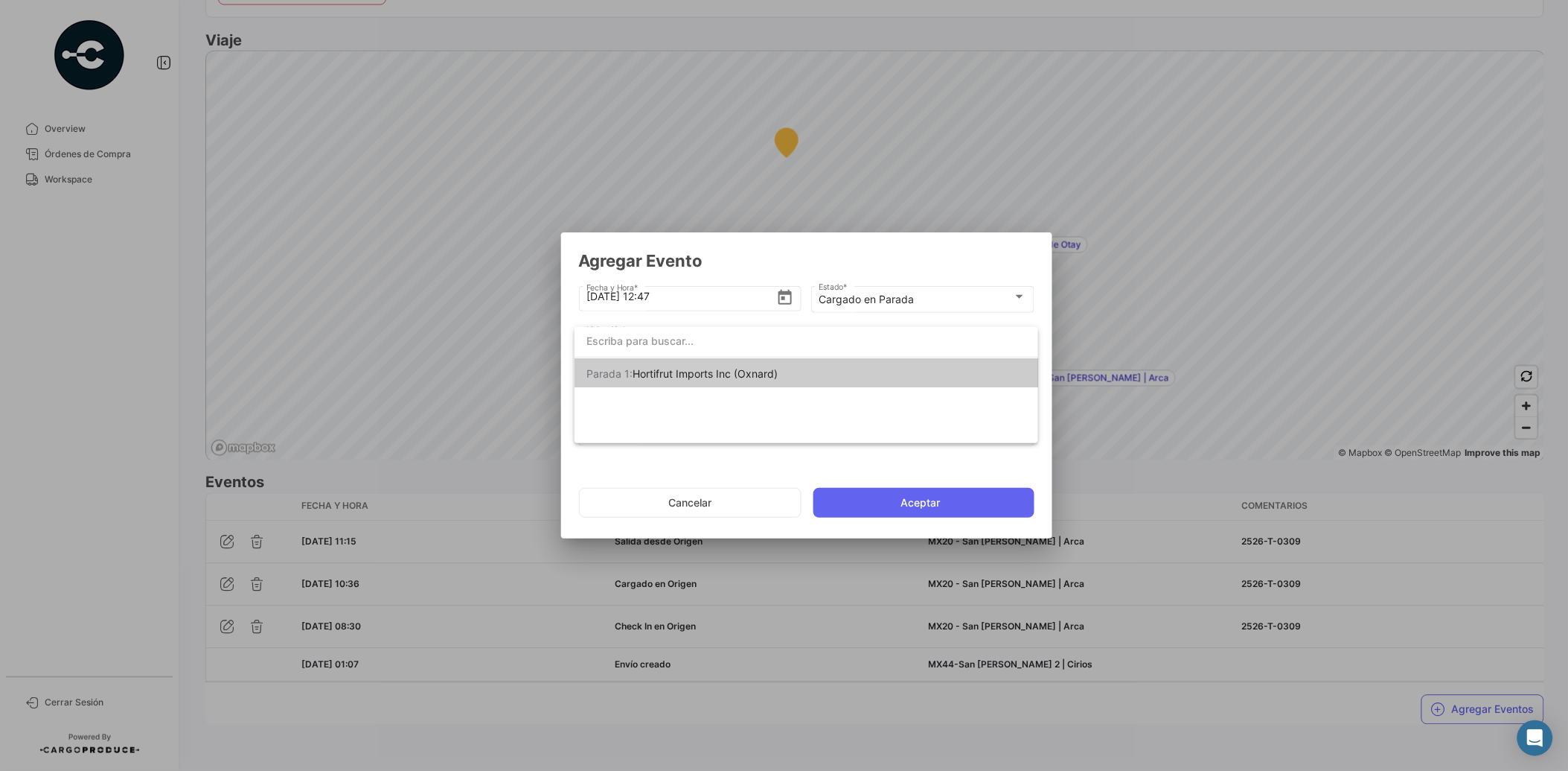
click at [743, 433] on div "Parada 1: Hortifrut Imports Inc (Oxnard)" at bounding box center [806, 385] width 464 height 116
click at [889, 301] on div at bounding box center [784, 385] width 1568 height 771
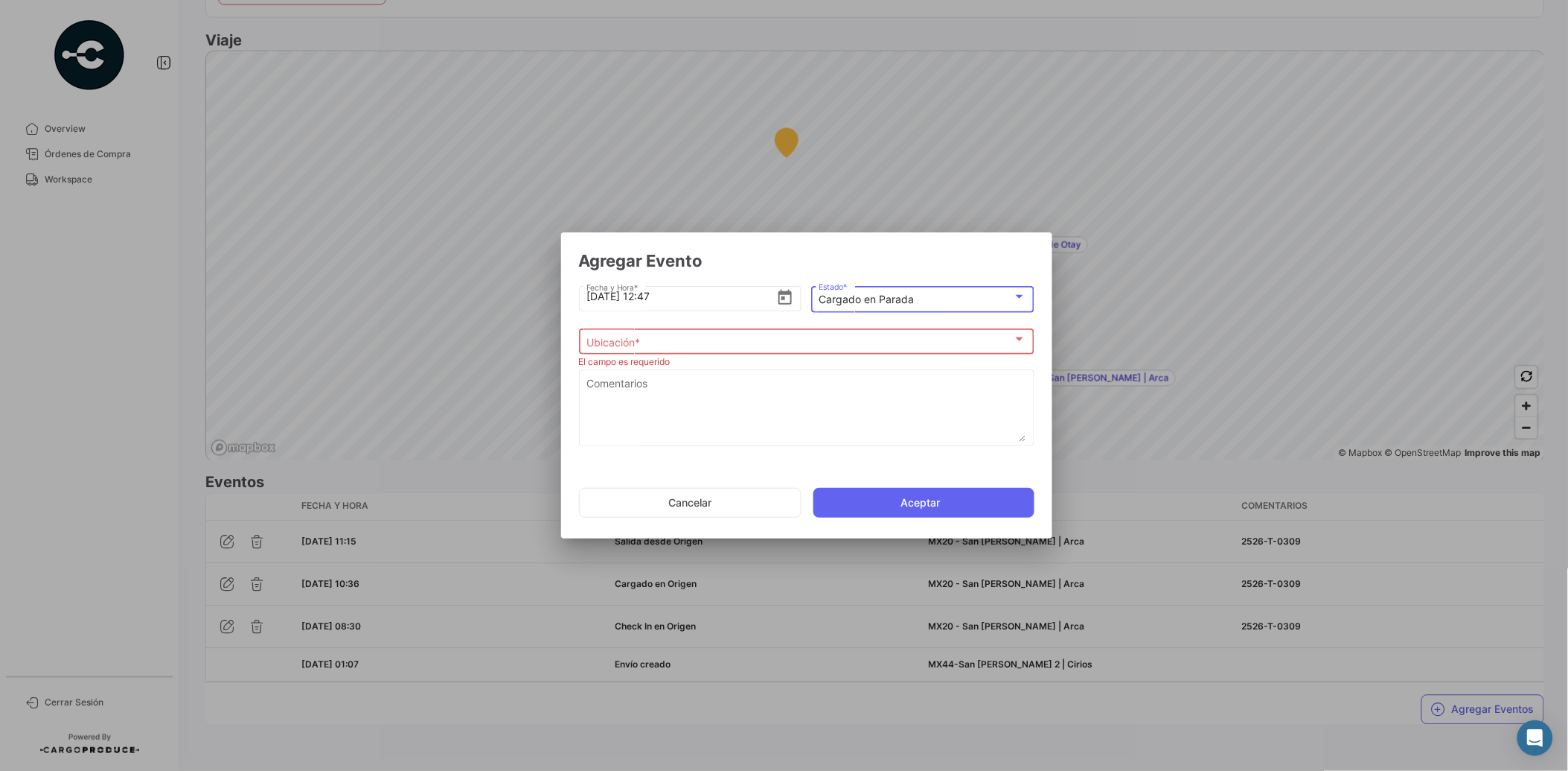
click at [923, 298] on div "Cargado en Parada" at bounding box center [916, 299] width 195 height 13
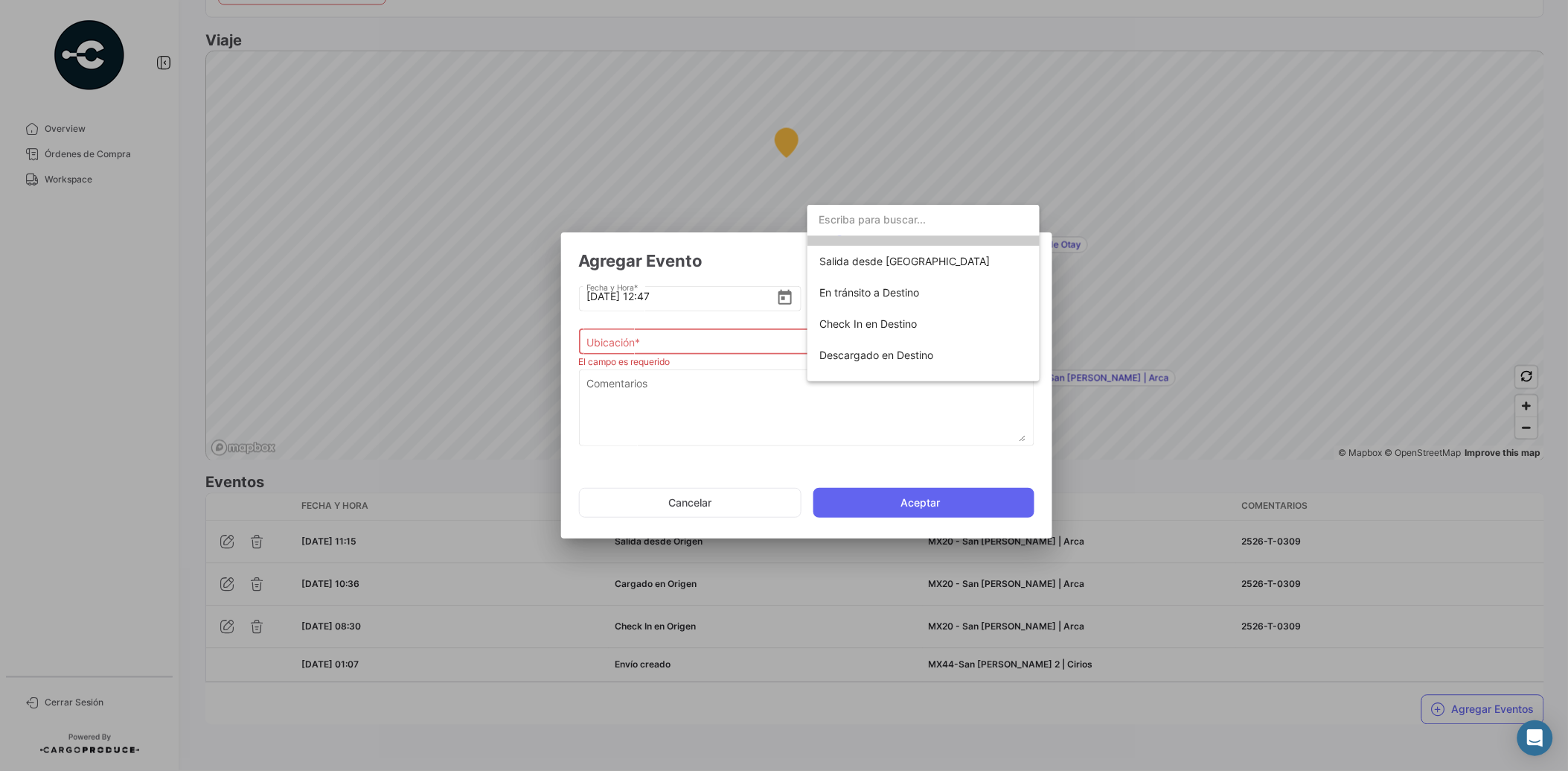
scroll to position [120, 0]
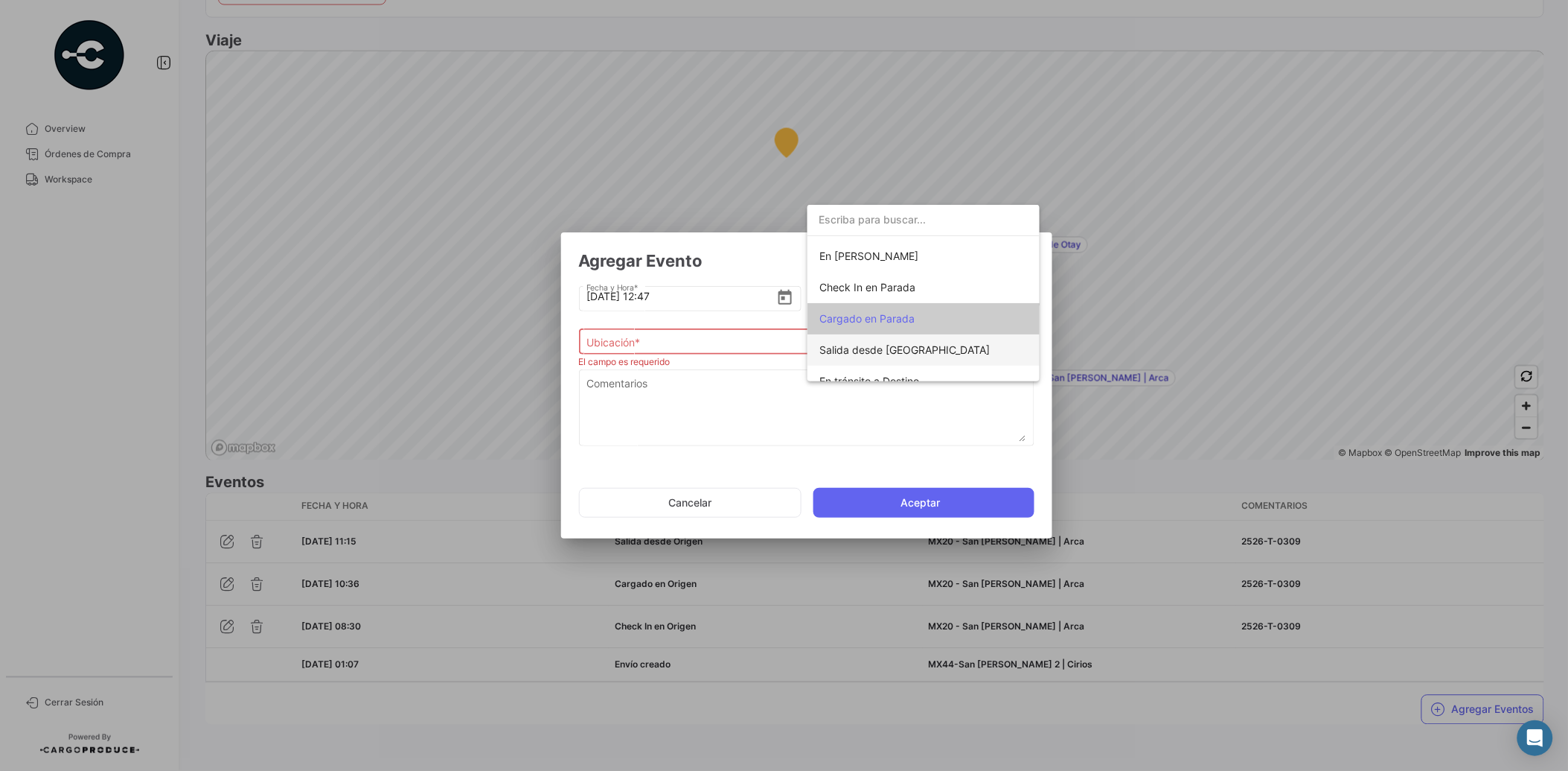
click at [938, 352] on span "Salida desde [GEOGRAPHIC_DATA]" at bounding box center [924, 350] width 208 height 31
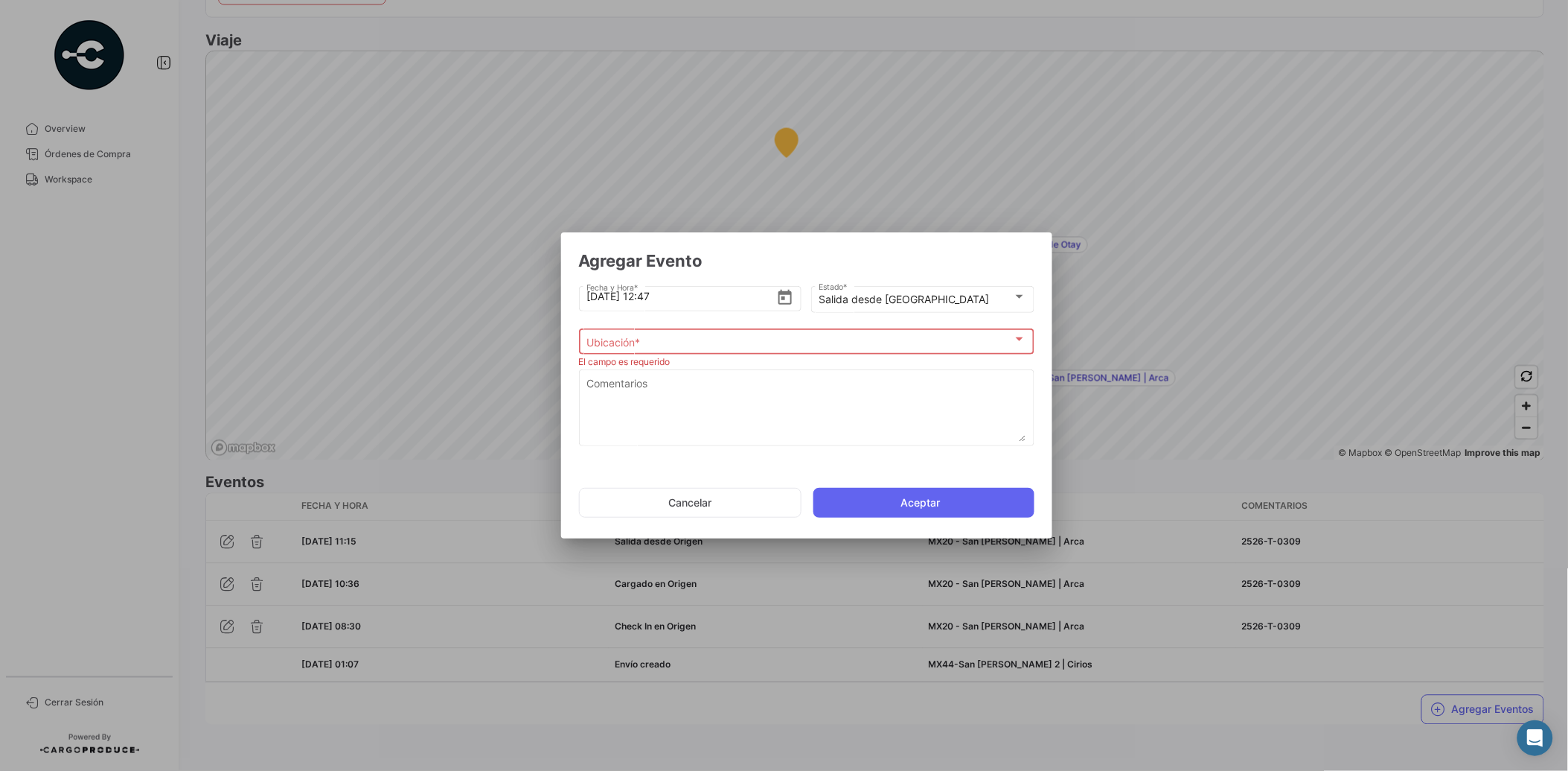
click at [835, 331] on div "Ubicación * Ubicación *" at bounding box center [806, 340] width 440 height 29
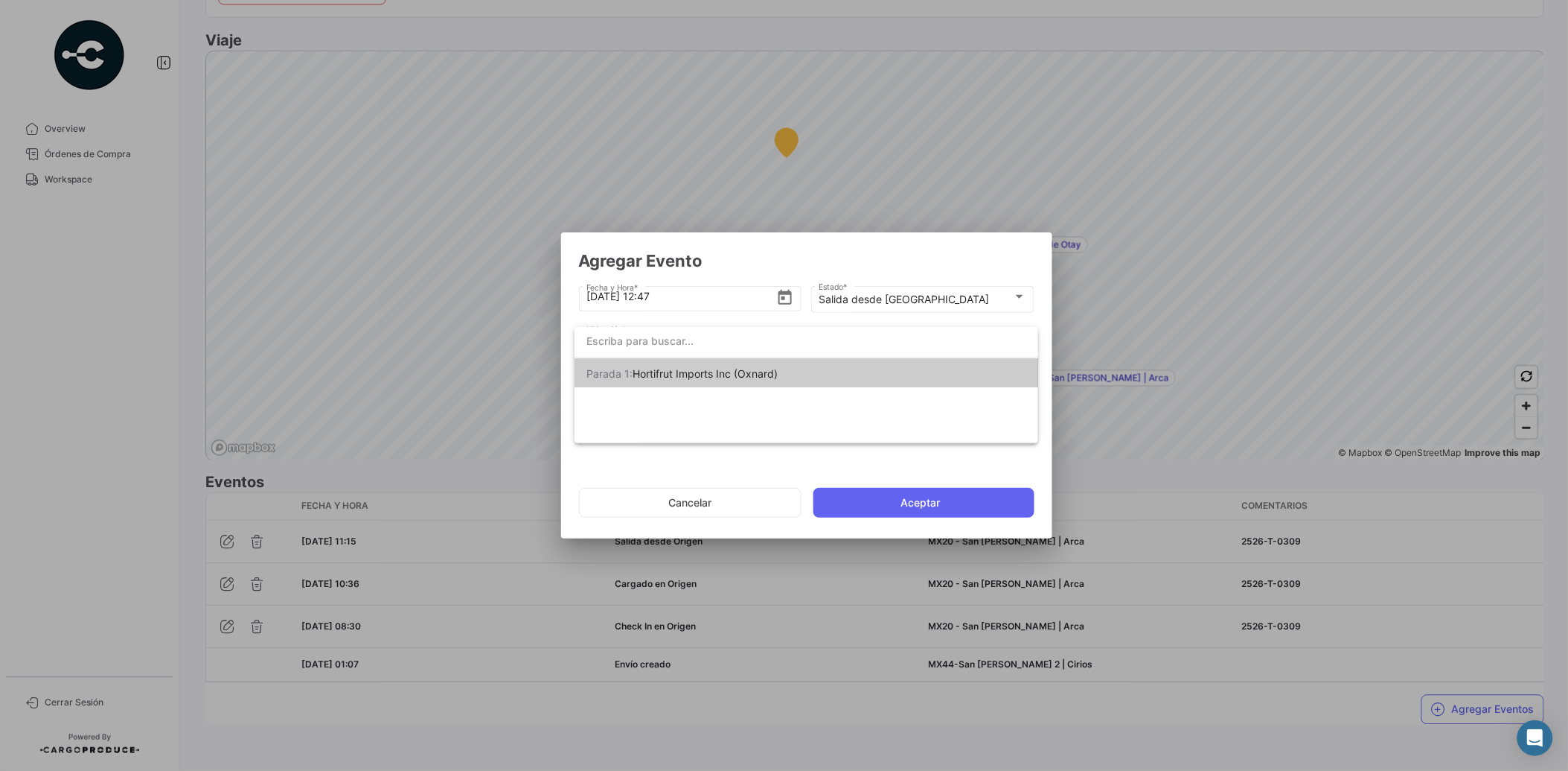
click at [918, 294] on div at bounding box center [784, 385] width 1568 height 771
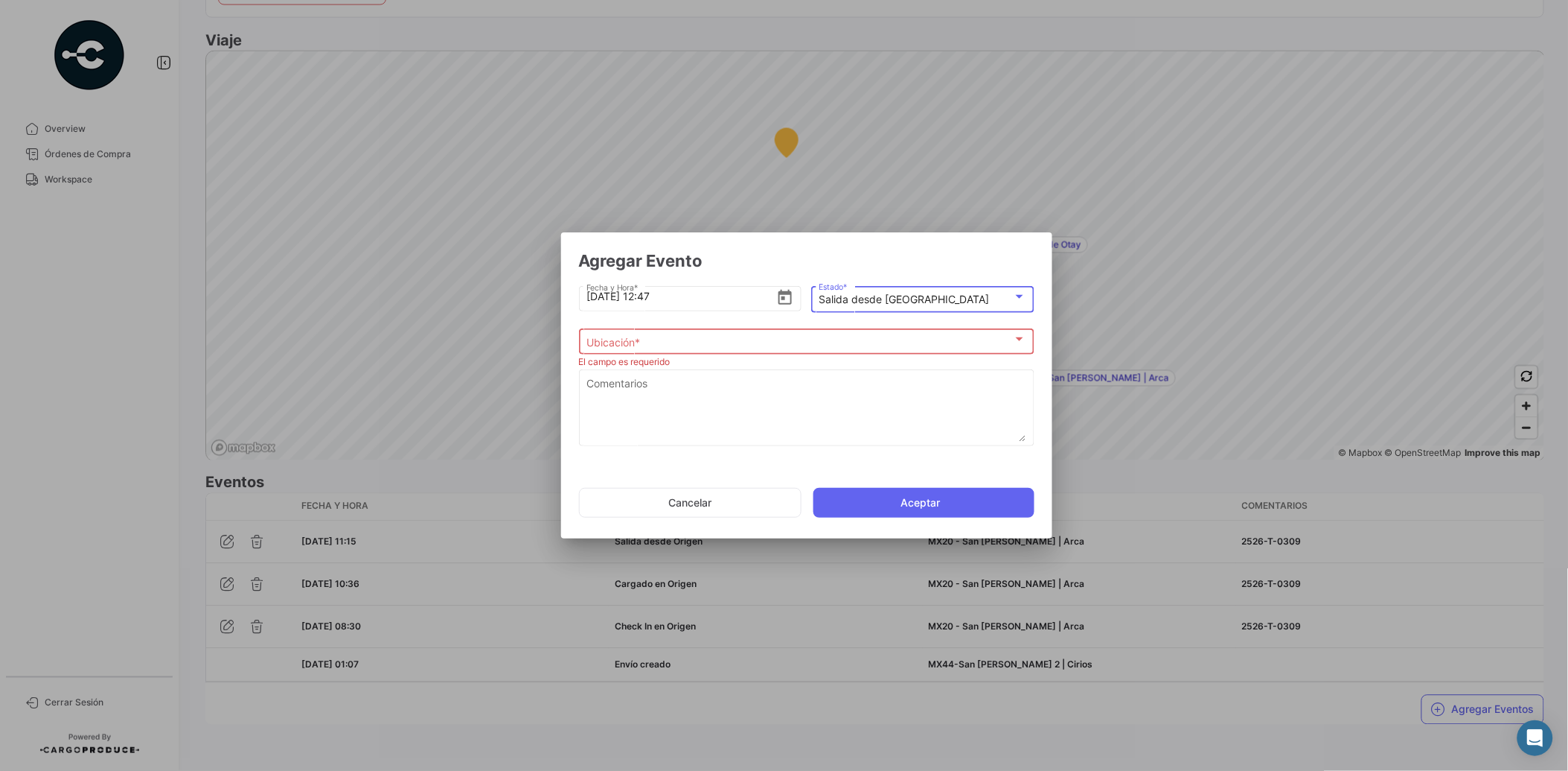
click at [918, 294] on mat-select-trigger "Salida desde [GEOGRAPHIC_DATA]" at bounding box center [904, 299] width 170 height 13
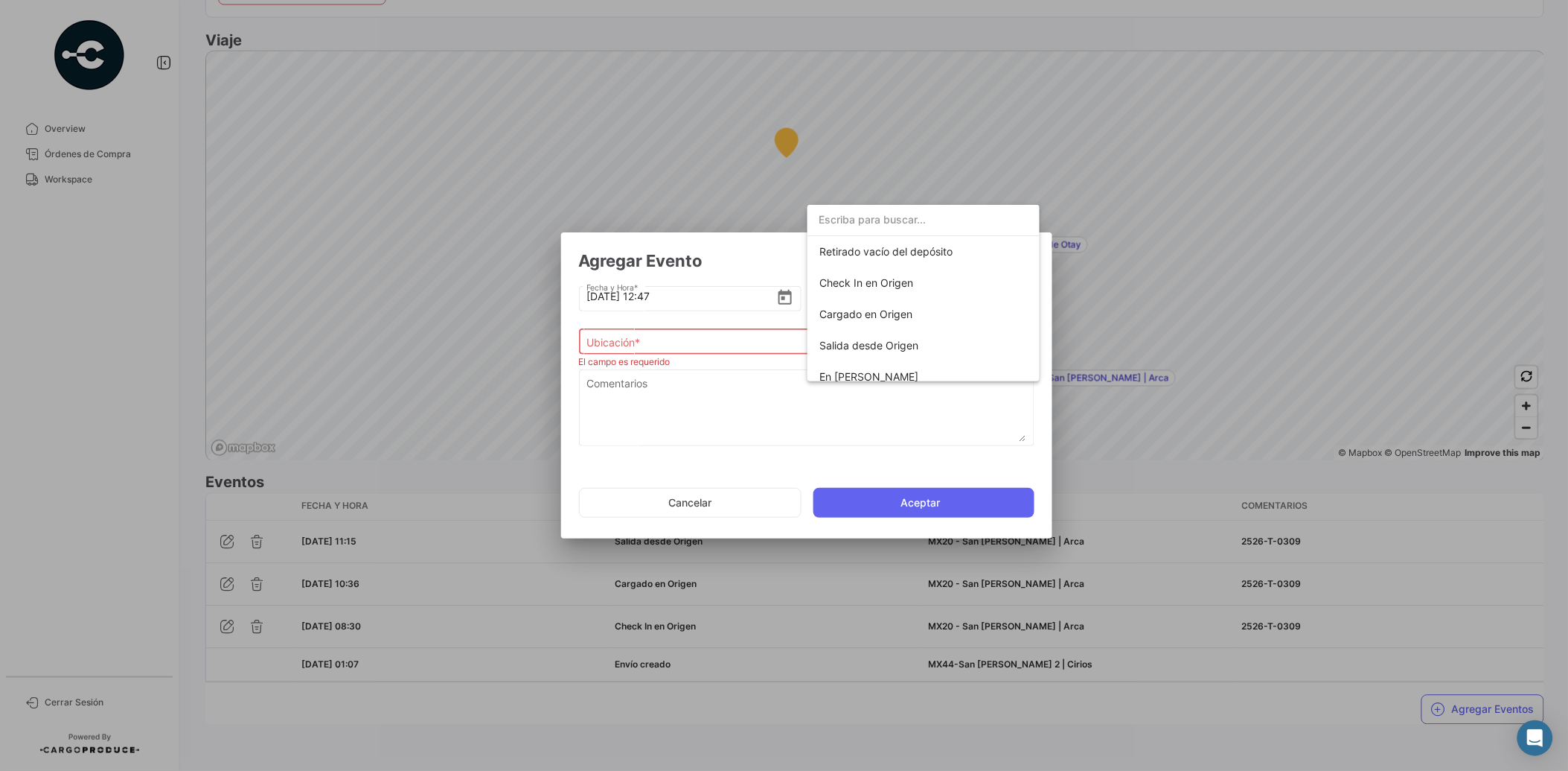
scroll to position [203, 0]
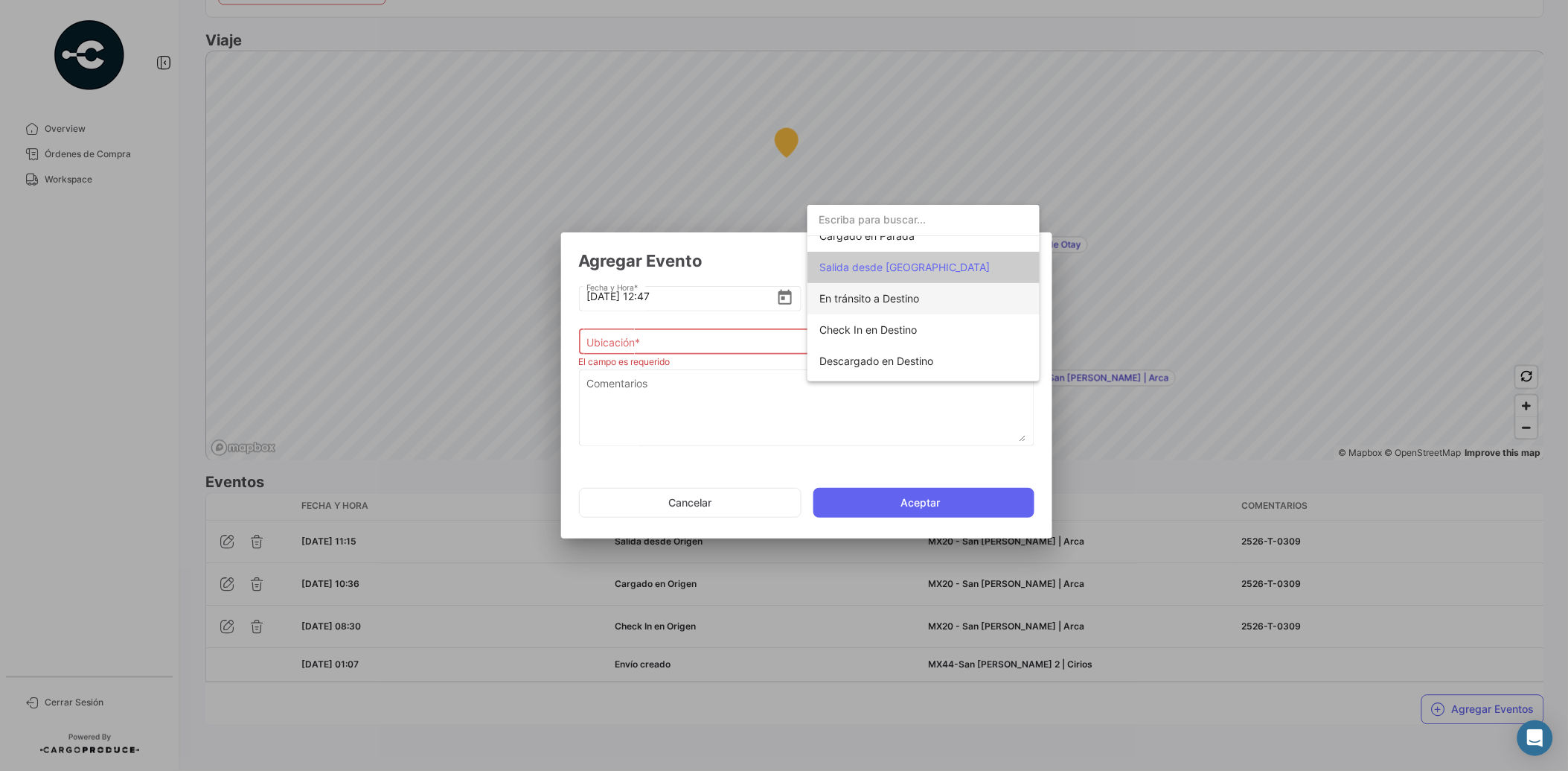
click at [919, 300] on span "En tránsito a Destino" at bounding box center [869, 298] width 99 height 13
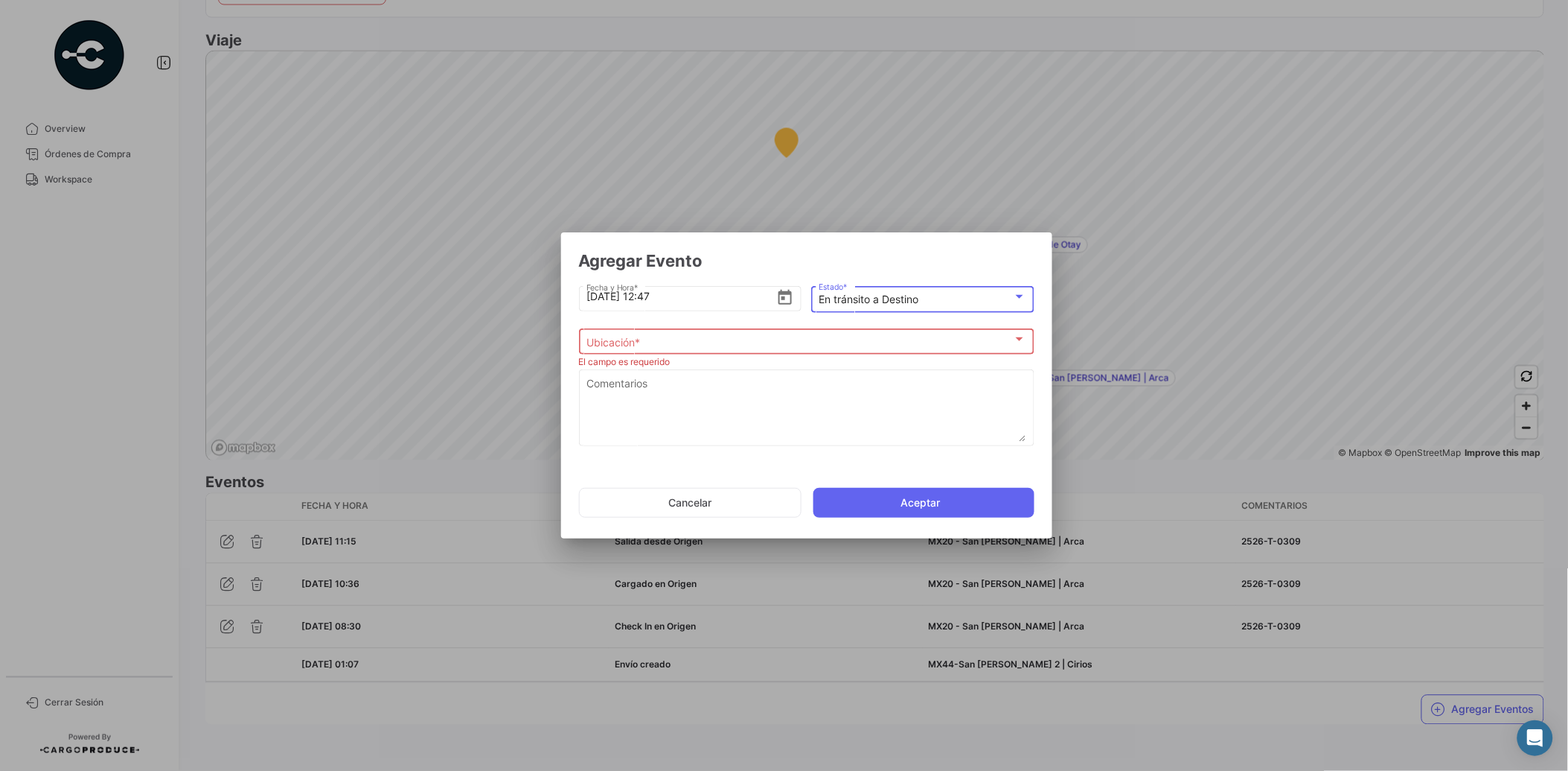
click at [825, 341] on div "Ubicación *" at bounding box center [799, 342] width 426 height 13
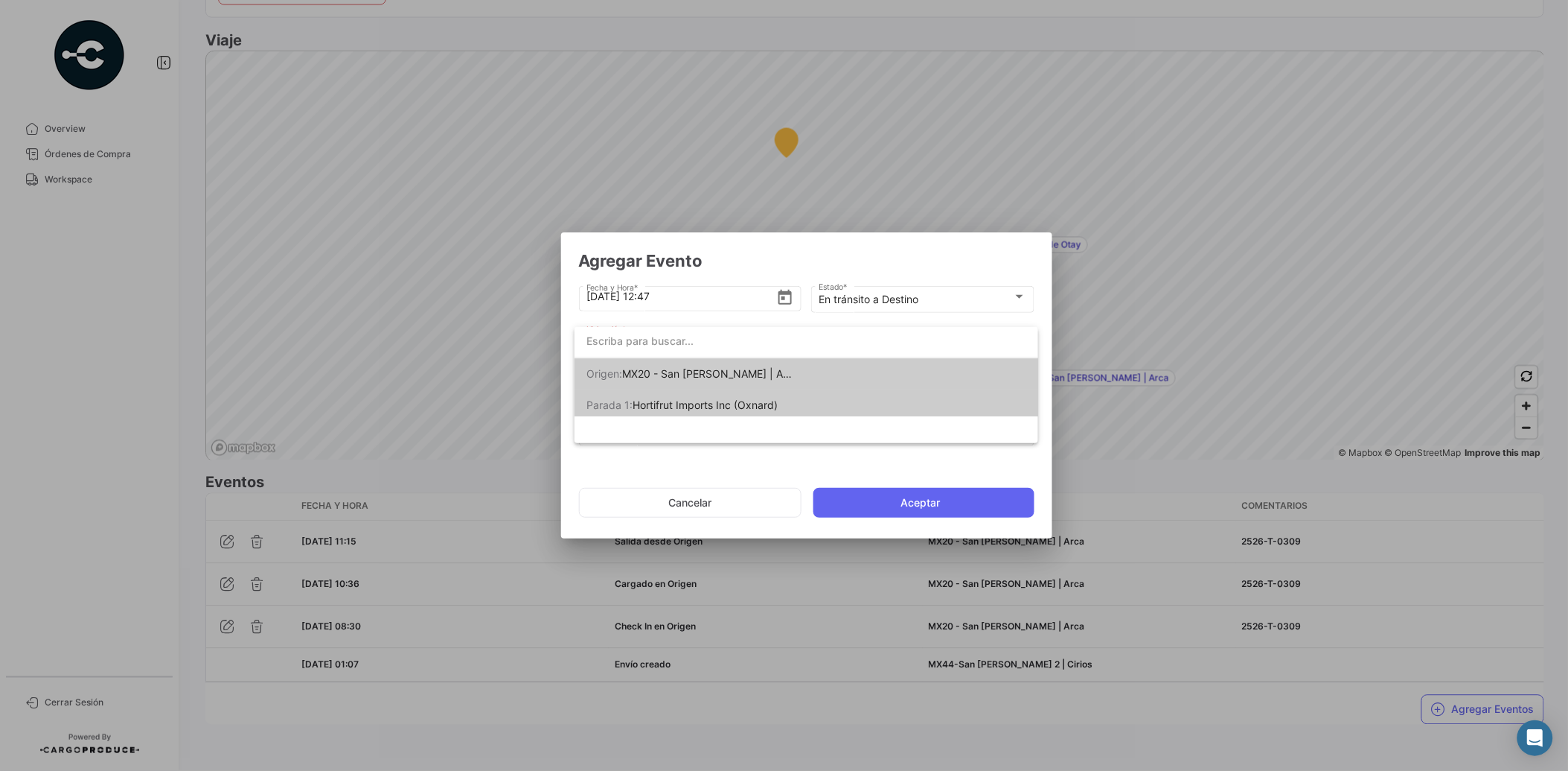
click at [900, 299] on div at bounding box center [784, 385] width 1568 height 771
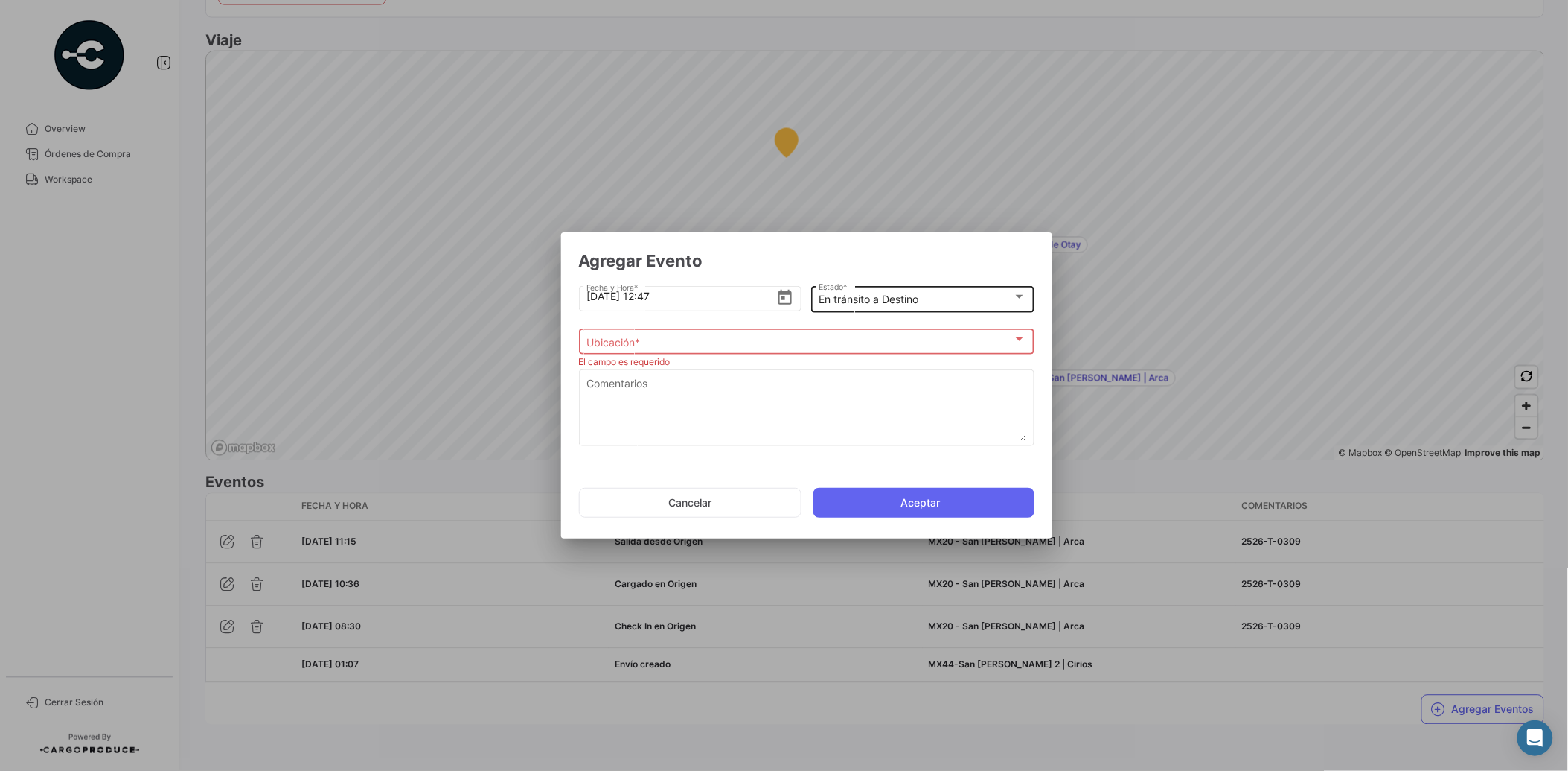
click at [912, 295] on mat-select-trigger "En tránsito a Destino" at bounding box center [868, 299] width 99 height 13
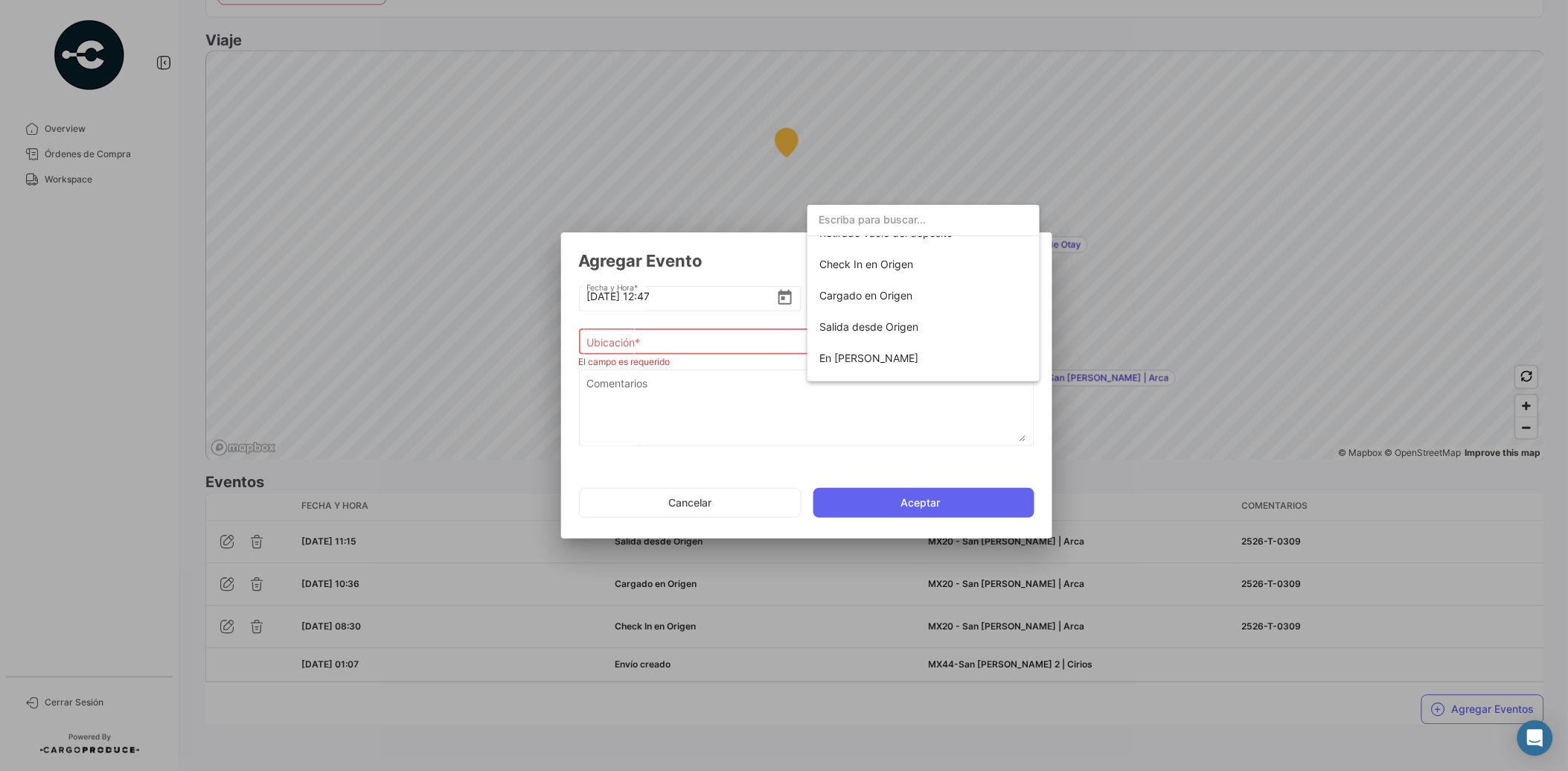
scroll to position [0, 0]
click at [935, 320] on span "Cargado en Origen" at bounding box center [924, 314] width 208 height 31
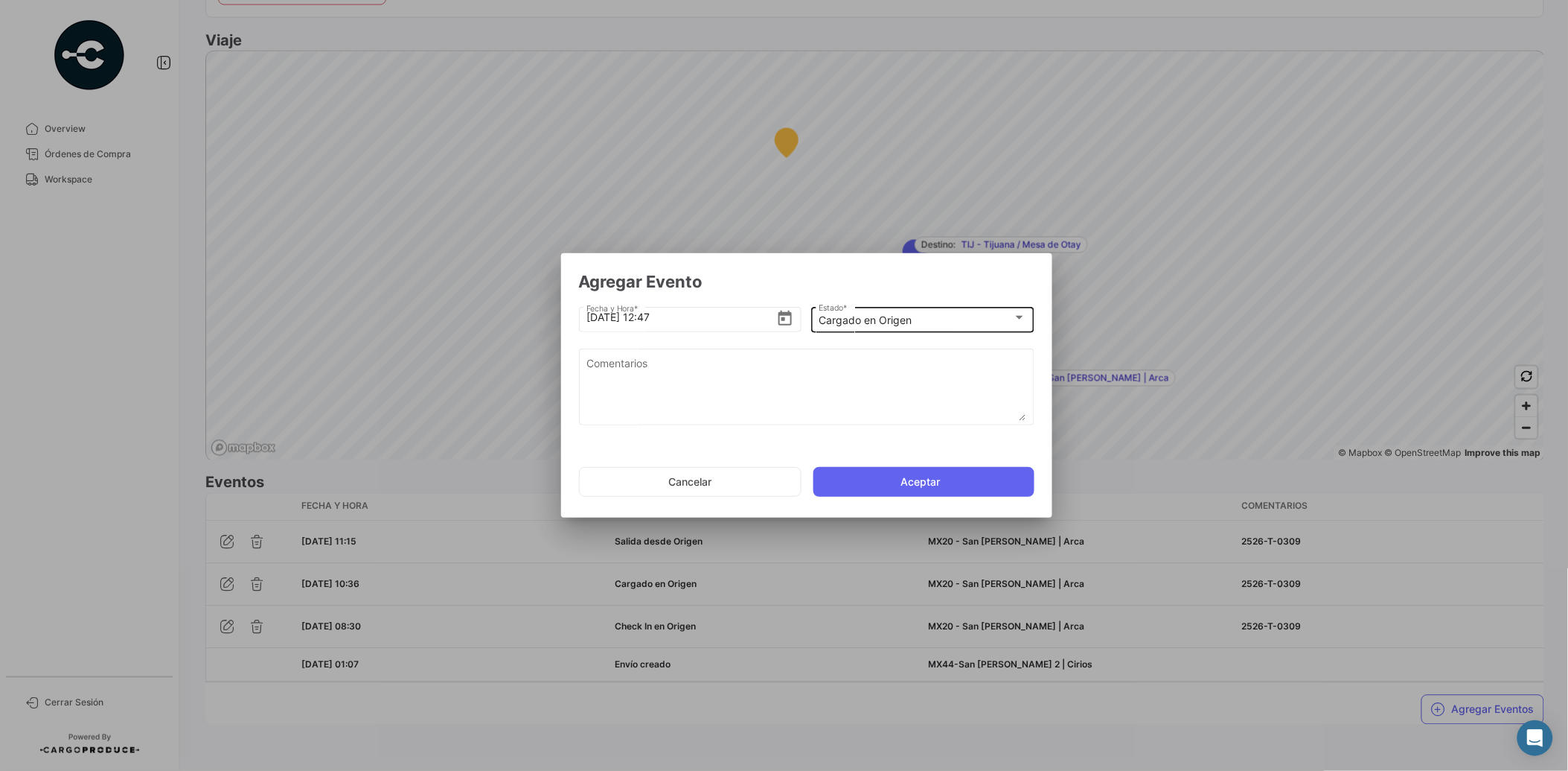
click at [875, 313] on div "Cargado en Origen Estado *" at bounding box center [923, 318] width 208 height 29
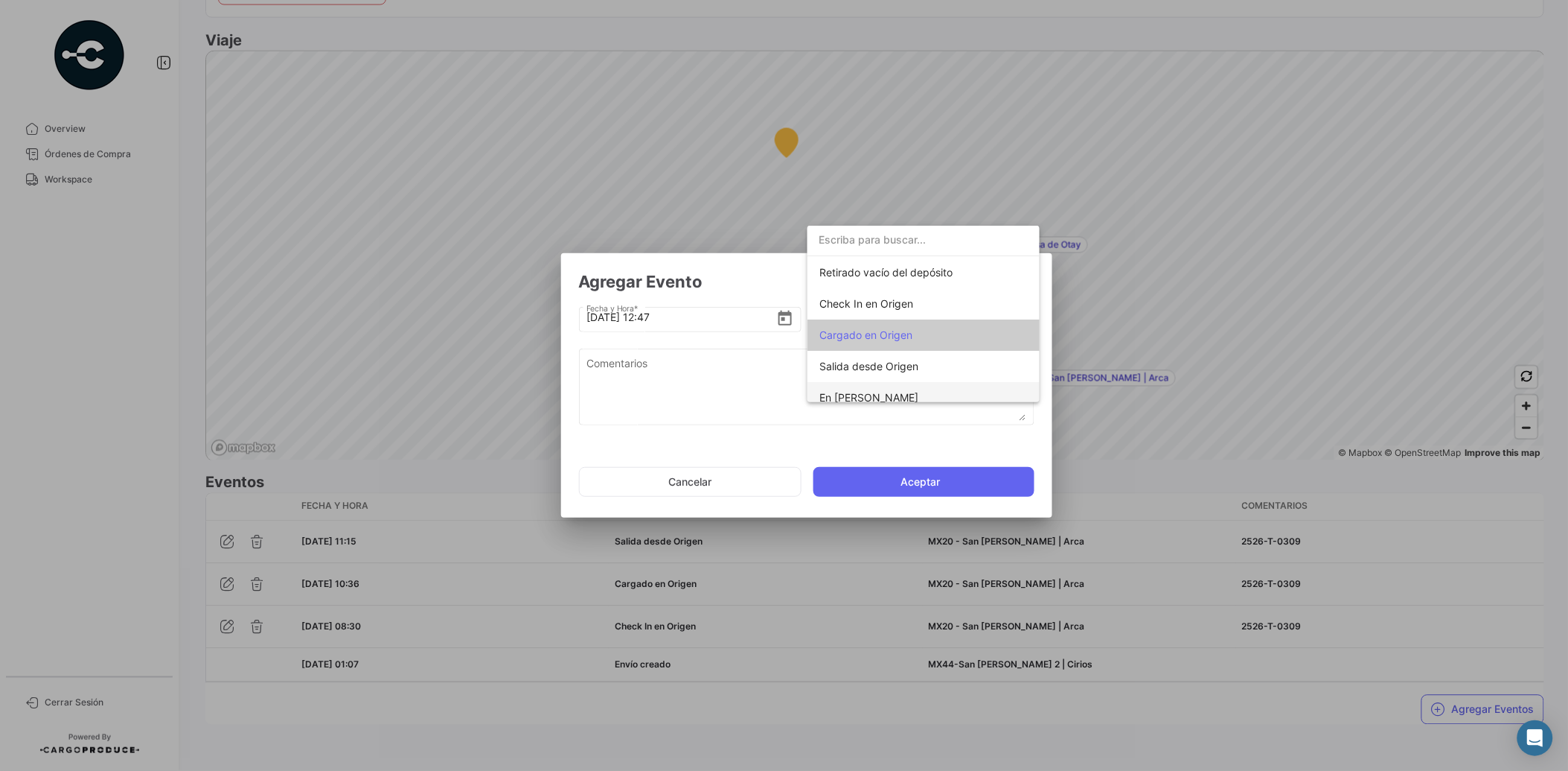
scroll to position [57, 0]
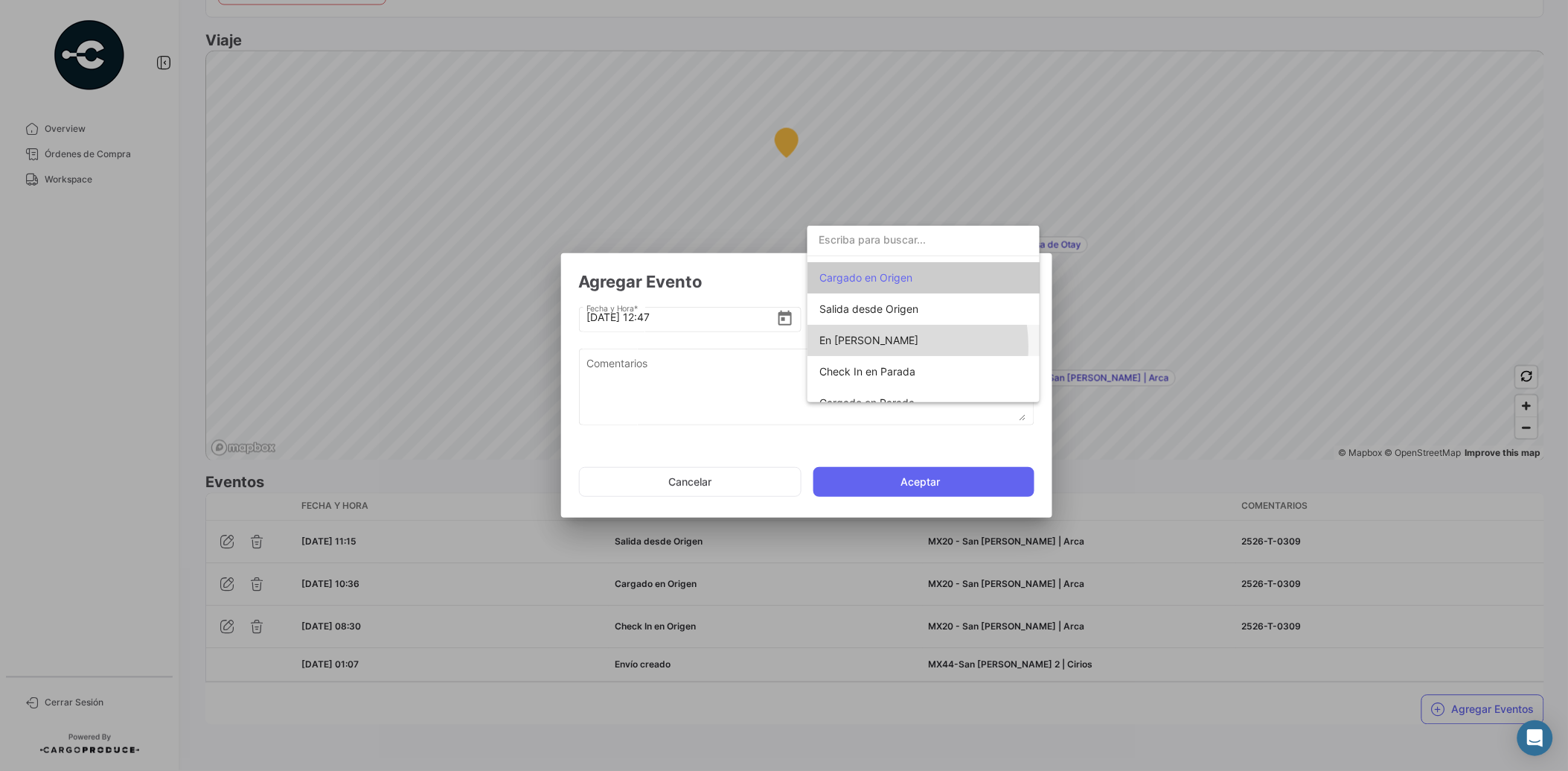
click at [879, 345] on span "En [PERSON_NAME]" at bounding box center [924, 340] width 208 height 31
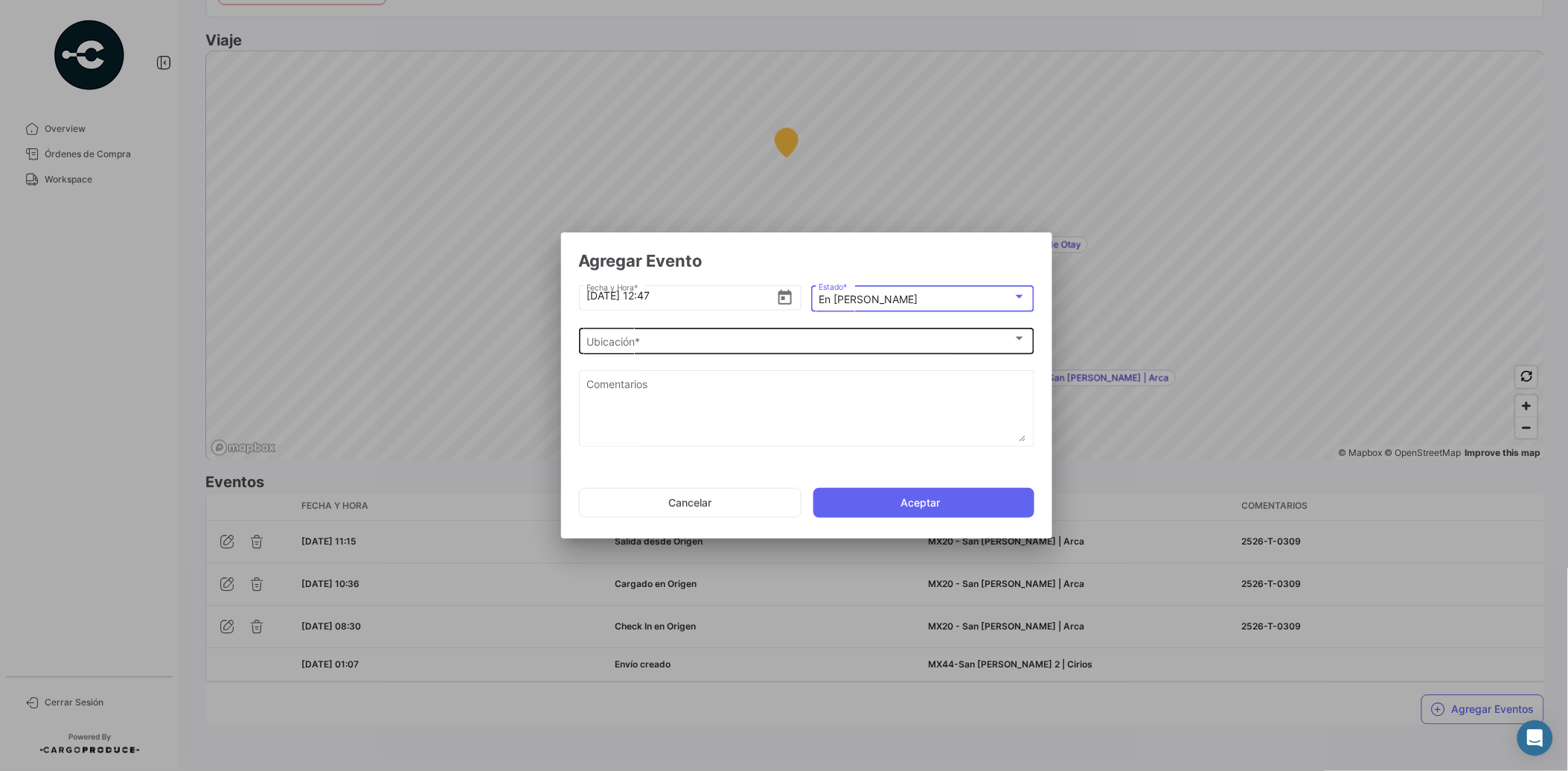
click at [879, 339] on div "Ubicación *" at bounding box center [799, 342] width 426 height 13
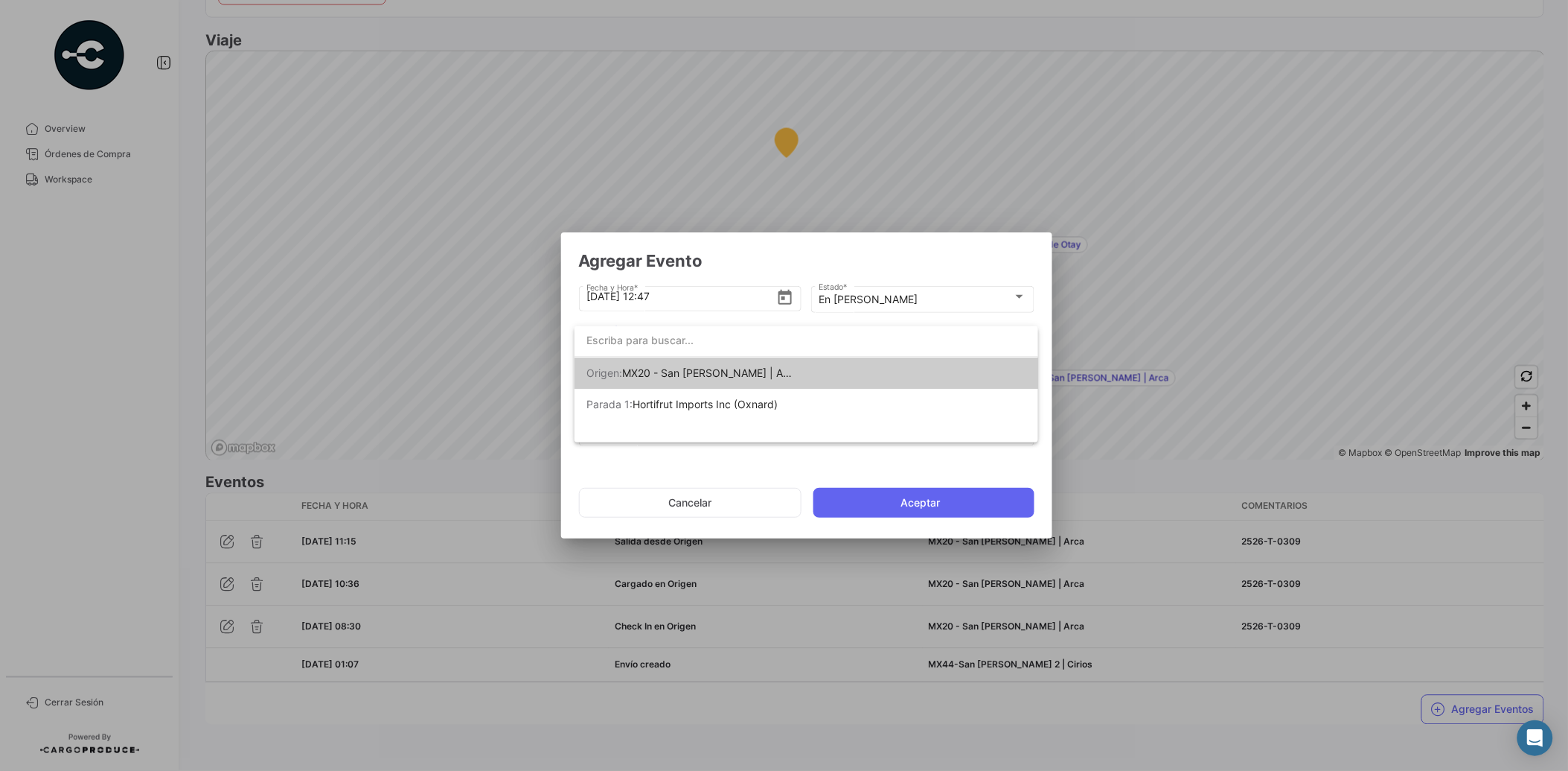
click at [924, 255] on div at bounding box center [784, 385] width 1568 height 771
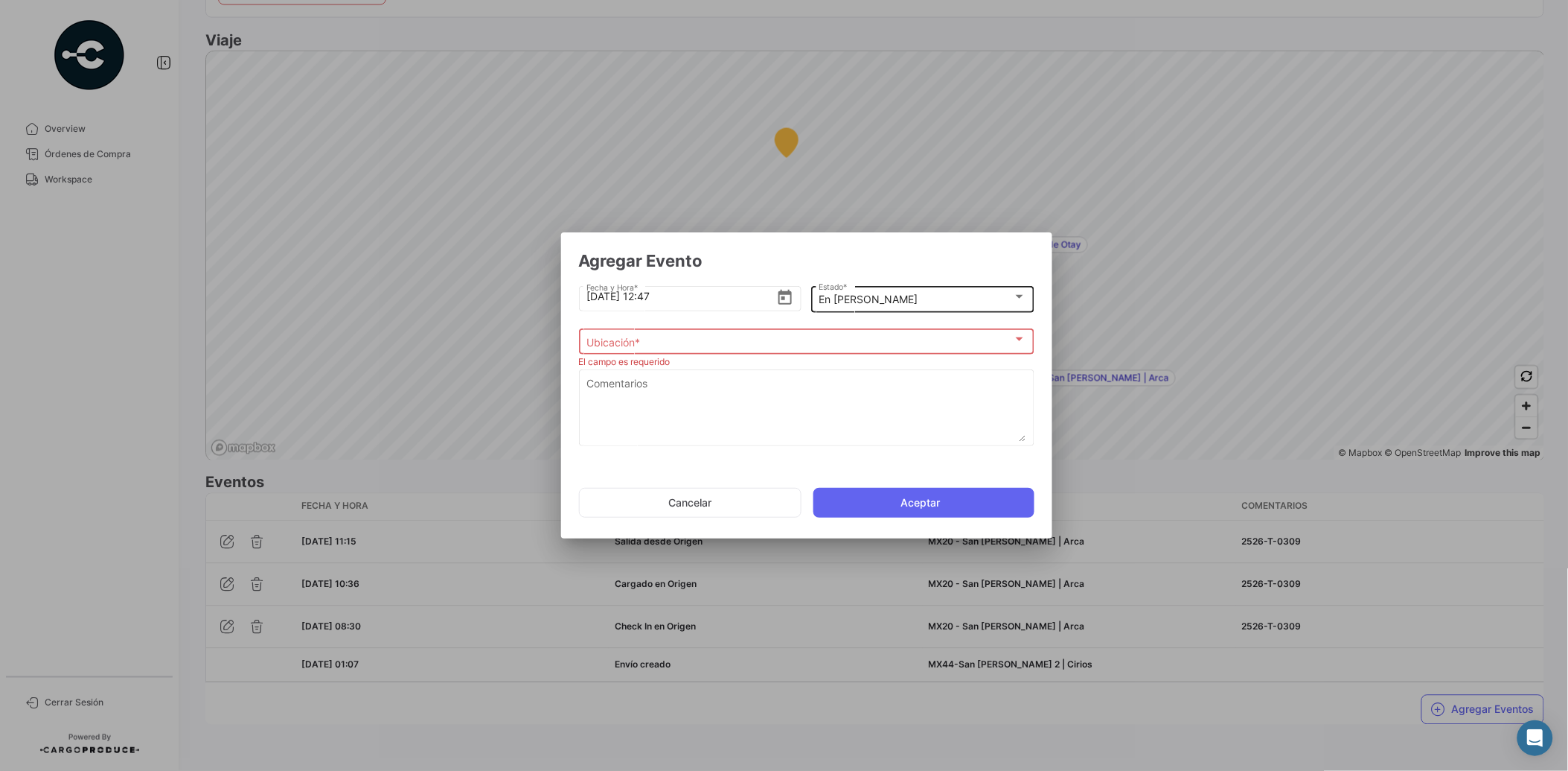
click at [920, 306] on div "En [PERSON_NAME]" at bounding box center [916, 299] width 195 height 13
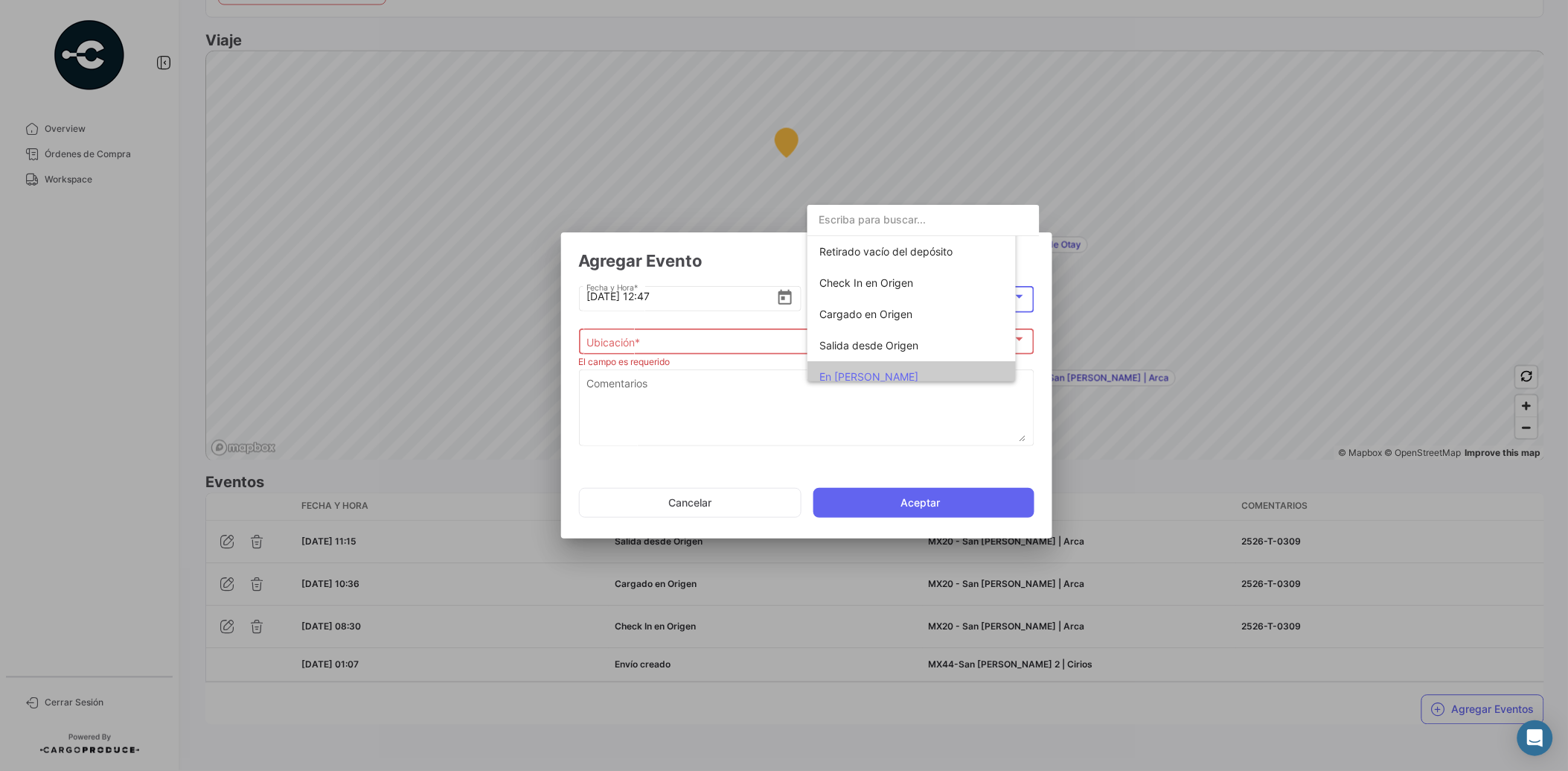
scroll to position [115, 0]
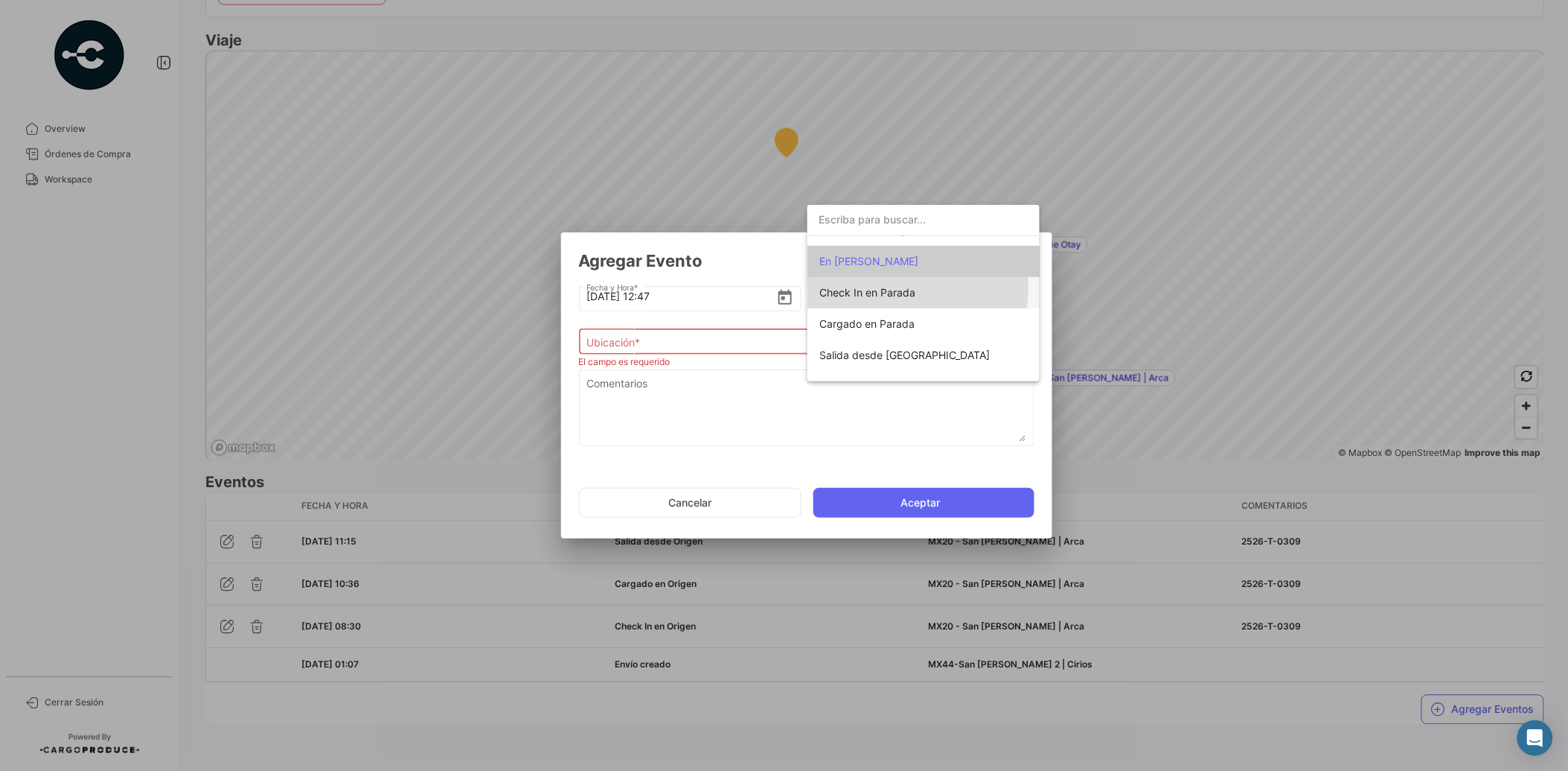
click at [910, 289] on span "Check In en Parada" at bounding box center [867, 292] width 96 height 13
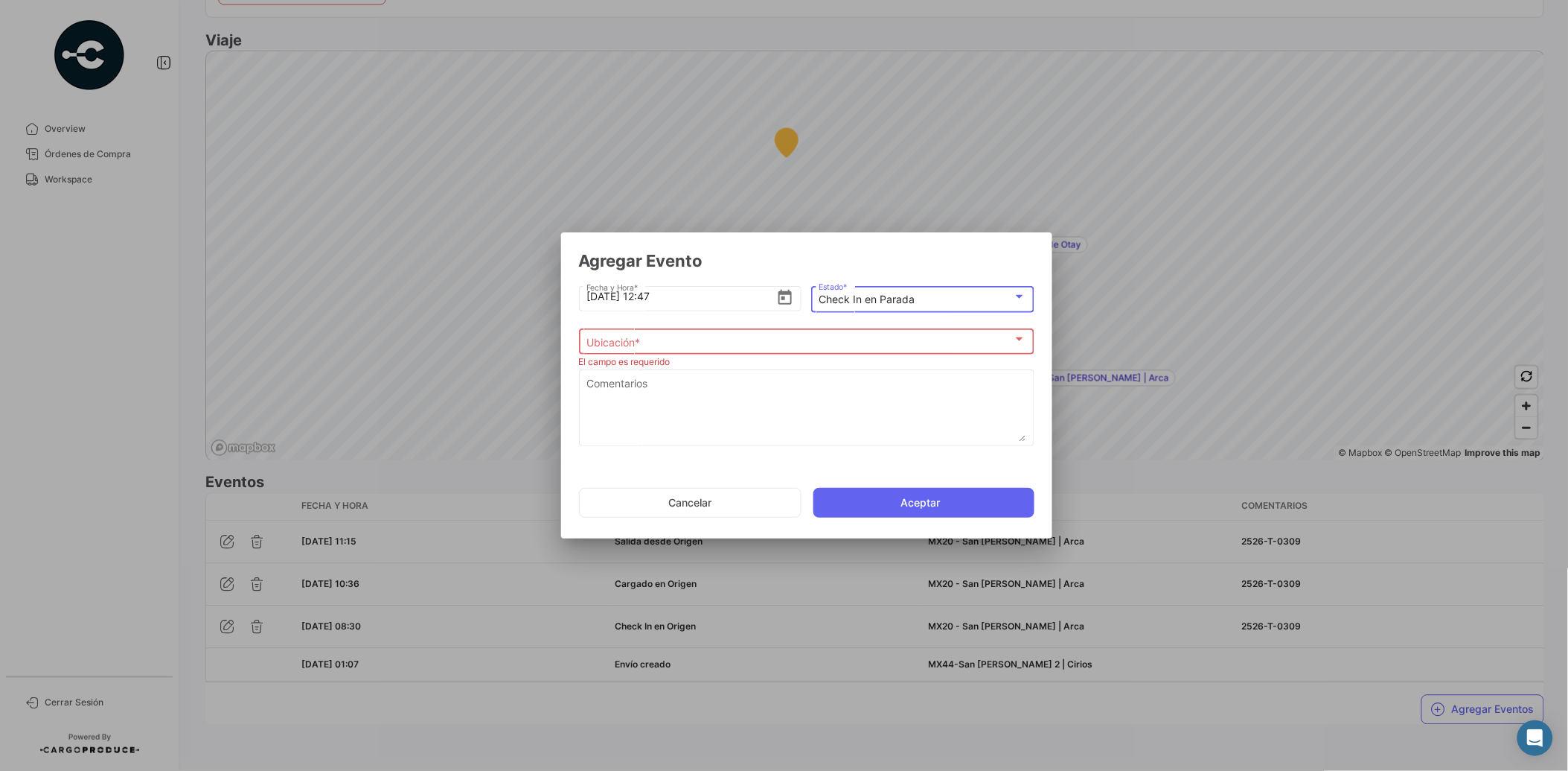
click at [797, 339] on div "Ubicación *" at bounding box center [799, 342] width 426 height 13
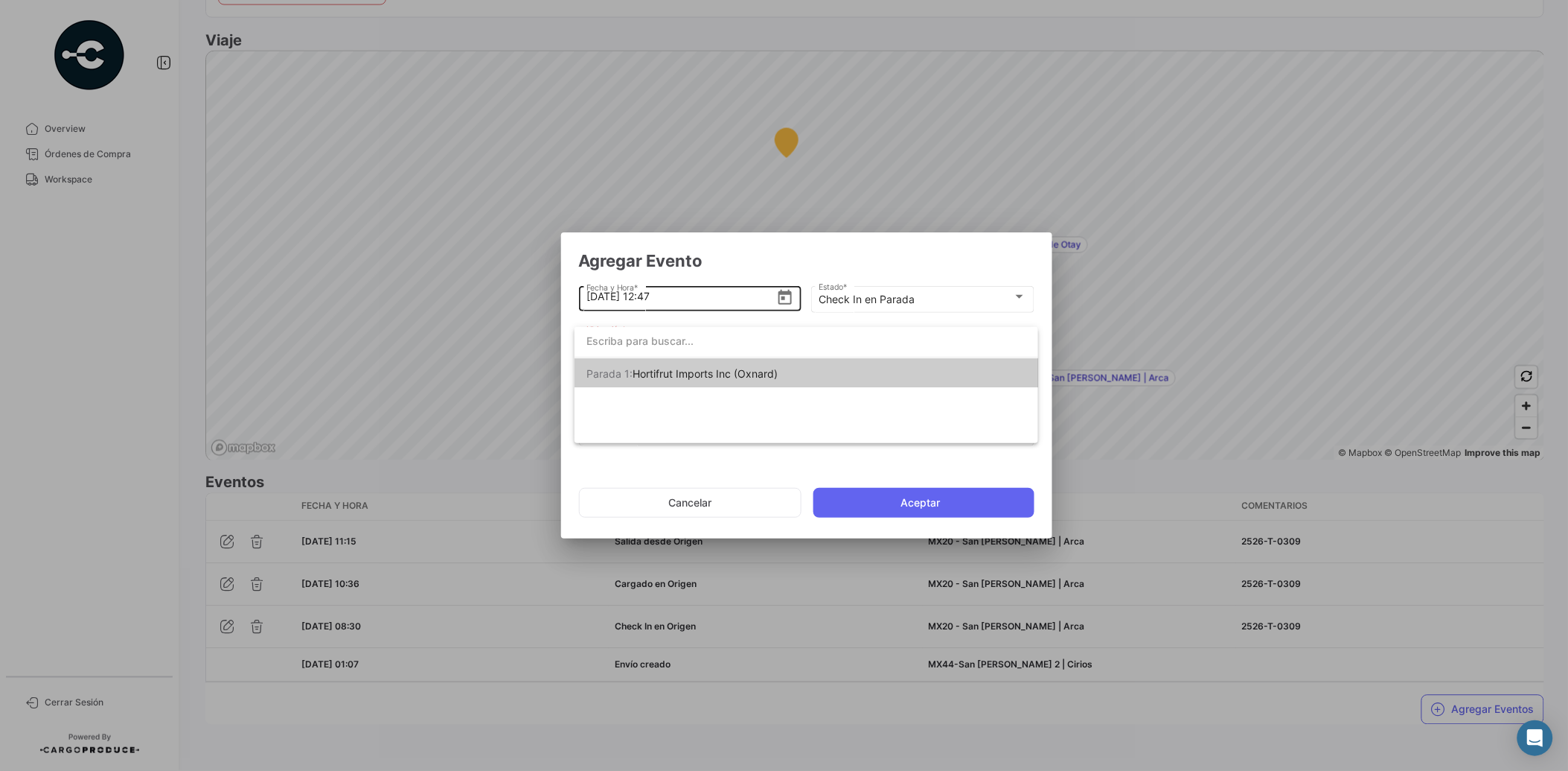
click at [665, 300] on div at bounding box center [784, 385] width 1568 height 771
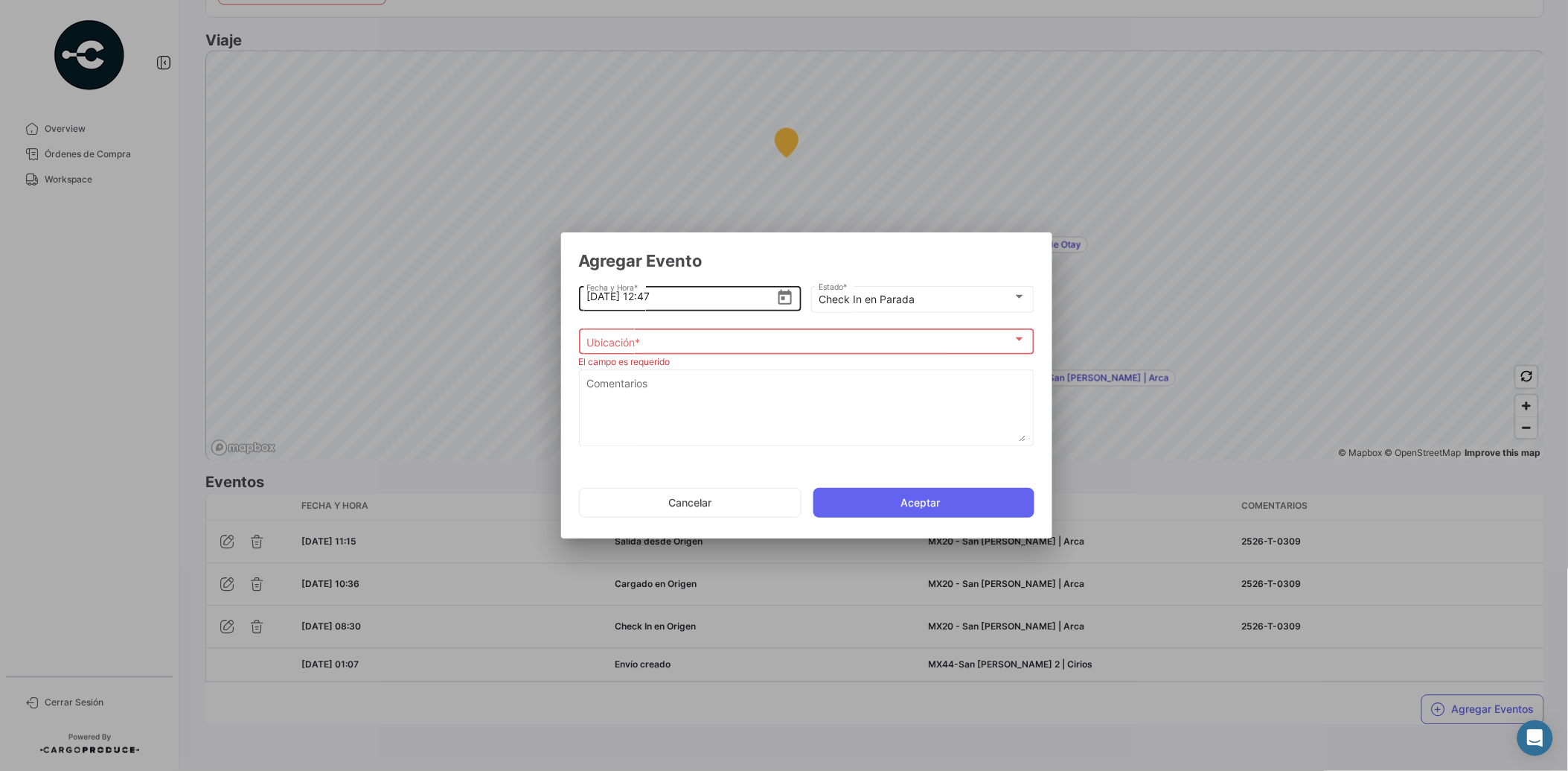
click at [784, 299] on icon "Open calendar" at bounding box center [784, 297] width 13 height 15
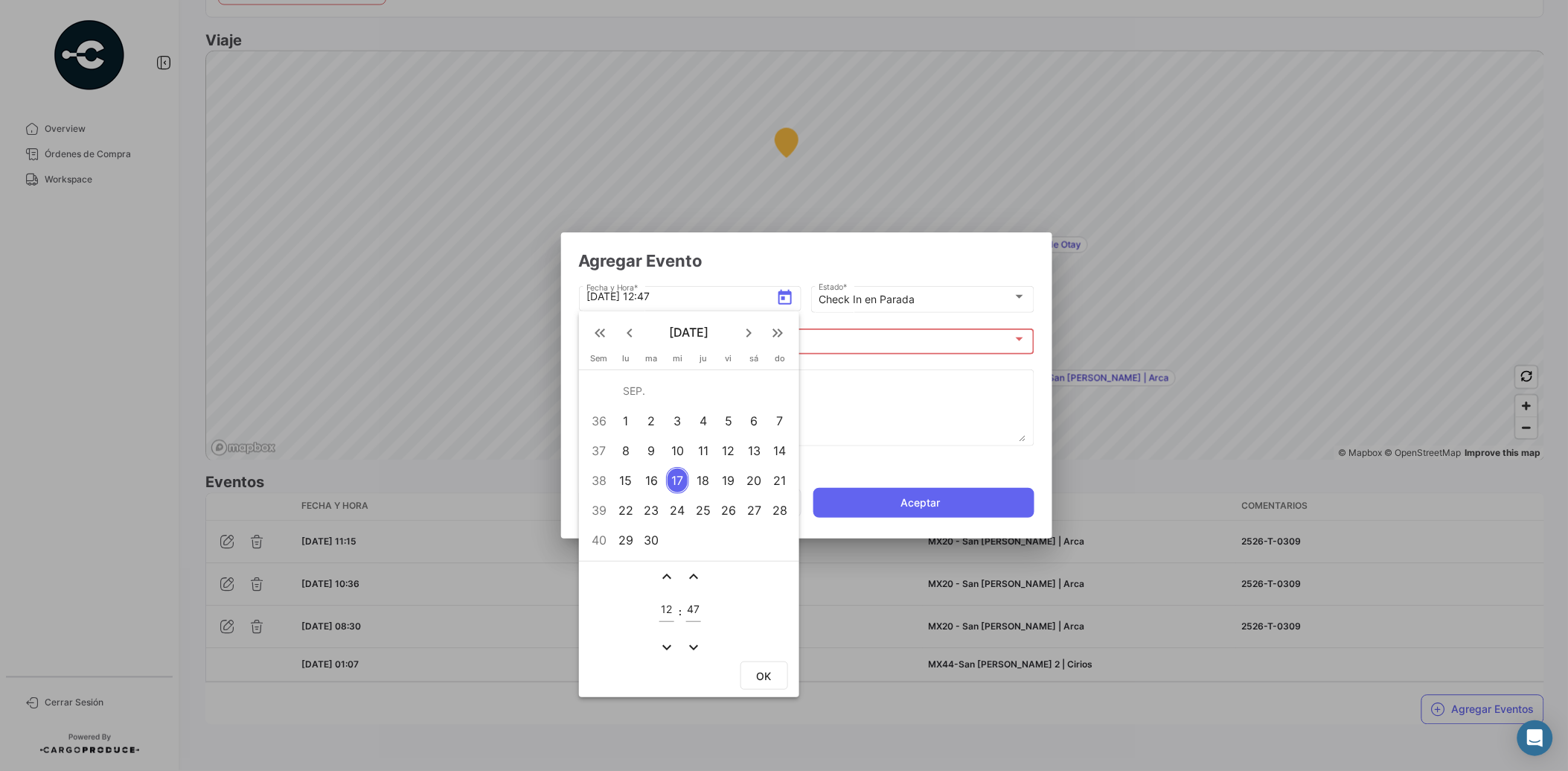
click at [729, 452] on div "12" at bounding box center [729, 450] width 23 height 27
click at [761, 672] on span "OK" at bounding box center [764, 677] width 15 height 13
type input "[DATE] 12:47"
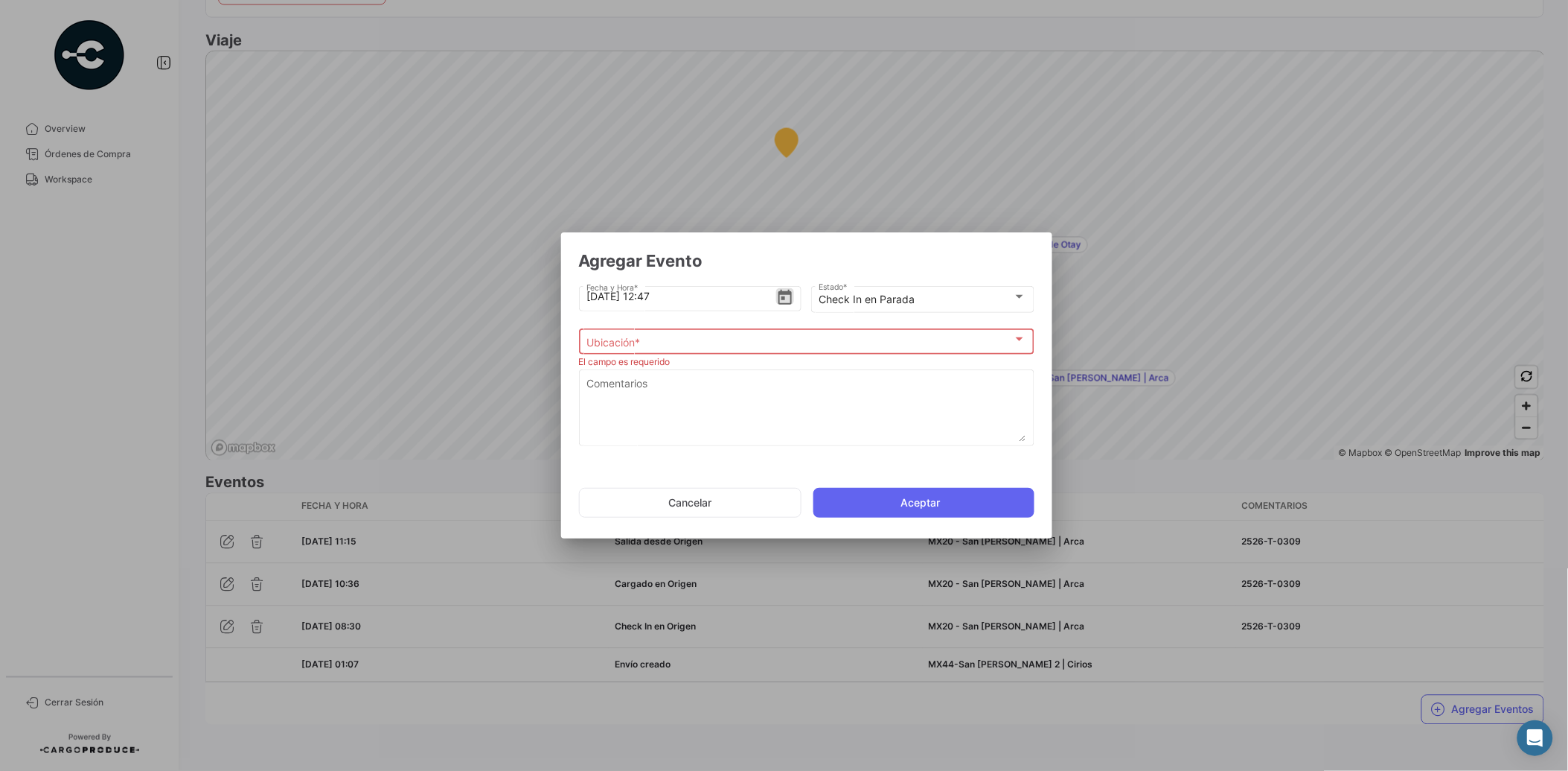
click at [775, 344] on div "Ubicación *" at bounding box center [799, 342] width 426 height 13
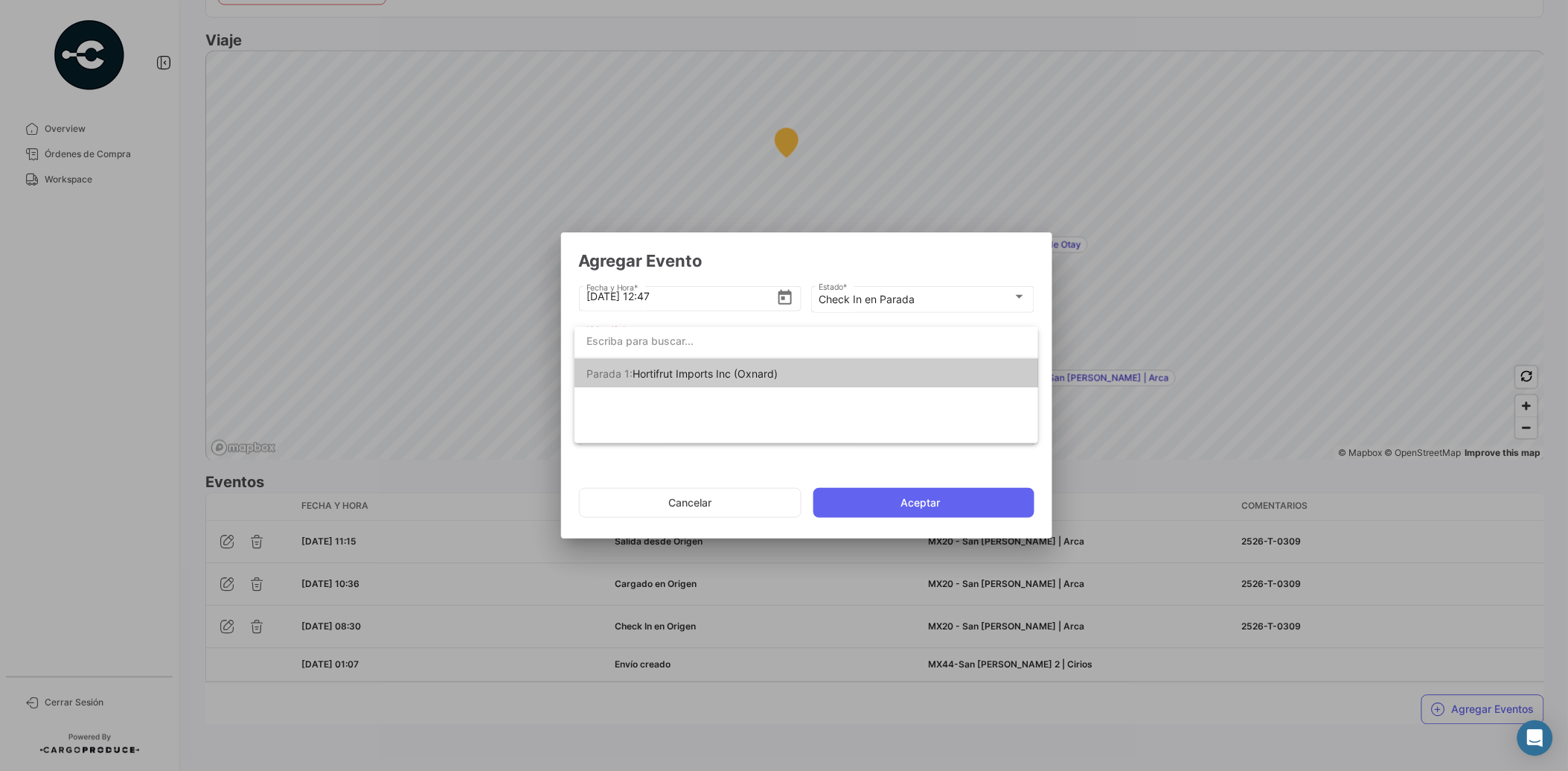
scroll to position [3, 0]
click at [1039, 366] on div at bounding box center [784, 385] width 1568 height 771
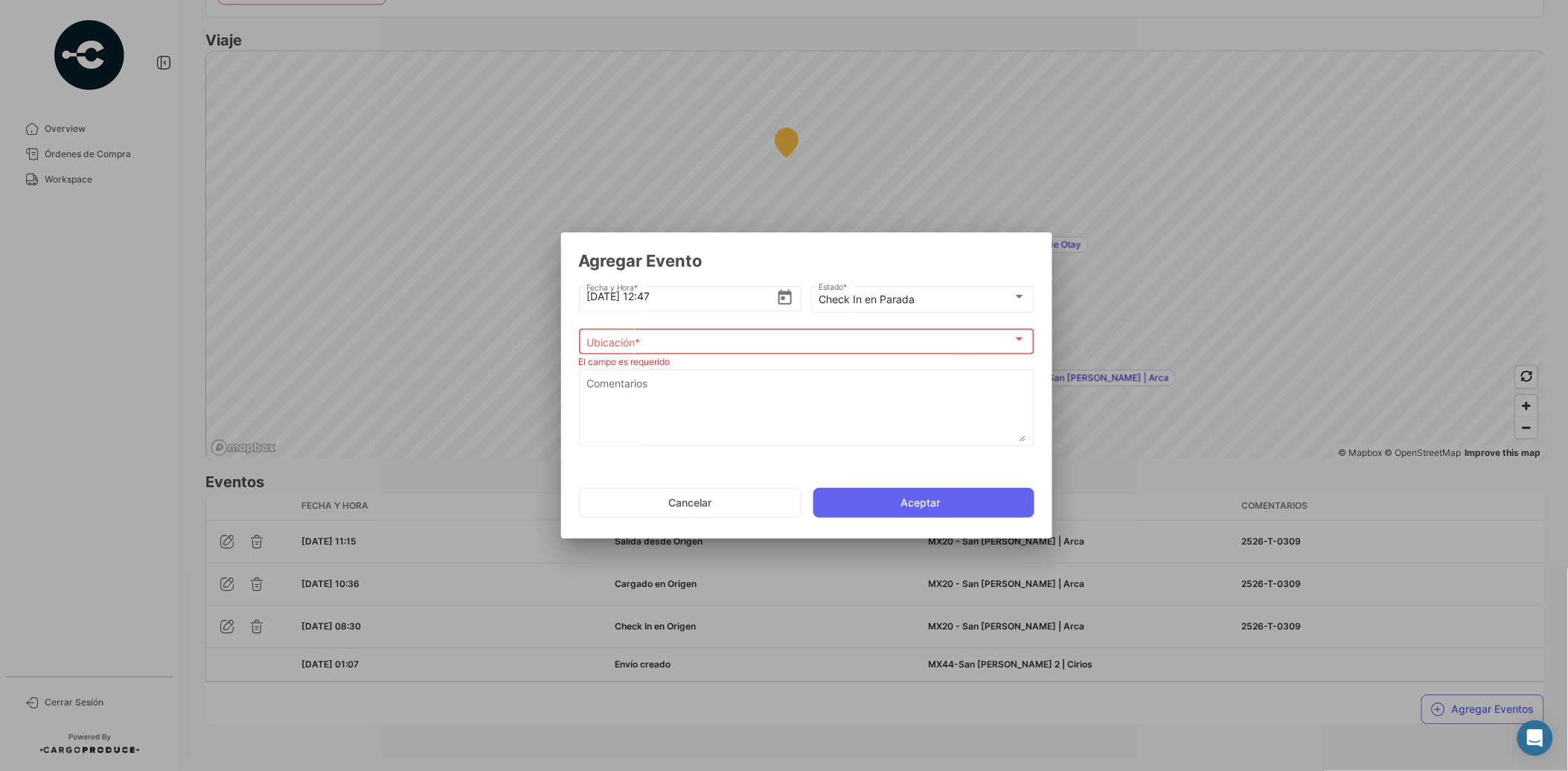
click at [1006, 345] on div "Ubicación *" at bounding box center [799, 342] width 426 height 13
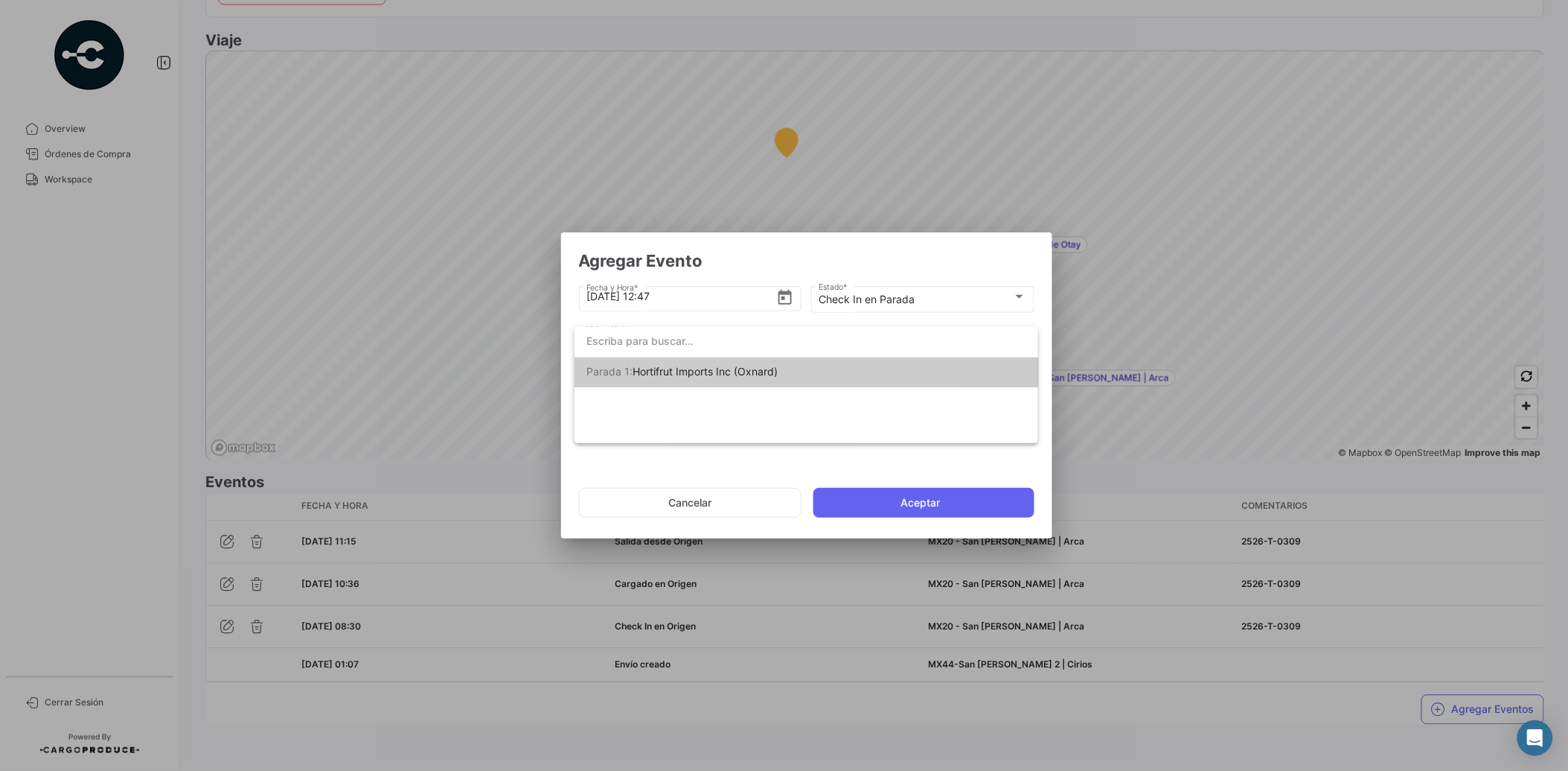
scroll to position [0, 0]
click at [732, 340] on input "dropdown search" at bounding box center [806, 341] width 464 height 31
click at [950, 301] on div at bounding box center [784, 385] width 1568 height 771
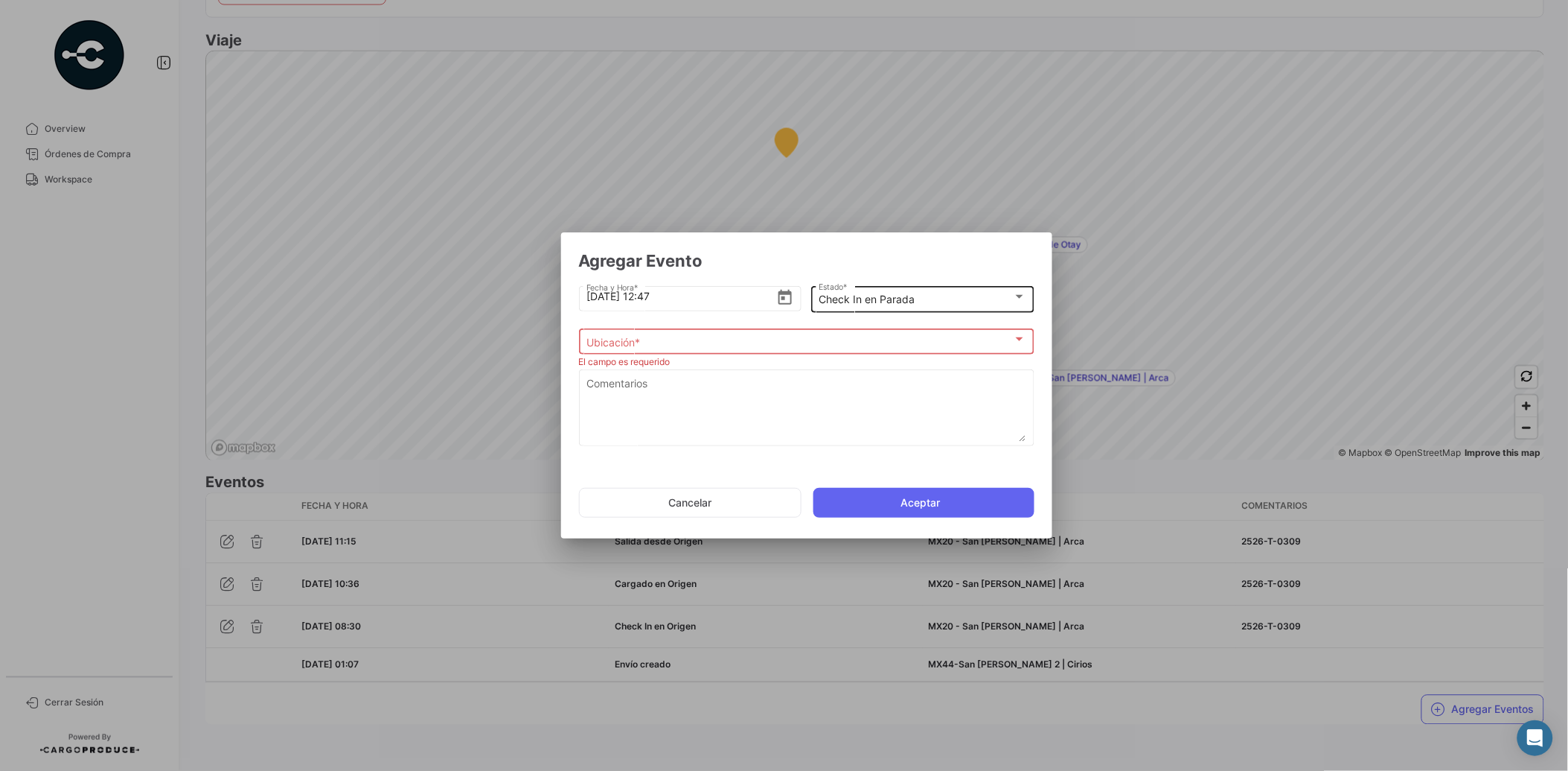
click at [948, 300] on div "Check In en Parada" at bounding box center [916, 299] width 195 height 13
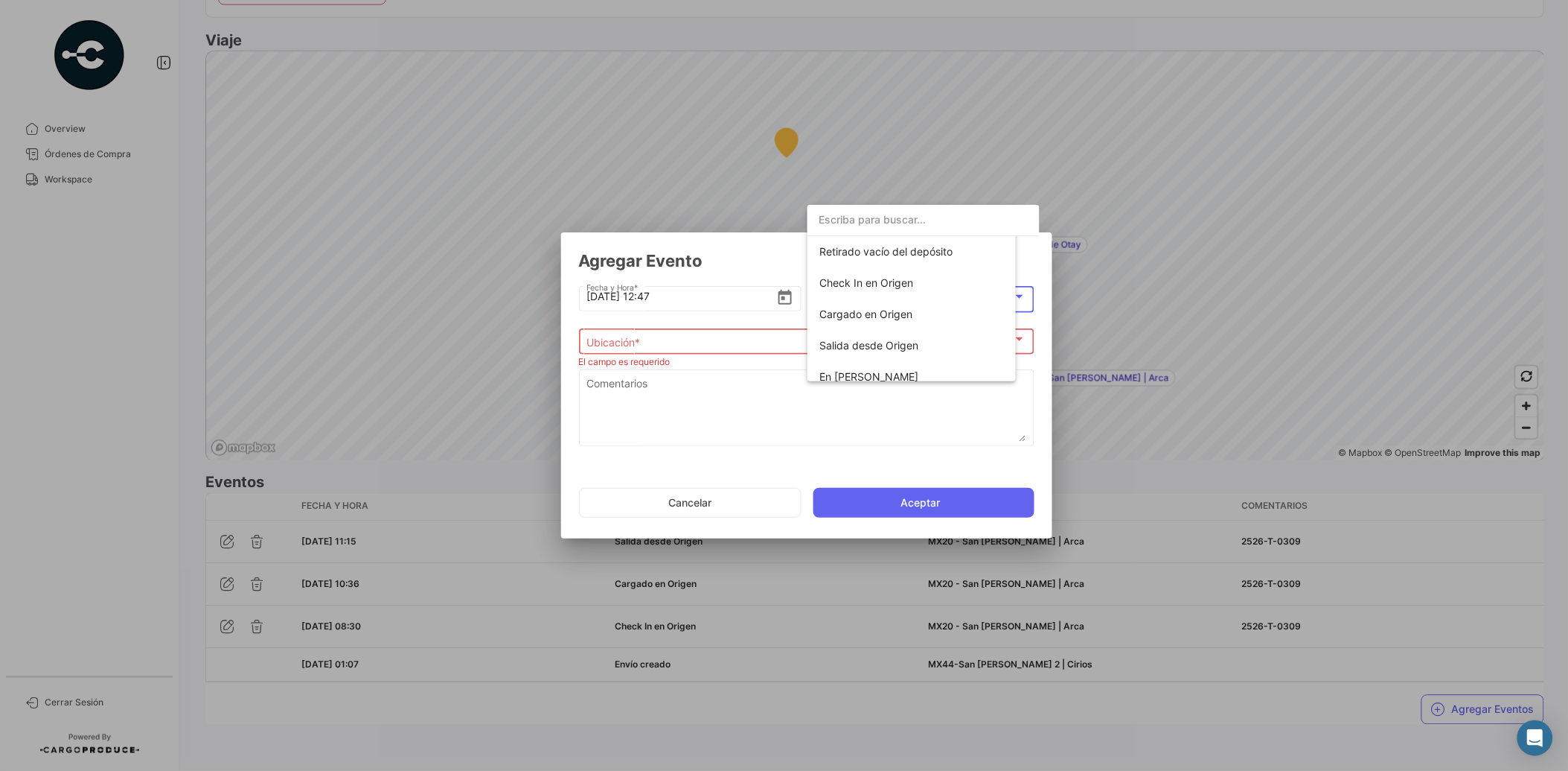
scroll to position [145, 0]
click at [916, 328] on span "Salida desde [GEOGRAPHIC_DATA]" at bounding box center [905, 324] width 170 height 13
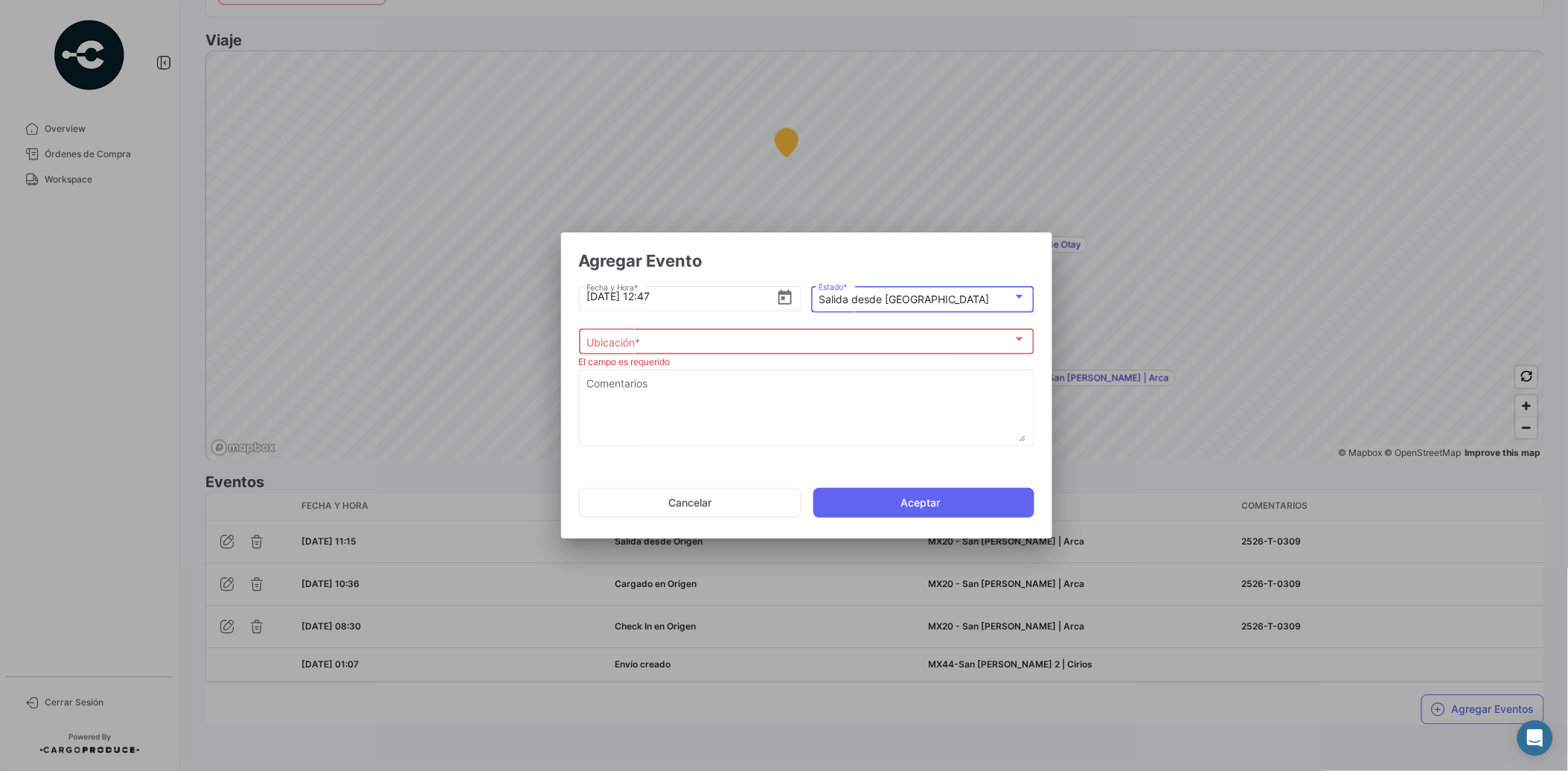
click at [1020, 345] on div "Ubicación *" at bounding box center [806, 342] width 440 height 13
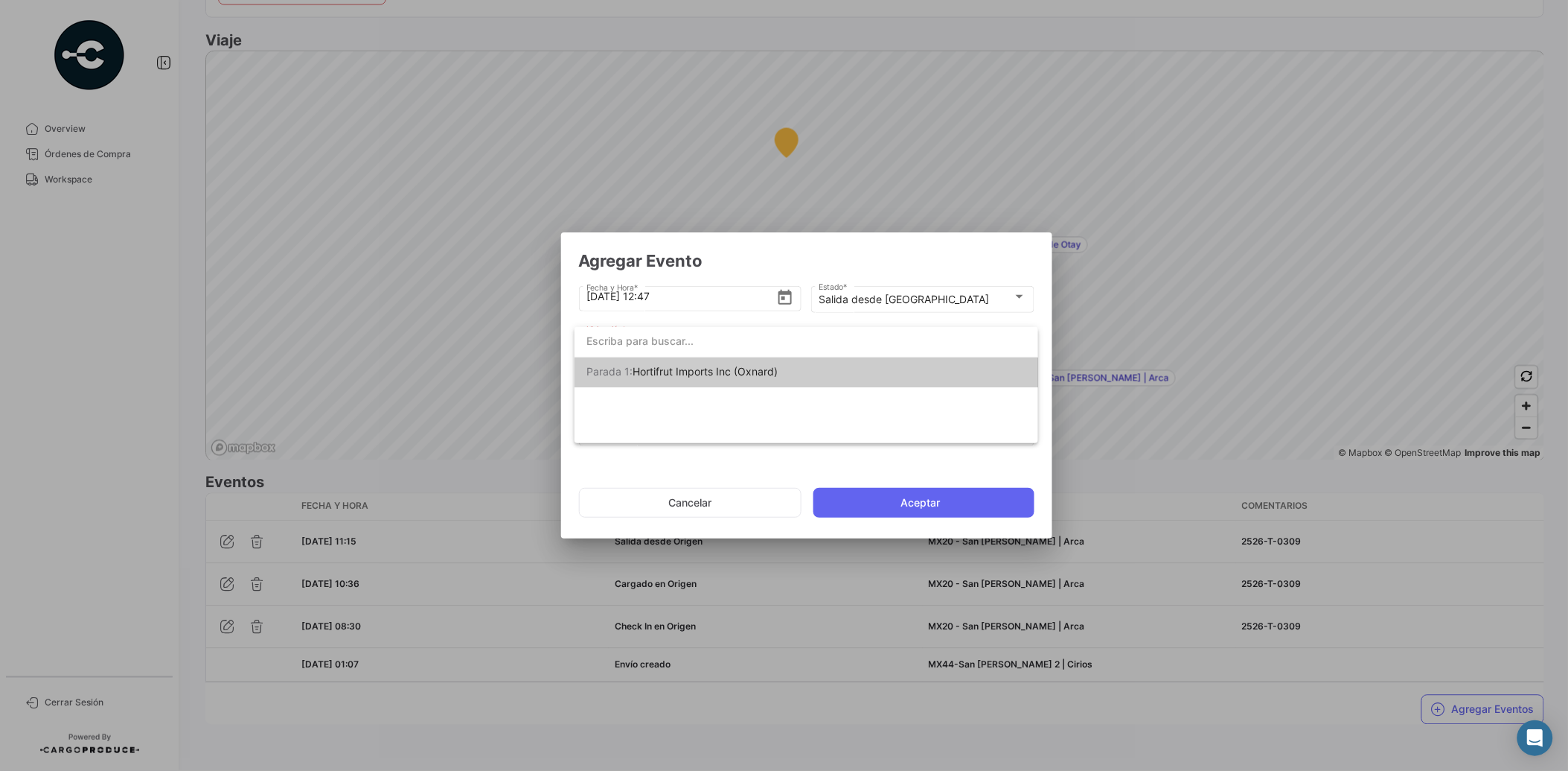
scroll to position [0, 0]
click at [746, 350] on input "dropdown search" at bounding box center [806, 341] width 464 height 31
click at [752, 346] on input "dropdown search" at bounding box center [806, 341] width 464 height 31
click at [604, 403] on div "Parada 1: Hortifrut Imports Inc (Oxnard)" at bounding box center [806, 385] width 464 height 116
click at [793, 427] on div "Parada 1: Hortifrut Imports Inc (Oxnard)" at bounding box center [806, 385] width 464 height 116
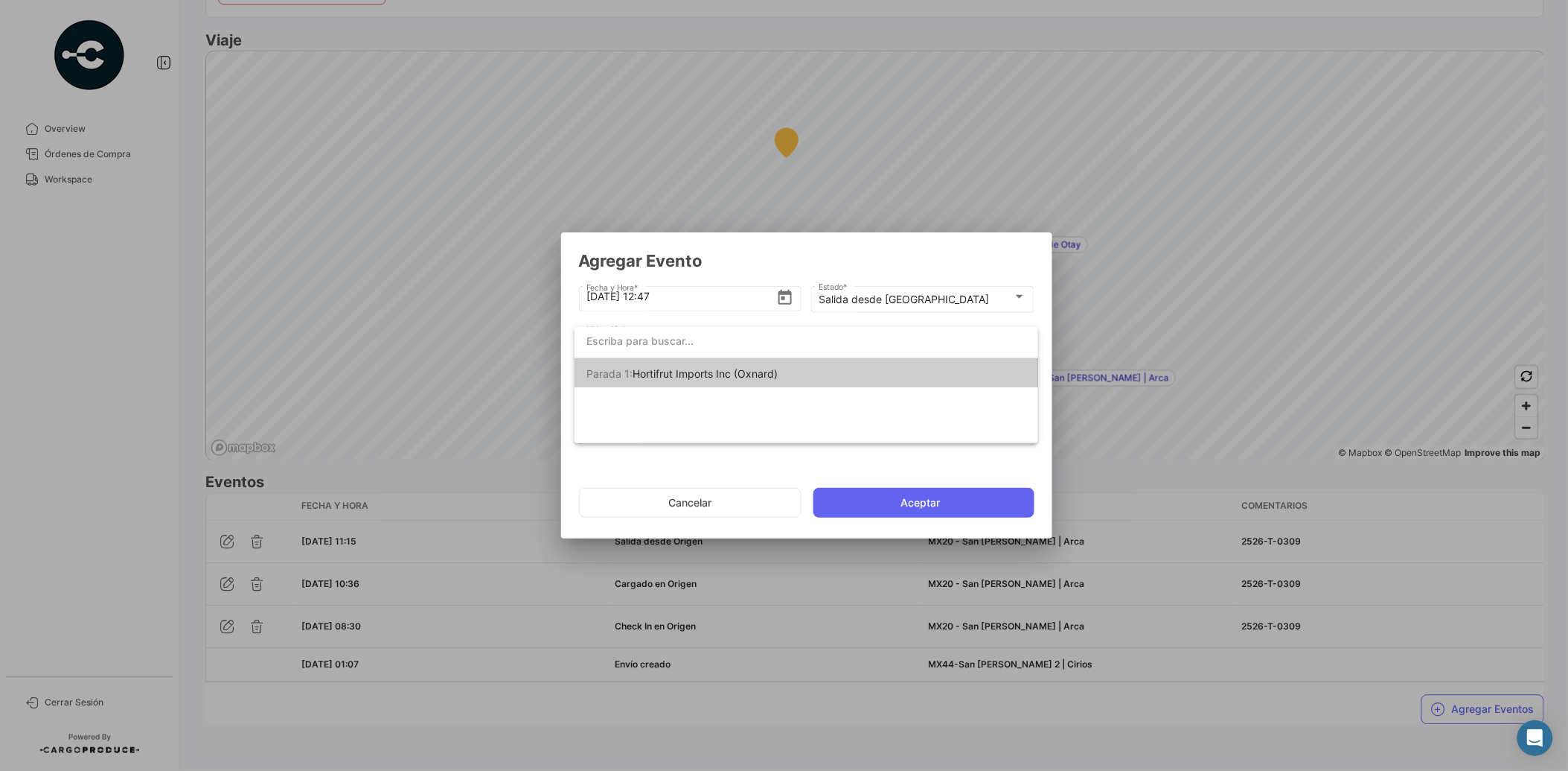
click at [711, 411] on div "Parada 1: Hortifrut Imports Inc (Oxnard)" at bounding box center [806, 385] width 464 height 116
click at [743, 369] on span "Hortifrut Imports Inc (Oxnard)" at bounding box center [706, 373] width 145 height 13
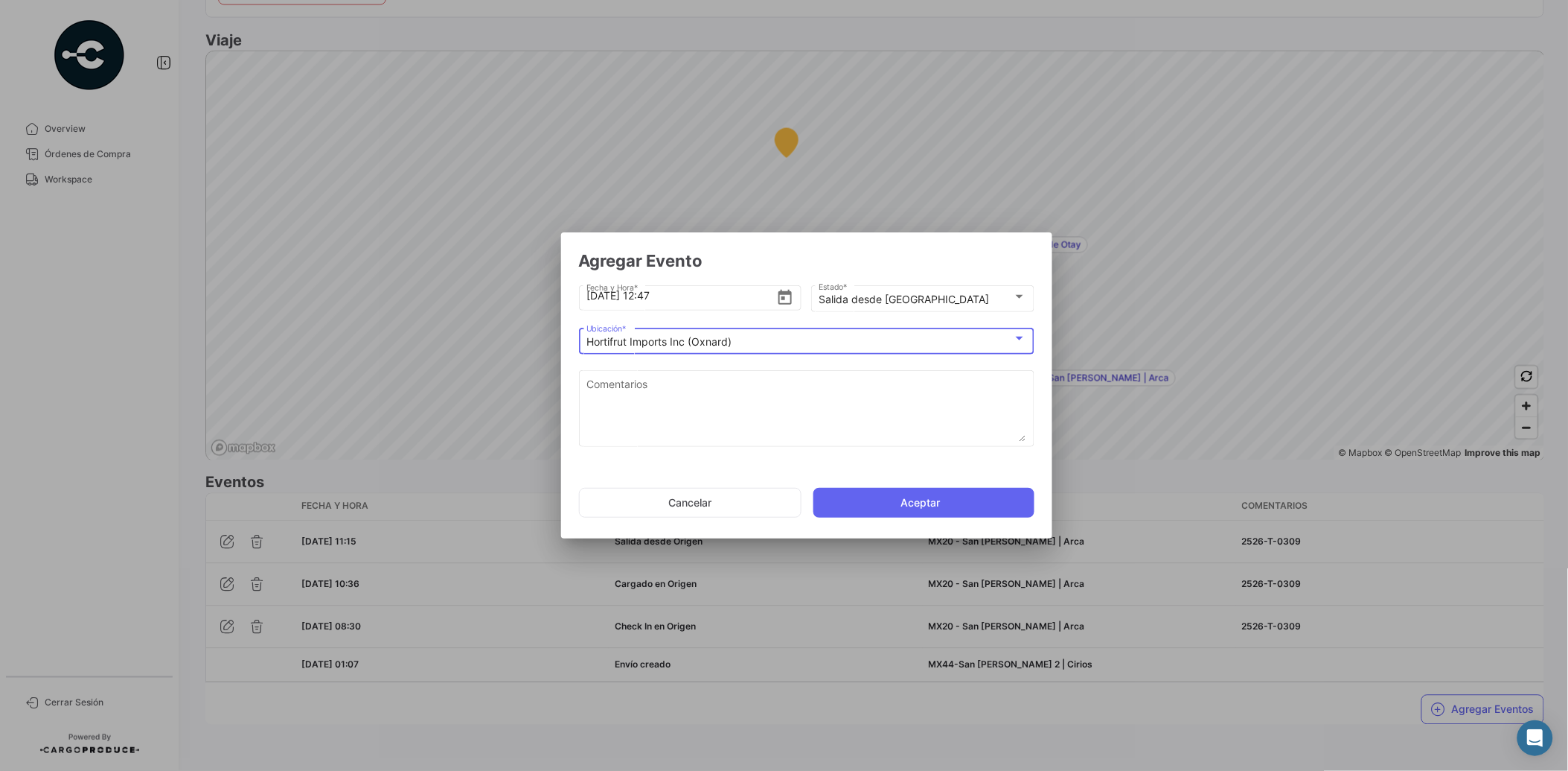
click at [743, 343] on div "Hortifrut Imports Inc (Oxnard)" at bounding box center [799, 342] width 426 height 13
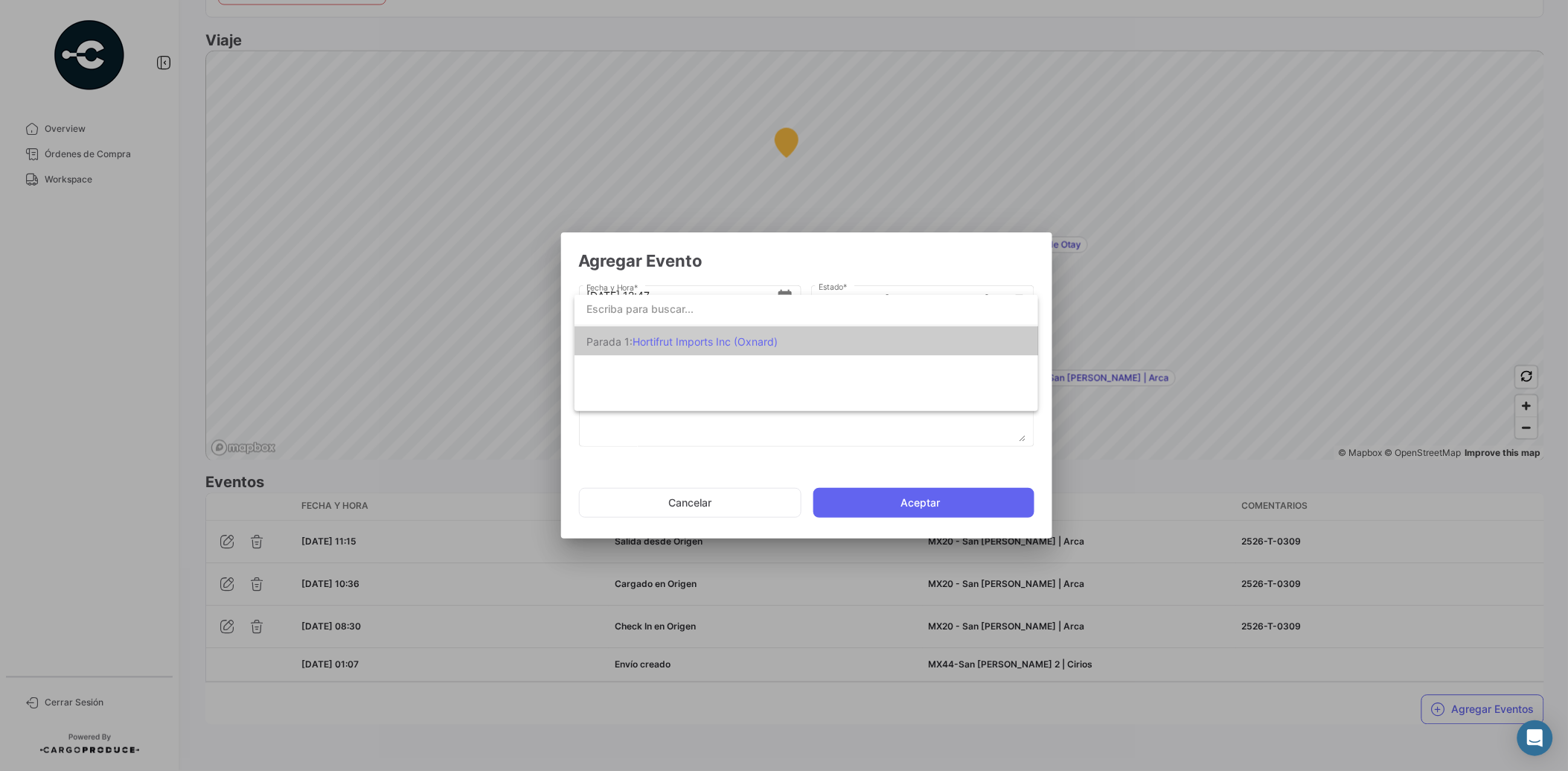
scroll to position [3, 0]
click at [739, 438] on div at bounding box center [784, 385] width 1568 height 771
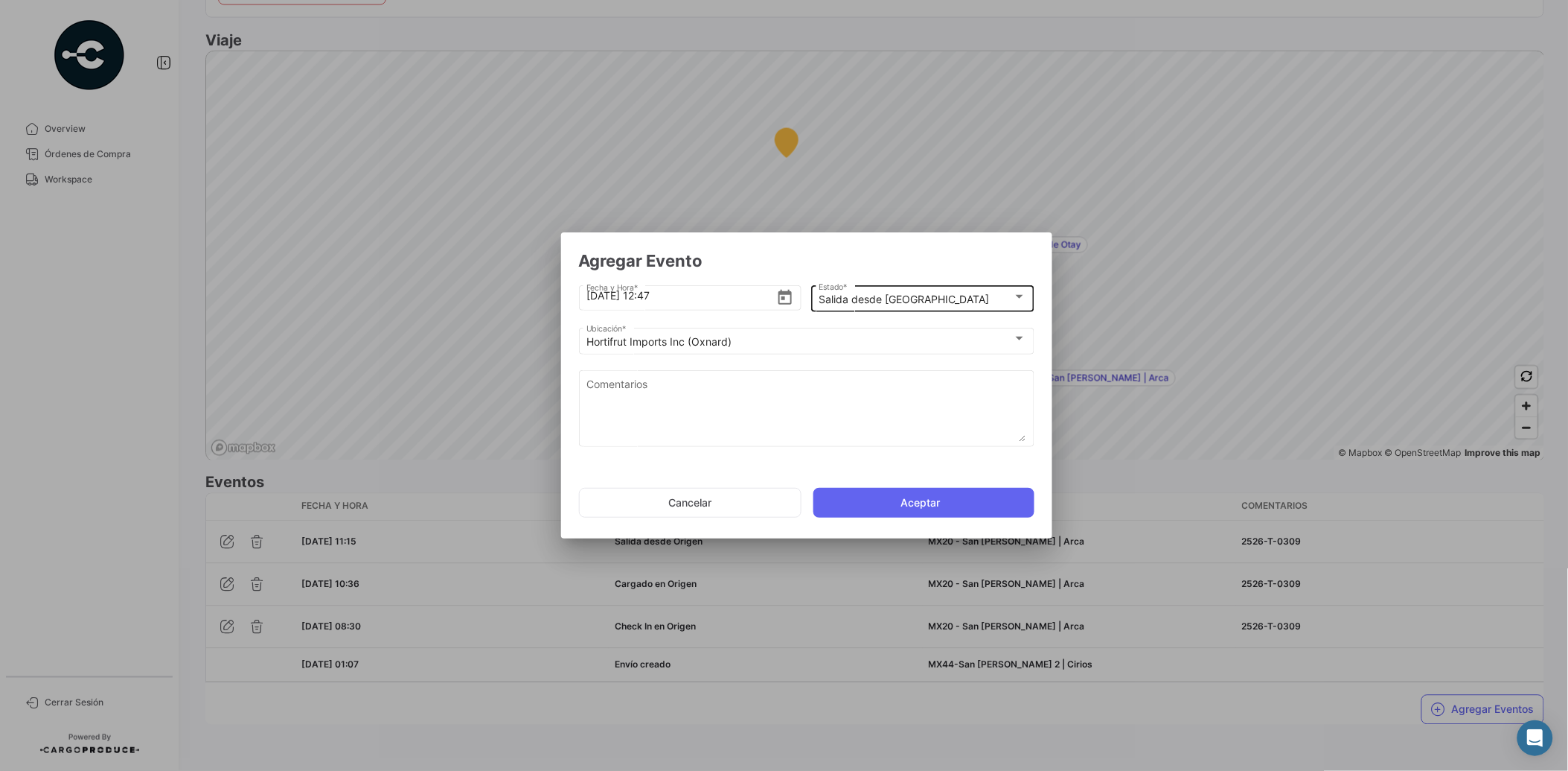
click at [924, 305] on div "Salida desde [GEOGRAPHIC_DATA]" at bounding box center [916, 299] width 195 height 13
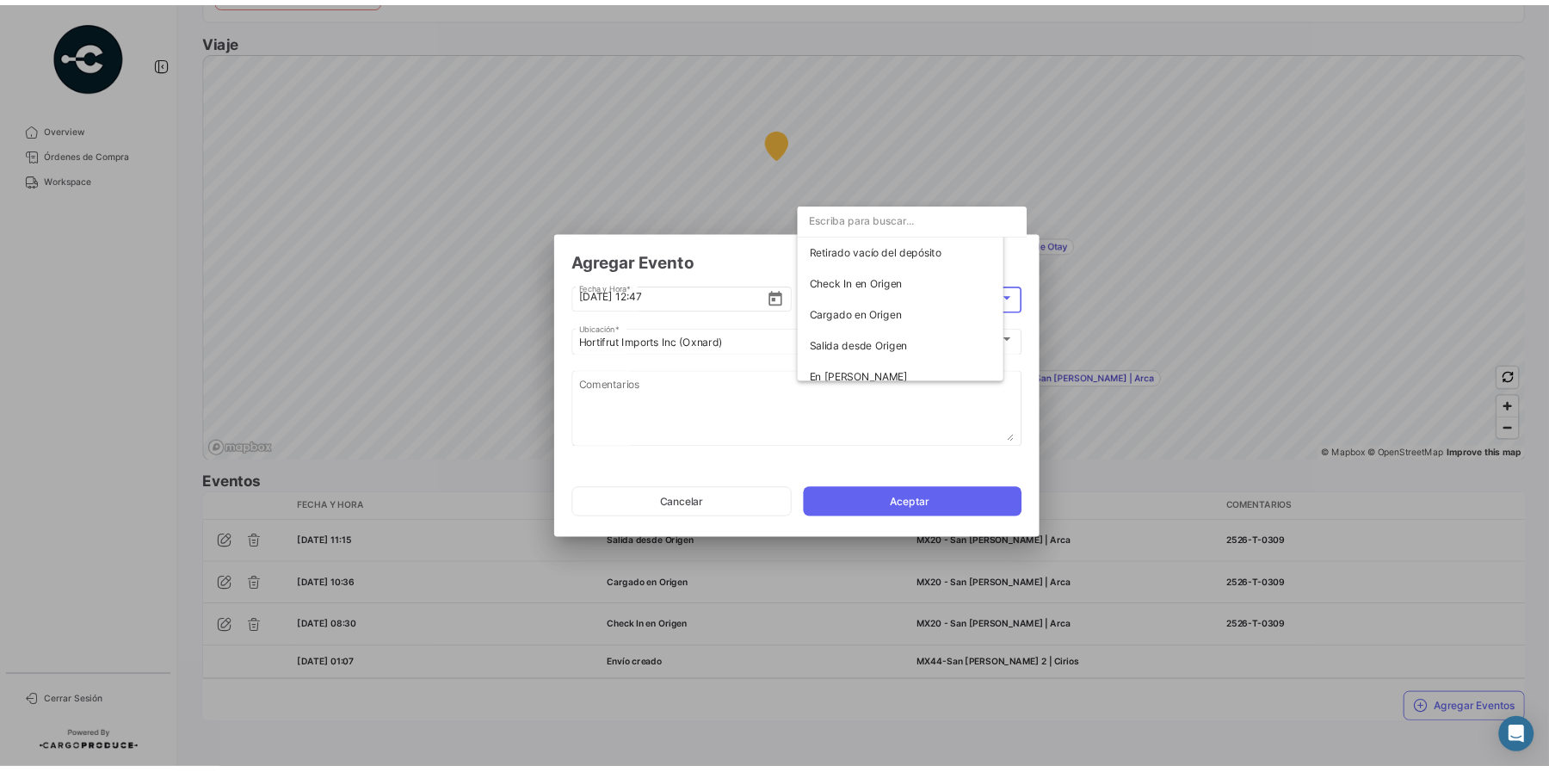
scroll to position [235, 0]
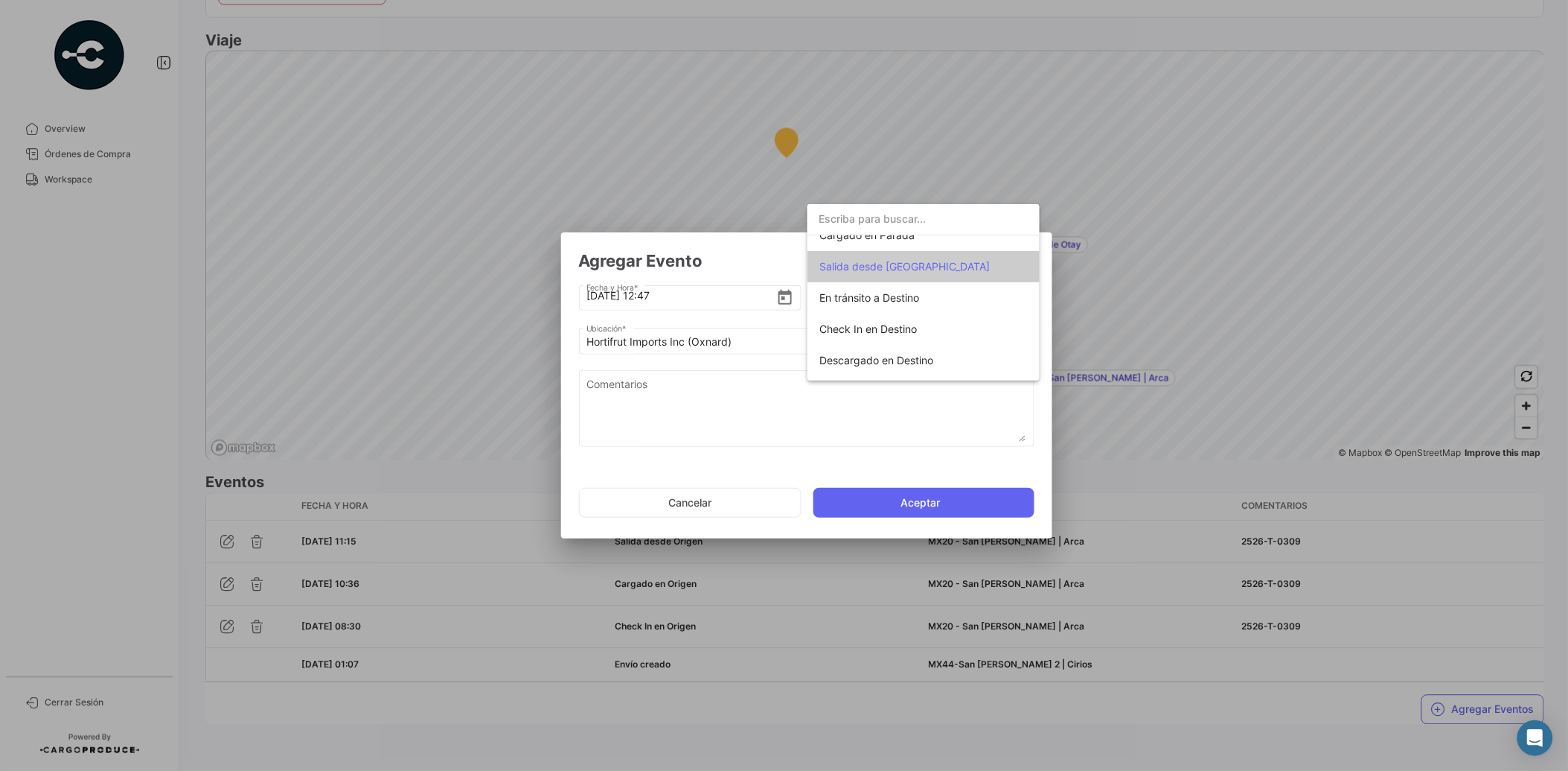
click at [767, 249] on div at bounding box center [784, 385] width 1568 height 771
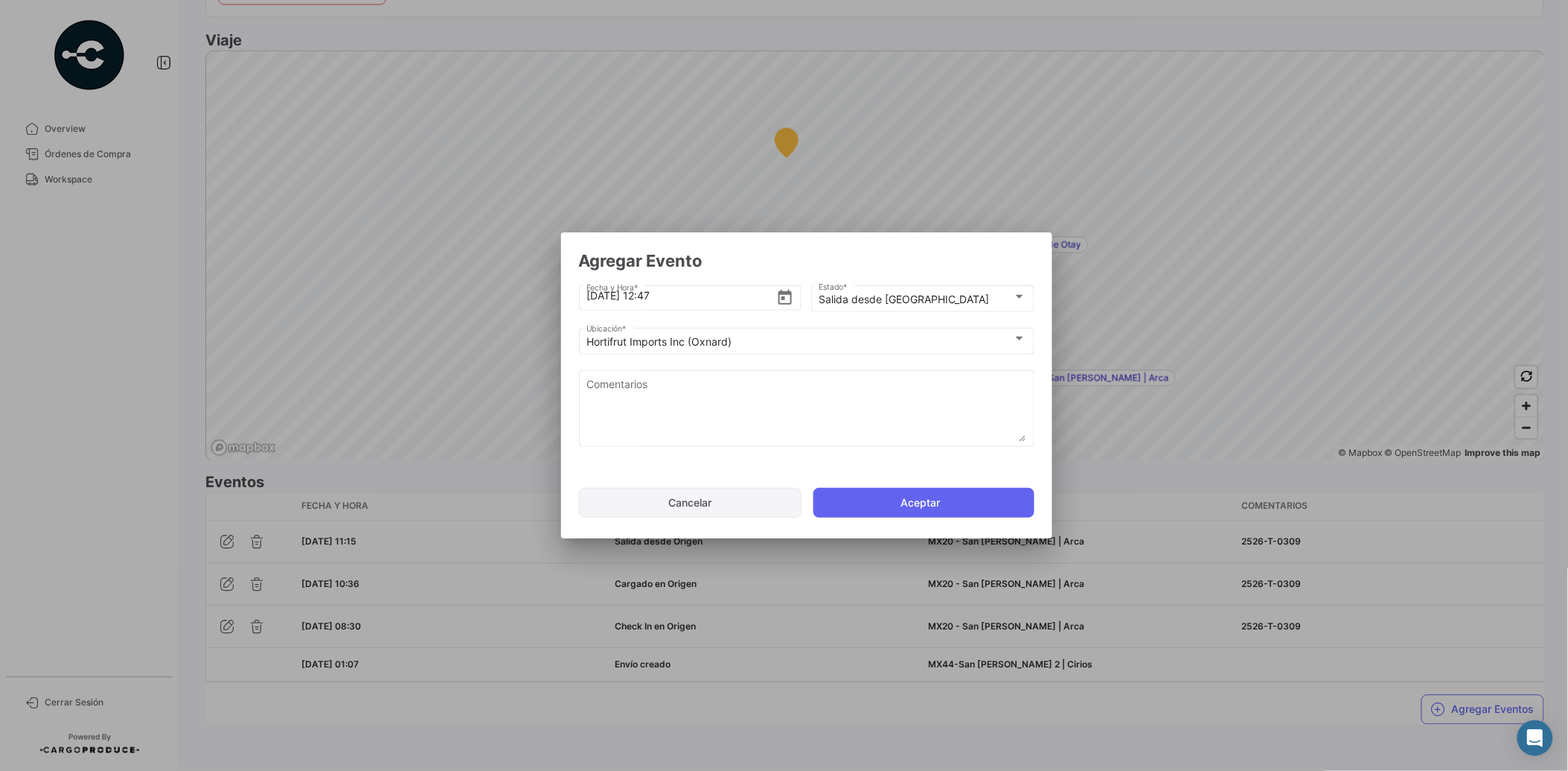
click at [755, 496] on button "Cancelar" at bounding box center [690, 503] width 222 height 29
